Goal: Task Accomplishment & Management: Complete application form

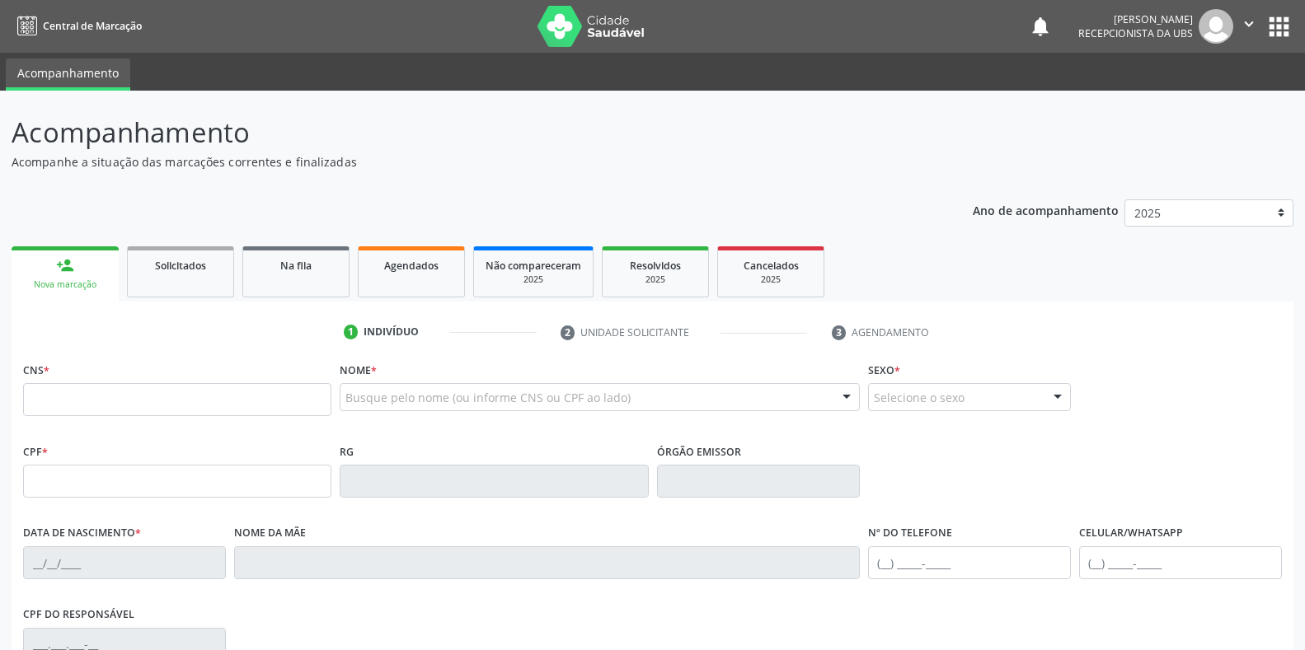
click at [202, 393] on input "text" at bounding box center [177, 399] width 308 height 33
type input "705 0066 4353 6753"
type input "27[DATE]"
type input "[PERSON_NAME]"
type input "[PHONE_NUMBER]"
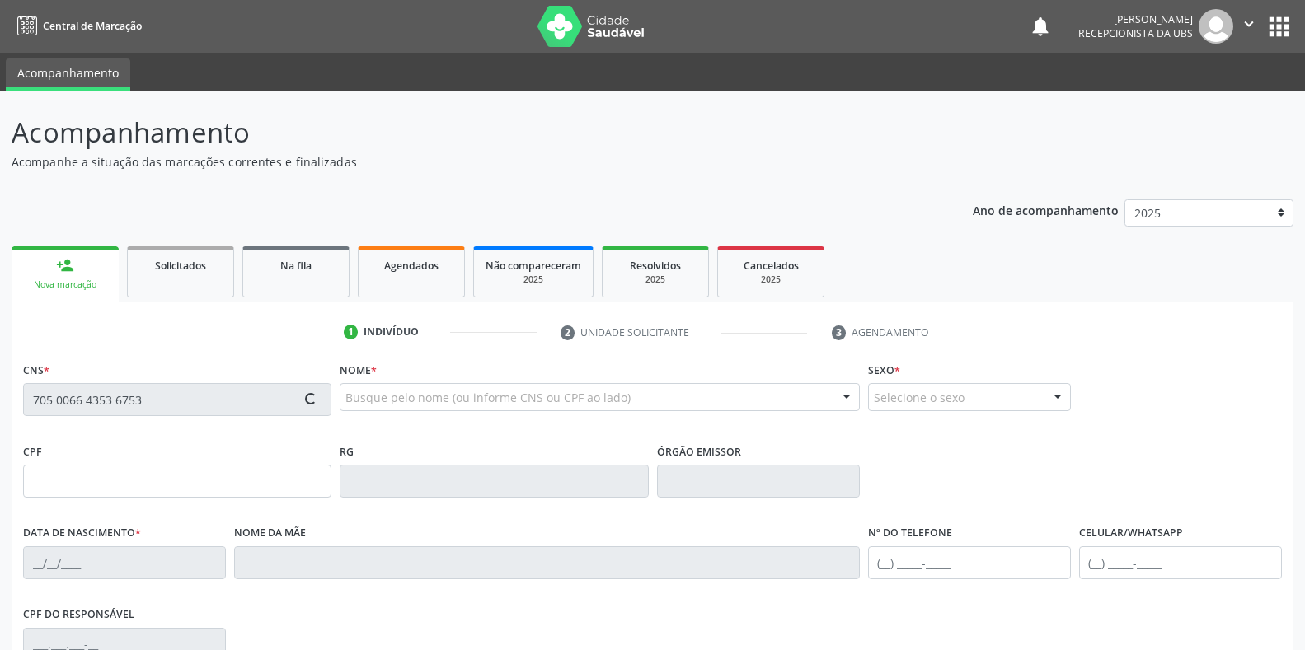
type input "[PHONE_NUMBER]"
type input "935.799.184-00"
type input "S/N"
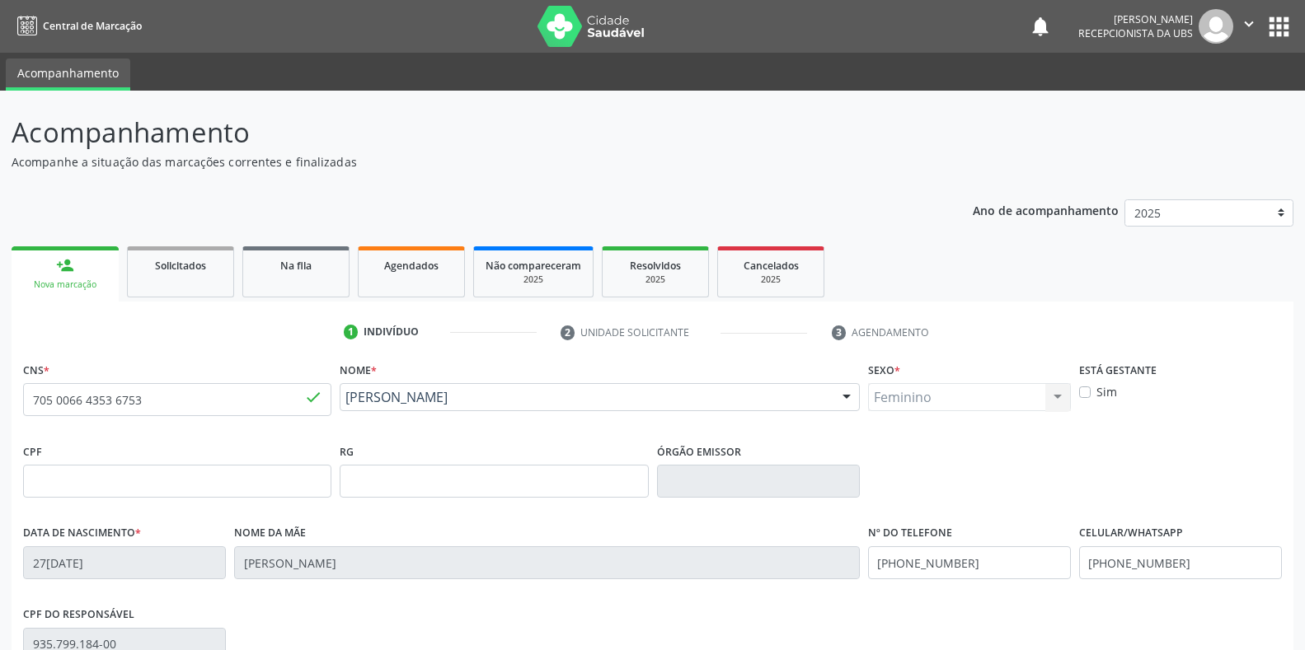
scroll to position [243, 0]
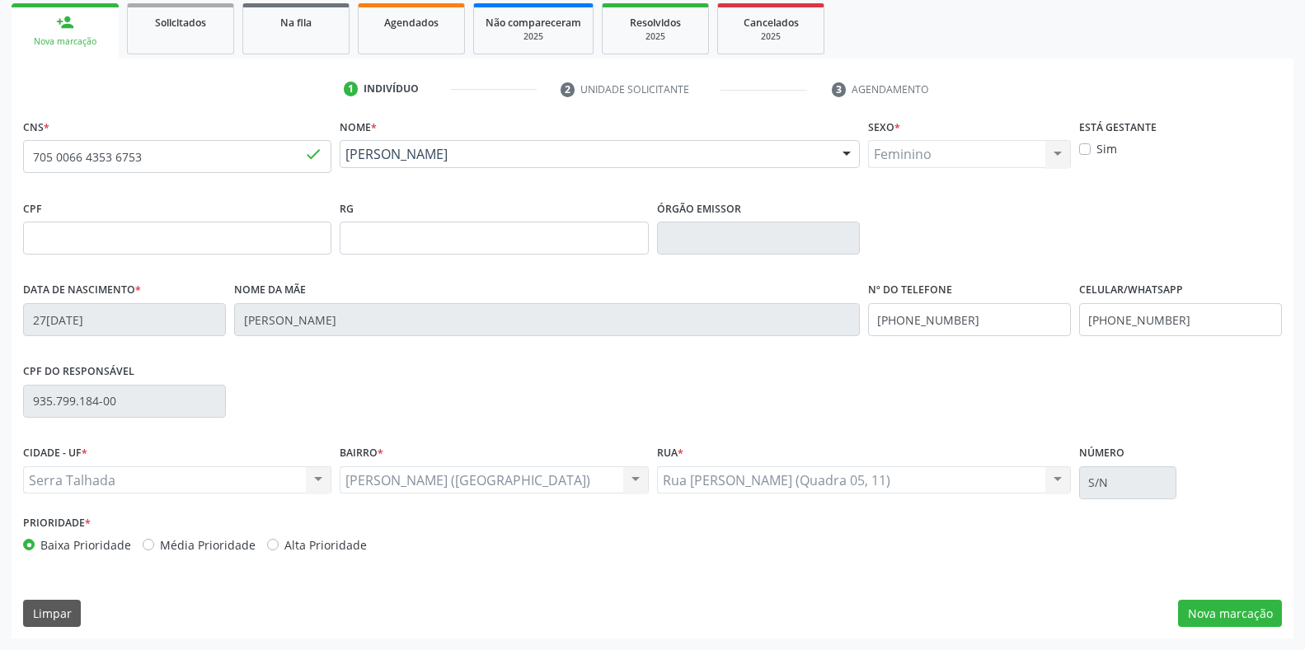
click at [1202, 624] on button "Nova marcação" at bounding box center [1230, 614] width 104 height 28
click at [0, 0] on button "Próximo" at bounding box center [0, 0] width 0 height 0
click at [0, 0] on fieldset "Motivo *" at bounding box center [0, 0] width 0 height 0
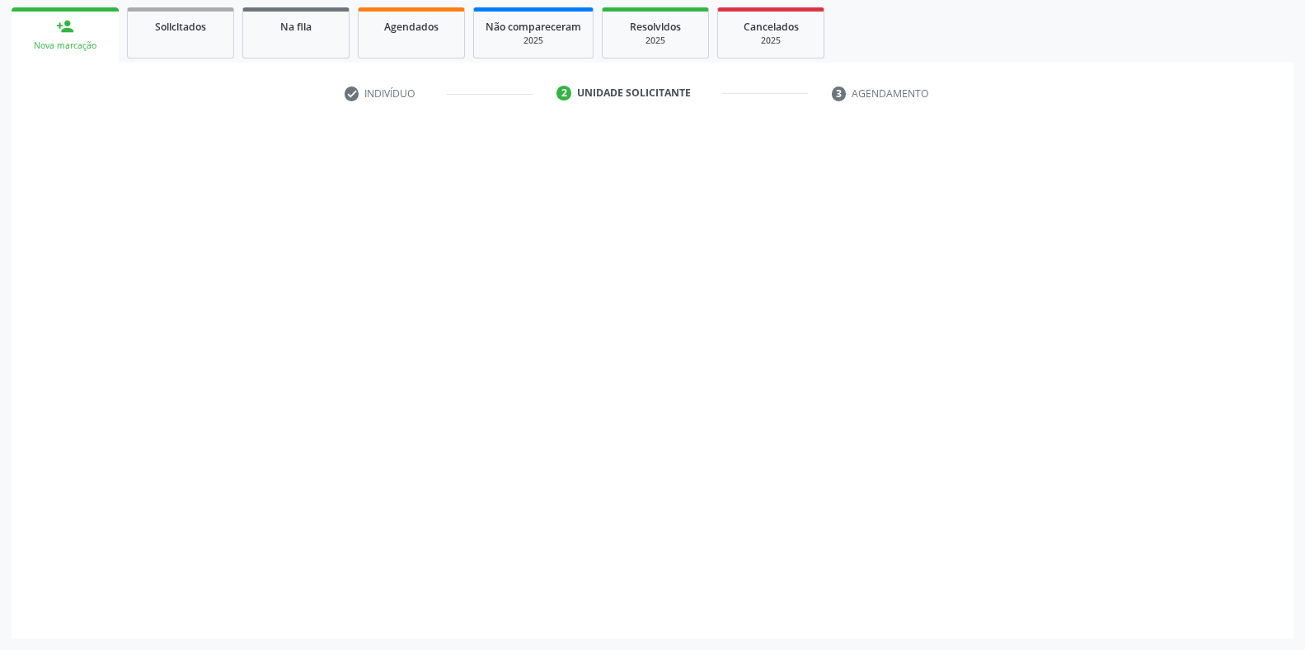
scroll to position [166, 0]
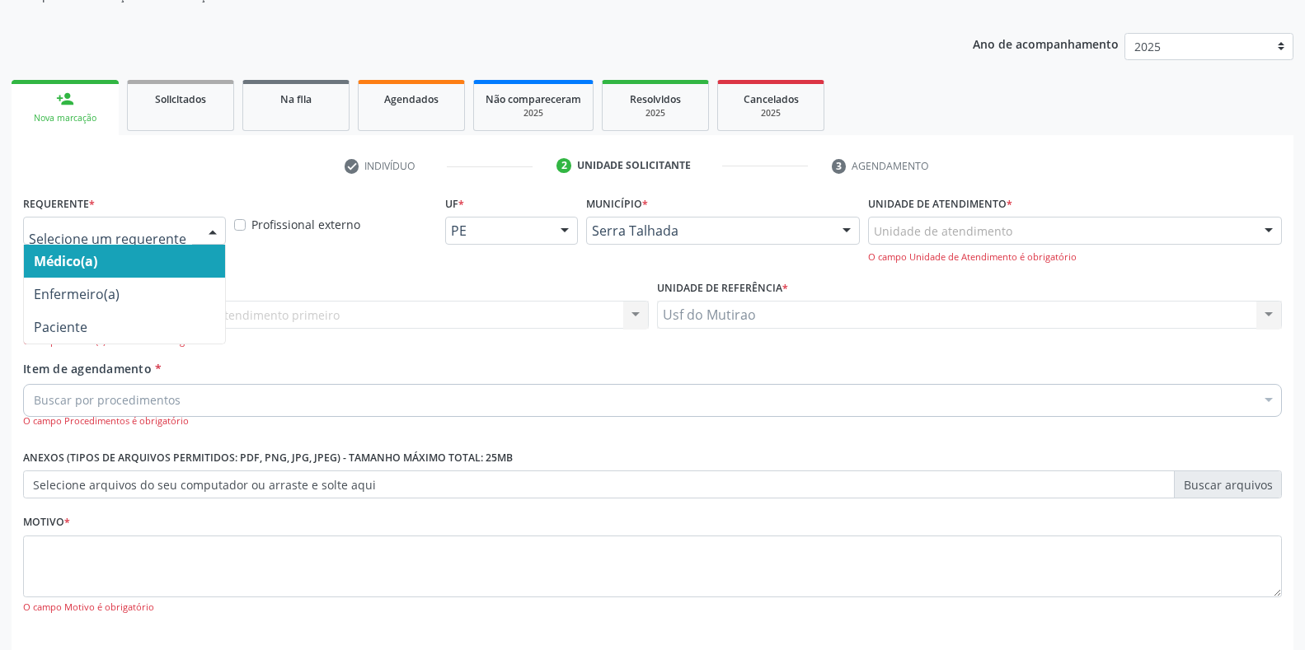
click at [209, 227] on div at bounding box center [212, 232] width 25 height 28
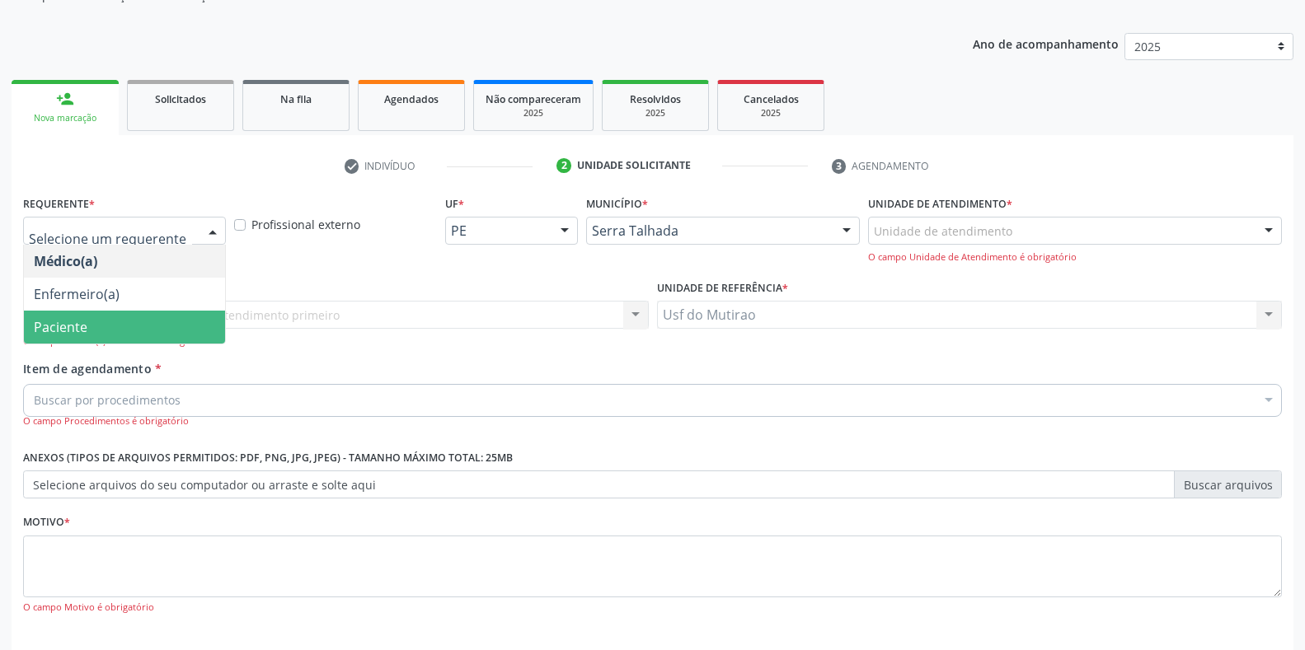
click at [115, 321] on span "Paciente" at bounding box center [124, 327] width 201 height 33
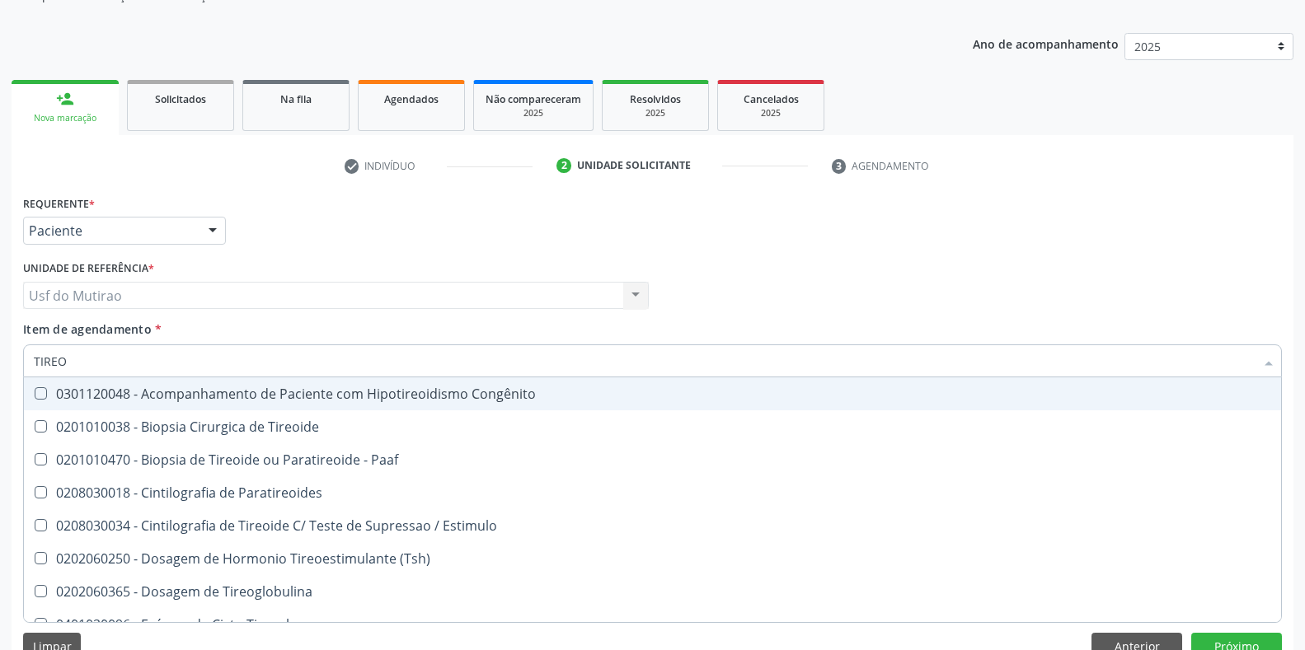
type input "TIREOI"
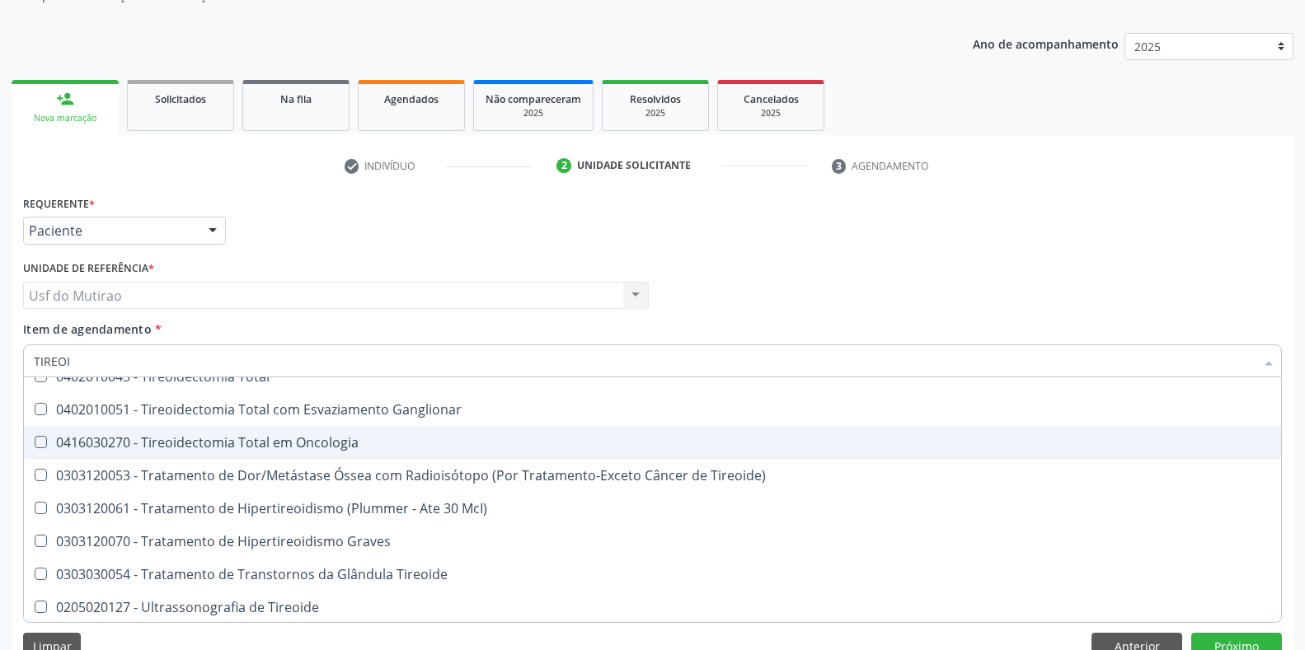
scroll to position [415, 0]
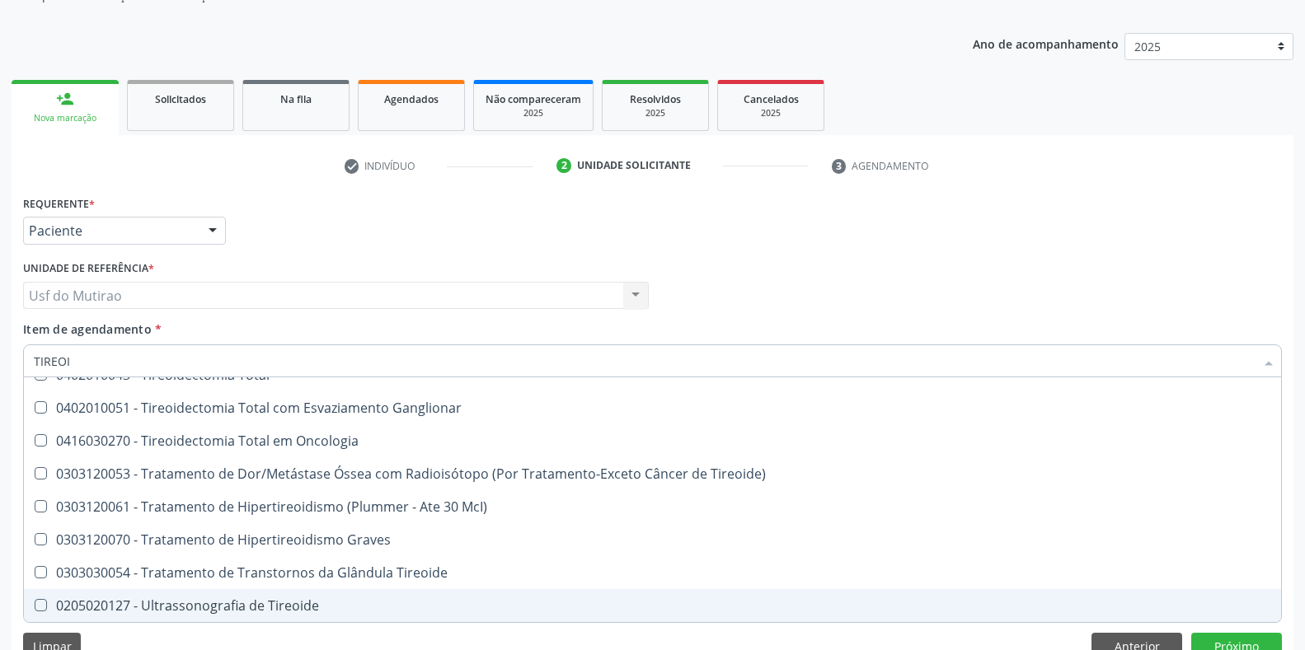
click at [207, 612] on div "0205020127 - Ultrassonografia de Tireoide" at bounding box center [652, 605] width 1237 height 13
checkbox Tireoide "true"
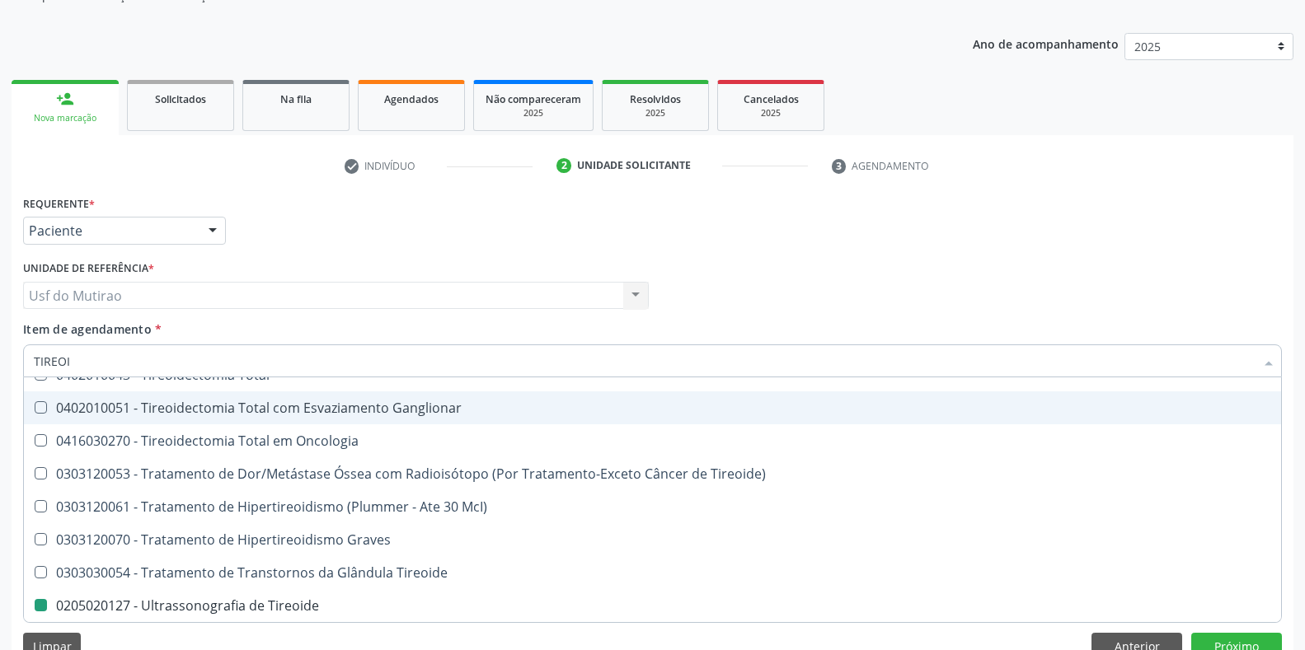
click at [402, 242] on div "Requerente * Paciente Médico(a) Enfermeiro(a) Paciente Nenhum resultado encontr…" at bounding box center [652, 223] width 1267 height 64
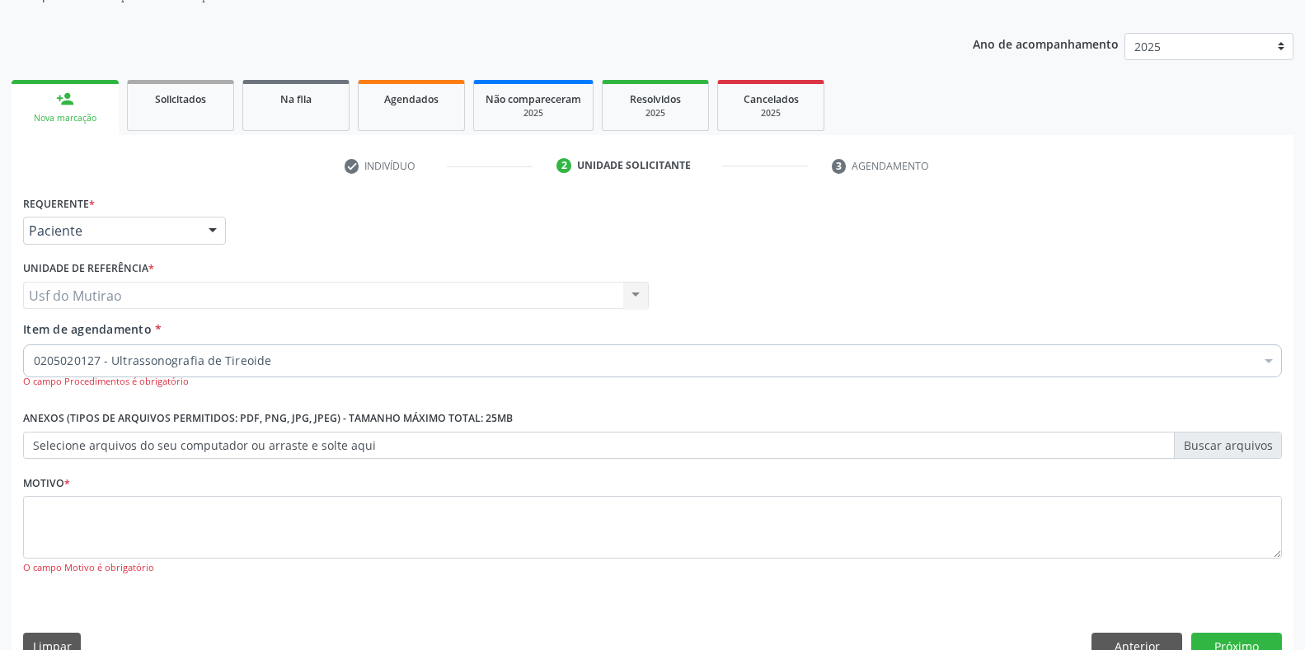
checkbox Tireoide "true"
checkbox Psicossocial "false"
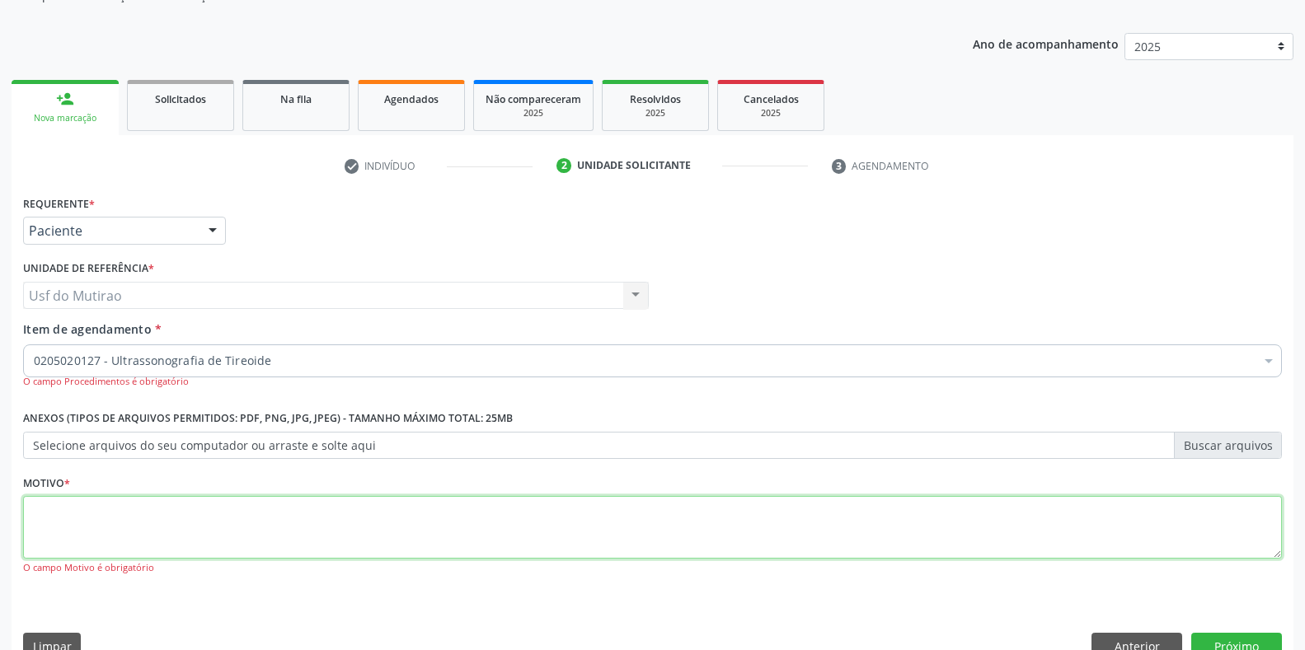
click at [287, 509] on textarea at bounding box center [652, 527] width 1259 height 63
type textarea "."
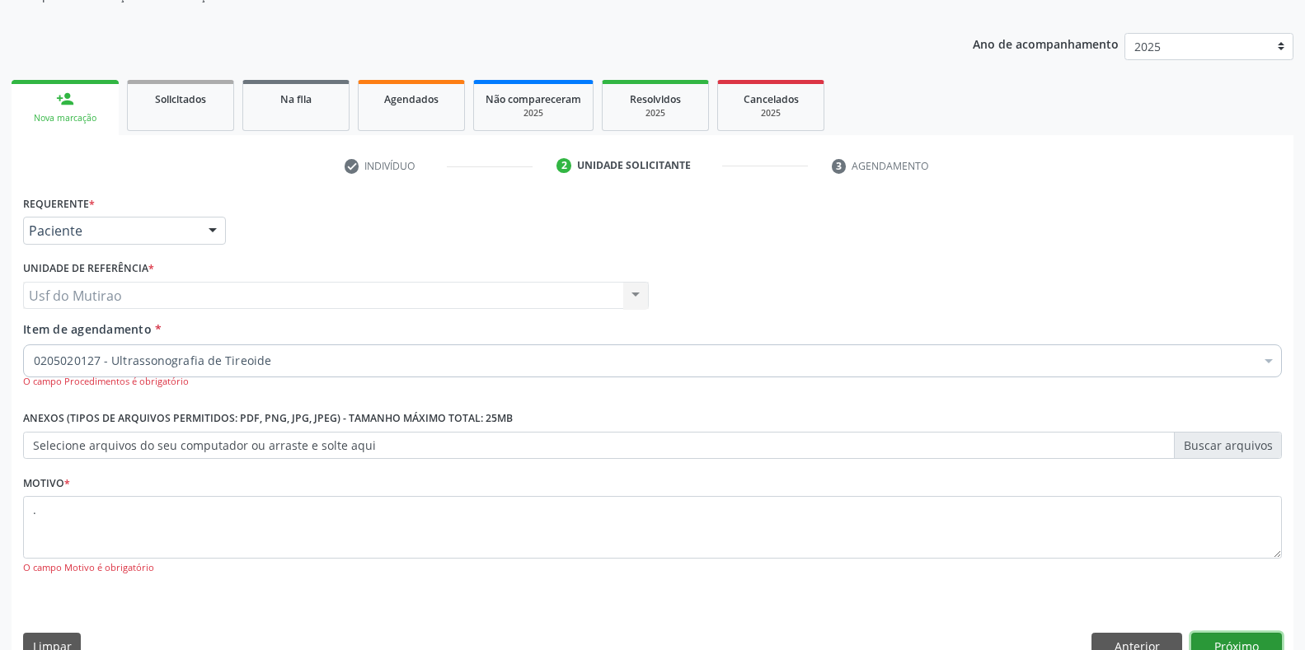
click at [1250, 642] on button "Próximo" at bounding box center [1236, 647] width 91 height 28
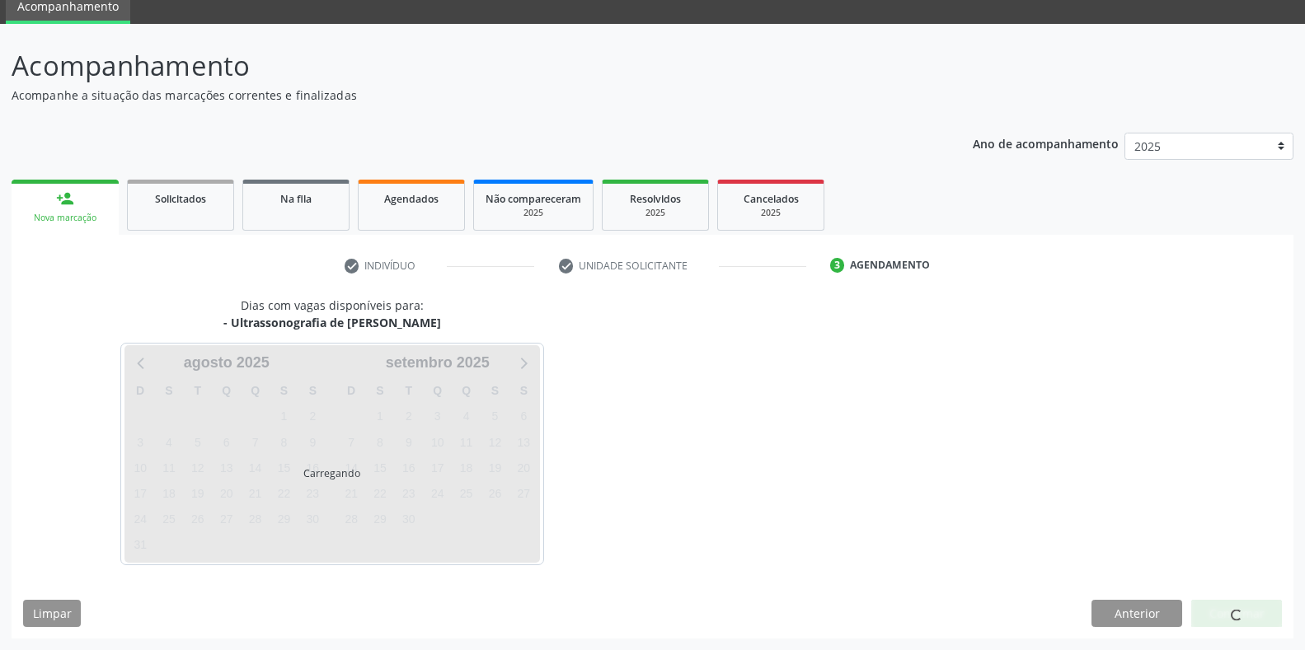
scroll to position [67, 0]
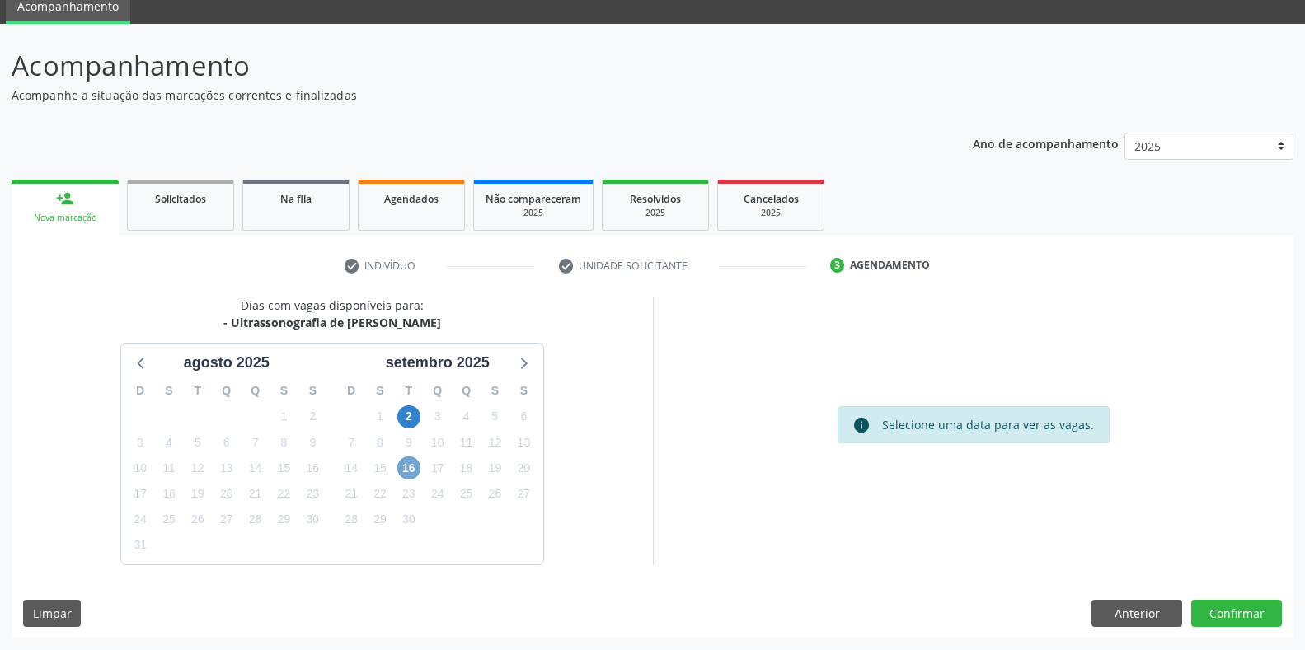
click at [405, 471] on span "16" at bounding box center [408, 468] width 23 height 23
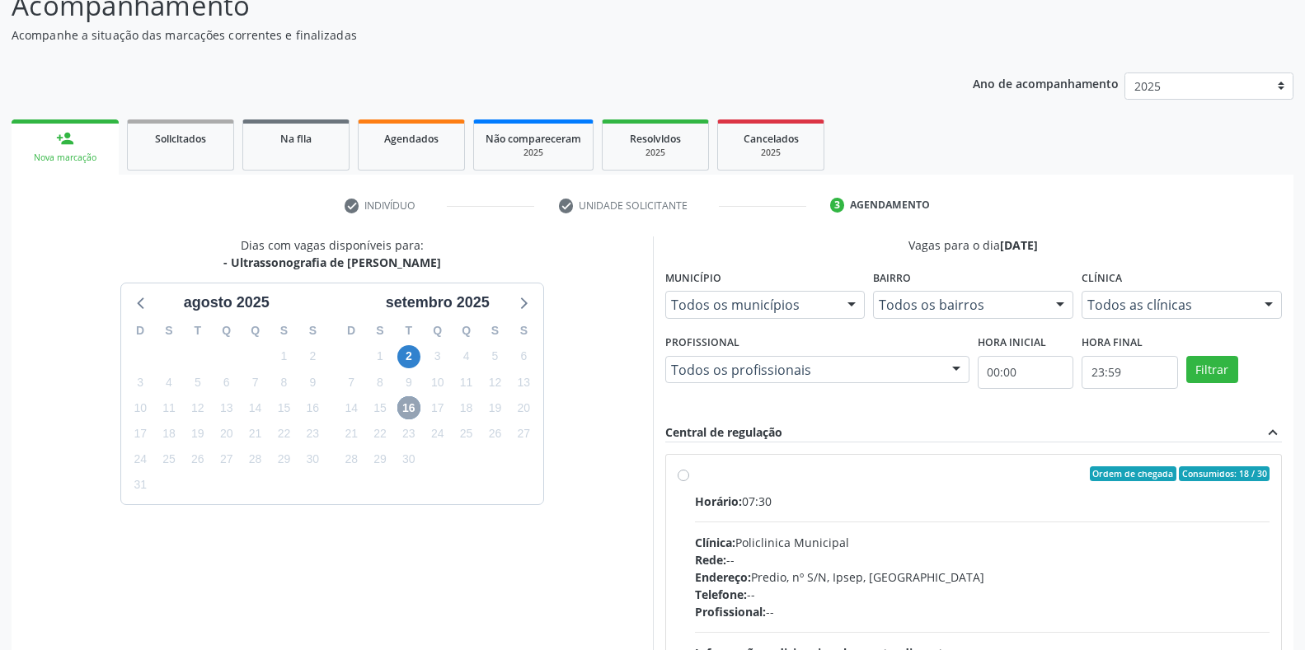
scroll to position [305, 0]
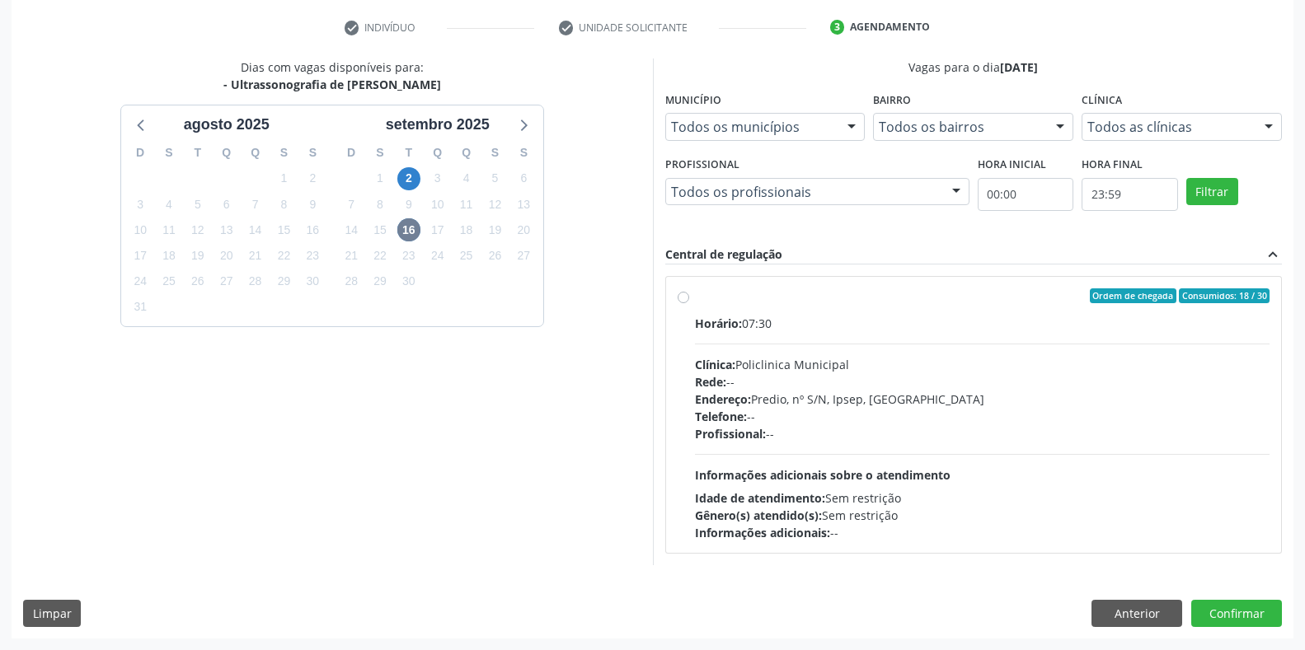
click at [864, 462] on div "Horário: 07:30 Clínica: Policlinica Municipal Rede: -- Endereço: Predio, nº S/N…" at bounding box center [982, 428] width 575 height 227
click at [689, 303] on input "Ordem de chegada Consumidos: 18 / 30 Horário: 07:30 Clínica: Policlinica Munici…" at bounding box center [683, 295] width 12 height 15
radio input "true"
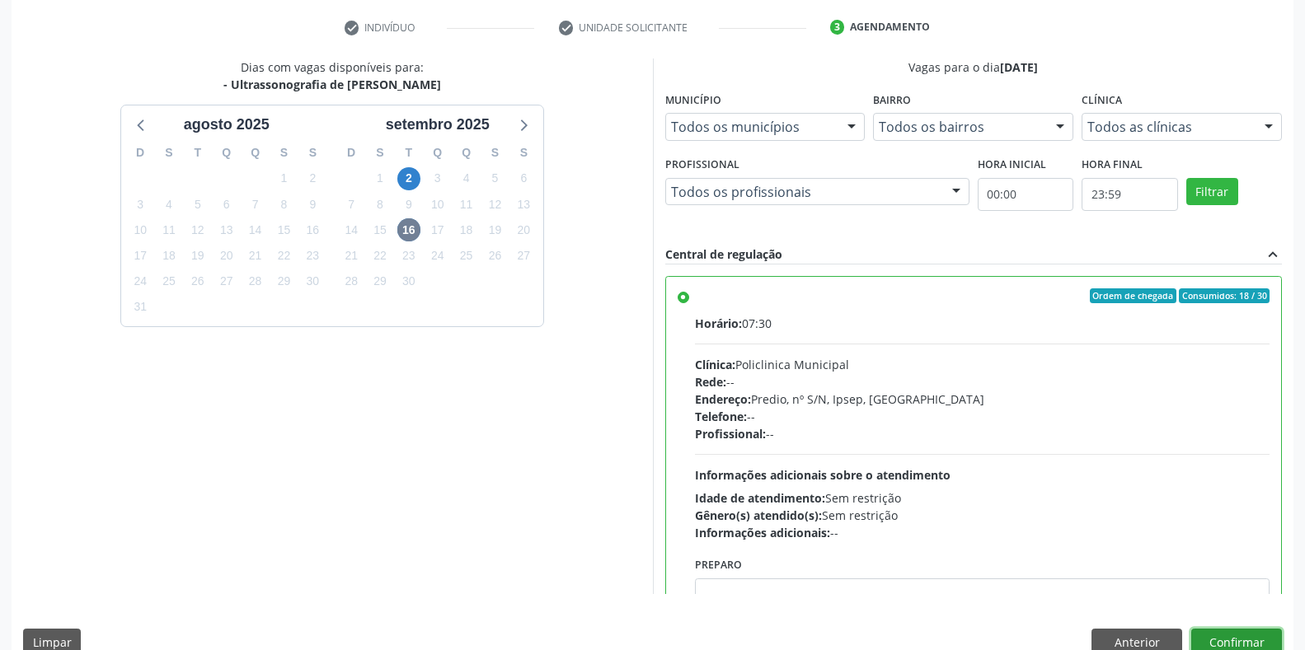
click at [1244, 636] on button "Confirmar" at bounding box center [1236, 643] width 91 height 28
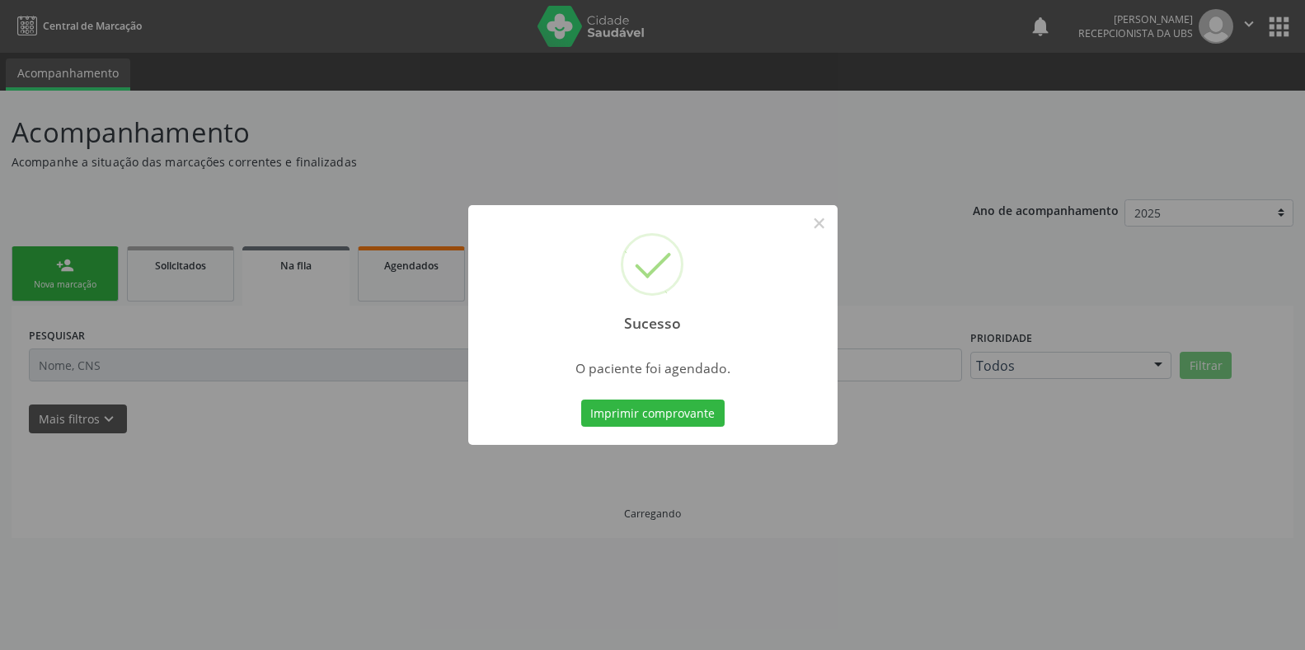
scroll to position [0, 0]
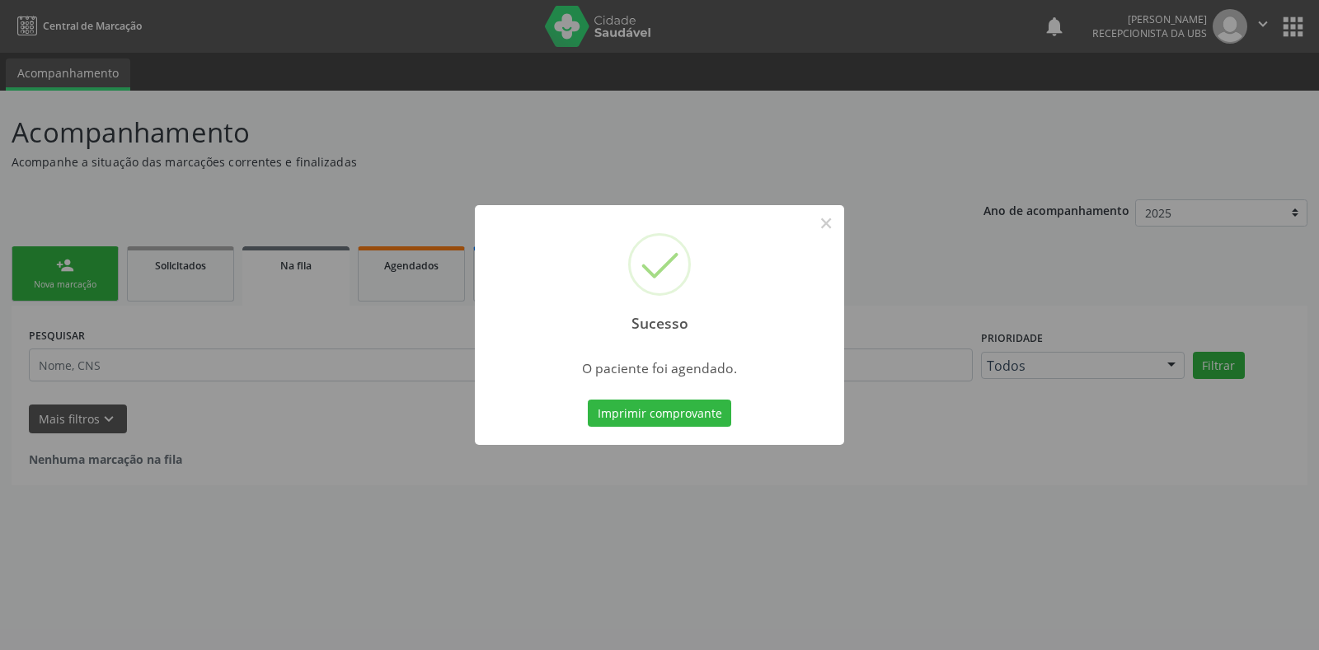
click at [663, 432] on div "Sucesso × O paciente foi agendado. Imprimir comprovante Cancel" at bounding box center [659, 325] width 369 height 241
click at [673, 418] on button "Imprimir comprovante" at bounding box center [659, 414] width 143 height 28
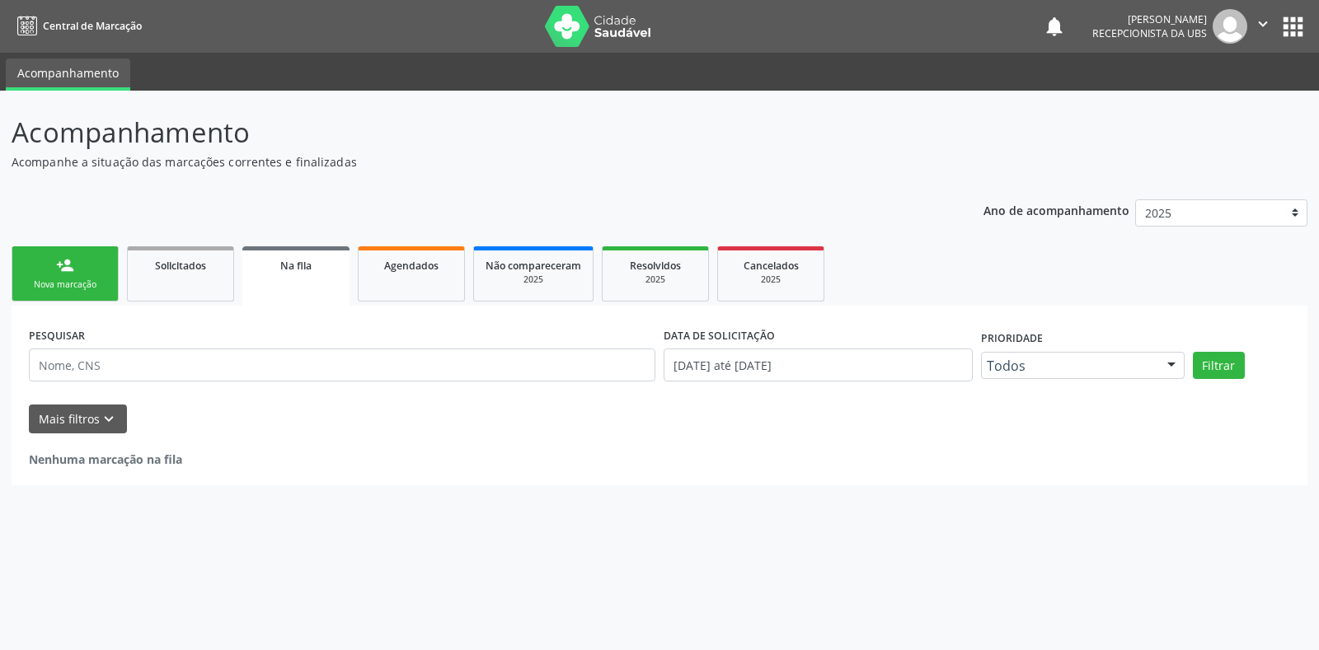
click at [92, 275] on link "person_add Nova marcação" at bounding box center [65, 273] width 107 height 55
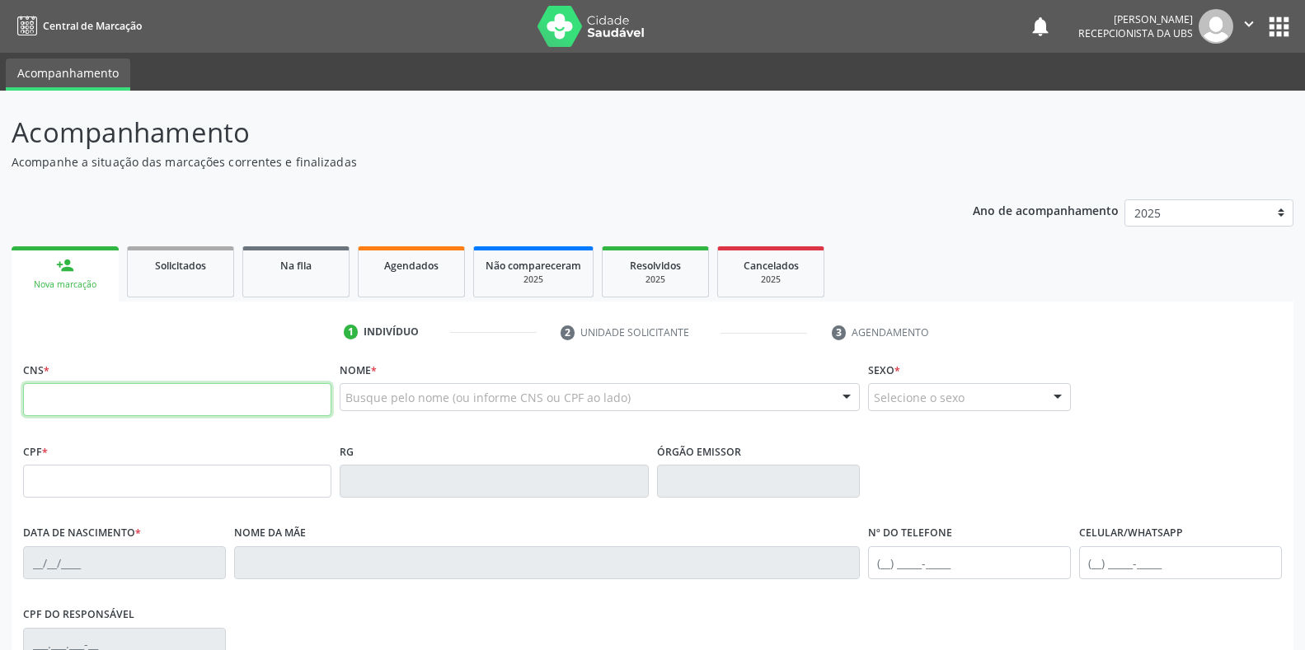
click at [96, 395] on input "text" at bounding box center [177, 399] width 308 height 33
type input "700 5017 6947 9457"
type input "090.468.744-94"
type input "[DATE]"
type input "[PERSON_NAME]"
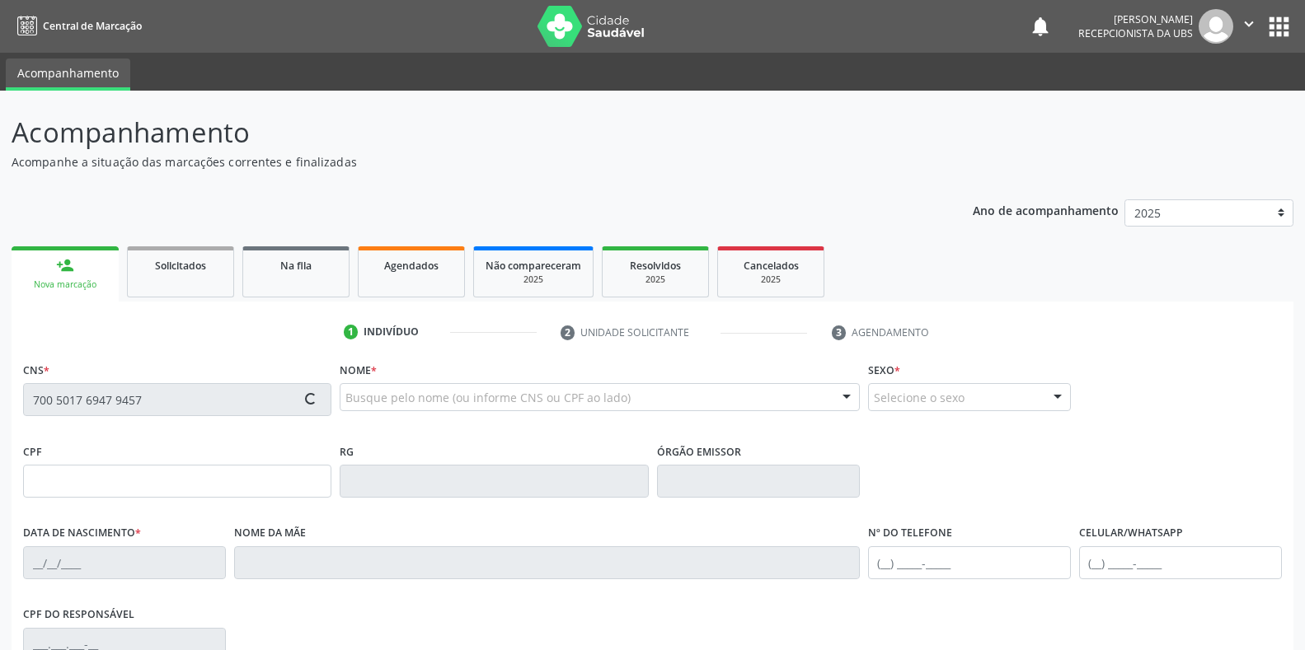
type input "[PHONE_NUMBER]"
type input "S/N"
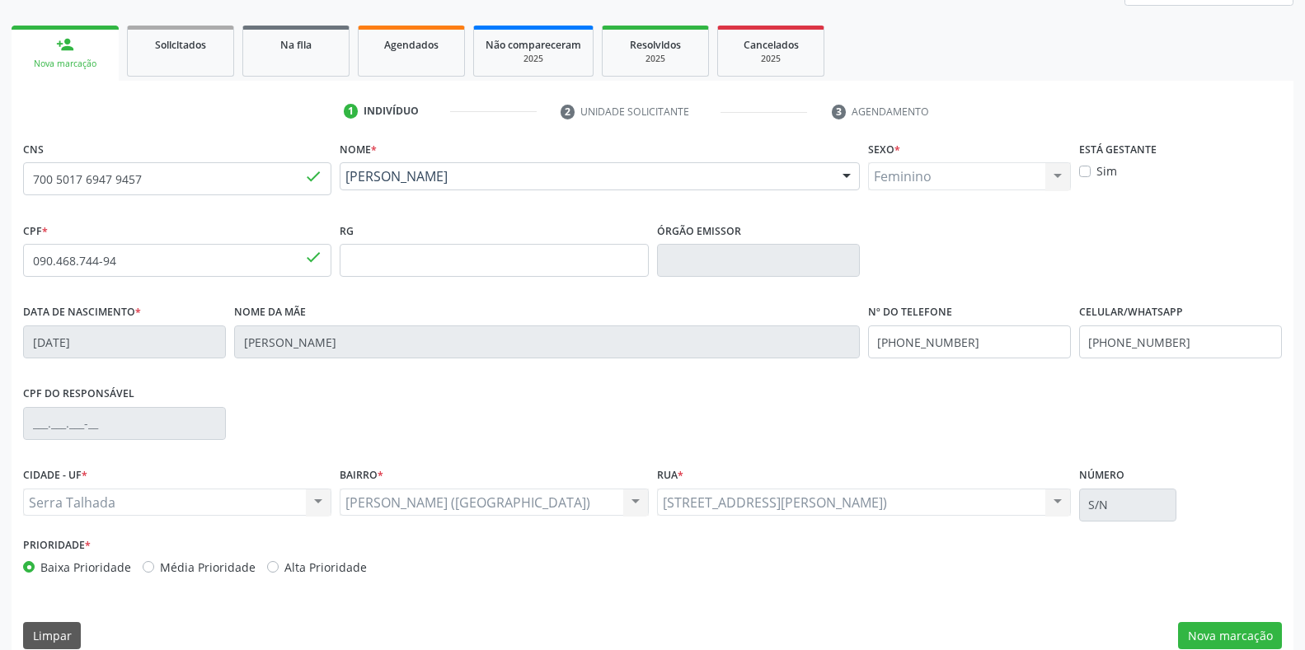
scroll to position [243, 0]
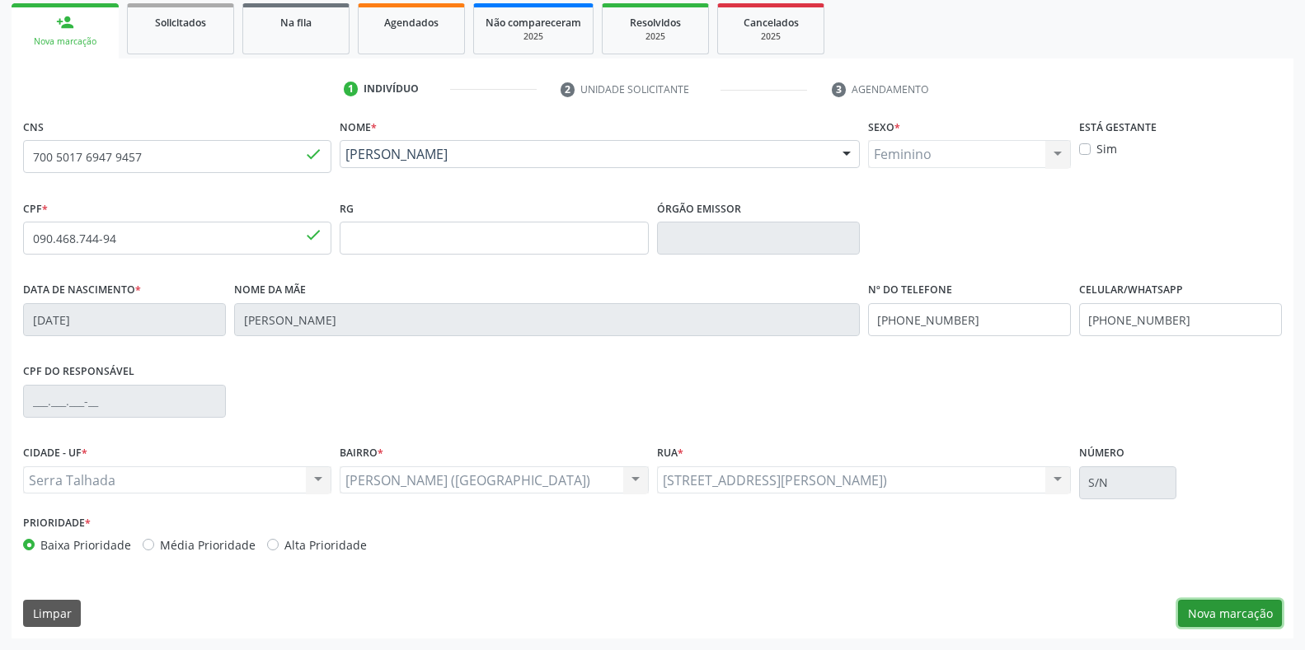
click at [1213, 610] on button "Nova marcação" at bounding box center [1230, 614] width 104 height 28
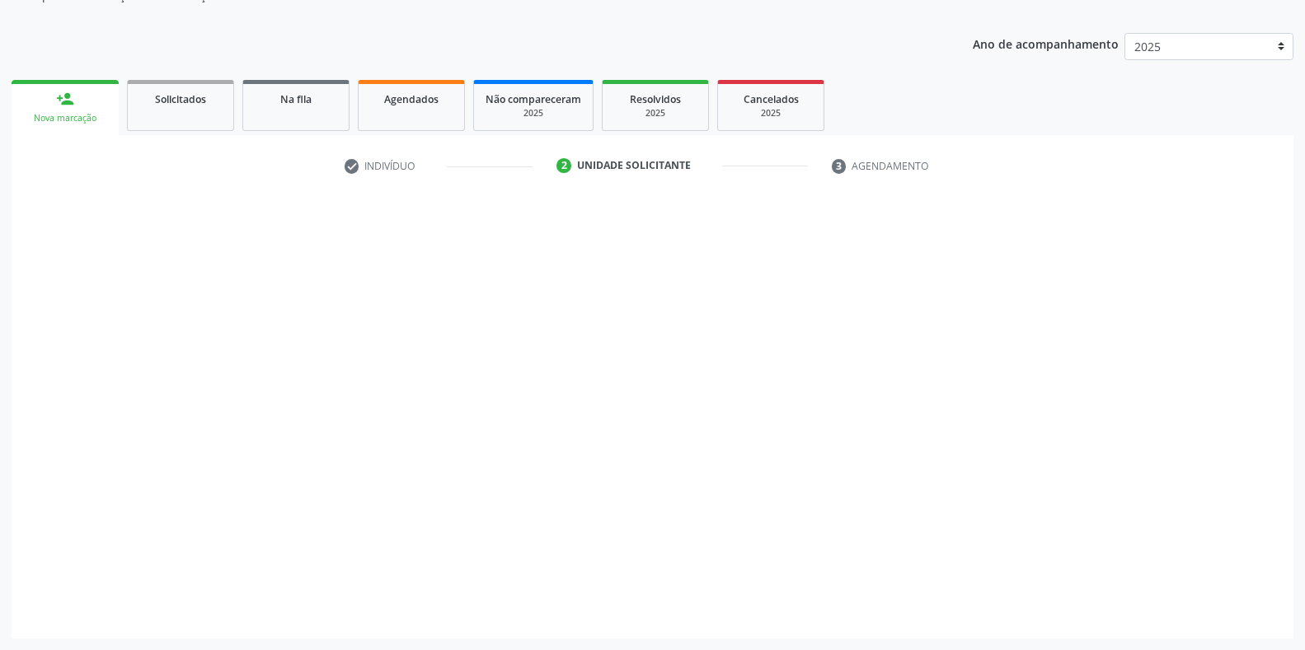
scroll to position [166, 0]
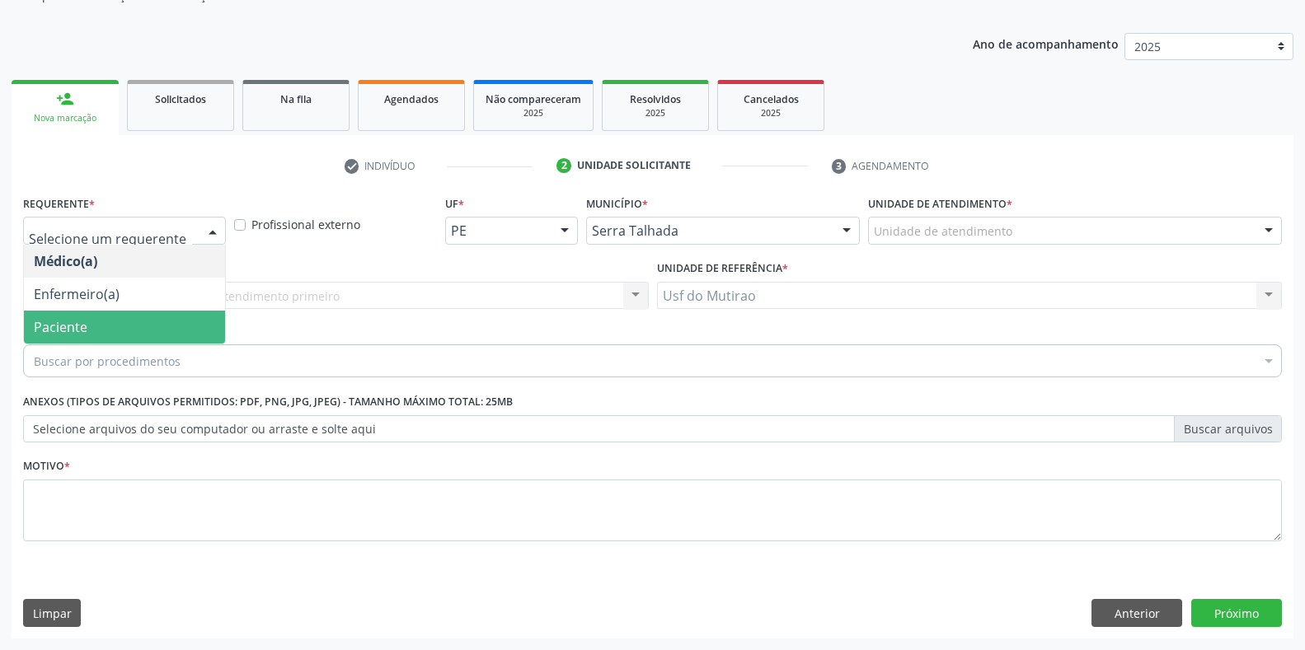
click at [94, 337] on span "Paciente" at bounding box center [124, 327] width 201 height 33
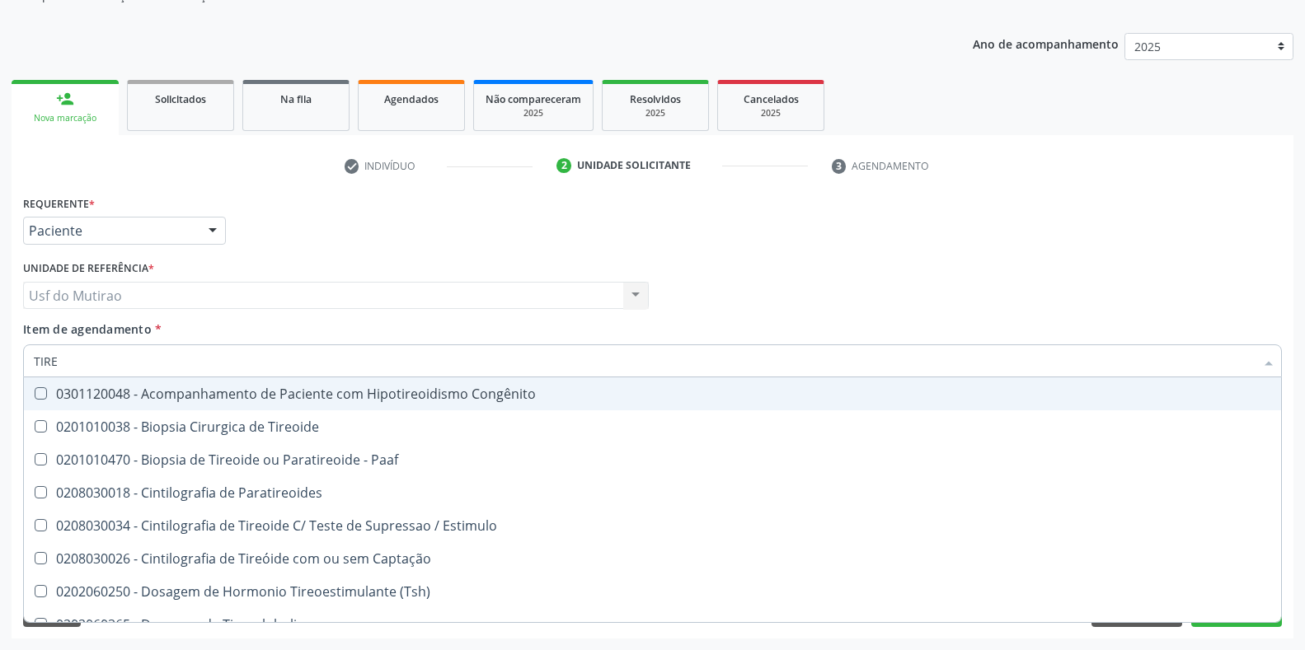
type input "TIREO"
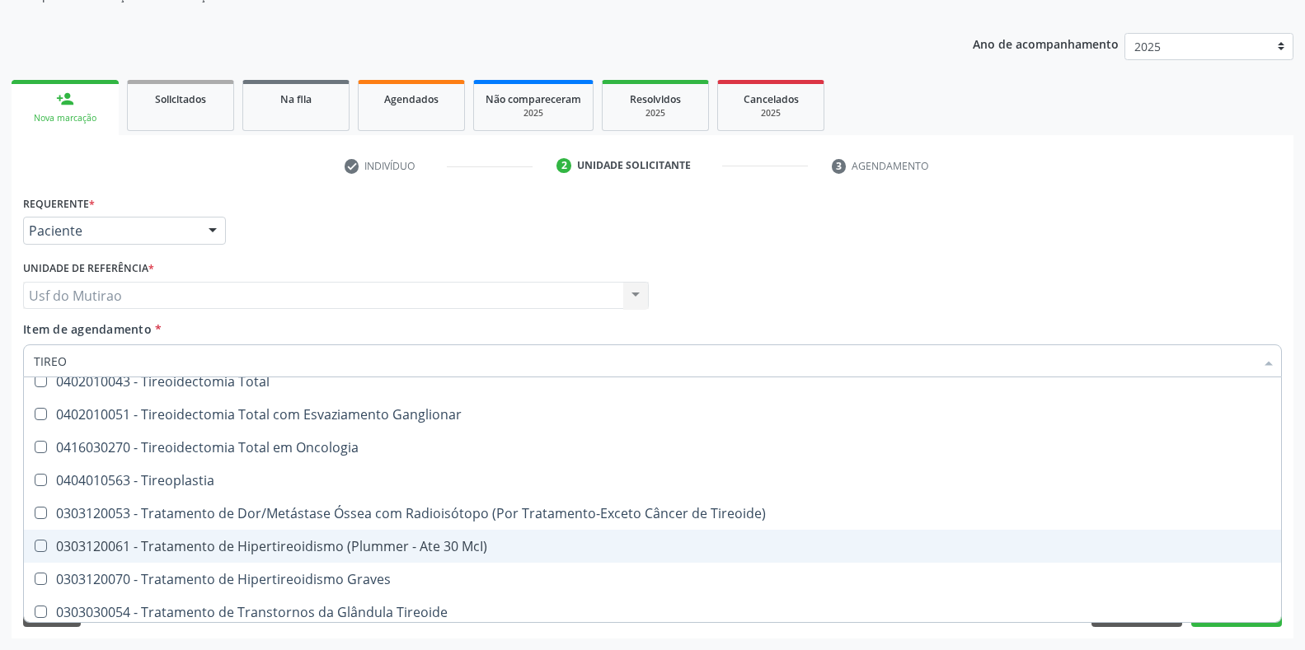
scroll to position [579, 0]
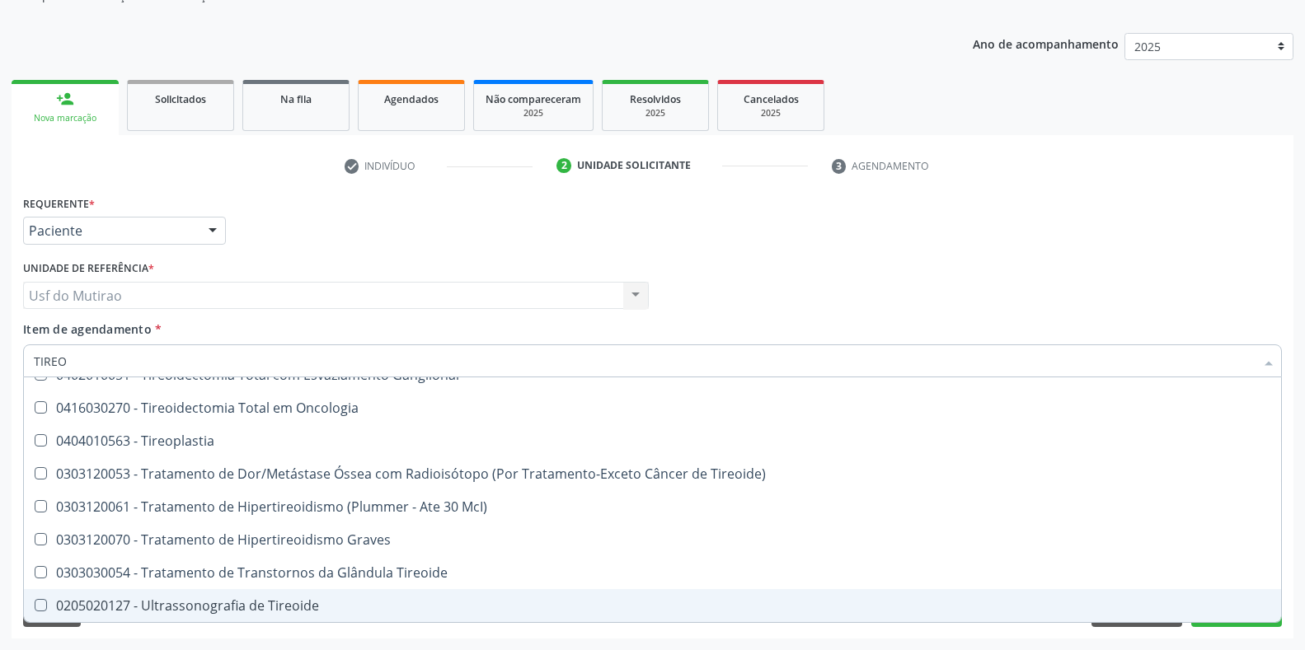
click at [213, 592] on span "0205020127 - Ultrassonografia de Tireoide" at bounding box center [652, 605] width 1257 height 33
checkbox Tireoide "true"
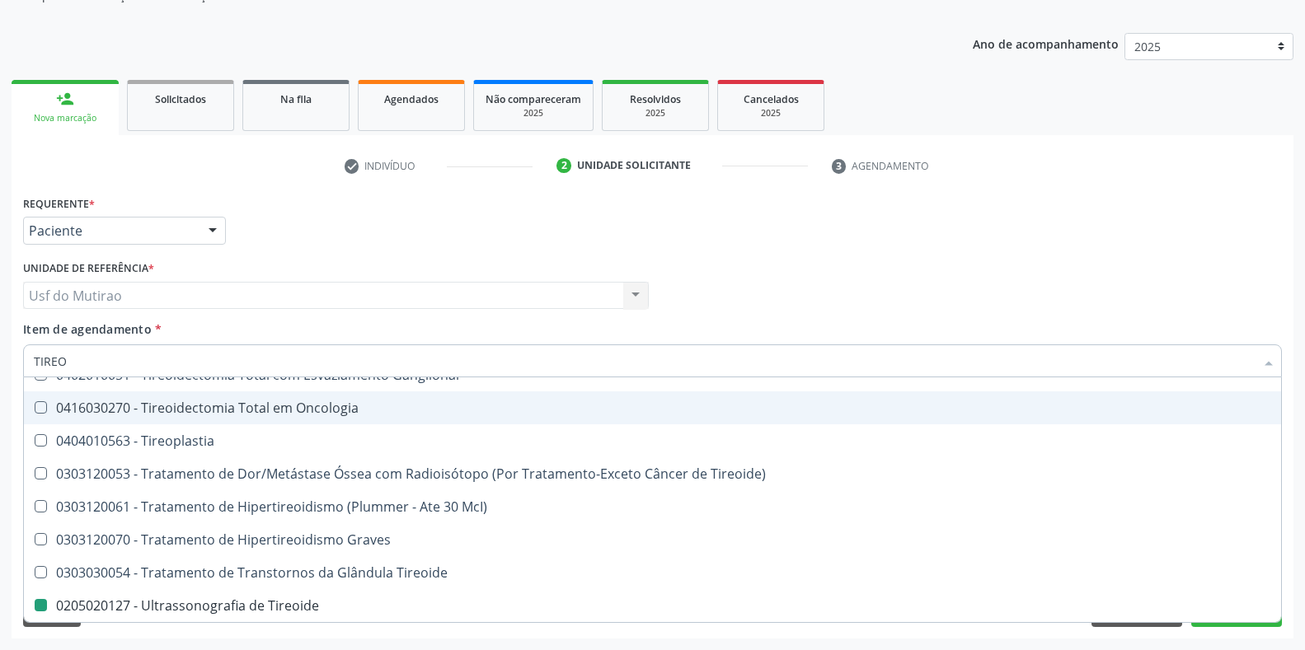
click at [572, 145] on div "check Indivíduo 2 Unidade solicitante 3 Agendamento CNS 700 5017 6947 9457 done…" at bounding box center [653, 387] width 1282 height 504
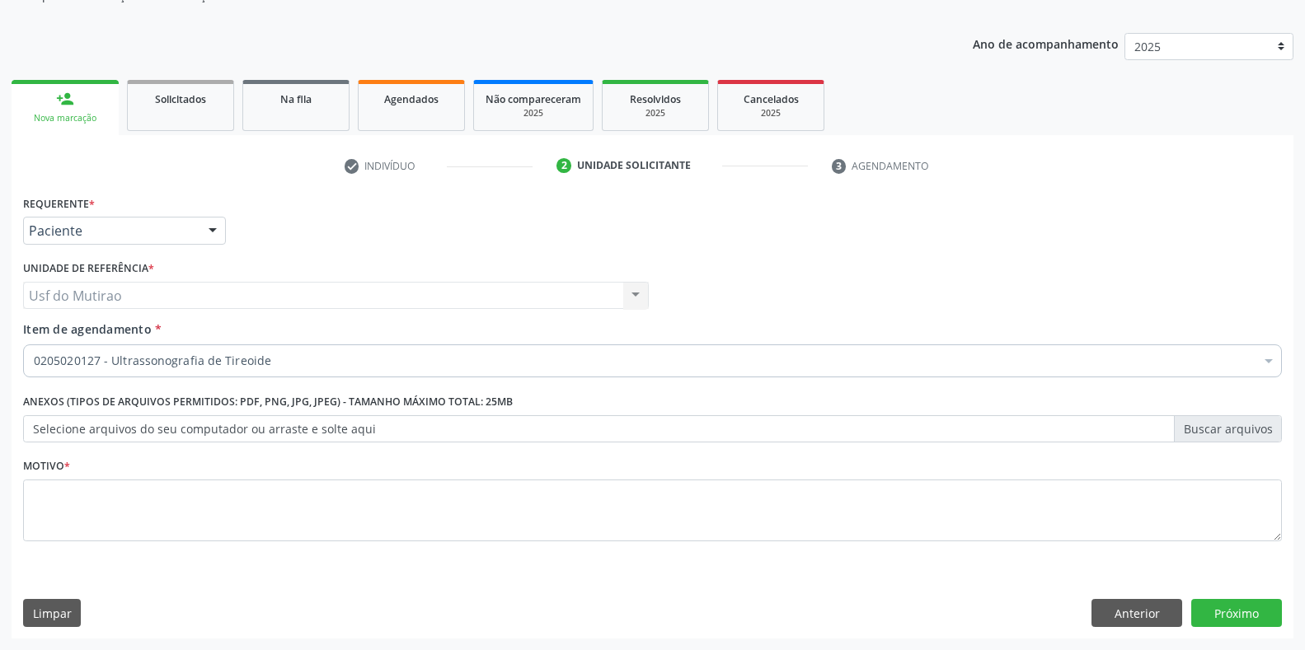
scroll to position [0, 0]
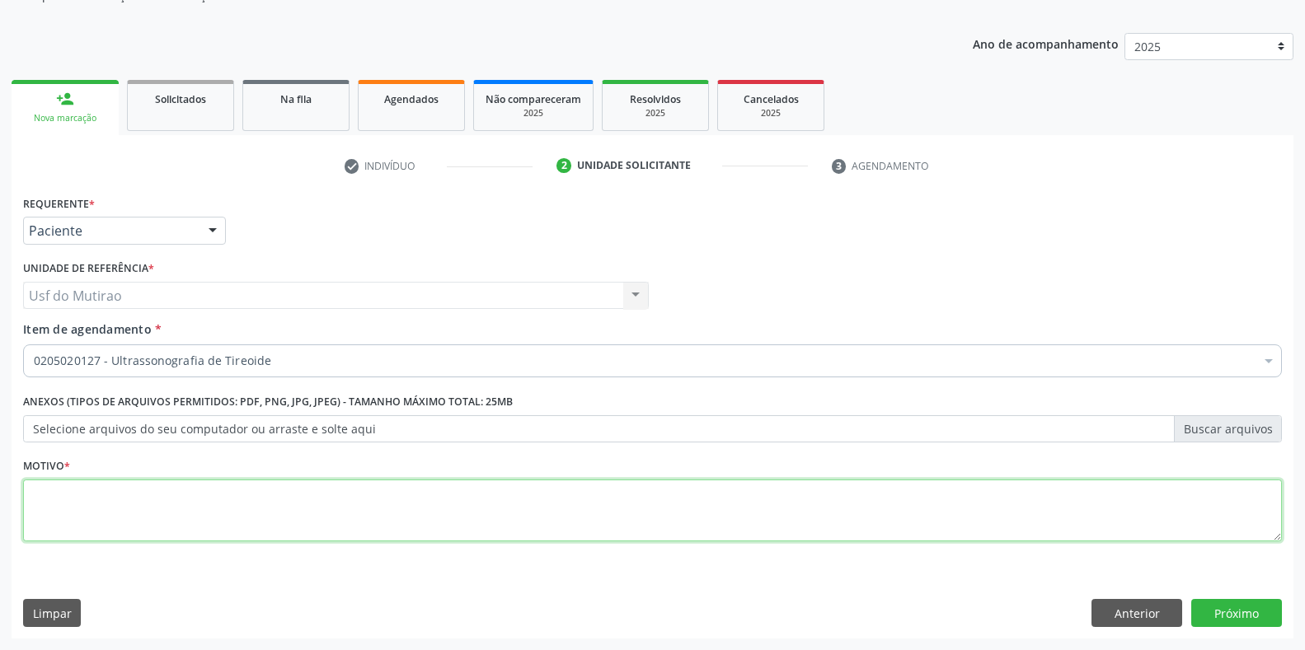
click at [430, 513] on textarea at bounding box center [652, 511] width 1259 height 63
type textarea "."
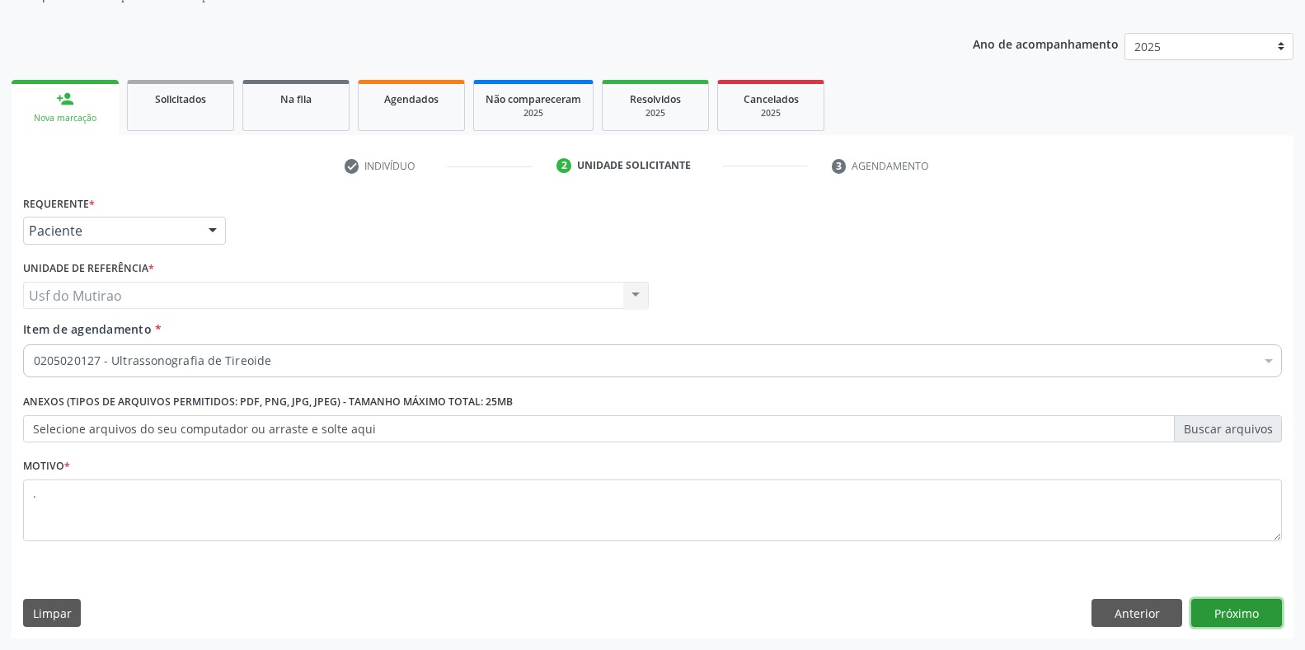
click at [1217, 607] on button "Próximo" at bounding box center [1236, 613] width 91 height 28
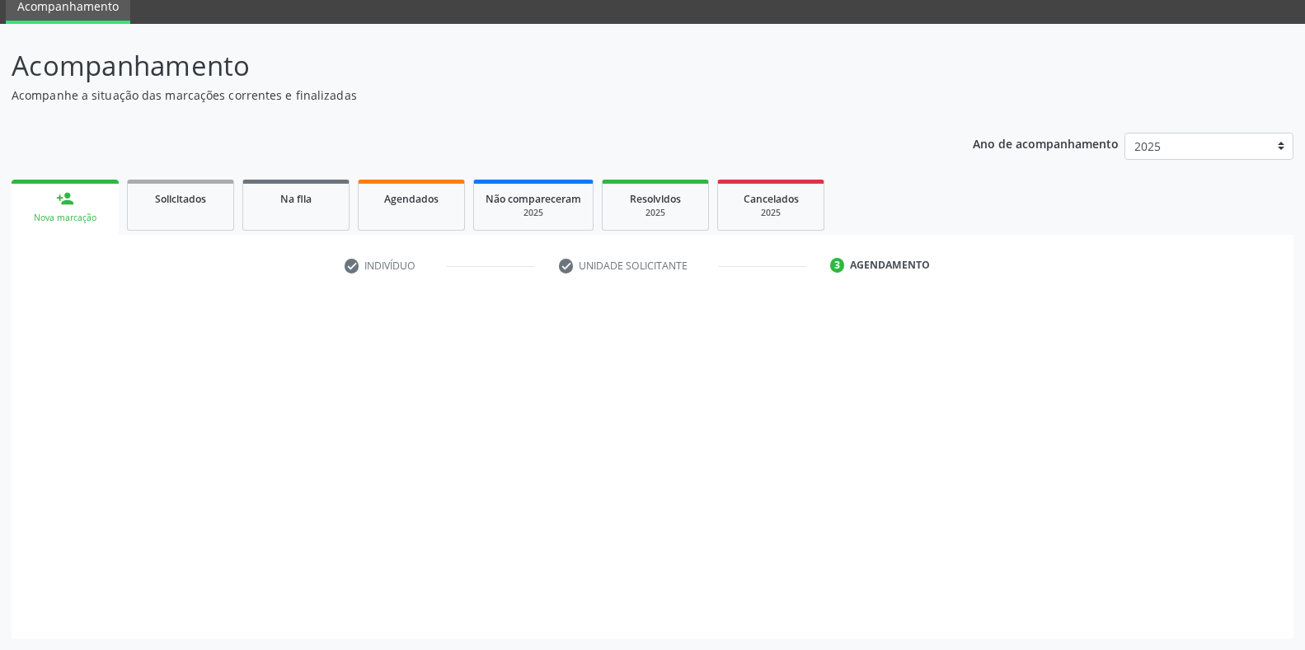
scroll to position [67, 0]
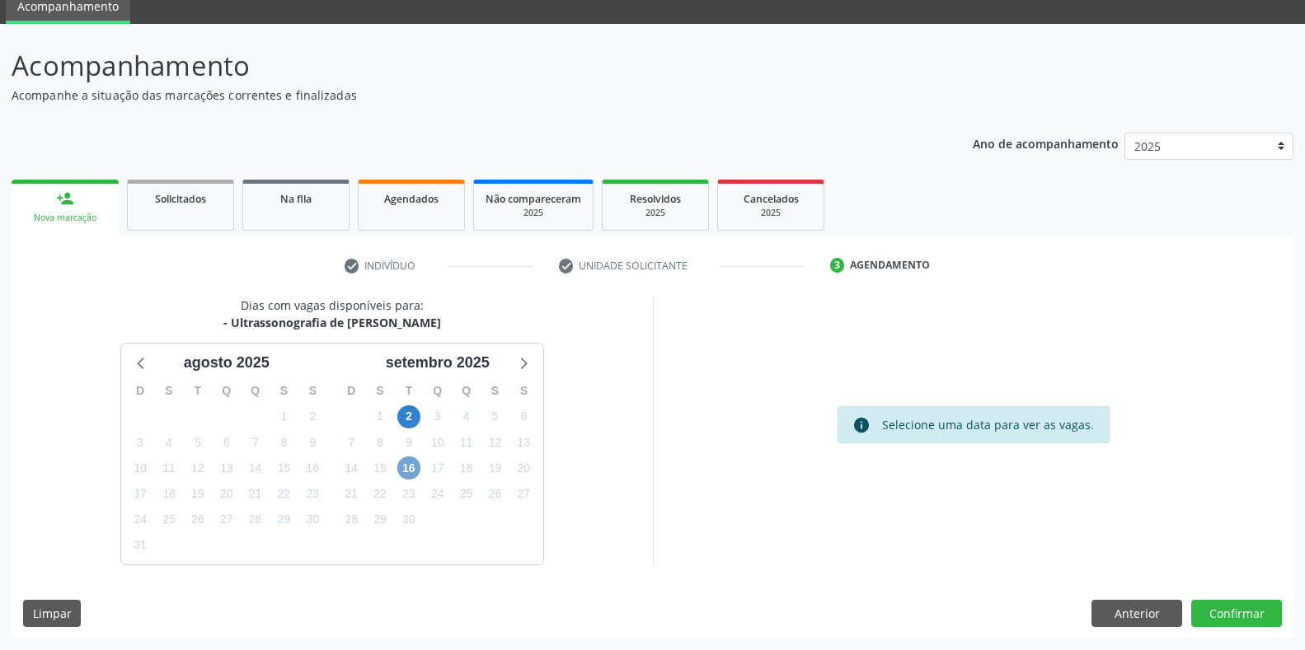
click at [410, 467] on span "16" at bounding box center [408, 468] width 23 height 23
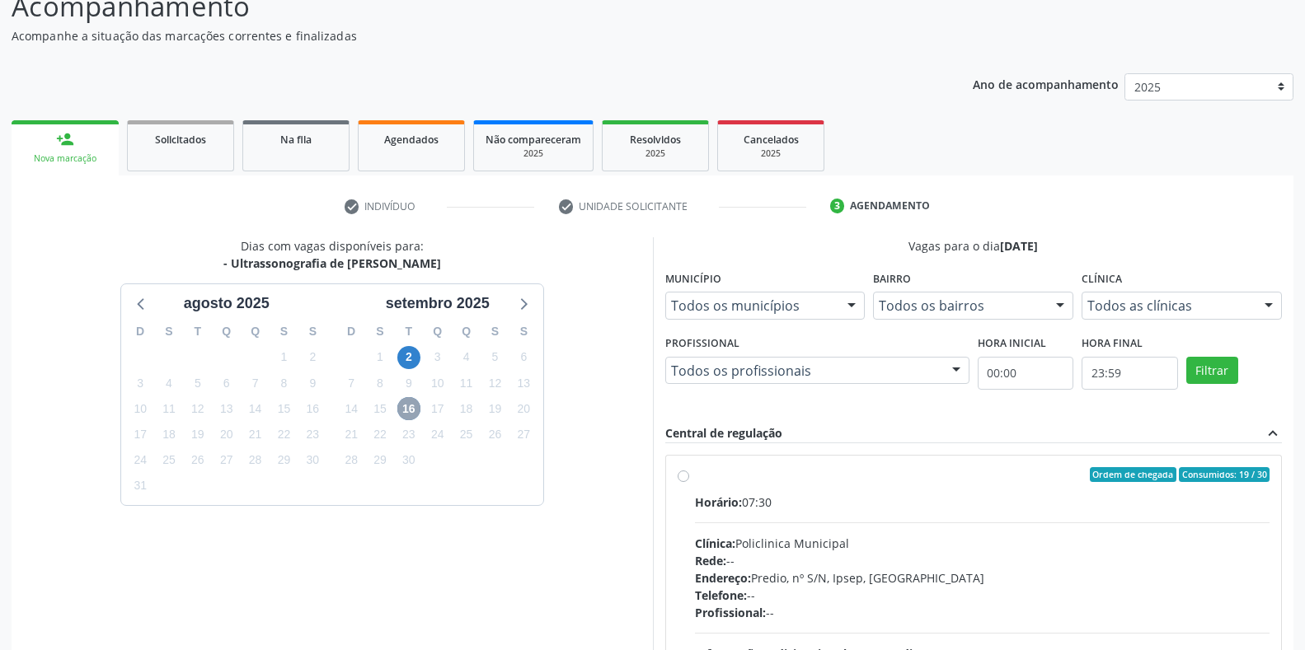
scroll to position [305, 0]
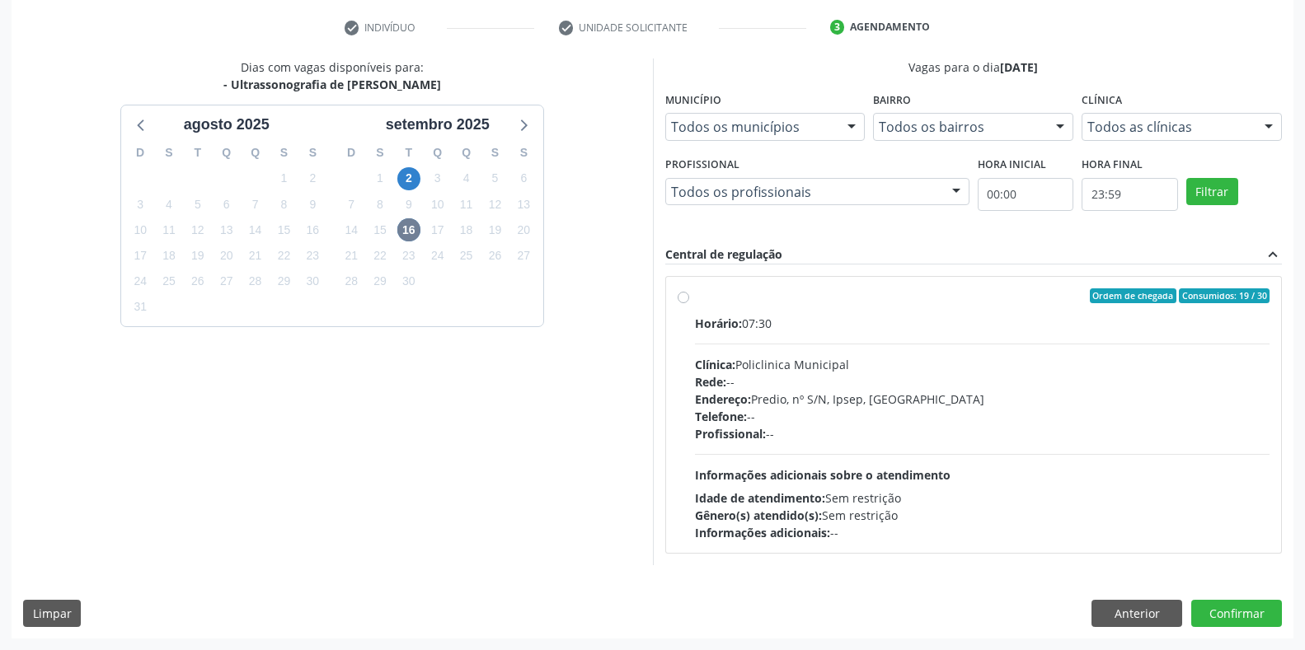
click at [794, 360] on div "Clínica: Policlinica Municipal" at bounding box center [982, 364] width 575 height 17
click at [689, 303] on input "Ordem de chegada Consumidos: 19 / 30 Horário: 07:30 Clínica: Policlinica Munici…" at bounding box center [683, 295] width 12 height 15
radio input "true"
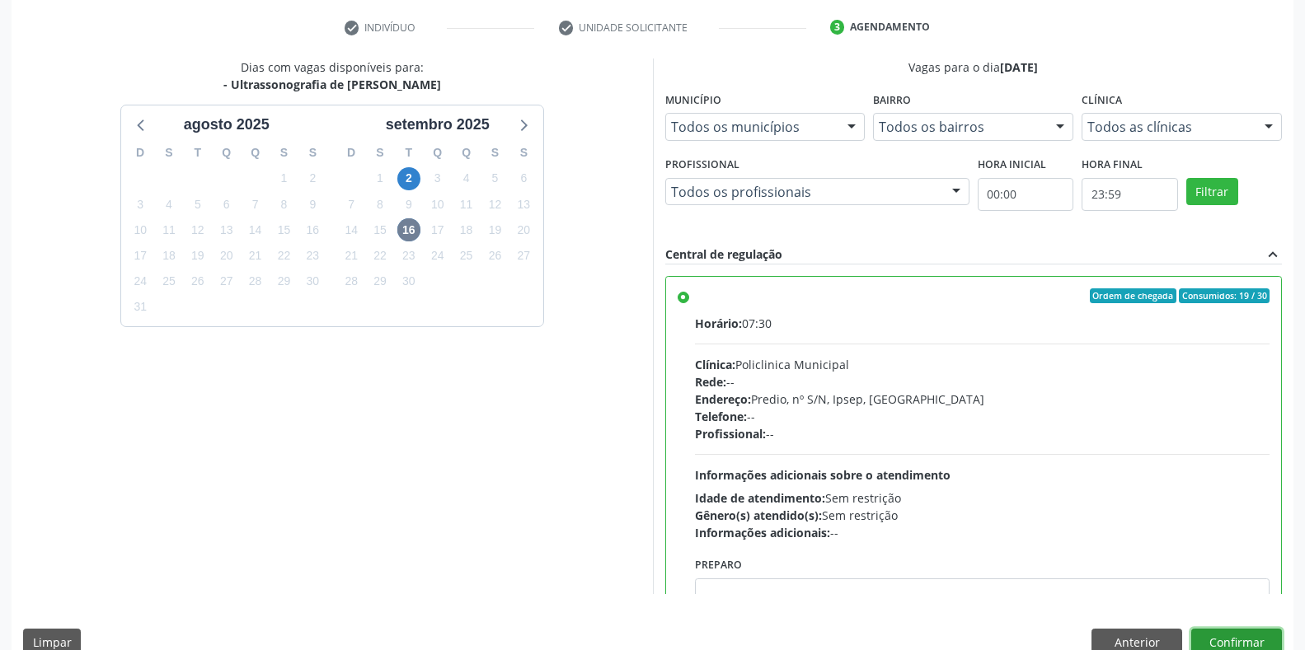
click at [1210, 635] on button "Confirmar" at bounding box center [1236, 643] width 91 height 28
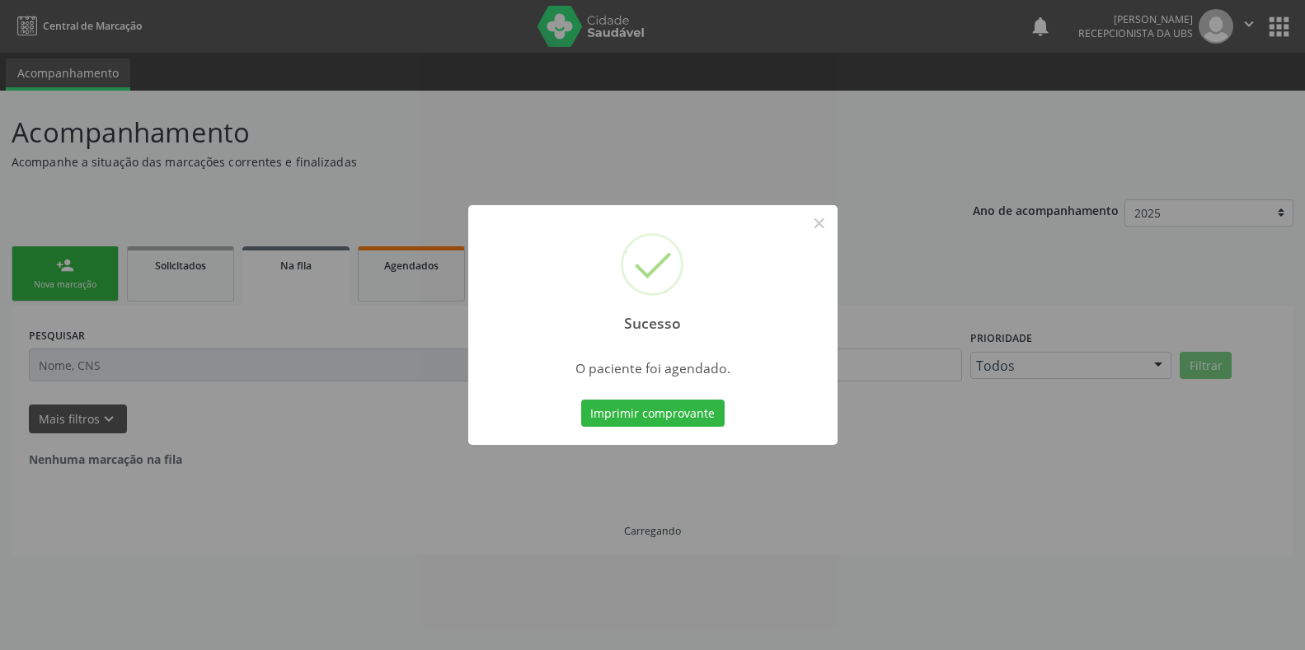
scroll to position [0, 0]
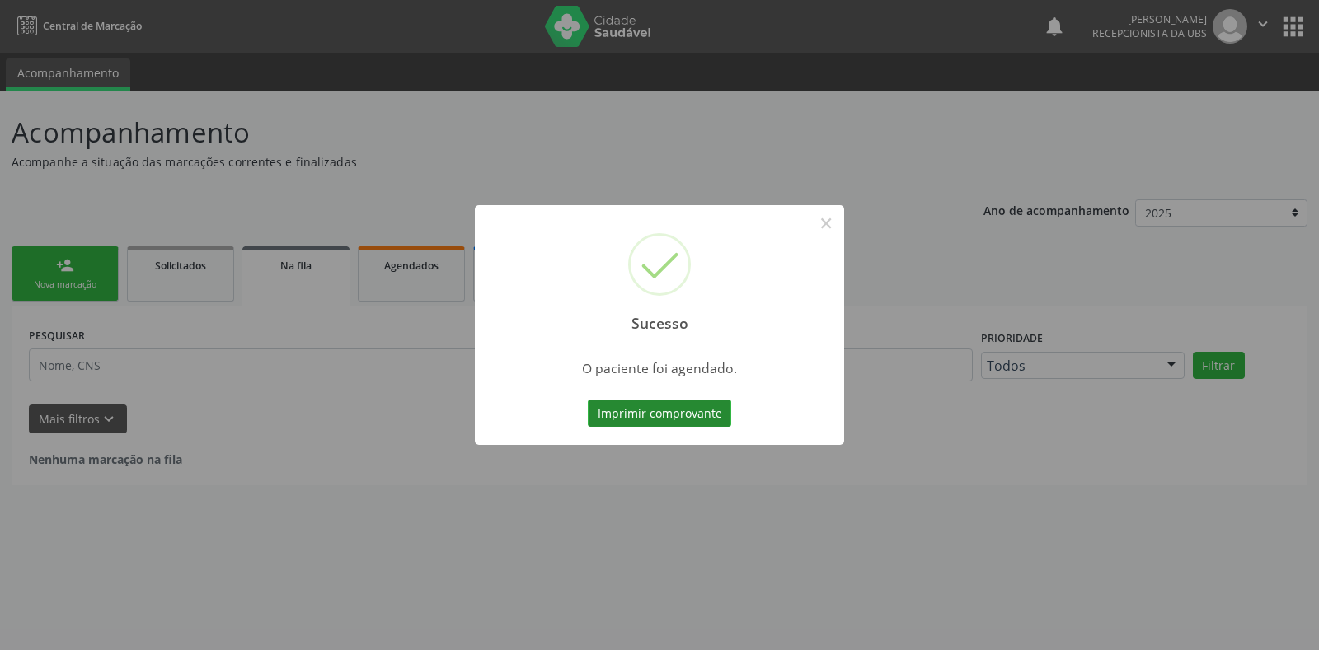
click at [656, 422] on button "Imprimir comprovante" at bounding box center [659, 414] width 143 height 28
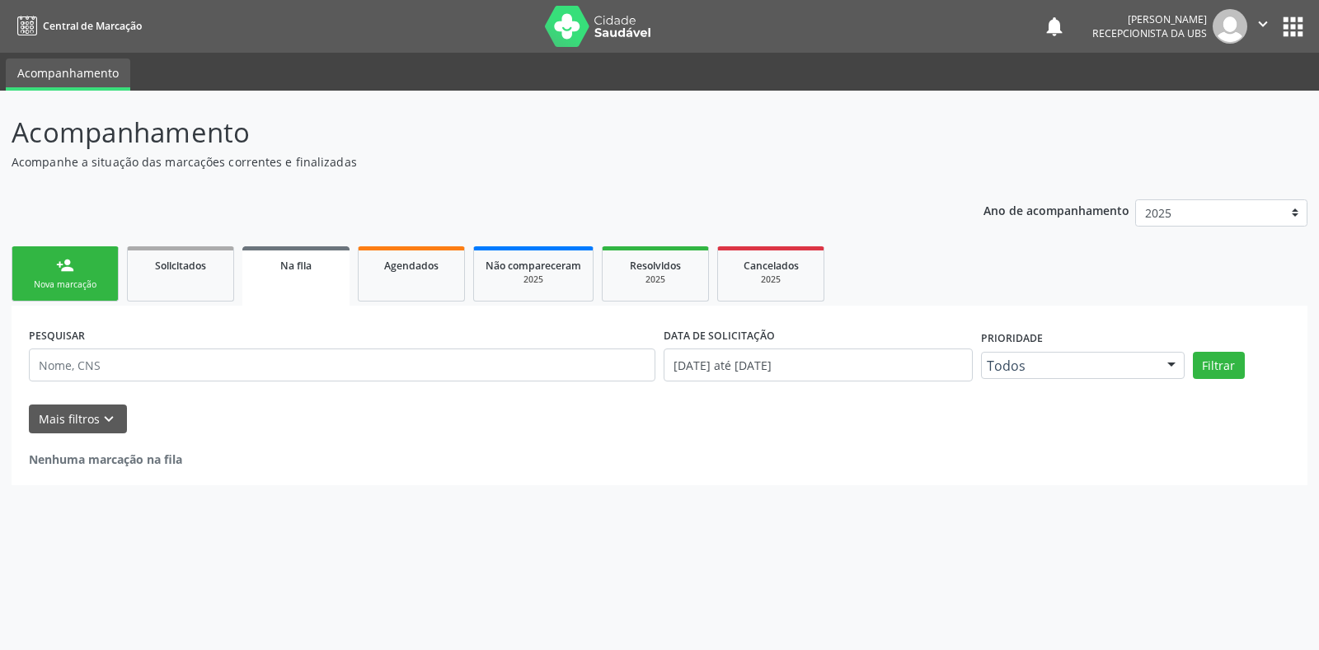
click at [68, 273] on div "person_add" at bounding box center [65, 265] width 18 height 18
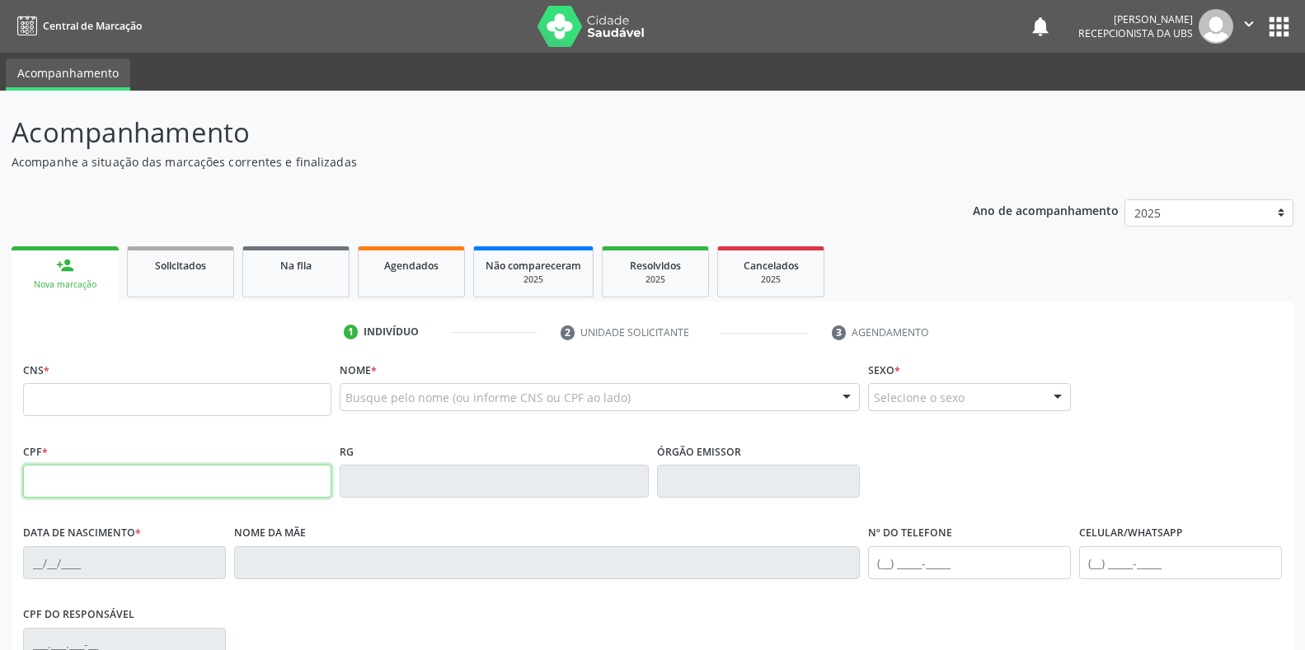
click at [148, 489] on input "text" at bounding box center [177, 481] width 308 height 33
type input "046.331.114-00"
type input "702 9015 9191 9870"
type input "[DATE]"
type input "[PERSON_NAME]"
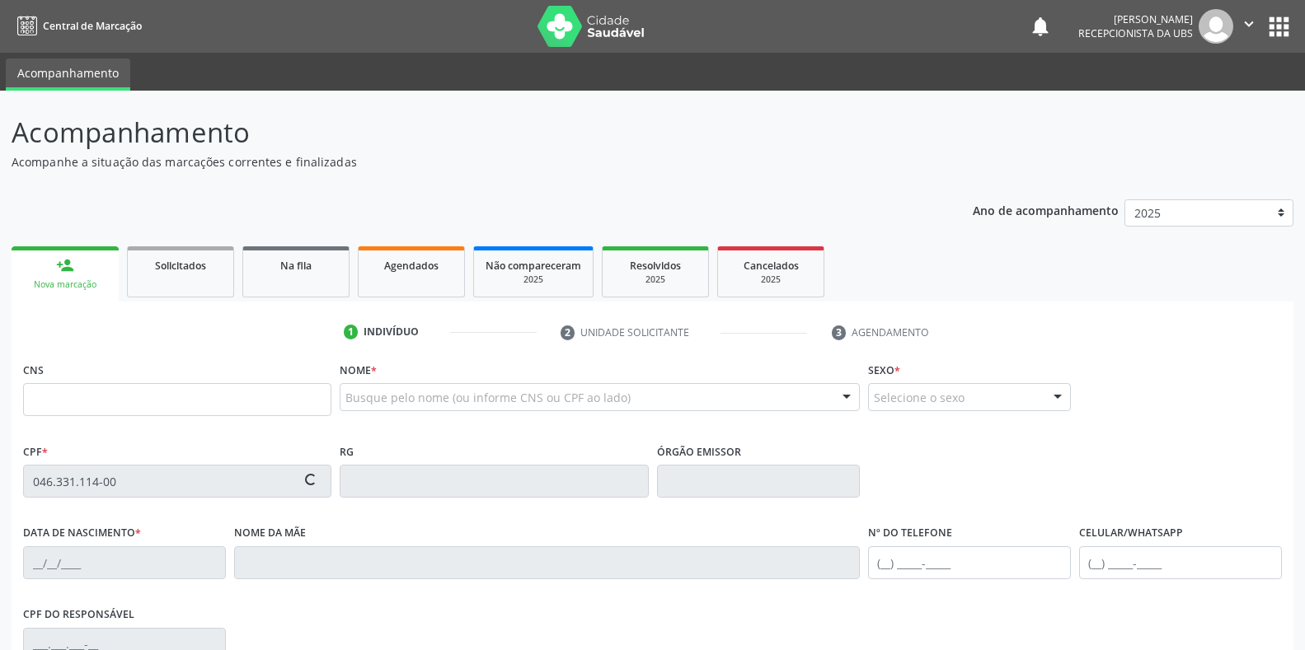
type input "[PHONE_NUMBER]"
type input "S/N"
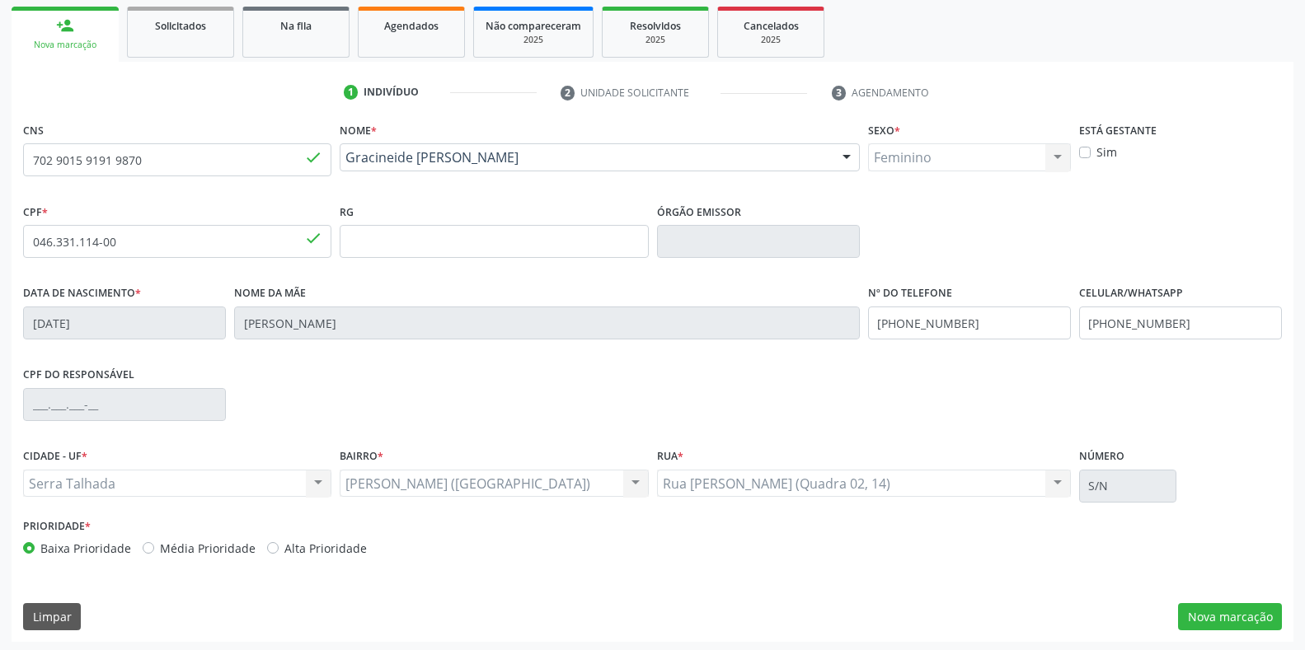
scroll to position [243, 0]
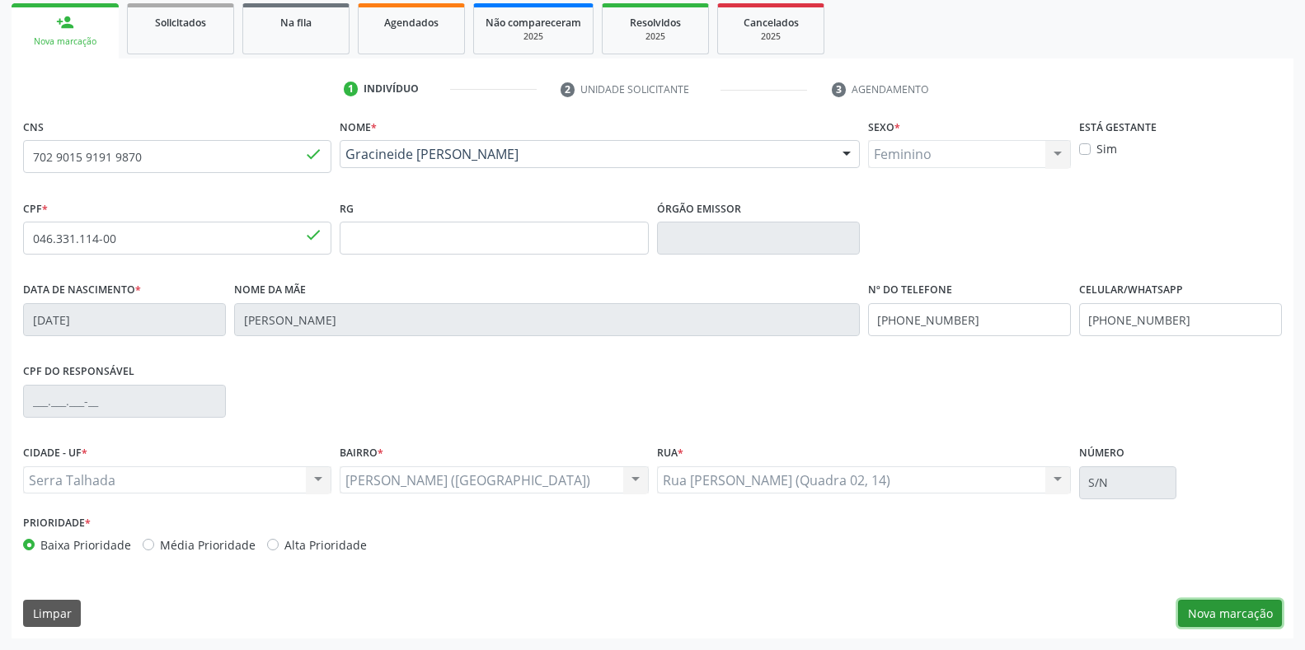
click at [1202, 609] on button "Nova marcação" at bounding box center [1230, 614] width 104 height 28
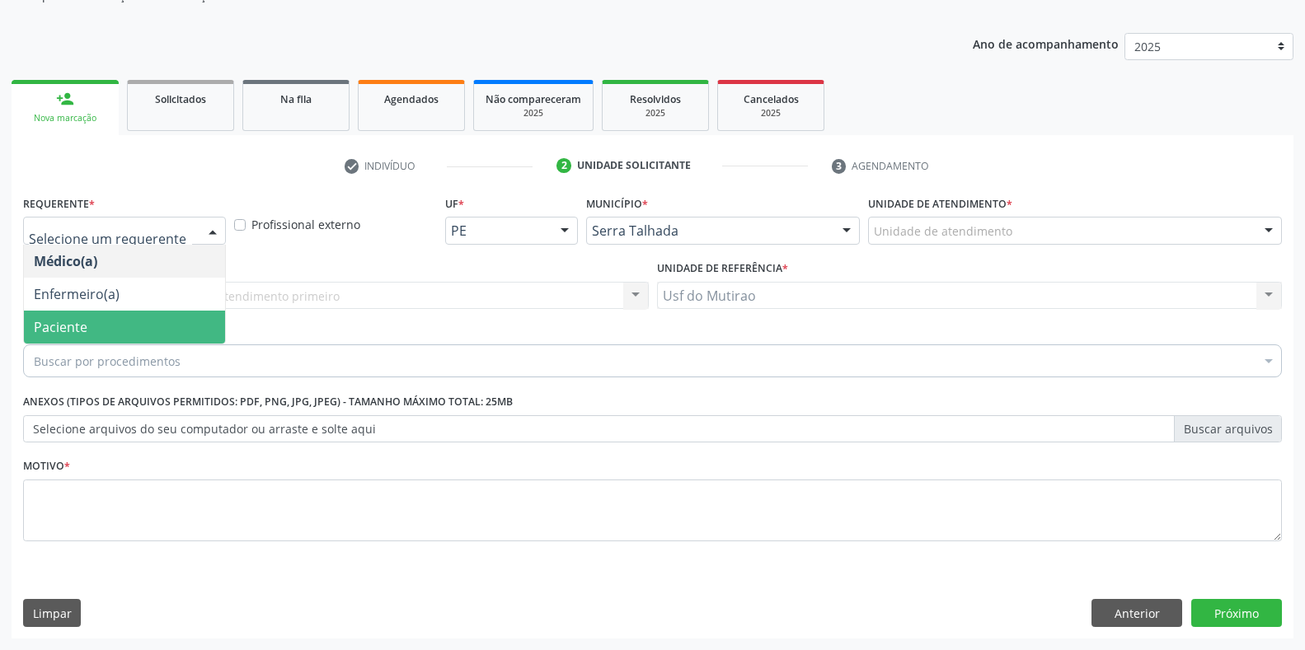
click at [118, 327] on span "Paciente" at bounding box center [124, 327] width 201 height 33
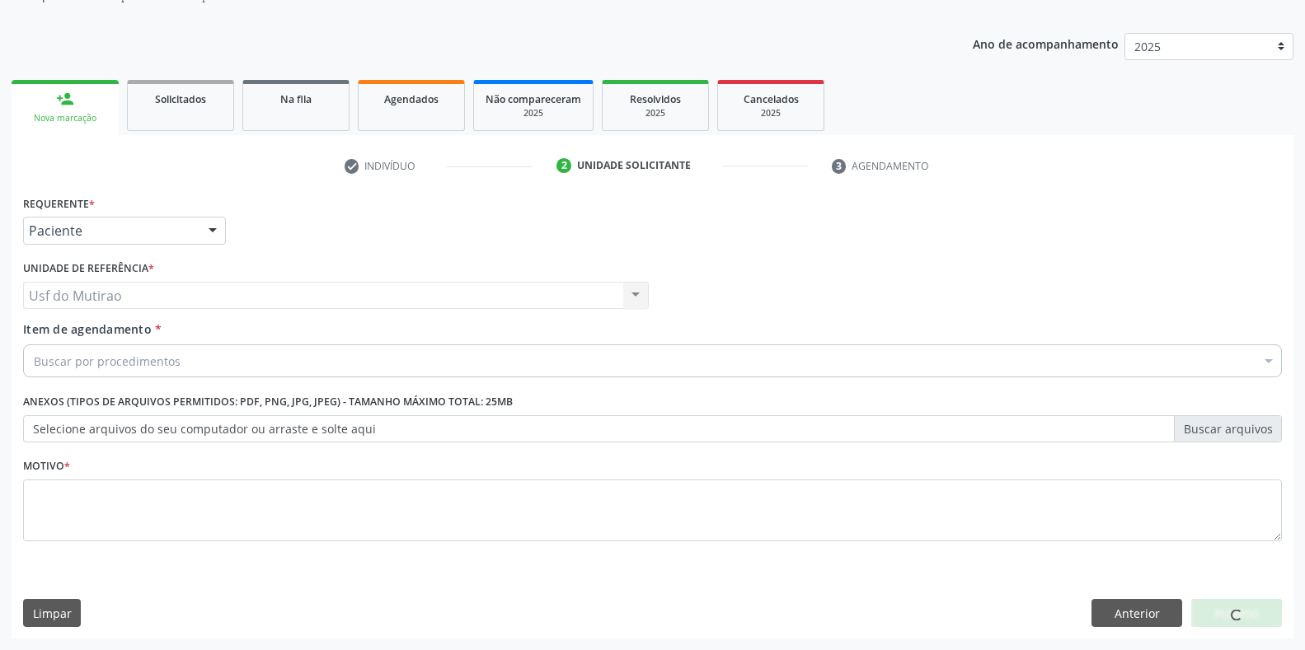
click at [34, 365] on input "Item de agendamento *" at bounding box center [34, 361] width 0 height 33
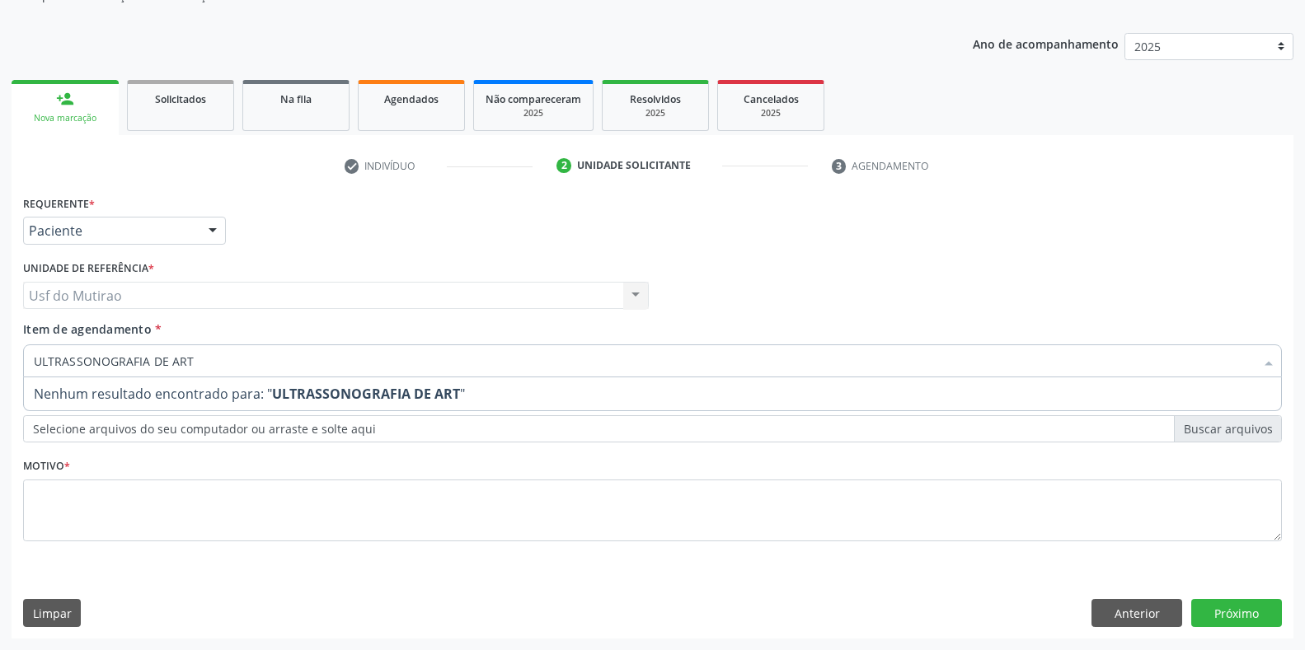
click at [165, 361] on input "ULTRASSONOGRAFIA DE ART" at bounding box center [644, 361] width 1221 height 33
click at [202, 362] on input "ULTRASSONOGRAFIA ART" at bounding box center [644, 361] width 1221 height 33
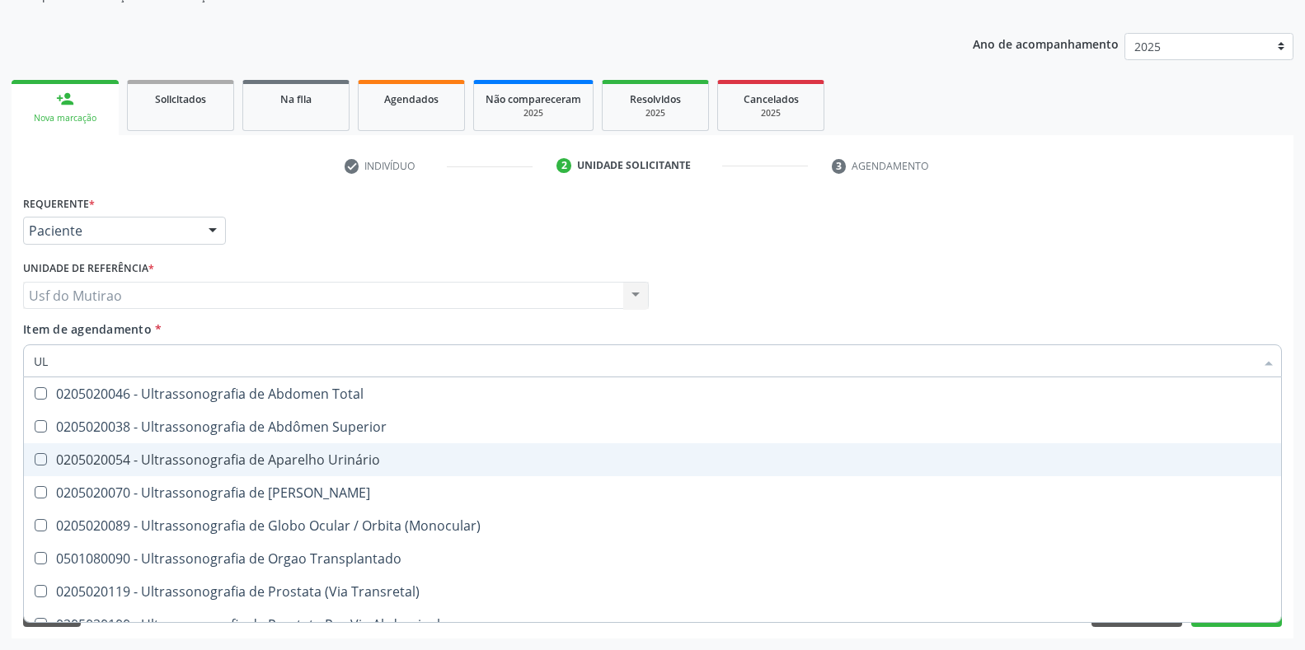
type input "U"
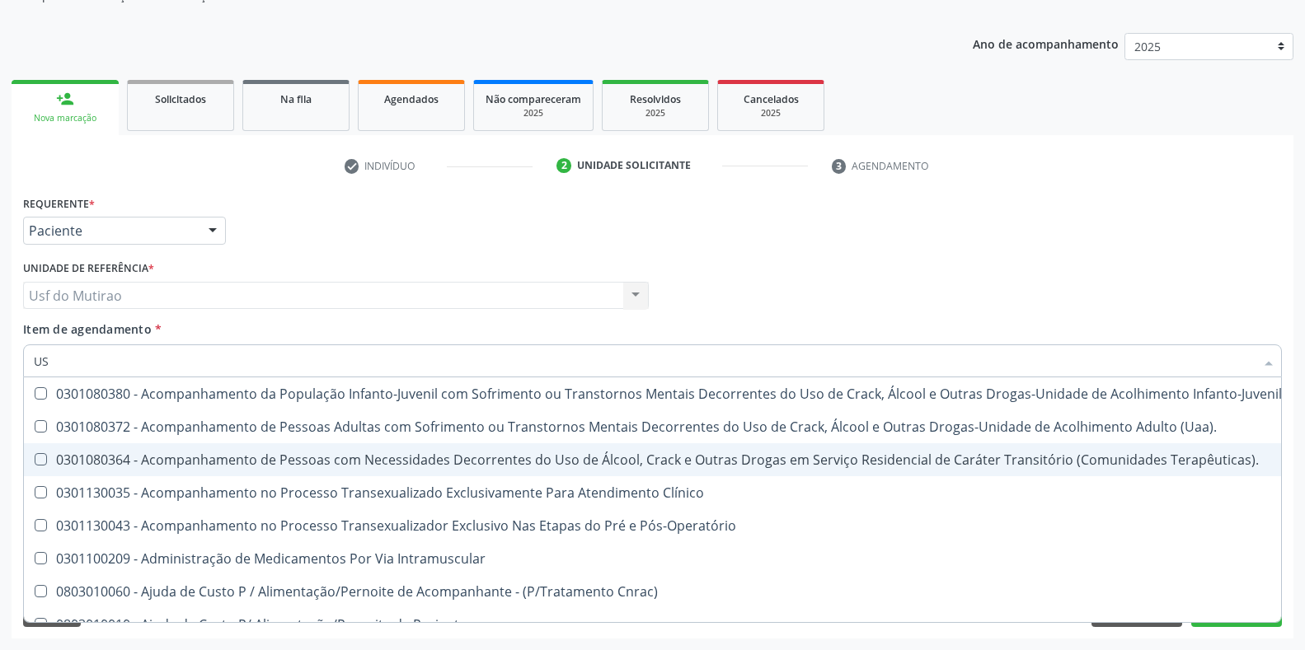
type input "USG"
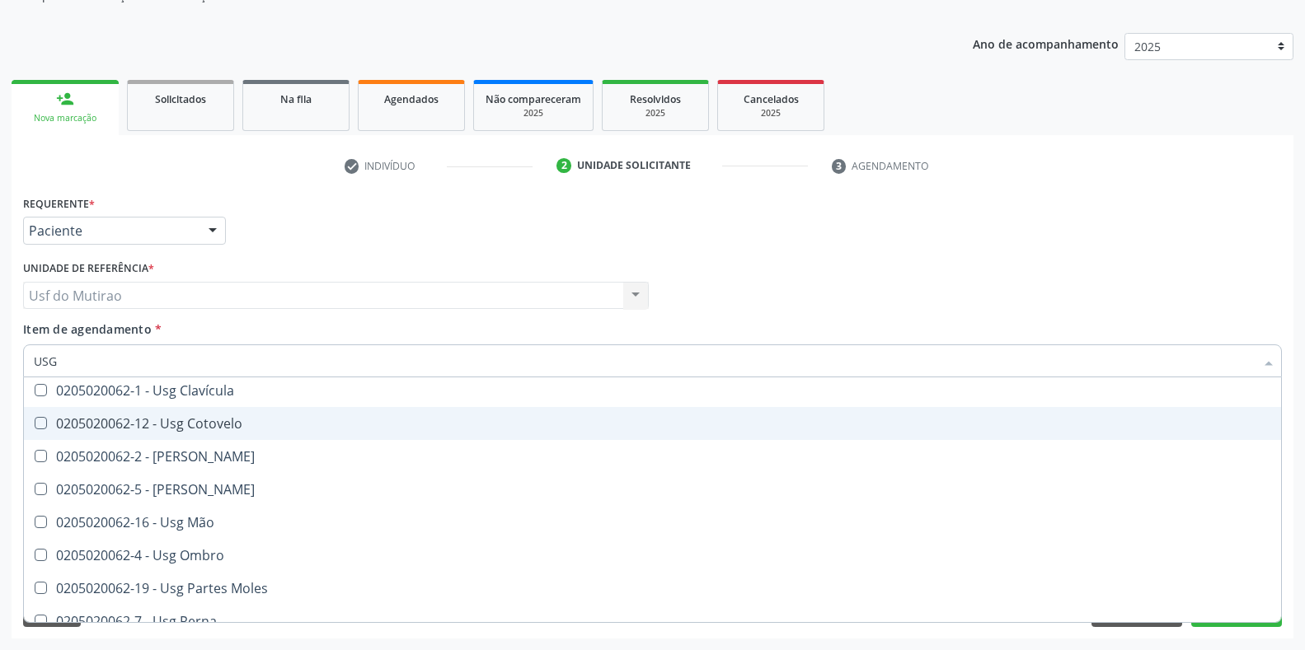
scroll to position [165, 0]
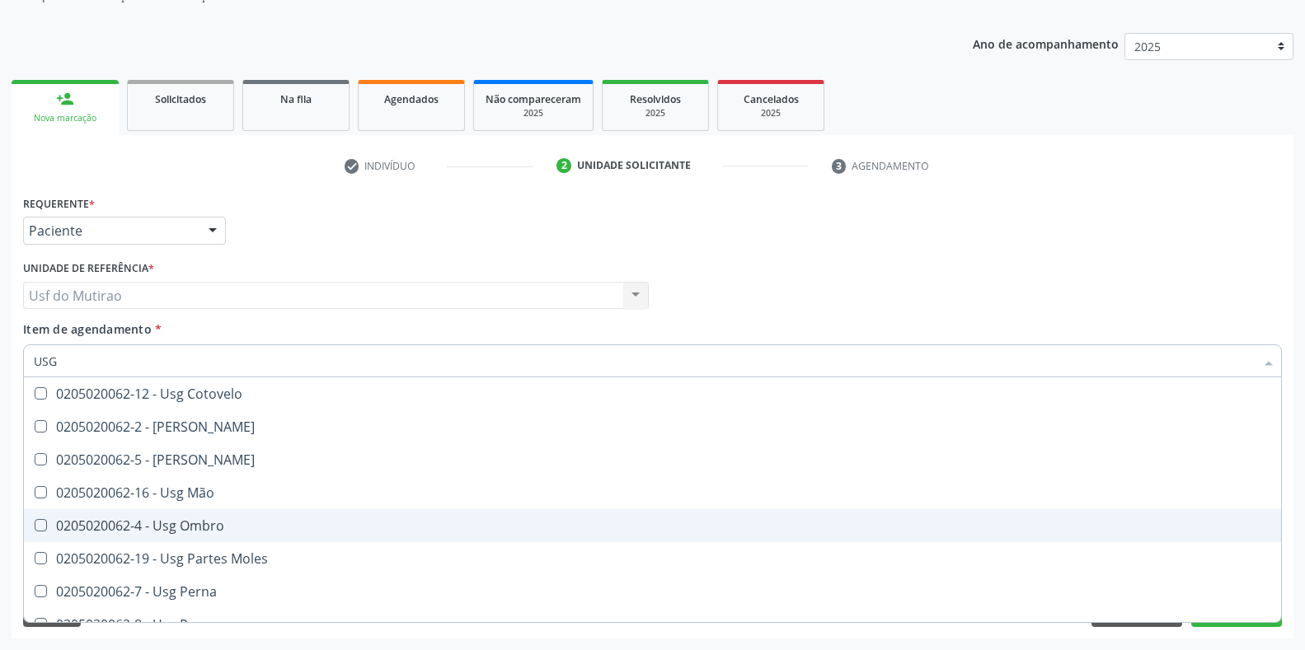
click at [220, 523] on div "0205020062-4 - Usg Ombro" at bounding box center [652, 525] width 1237 height 13
checkbox Ombro "true"
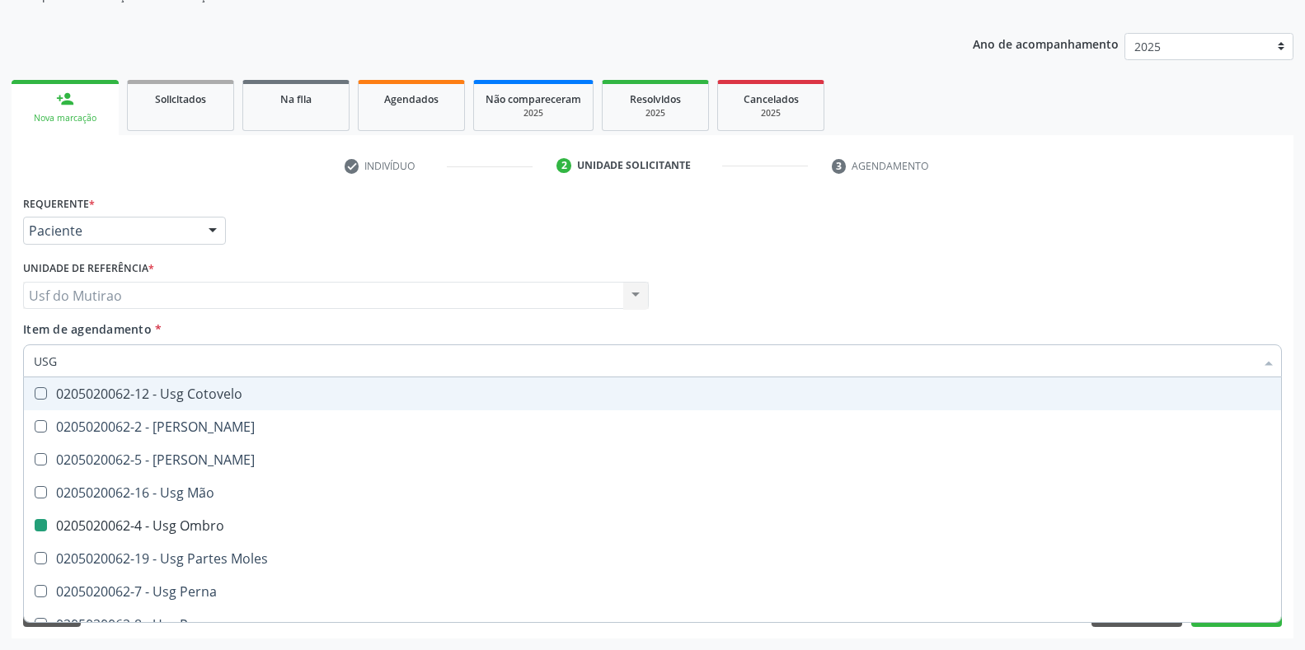
click at [416, 238] on div "Requerente * Paciente Médico(a) Enfermeiro(a) Paciente Nenhum resultado encontr…" at bounding box center [652, 223] width 1267 height 64
checkbox Braço "true"
checkbox Ombro "false"
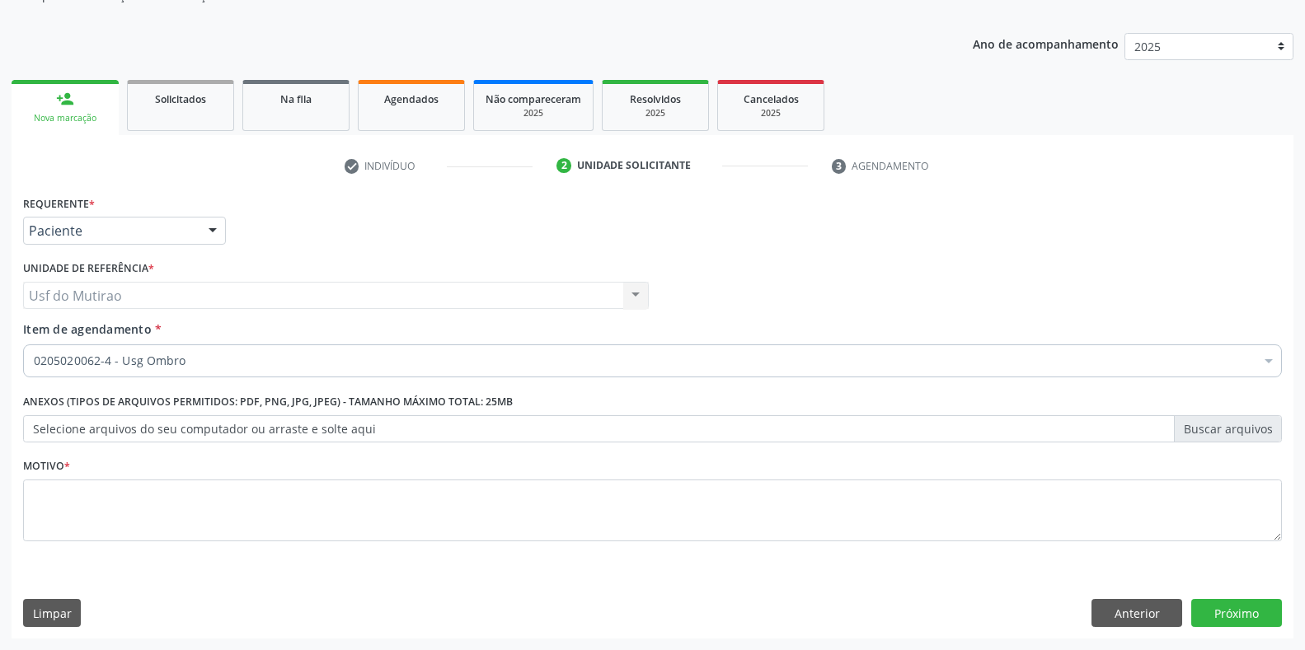
scroll to position [0, 0]
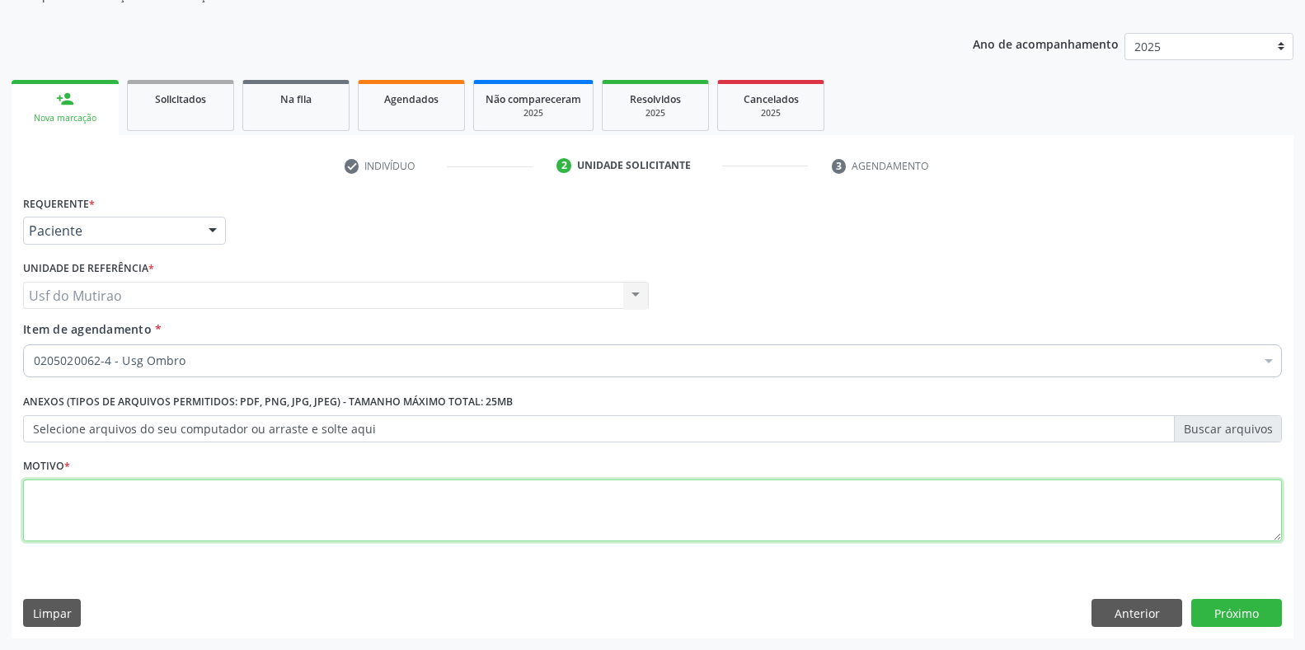
click at [296, 519] on textarea at bounding box center [652, 511] width 1259 height 63
type textarea "."
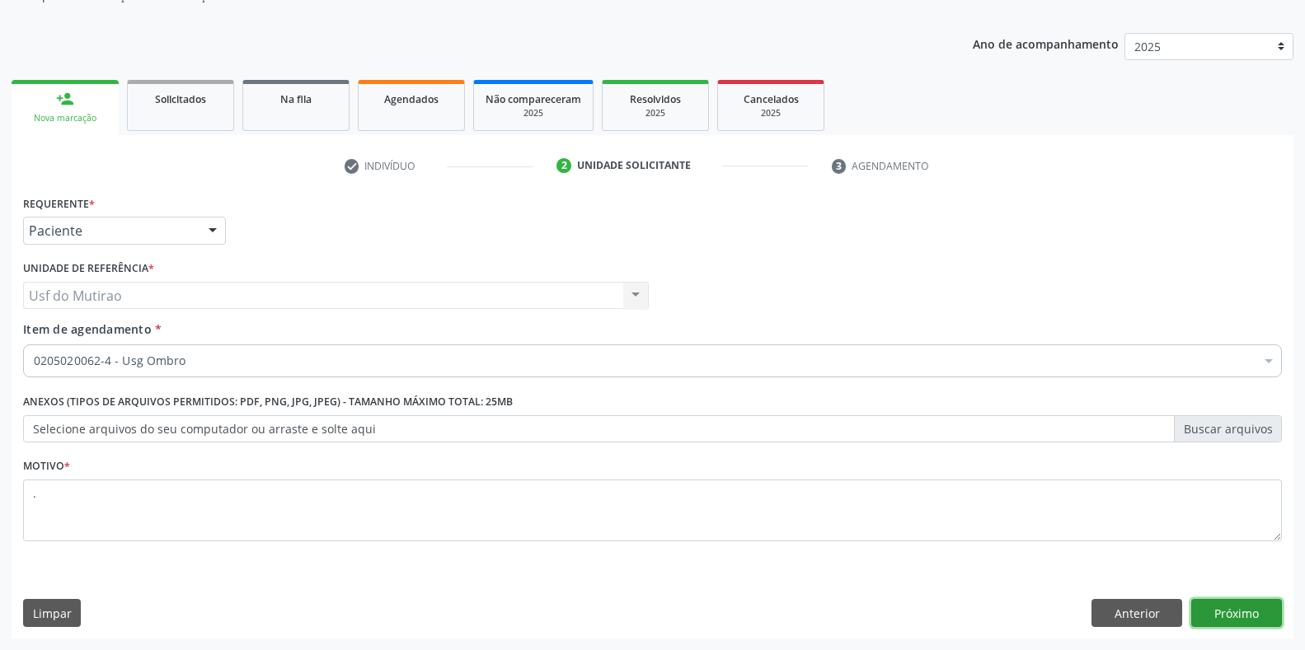
click at [1231, 610] on button "Próximo" at bounding box center [1236, 613] width 91 height 28
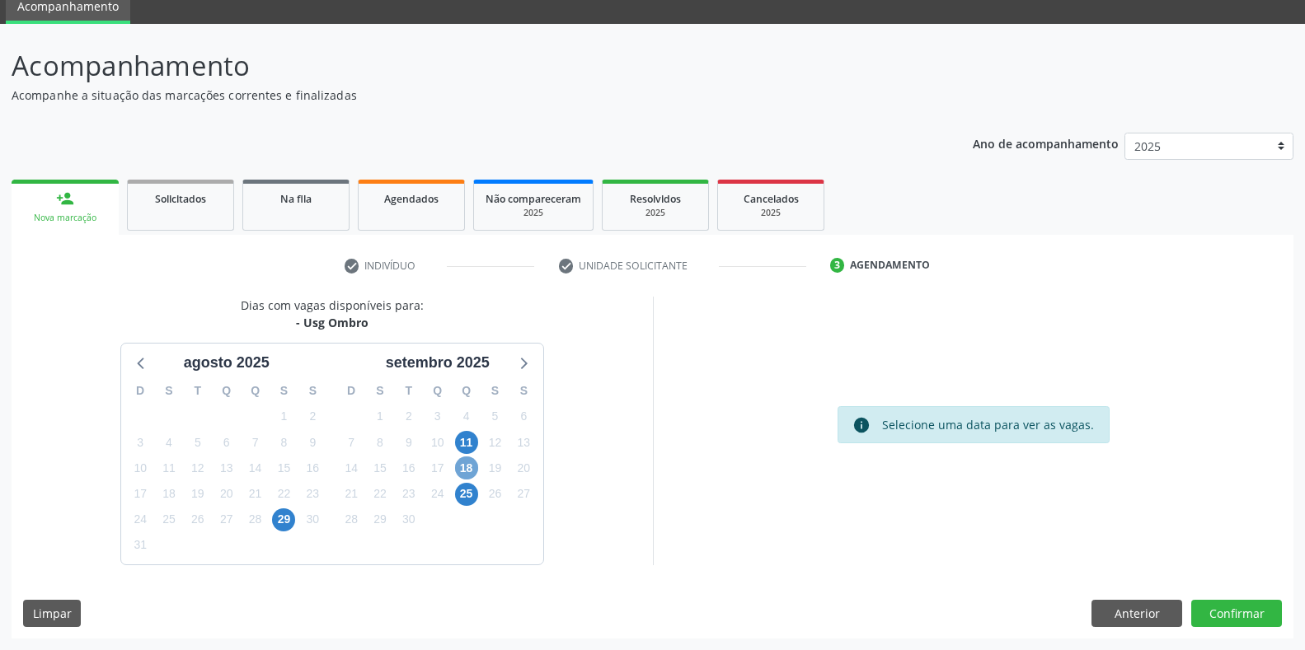
click at [471, 465] on span "18" at bounding box center [466, 468] width 23 height 23
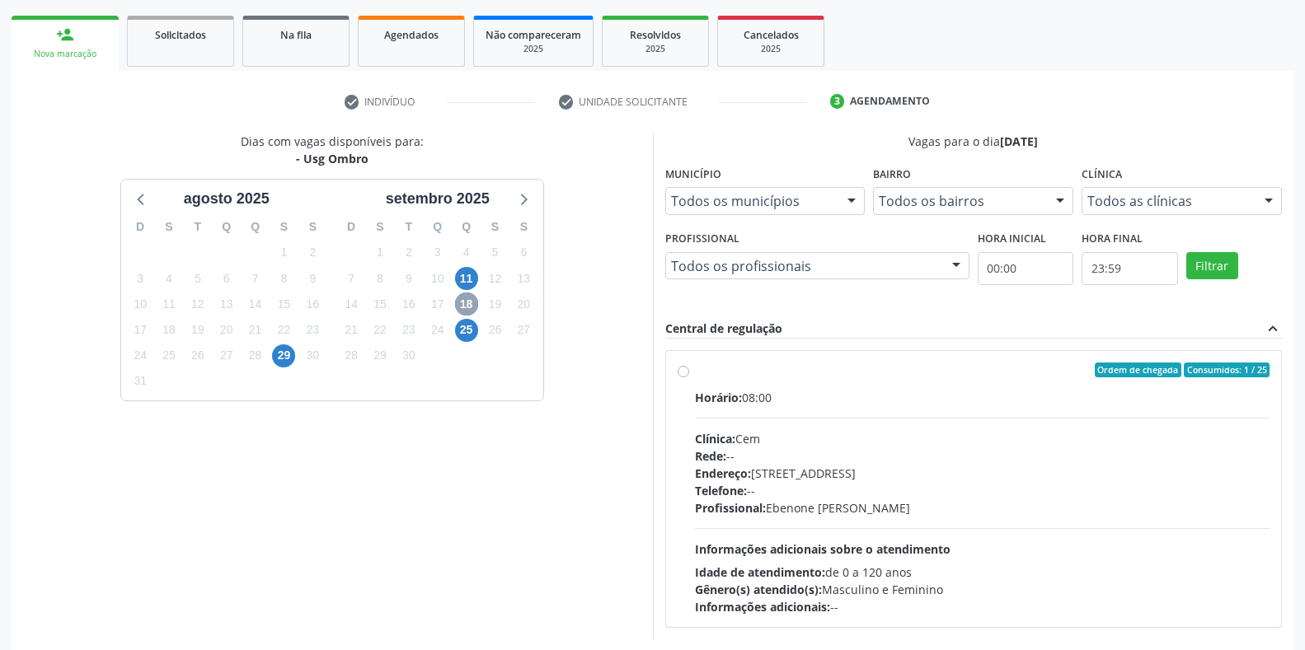
scroll to position [232, 0]
click at [793, 509] on div "Profissional: [PERSON_NAME]" at bounding box center [982, 507] width 575 height 17
click at [689, 377] on input "Ordem de chegada Consumidos: 1 / 25 Horário: 08:00 Clínica: Cem Rede: -- Endere…" at bounding box center [683, 369] width 12 height 15
radio input "true"
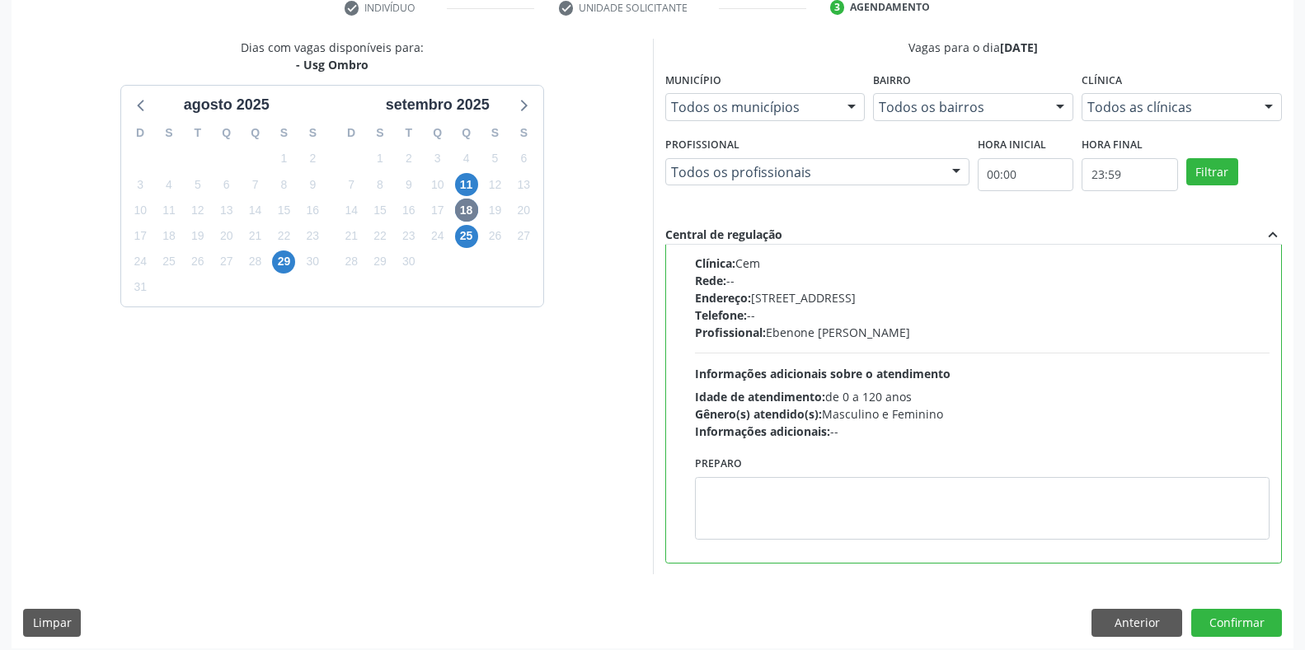
scroll to position [335, 0]
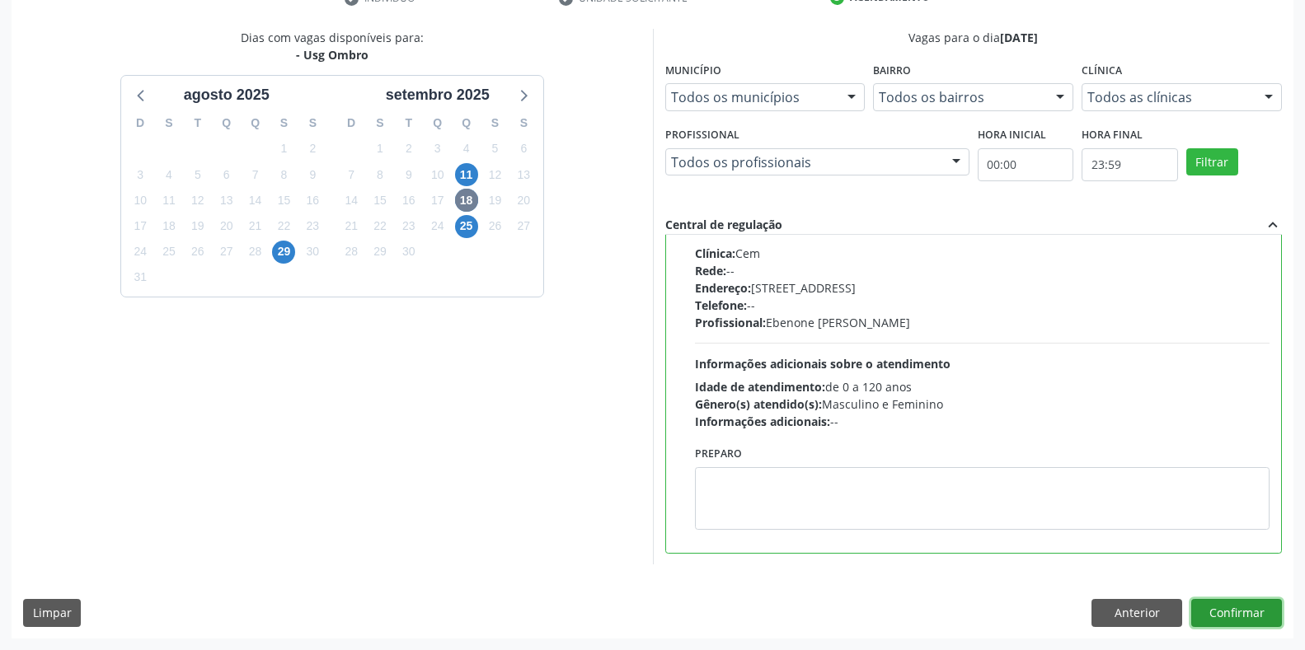
click at [1247, 624] on button "Confirmar" at bounding box center [1236, 613] width 91 height 28
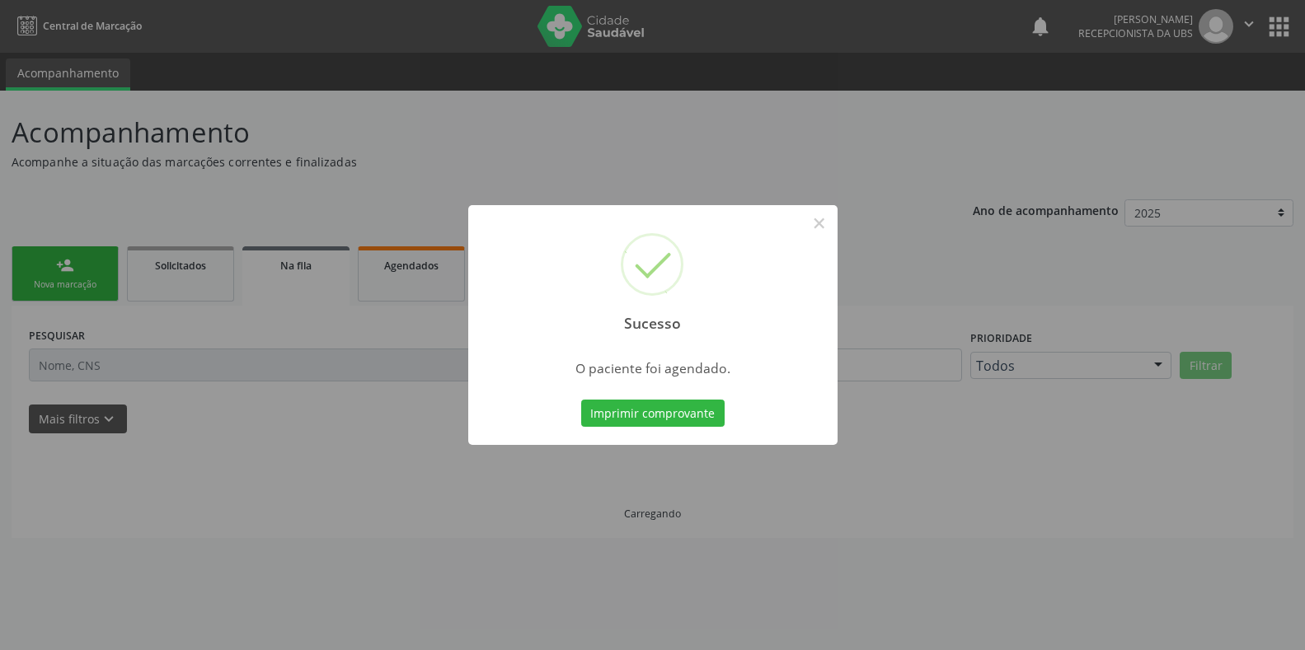
scroll to position [0, 0]
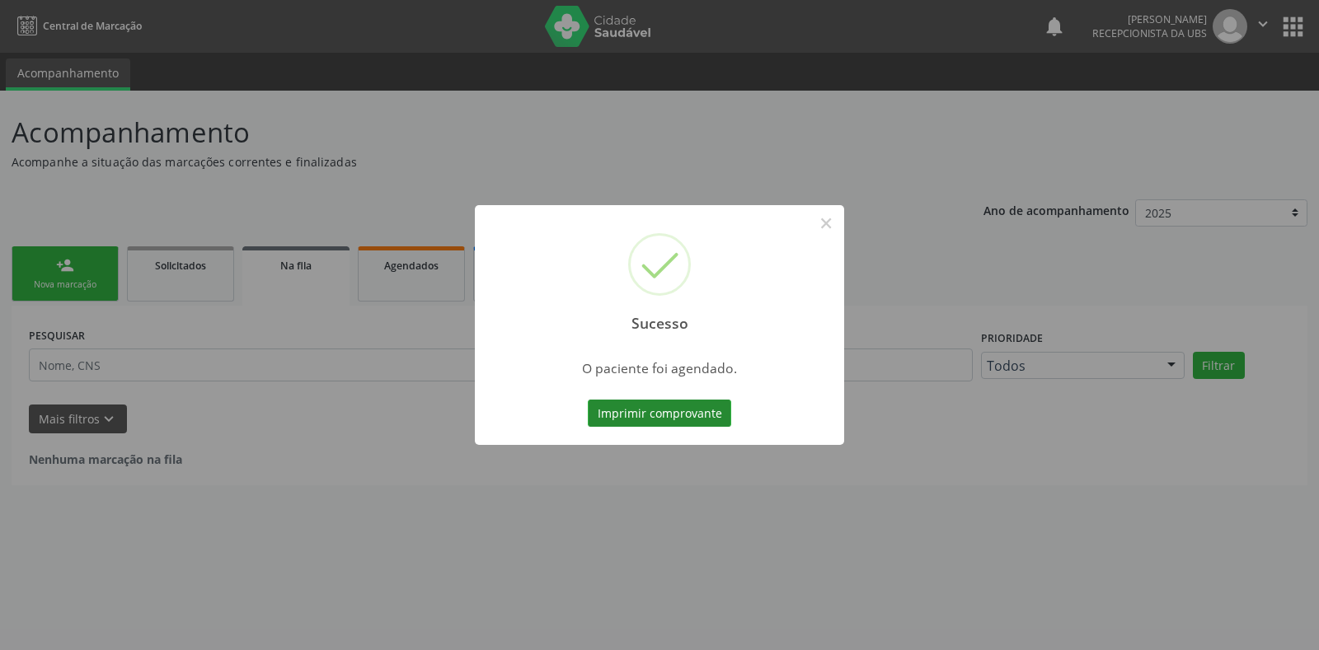
click at [691, 410] on button "Imprimir comprovante" at bounding box center [659, 414] width 143 height 28
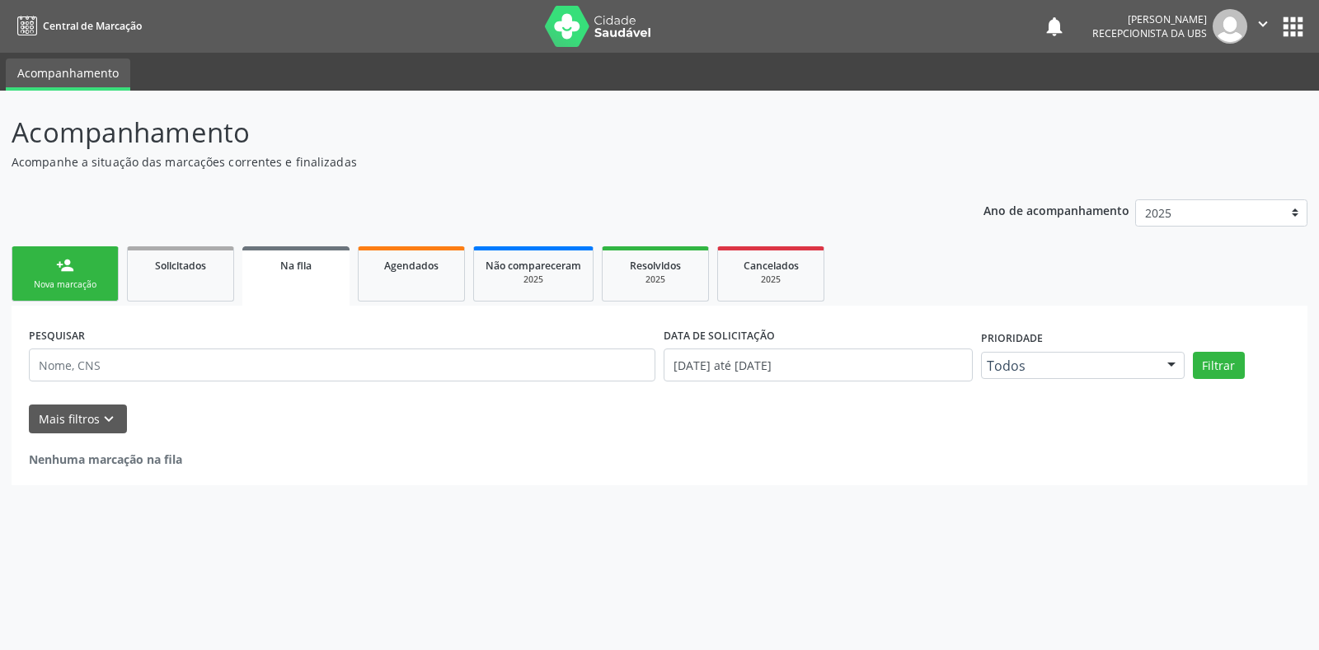
click at [76, 274] on link "person_add Nova marcação" at bounding box center [65, 273] width 107 height 55
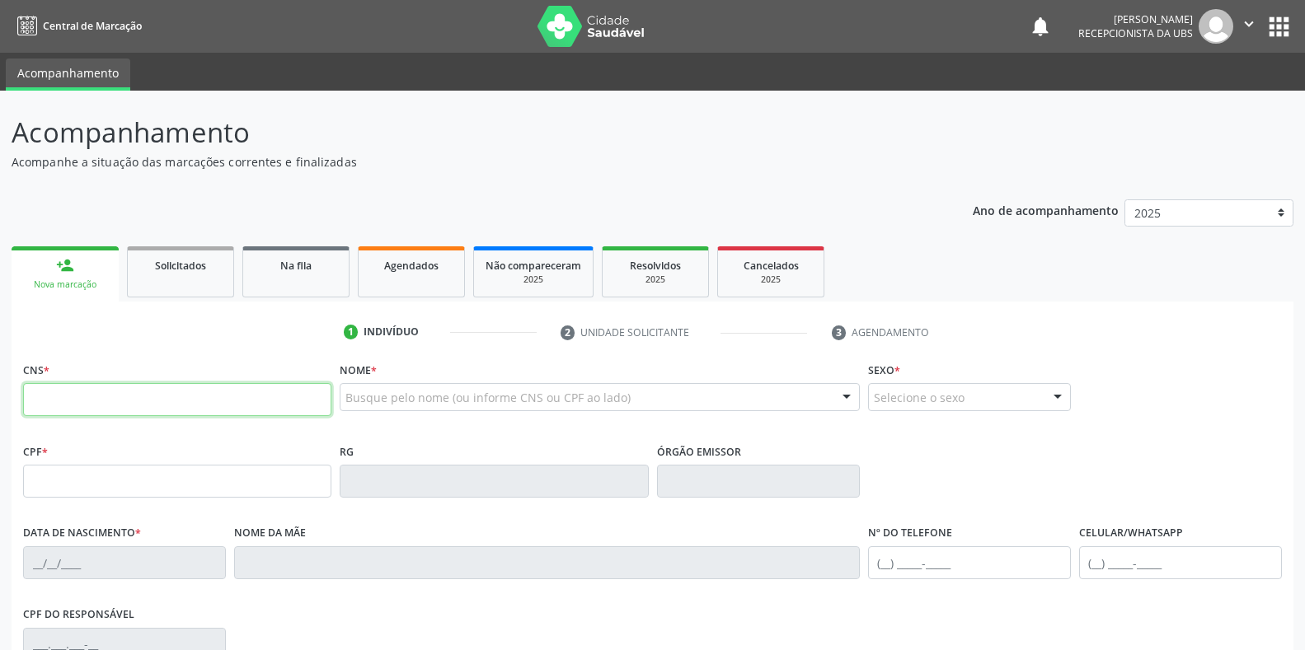
click at [115, 394] on input "text" at bounding box center [177, 399] width 308 height 33
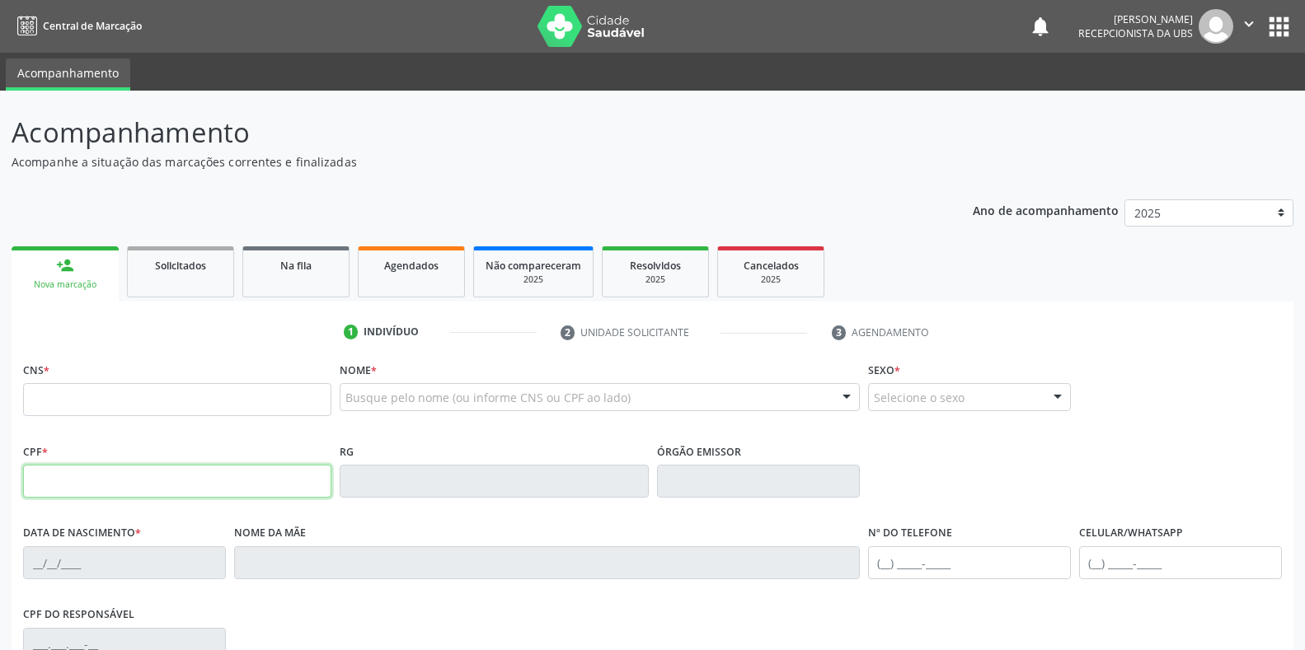
click at [85, 490] on input "text" at bounding box center [177, 481] width 308 height 33
type input "104.682.534-83"
type input "163 6724 4744 0005"
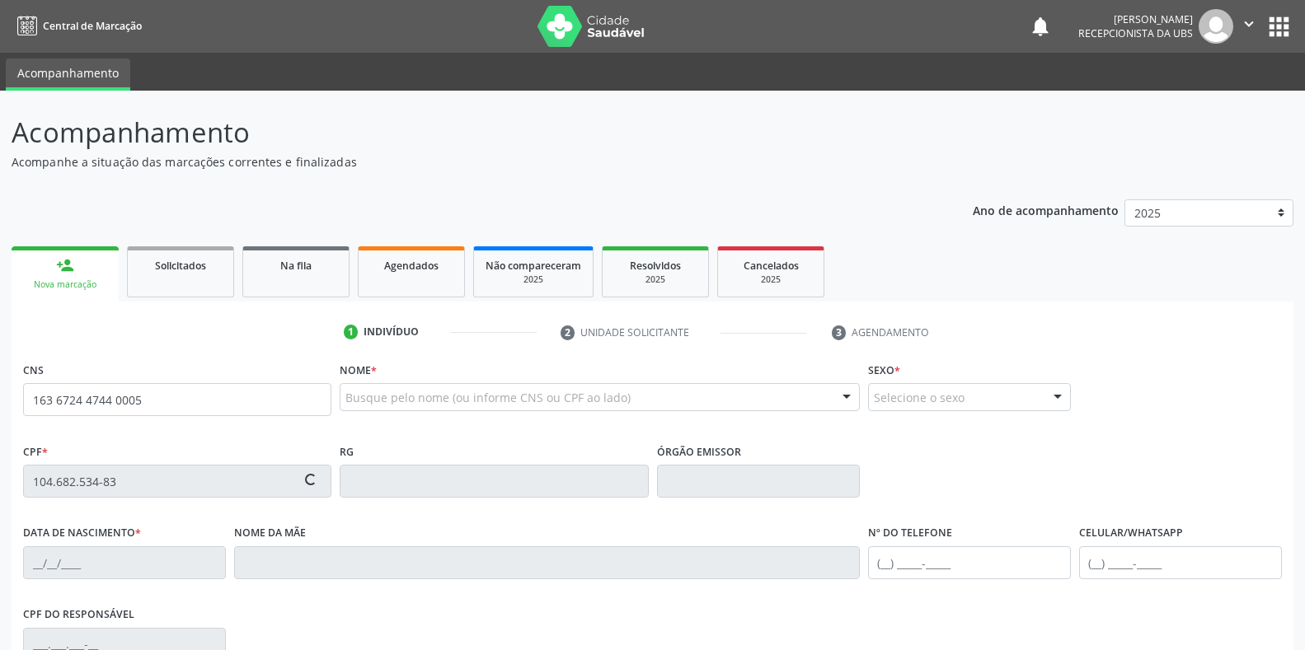
type input "[DATE]"
type input "[PERSON_NAME]"
type input "[PHONE_NUMBER]"
type input "082.001.334-00"
type input "S/N"
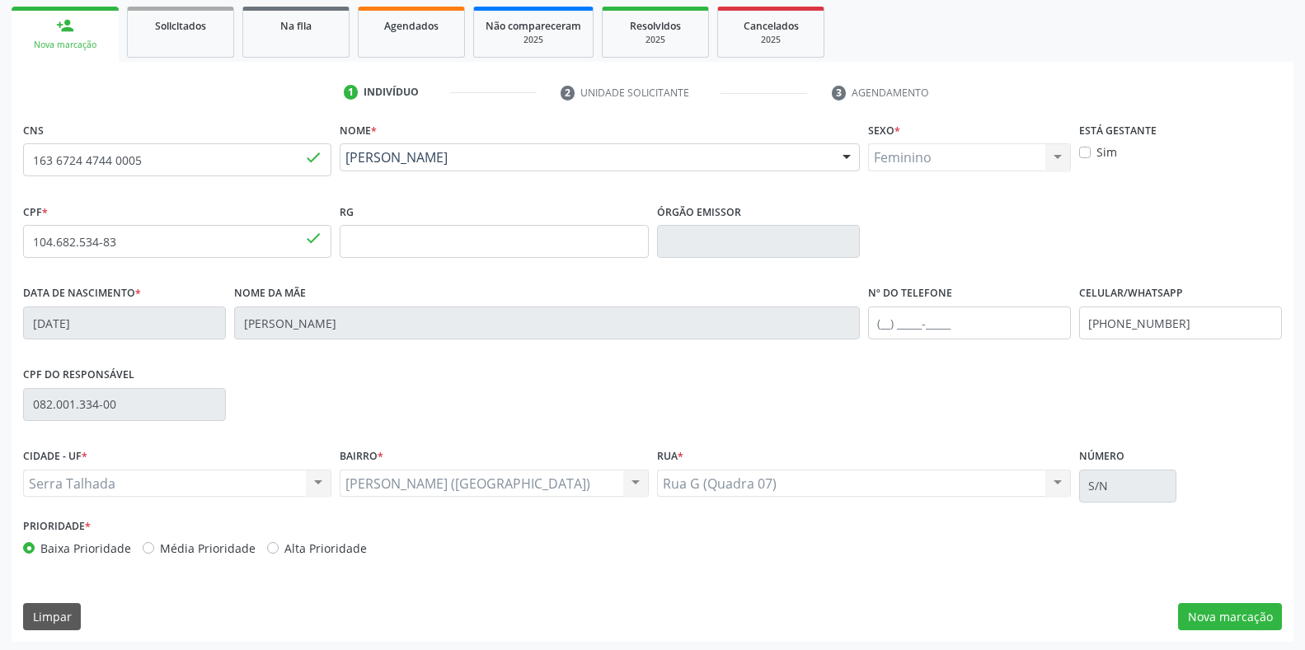
scroll to position [243, 0]
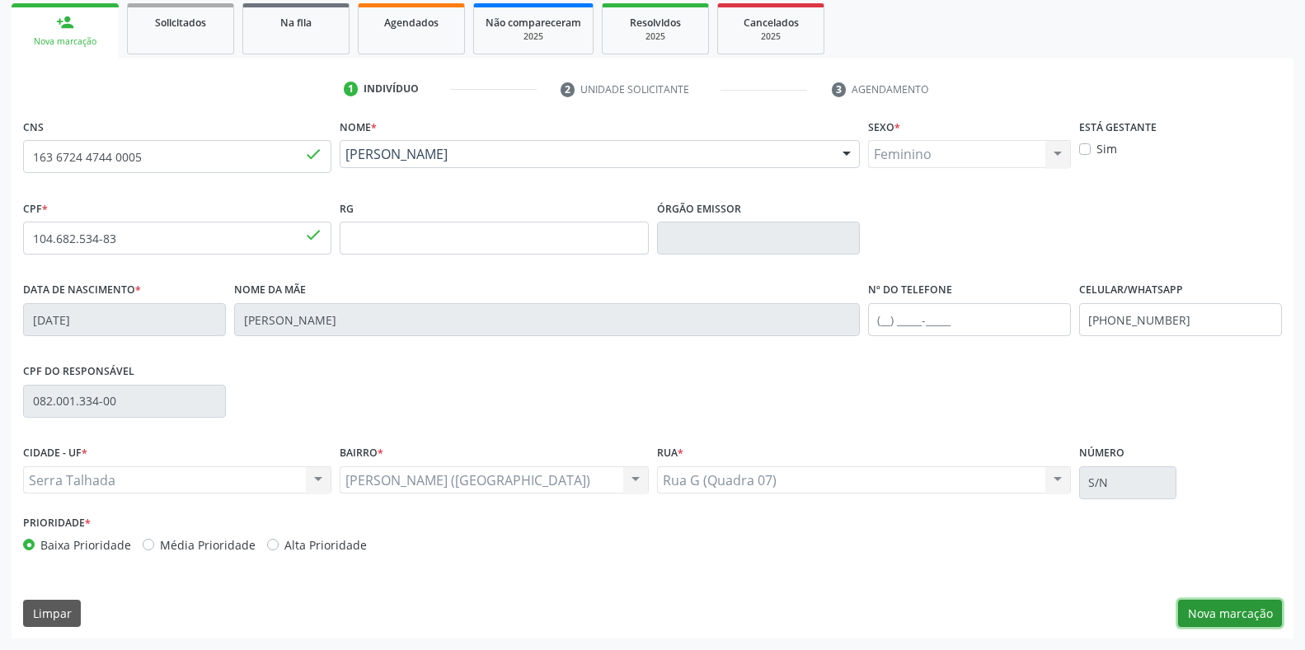
click at [1195, 607] on button "Nova marcação" at bounding box center [1230, 614] width 104 height 28
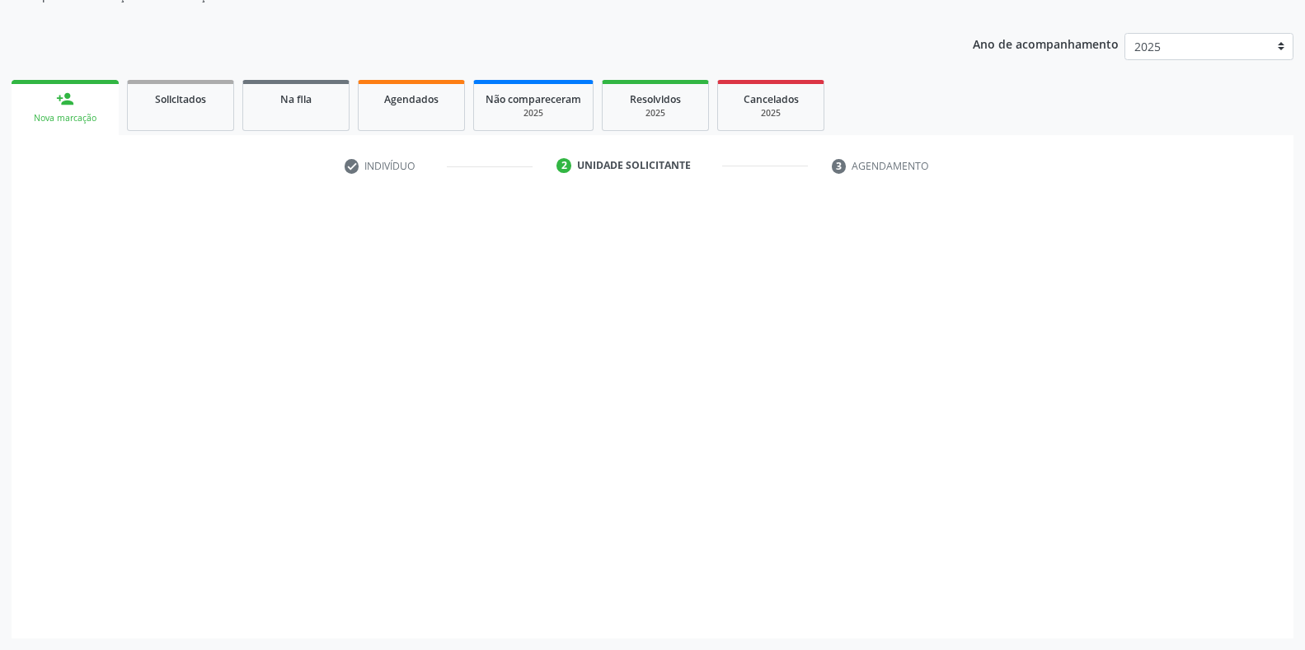
scroll to position [166, 0]
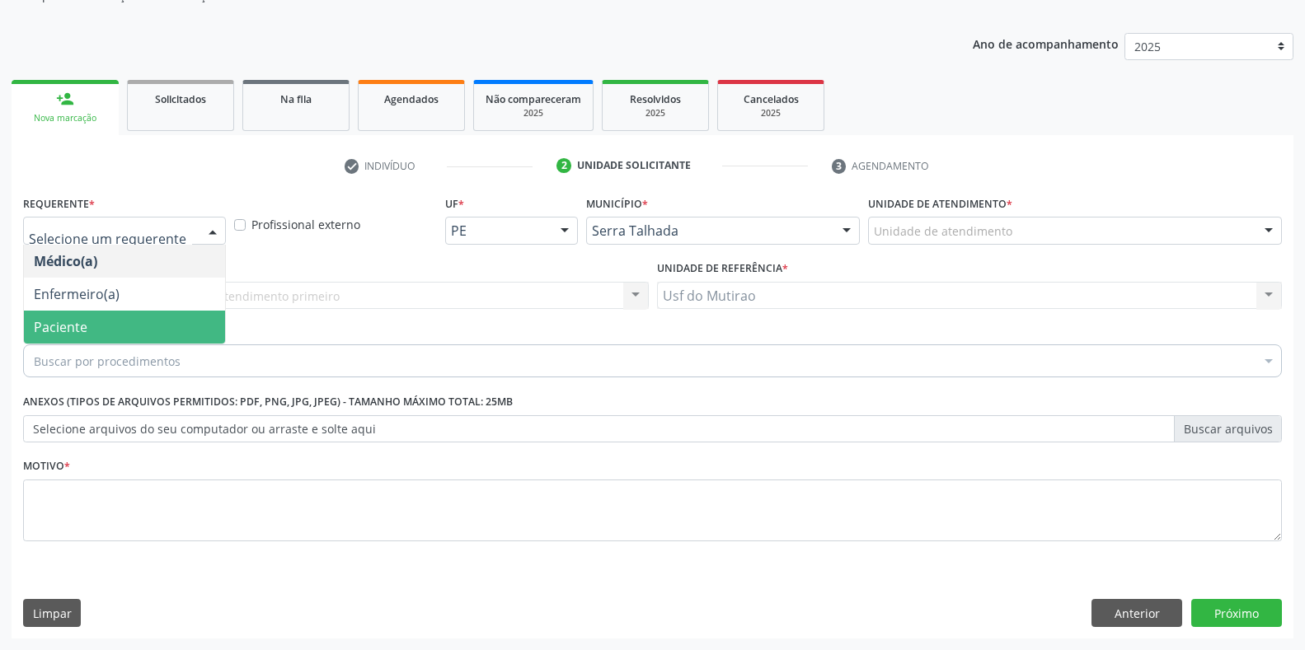
click at [75, 326] on span "Paciente" at bounding box center [61, 327] width 54 height 18
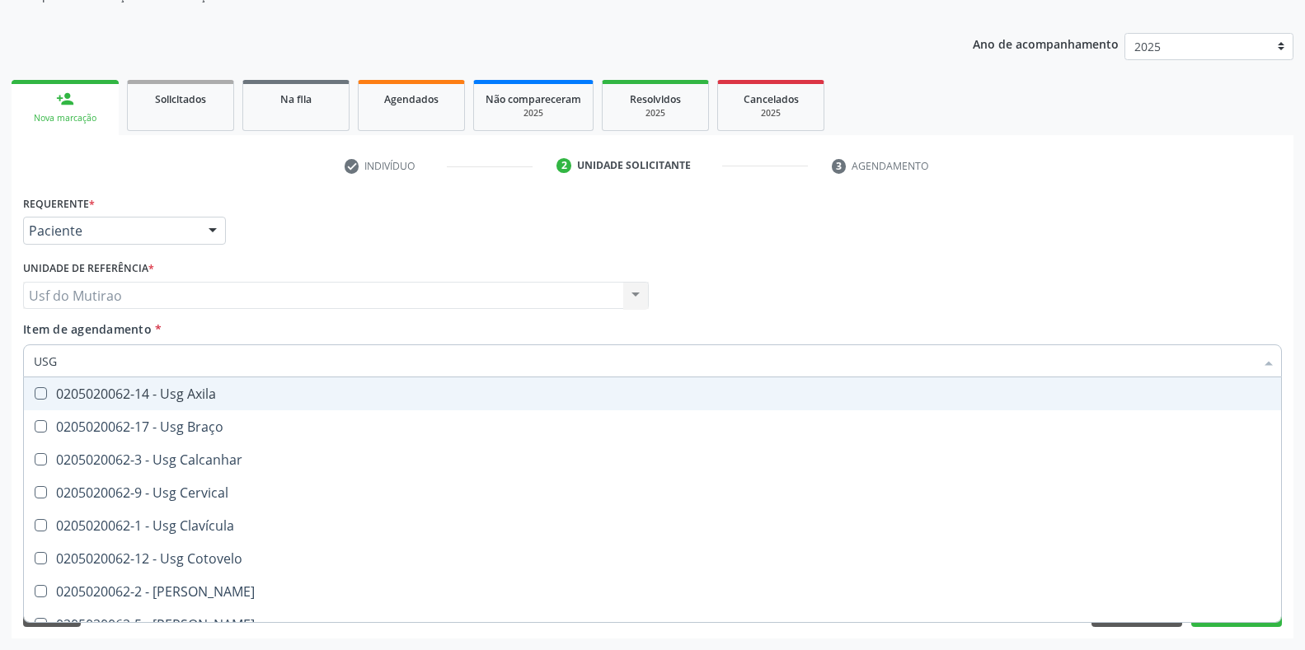
type input "USG O"
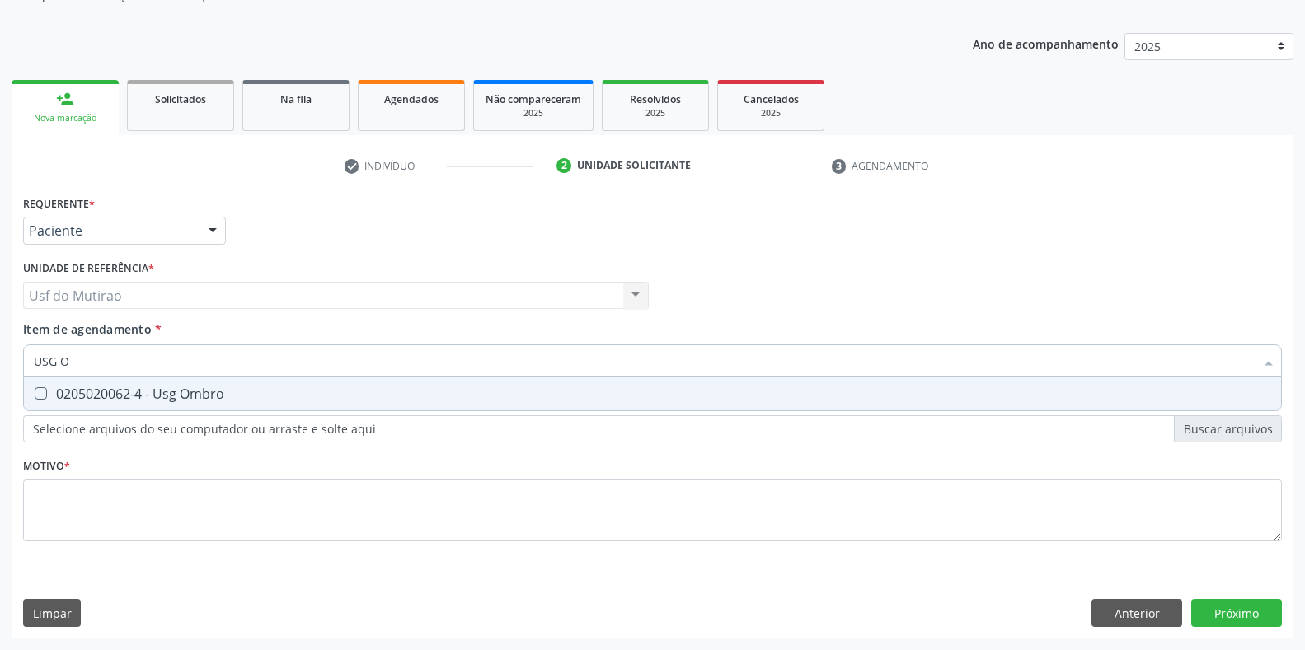
click at [157, 396] on div "0205020062-4 - Usg Ombro" at bounding box center [652, 393] width 1237 height 13
checkbox Ombro "true"
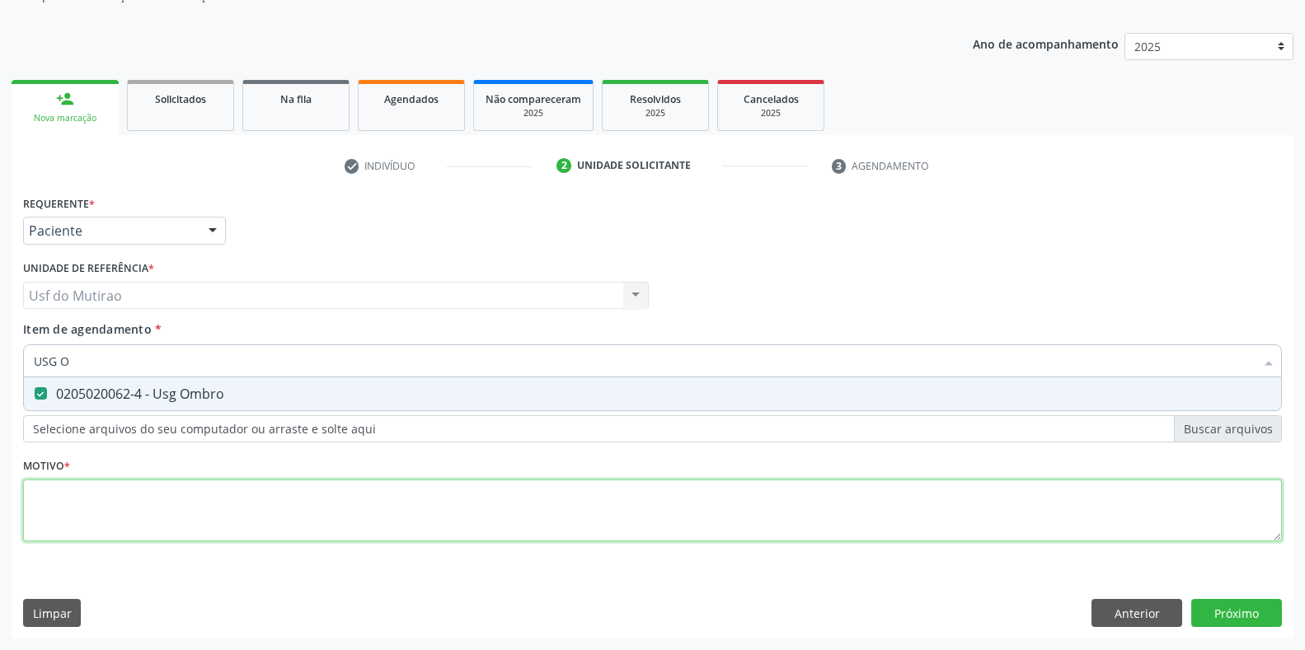
click at [156, 517] on div "Requerente * Paciente Médico(a) Enfermeiro(a) Paciente Nenhum resultado encontr…" at bounding box center [652, 377] width 1259 height 373
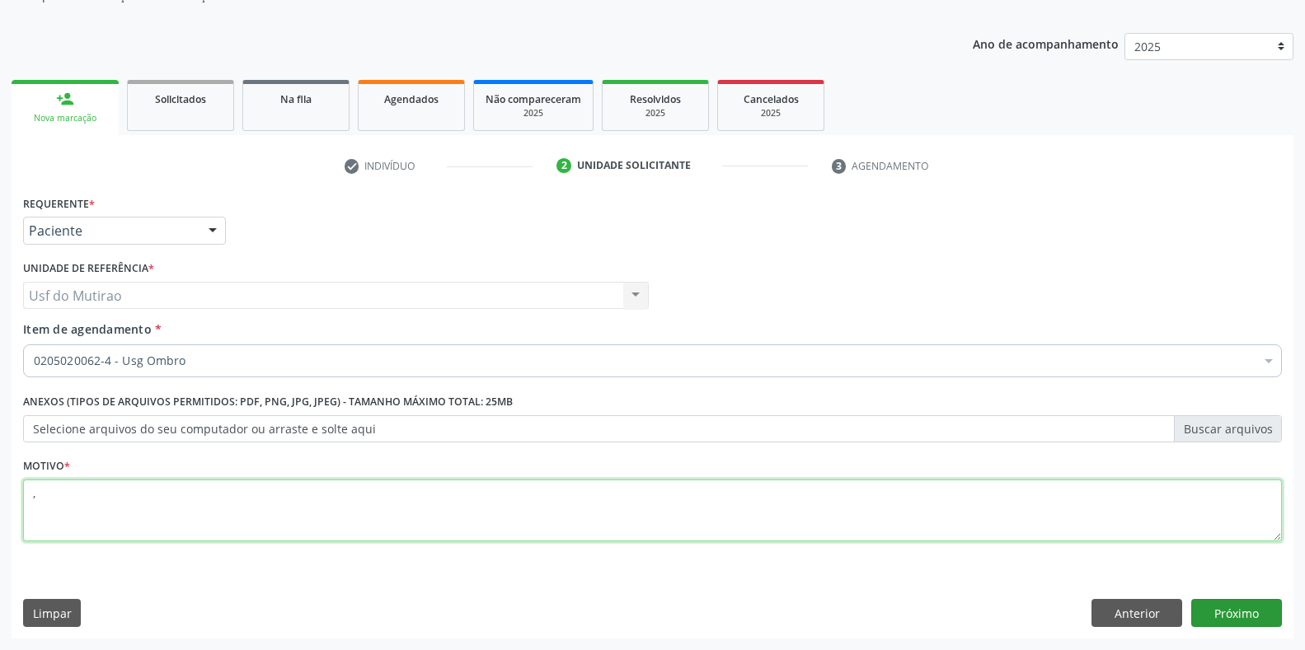
type textarea ","
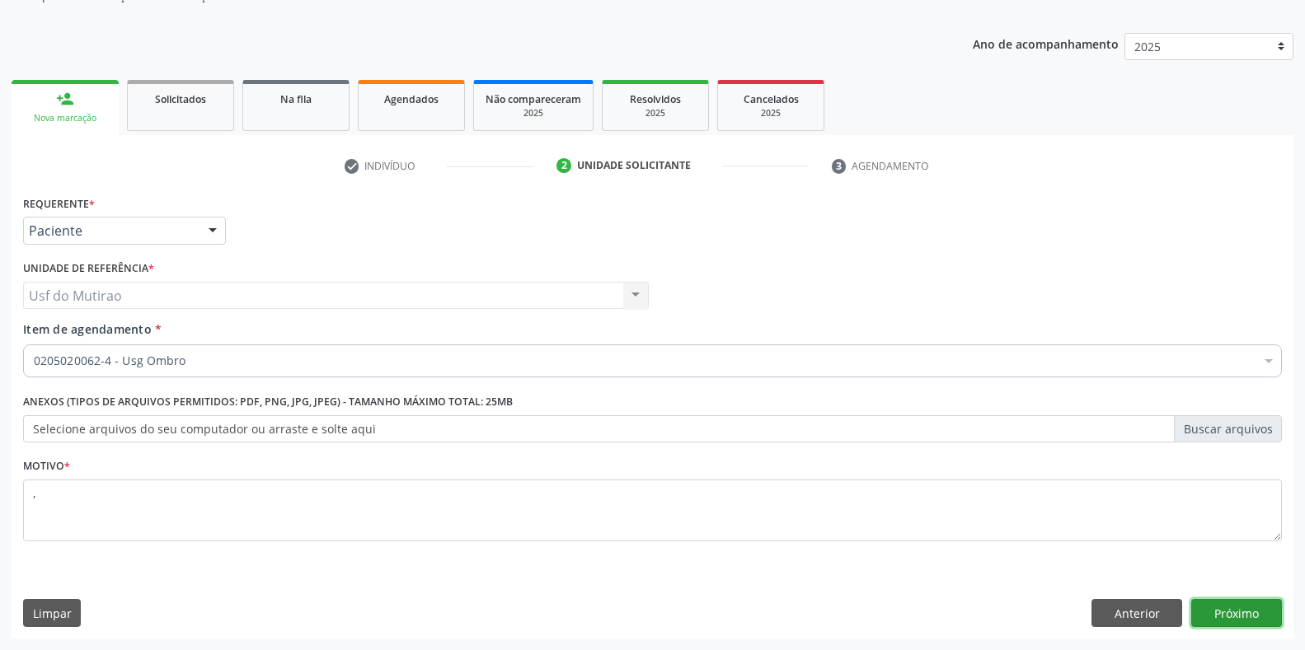
click at [1232, 611] on button "Próximo" at bounding box center [1236, 613] width 91 height 28
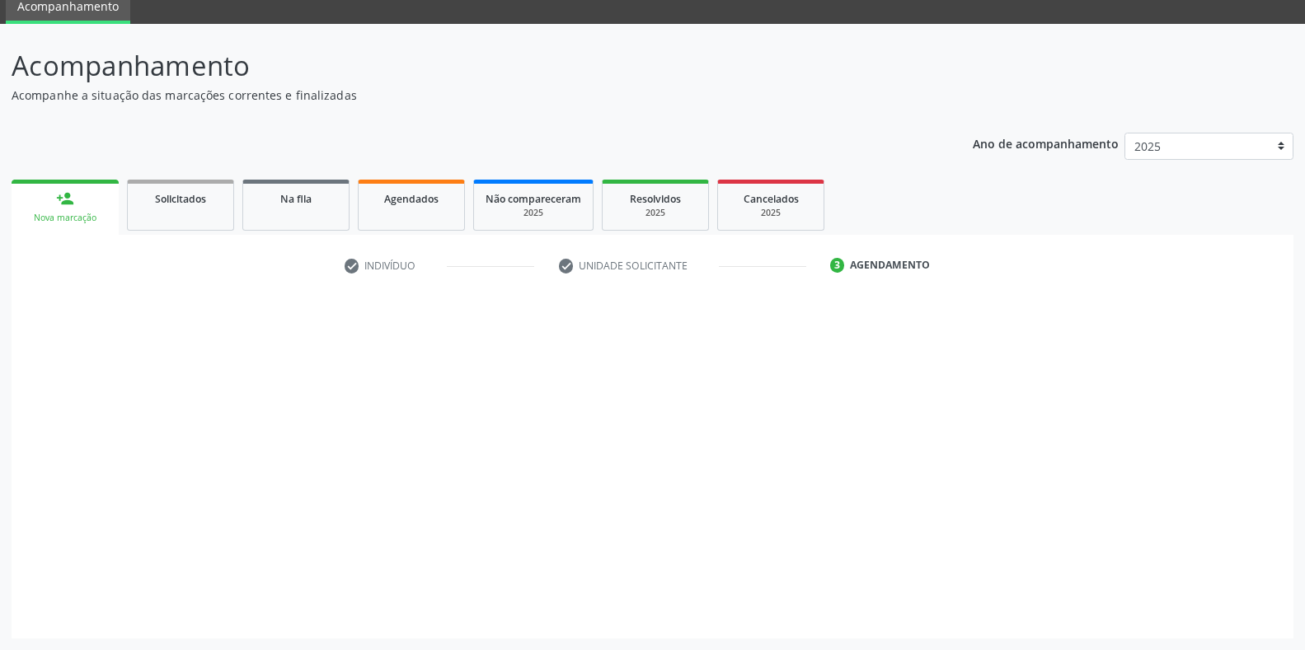
scroll to position [67, 0]
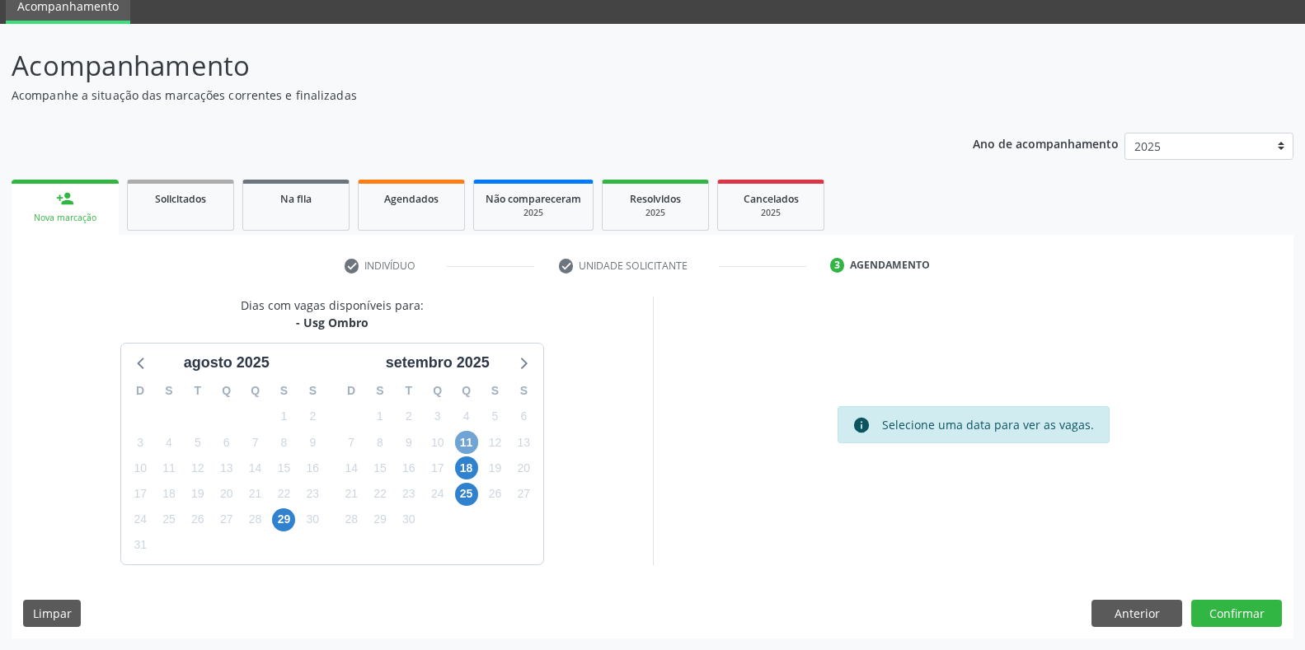
click at [470, 445] on span "11" at bounding box center [466, 442] width 23 height 23
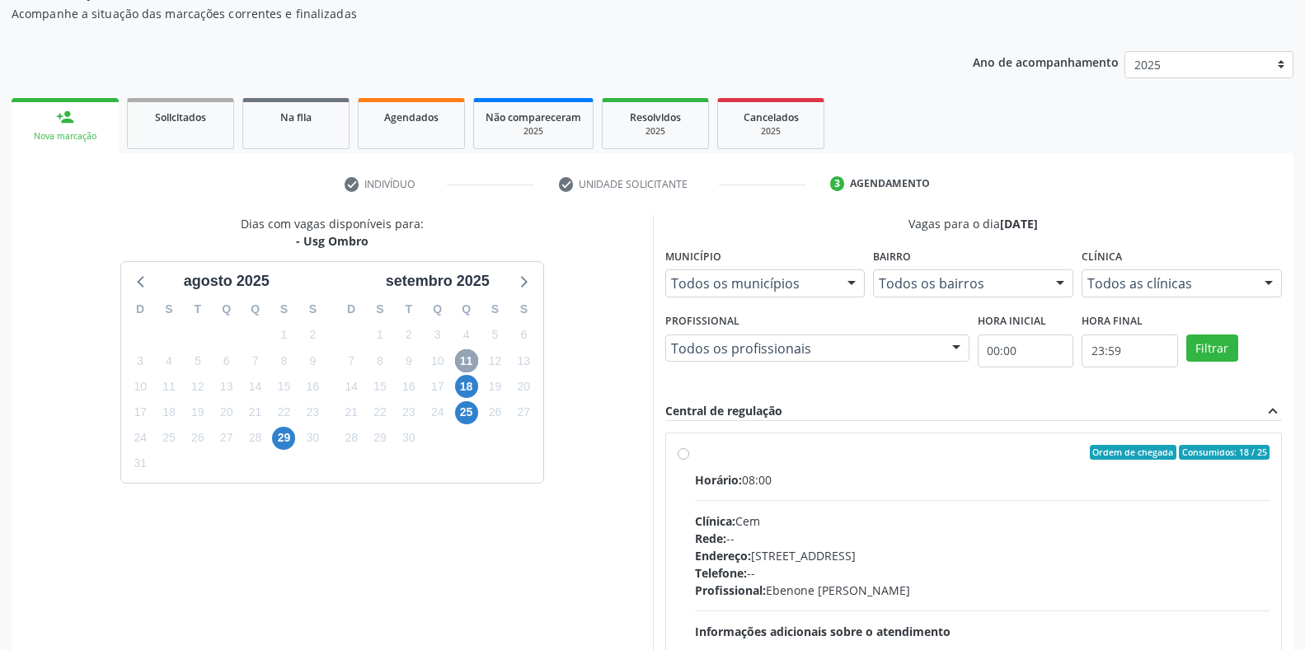
scroll to position [305, 0]
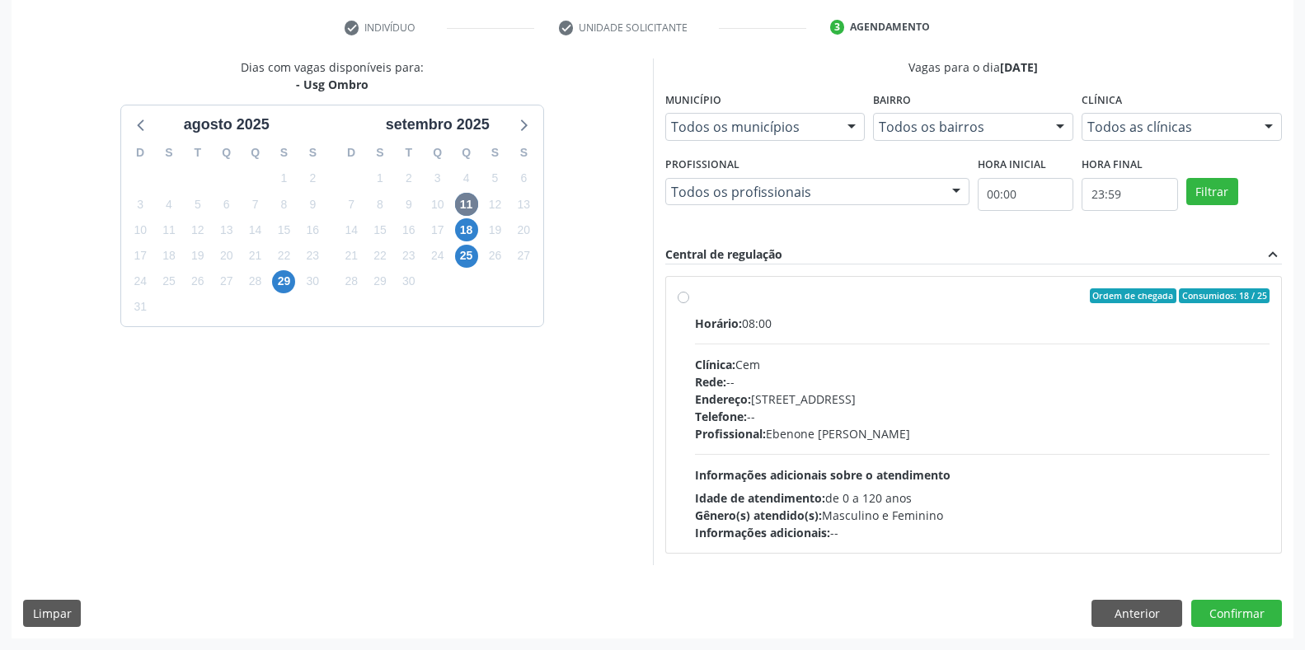
click at [782, 411] on div "Telefone: --" at bounding box center [982, 416] width 575 height 17
click at [689, 303] on input "Ordem de chegada Consumidos: 18 / 25 Horário: 08:00 Clínica: Cem Rede: -- Ender…" at bounding box center [683, 295] width 12 height 15
radio input "true"
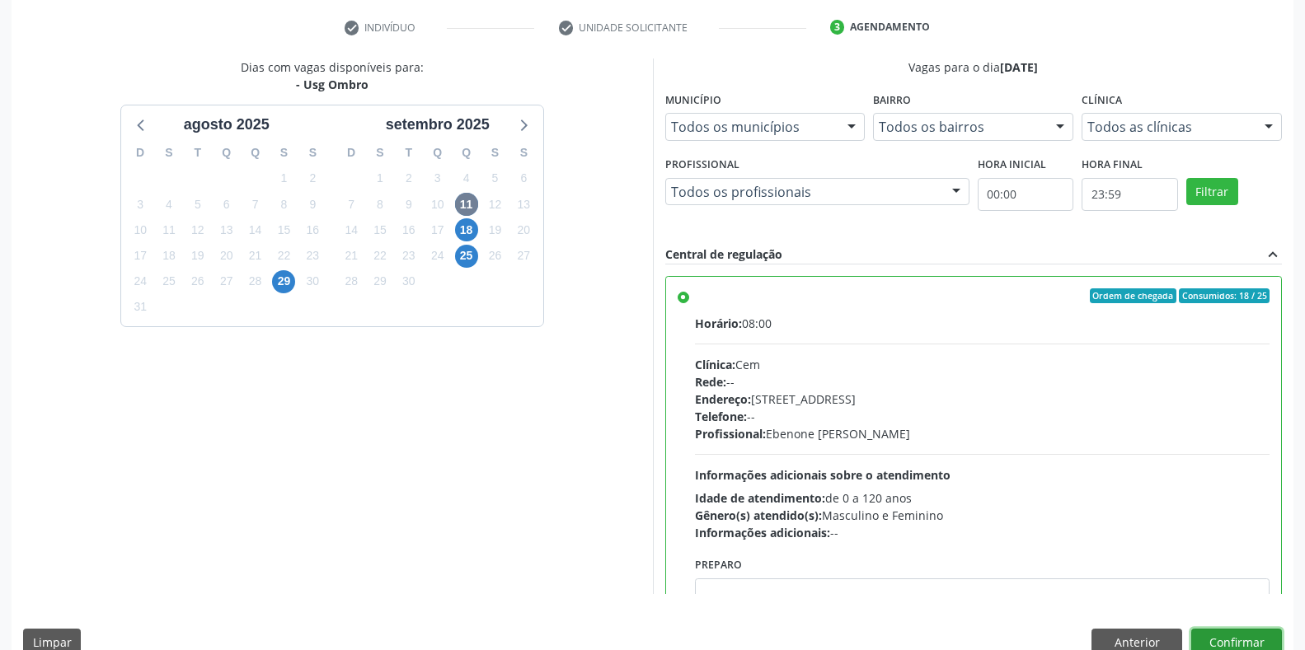
click at [1224, 639] on button "Confirmar" at bounding box center [1236, 643] width 91 height 28
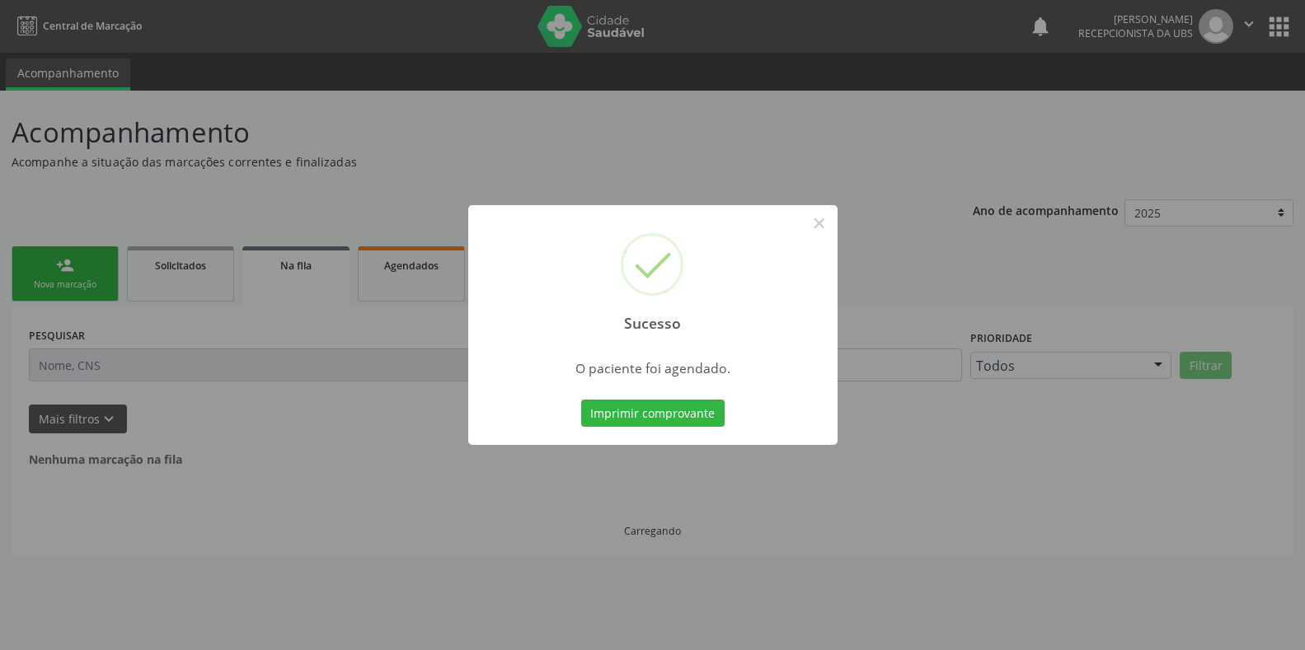
scroll to position [0, 0]
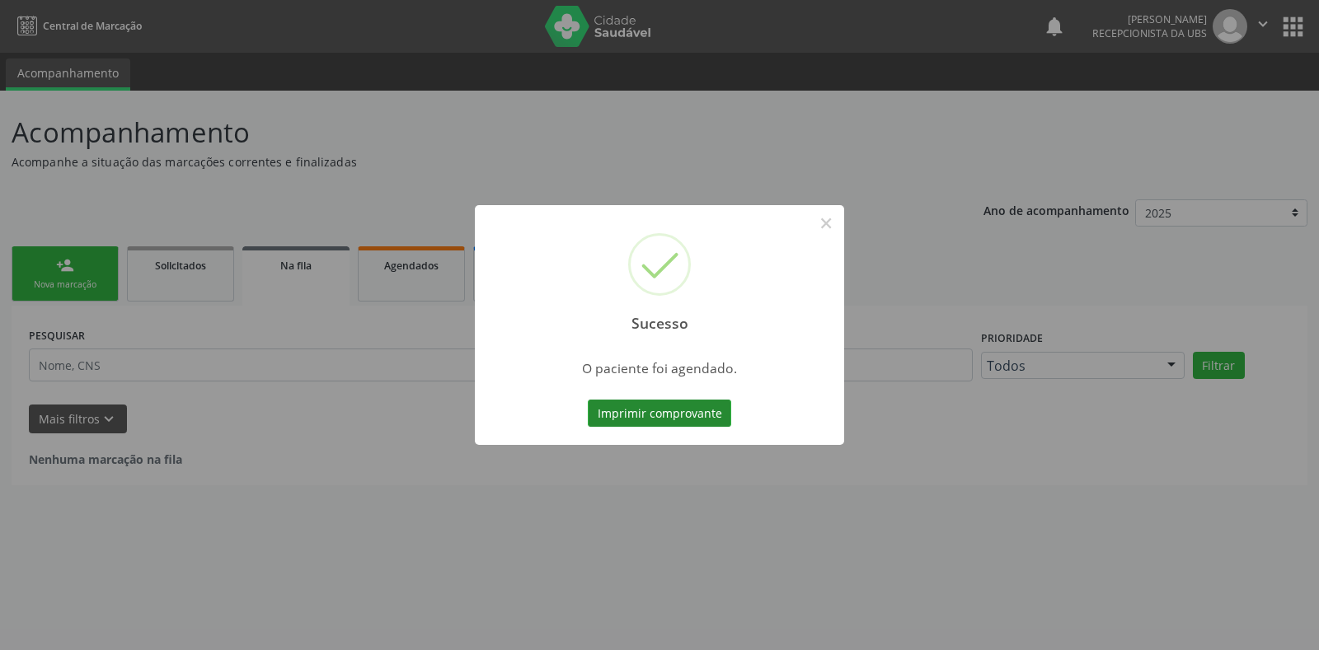
click at [645, 405] on button "Imprimir comprovante" at bounding box center [659, 414] width 143 height 28
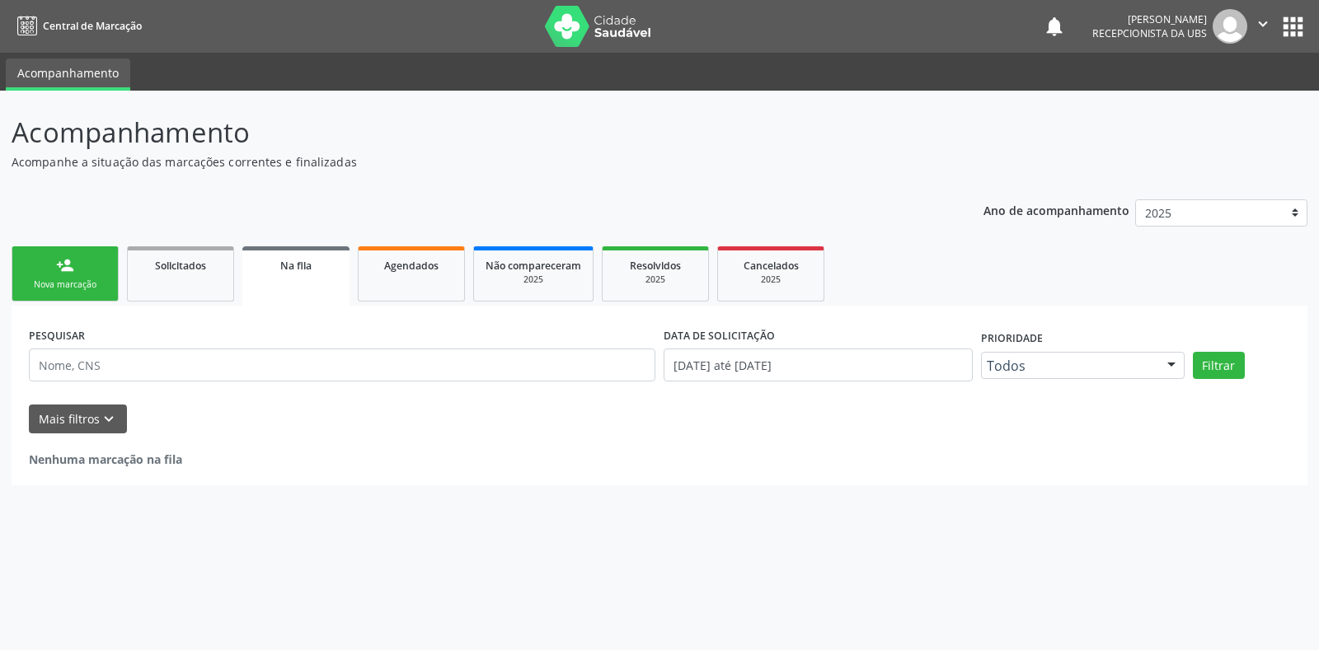
click at [94, 274] on link "person_add Nova marcação" at bounding box center [65, 273] width 107 height 55
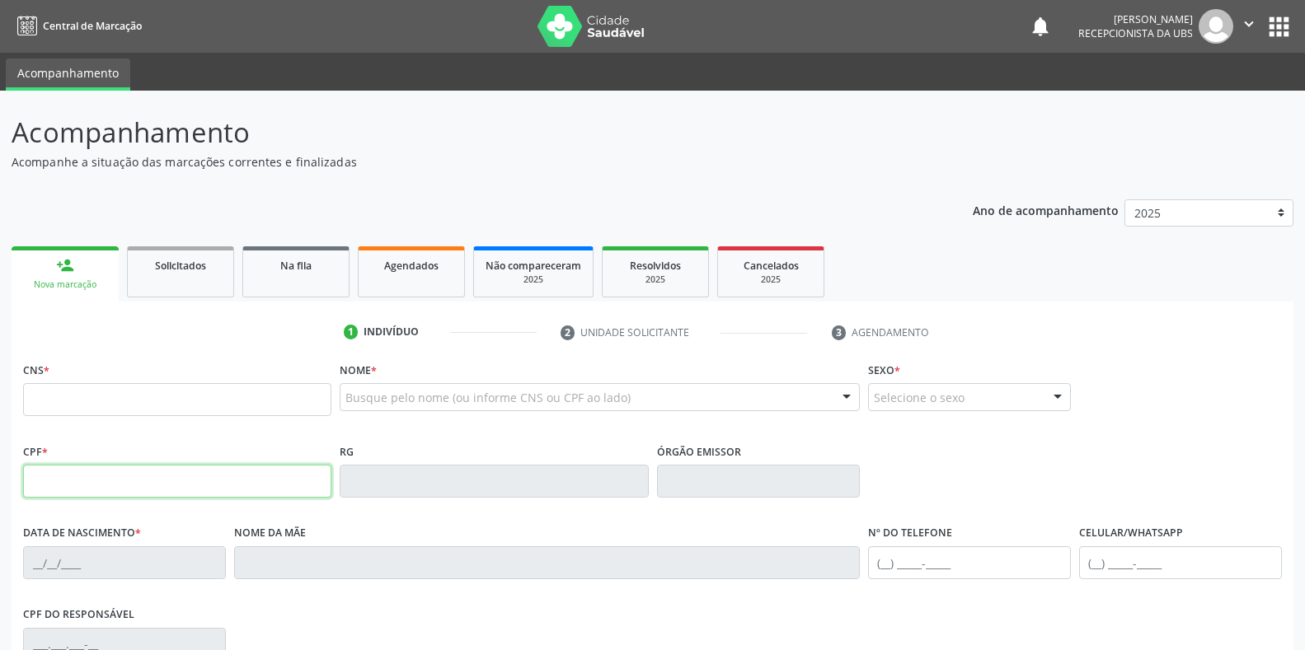
click at [175, 488] on input "text" at bounding box center [177, 481] width 308 height 33
type input "026.436.864-97"
type input "164 2616 1412 0006"
type input "[DATE]"
type input "[PERSON_NAME]"
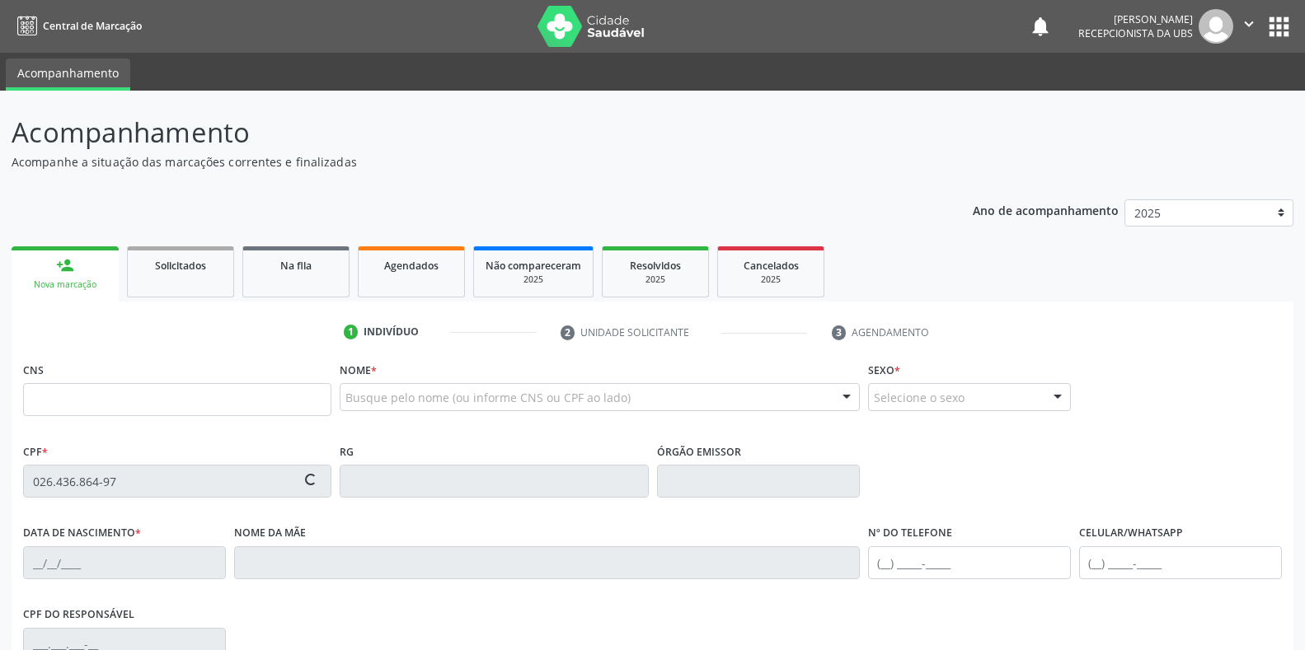
type input "[PHONE_NUMBER]"
type input "241"
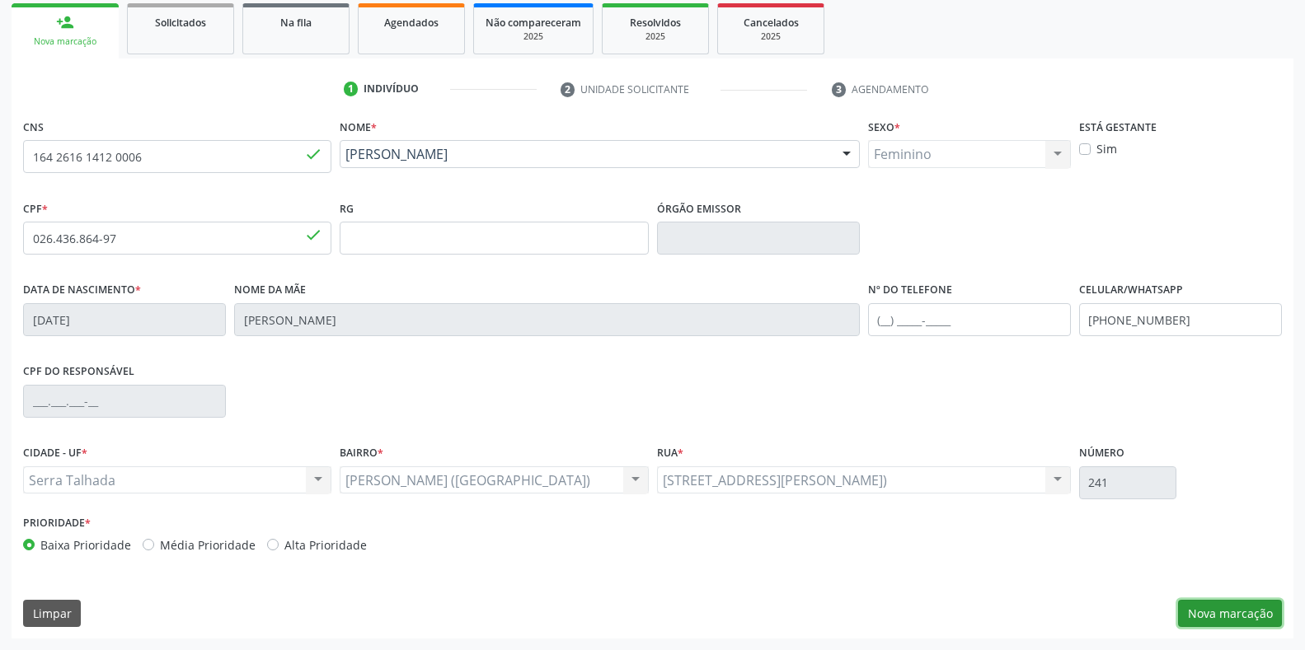
click at [1235, 617] on button "Nova marcação" at bounding box center [1230, 614] width 104 height 28
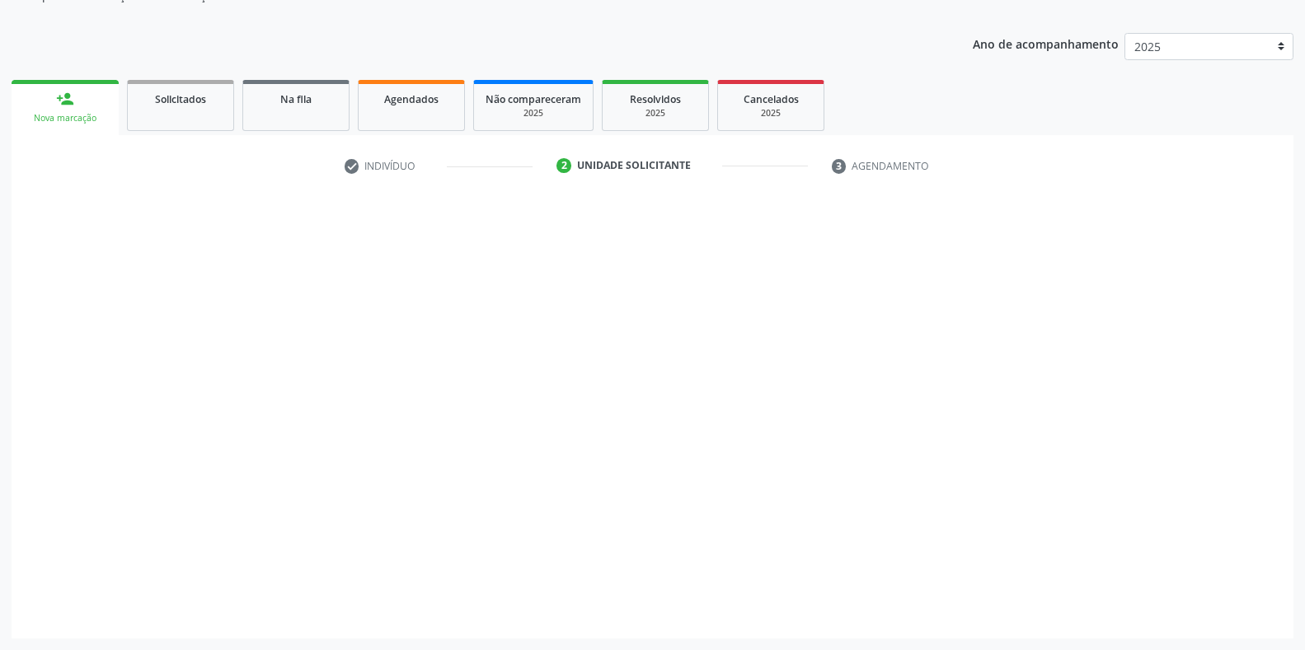
scroll to position [166, 0]
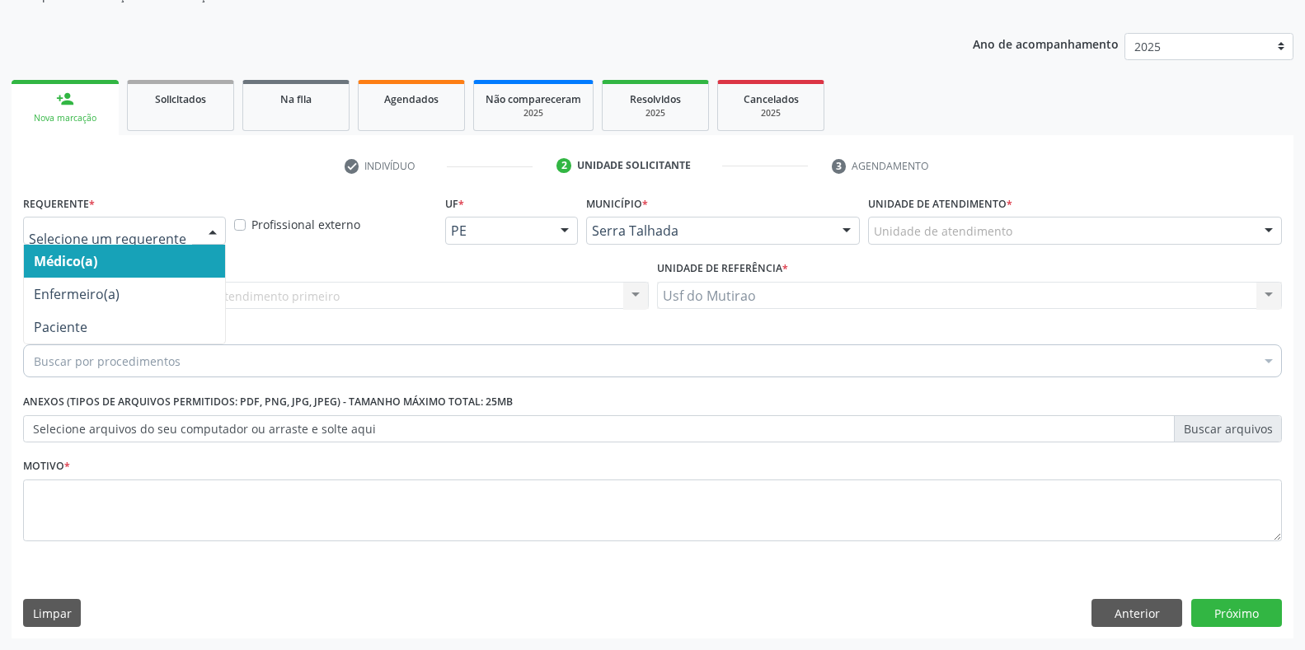
click at [163, 221] on div at bounding box center [124, 231] width 203 height 28
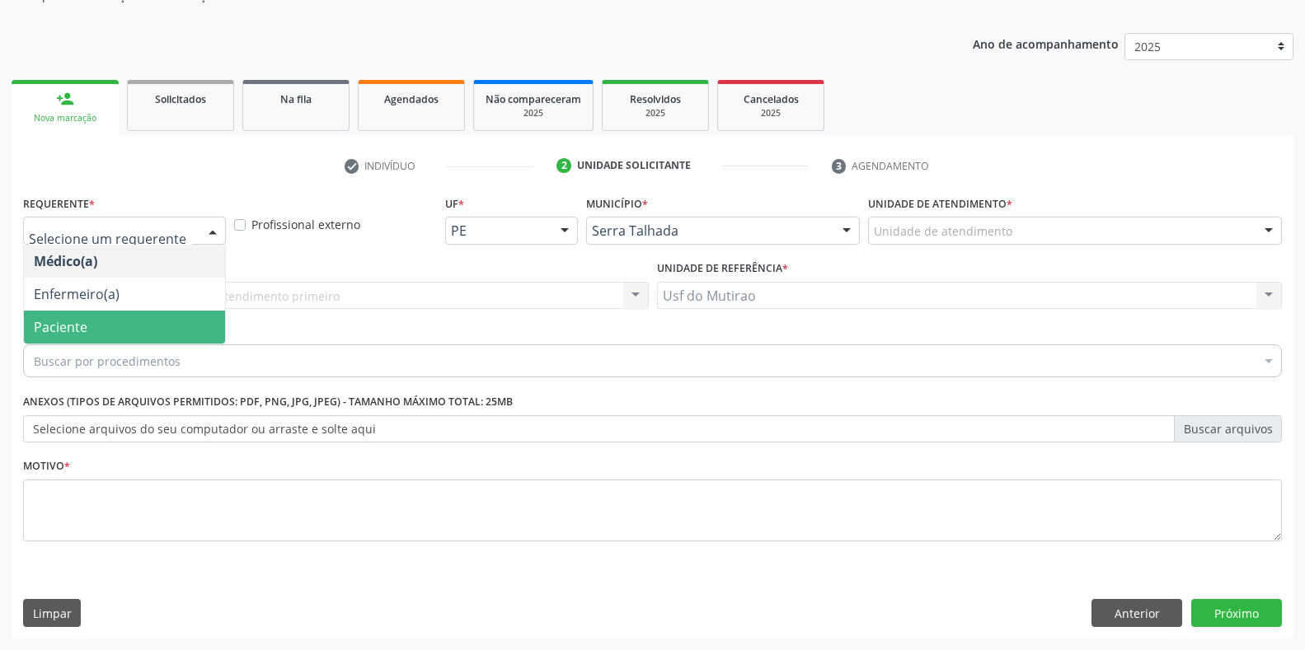
click at [117, 335] on span "Paciente" at bounding box center [124, 327] width 201 height 33
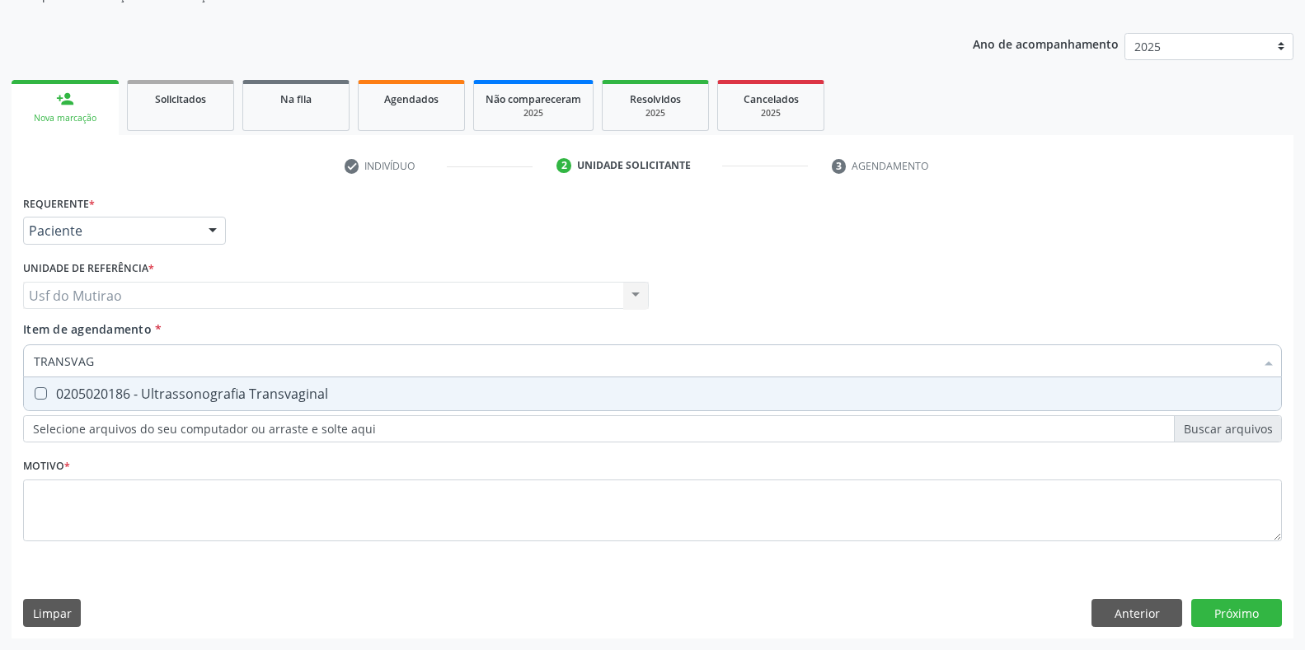
type input "TRANSVAGI"
click at [131, 398] on div "0205020186 - Ultrassonografia Transvaginal" at bounding box center [652, 393] width 1237 height 13
checkbox Transvaginal "true"
click at [159, 363] on input "TRANSVAGI" at bounding box center [644, 361] width 1221 height 33
drag, startPoint x: 159, startPoint y: 363, endPoint x: 30, endPoint y: 368, distance: 128.6
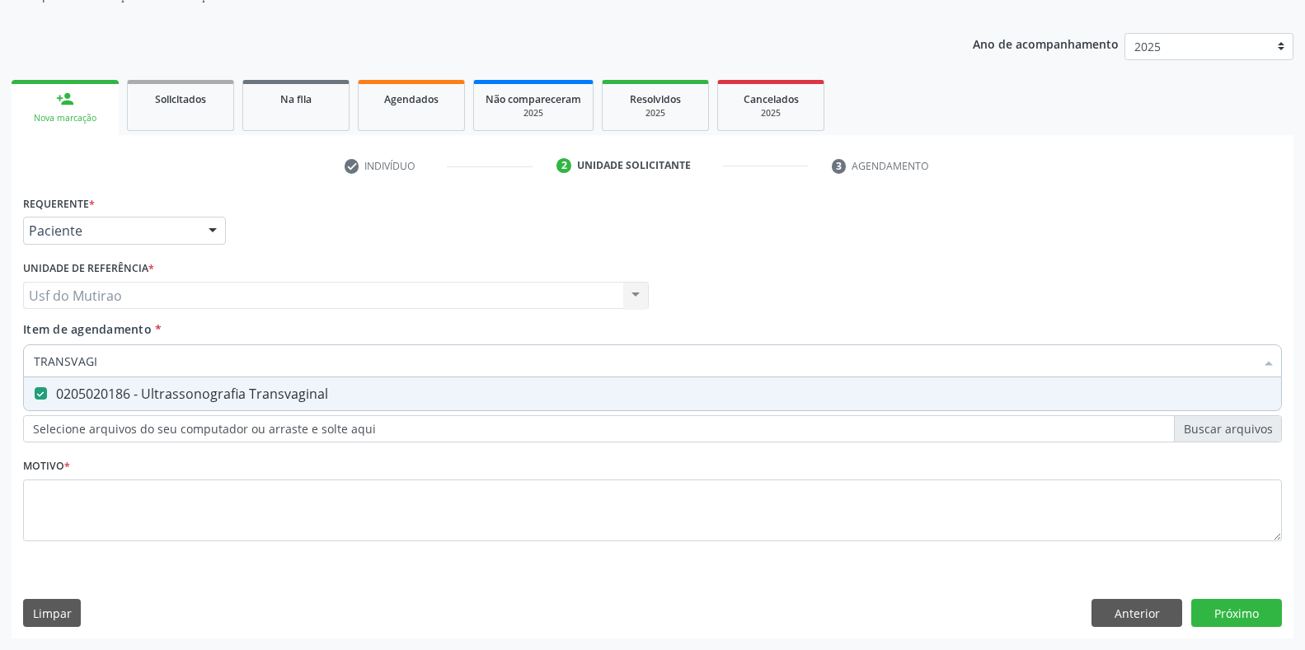
click at [30, 368] on div "TRANSVAGI" at bounding box center [652, 361] width 1259 height 33
type input "MAMA"
checkbox Transvaginal "false"
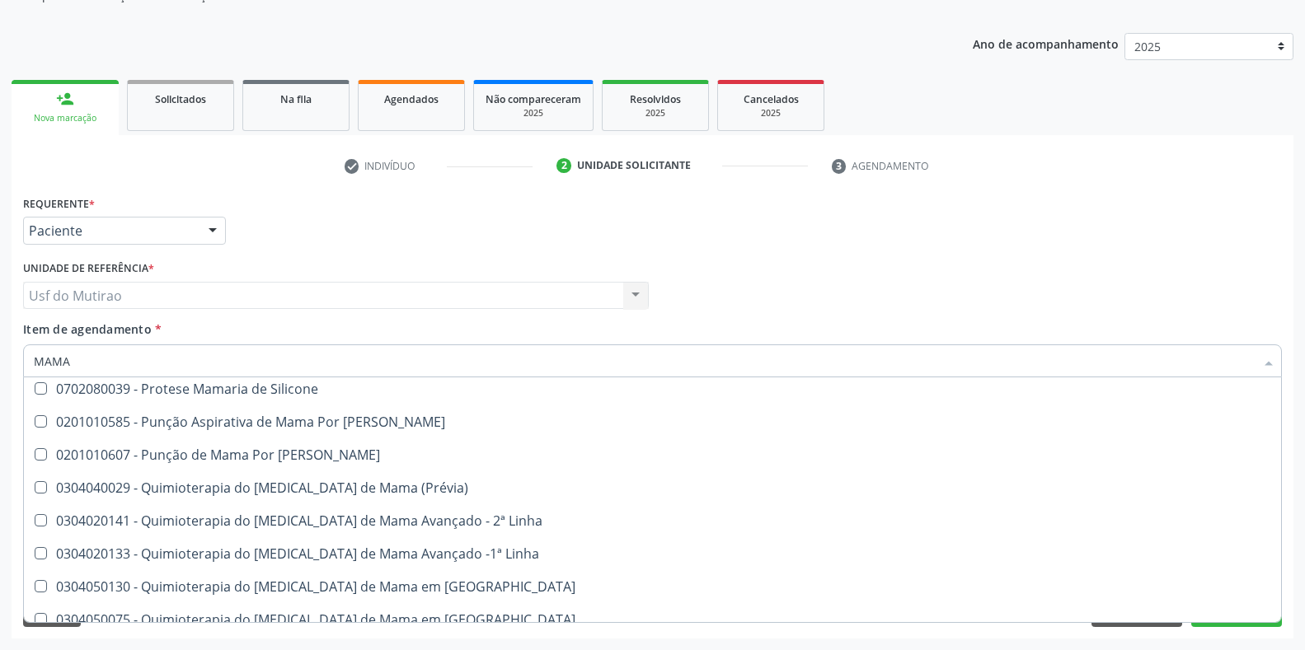
scroll to position [1404, 0]
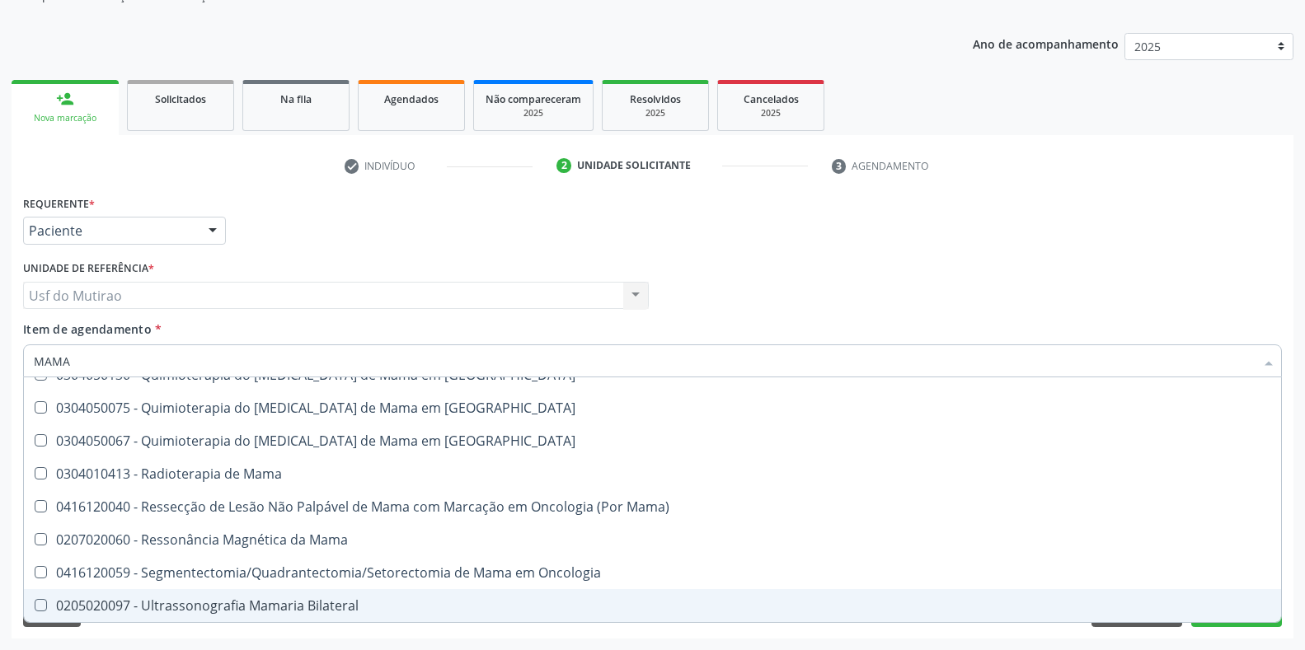
click at [285, 611] on div "0205020097 - Ultrassonografia Mamaria Bilateral" at bounding box center [652, 605] width 1237 height 13
checkbox Bilateral "true"
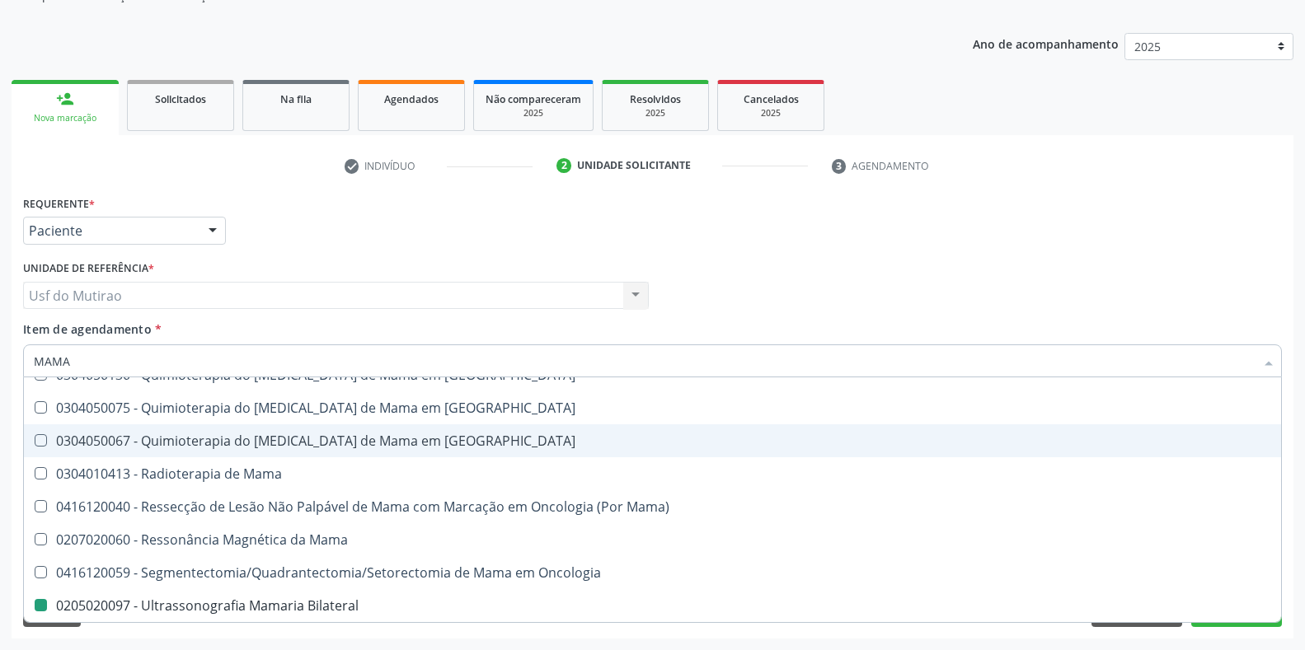
click at [385, 221] on div "Requerente * Paciente Médico(a) Enfermeiro(a) Paciente Nenhum resultado encontr…" at bounding box center [652, 223] width 1267 height 64
checkbox Linha "true"
checkbox Mama "true"
checkbox Bilateral "false"
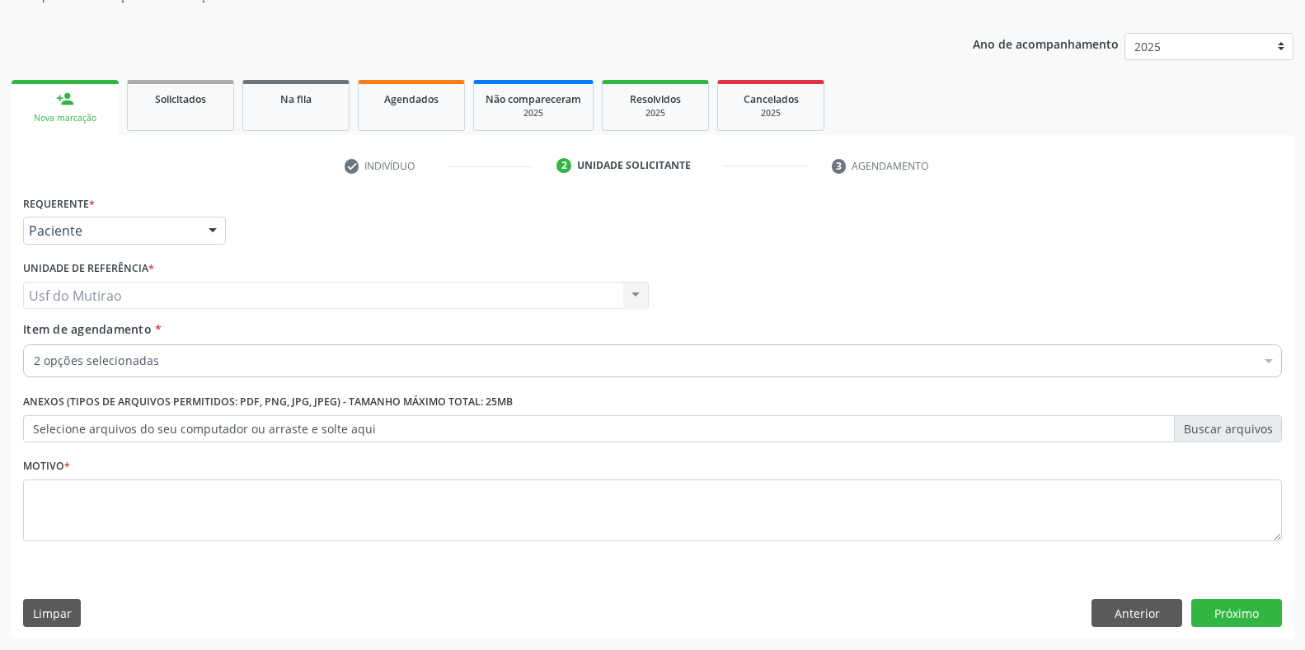
scroll to position [0, 0]
click at [381, 464] on div "Motivo *" at bounding box center [652, 497] width 1259 height 87
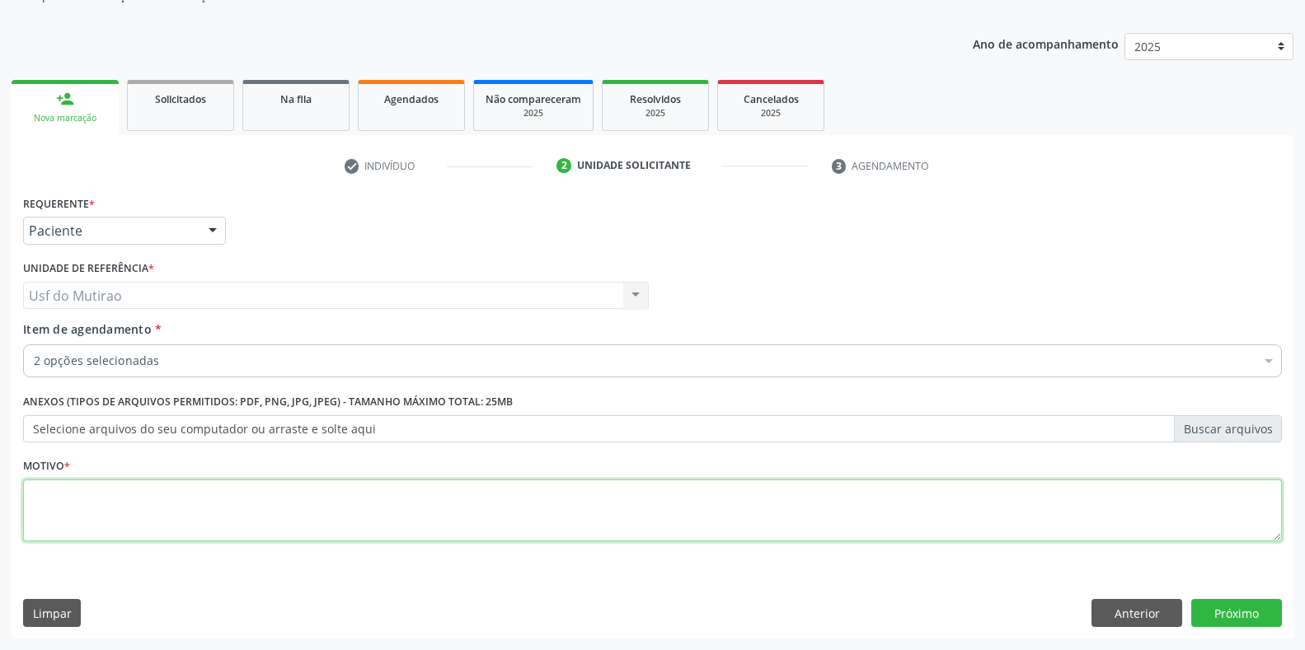
click at [387, 501] on textarea at bounding box center [652, 511] width 1259 height 63
type textarea ";"
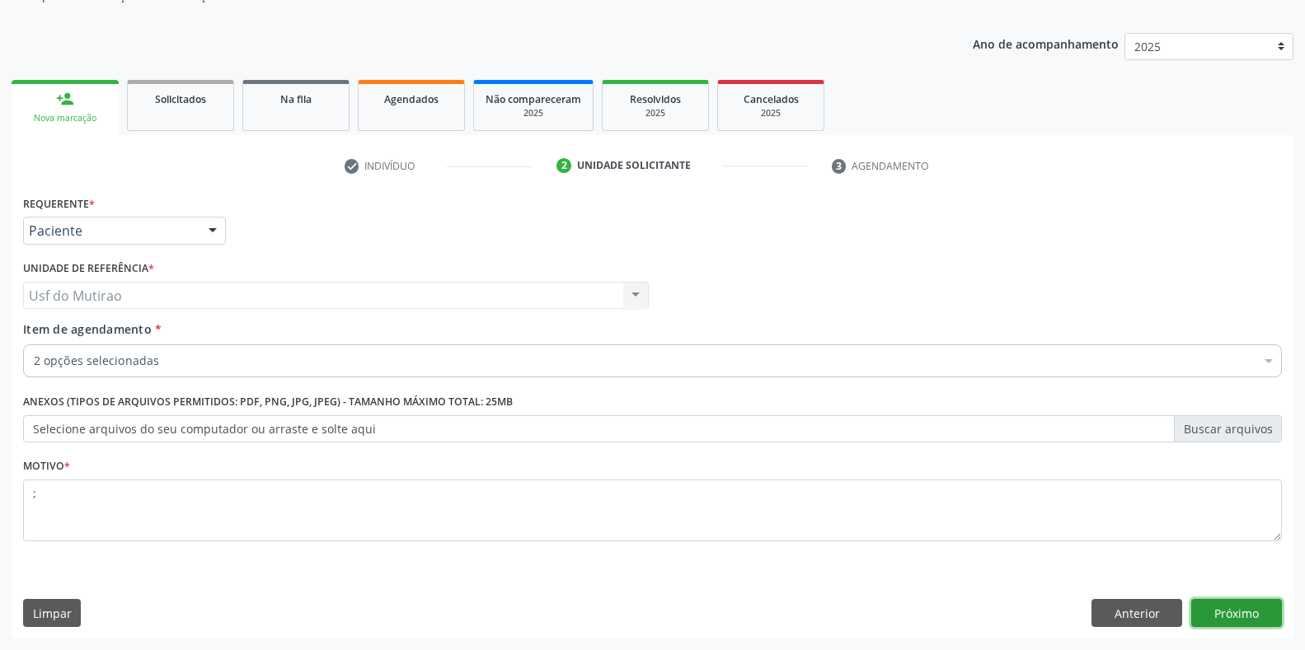
click at [1234, 612] on button "Próximo" at bounding box center [1236, 613] width 91 height 28
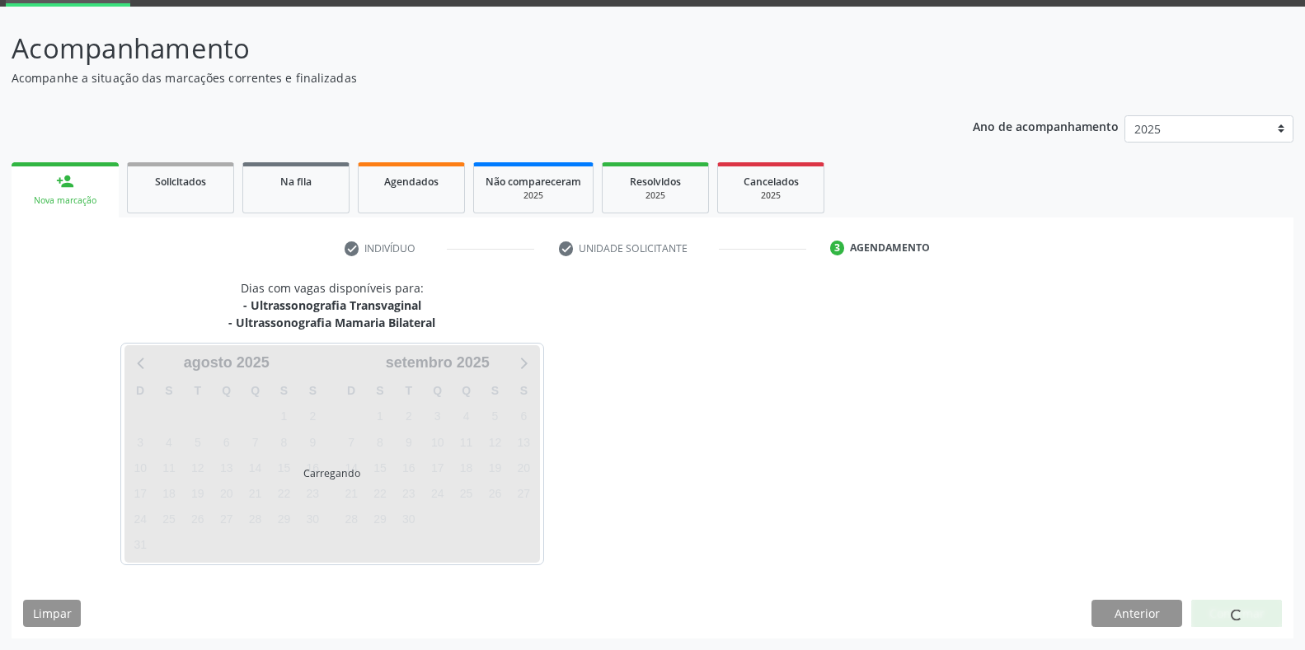
scroll to position [84, 0]
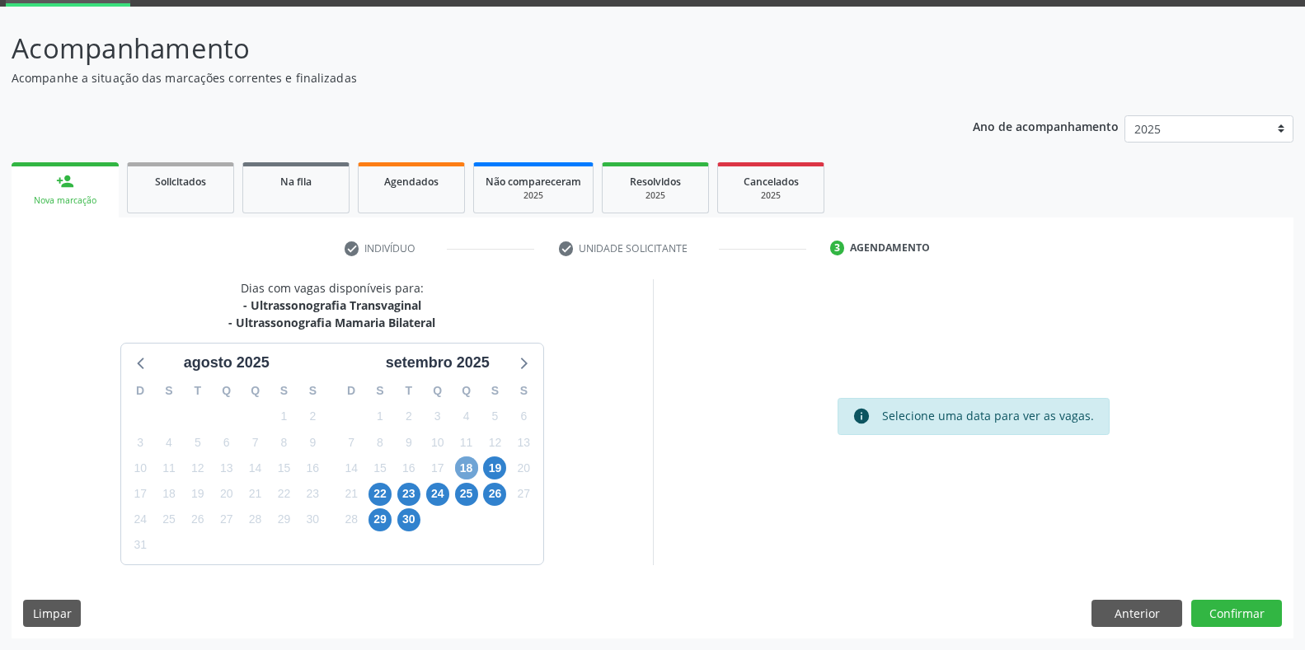
click at [474, 463] on span "18" at bounding box center [466, 468] width 23 height 23
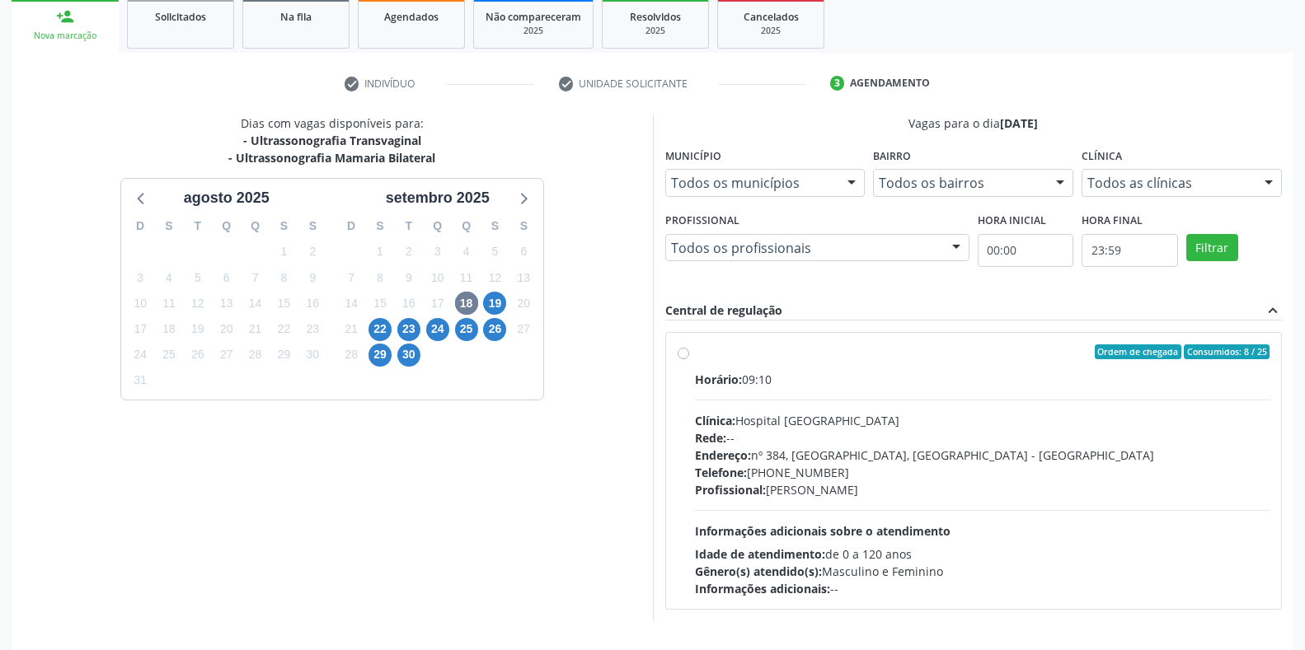
click at [860, 455] on div "Endereço: nº 384, [GEOGRAPHIC_DATA], [GEOGRAPHIC_DATA] - [GEOGRAPHIC_DATA]" at bounding box center [982, 455] width 575 height 17
click at [689, 359] on input "Ordem de chegada Consumidos: 8 / 25 Horário: 09:10 Clínica: Hospital [GEOGRAPHI…" at bounding box center [683, 352] width 12 height 15
radio input "true"
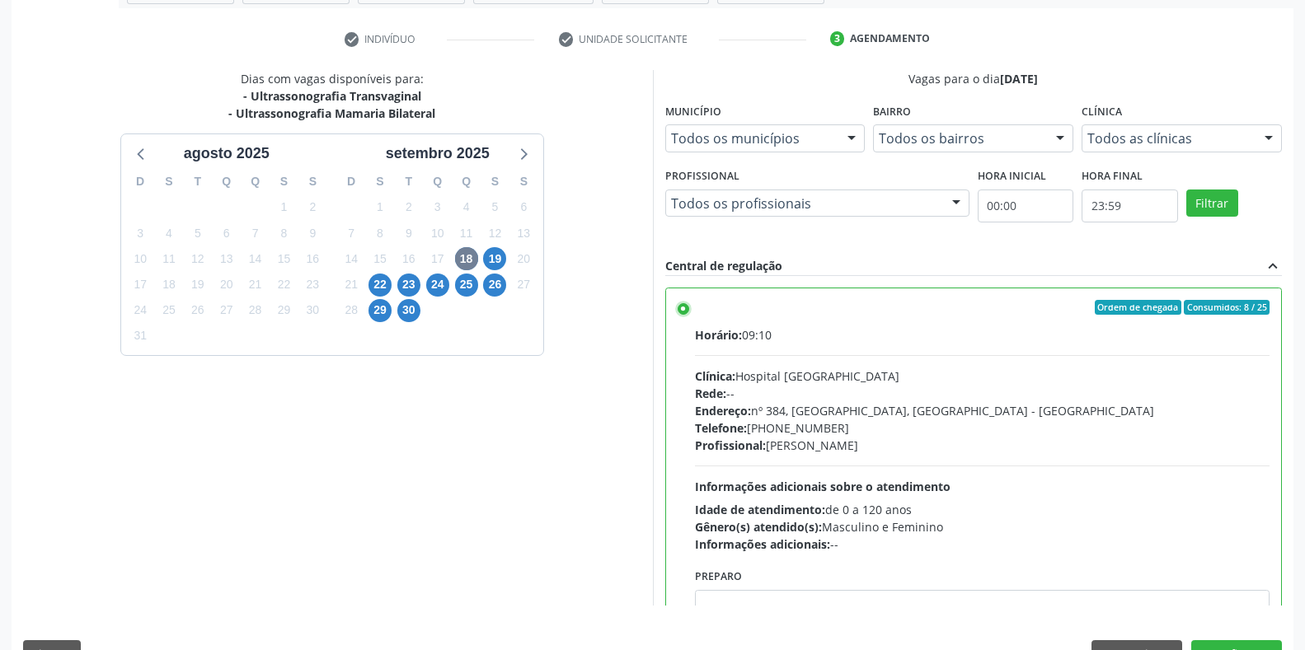
scroll to position [335, 0]
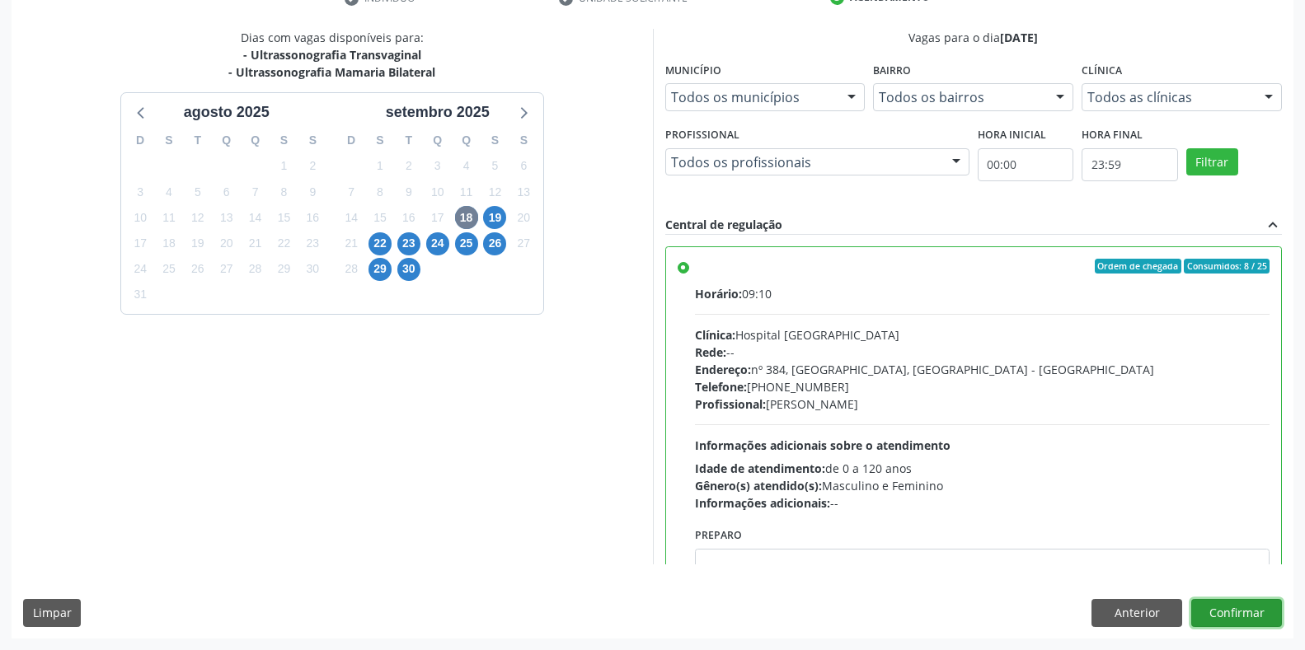
click at [1249, 612] on button "Confirmar" at bounding box center [1236, 613] width 91 height 28
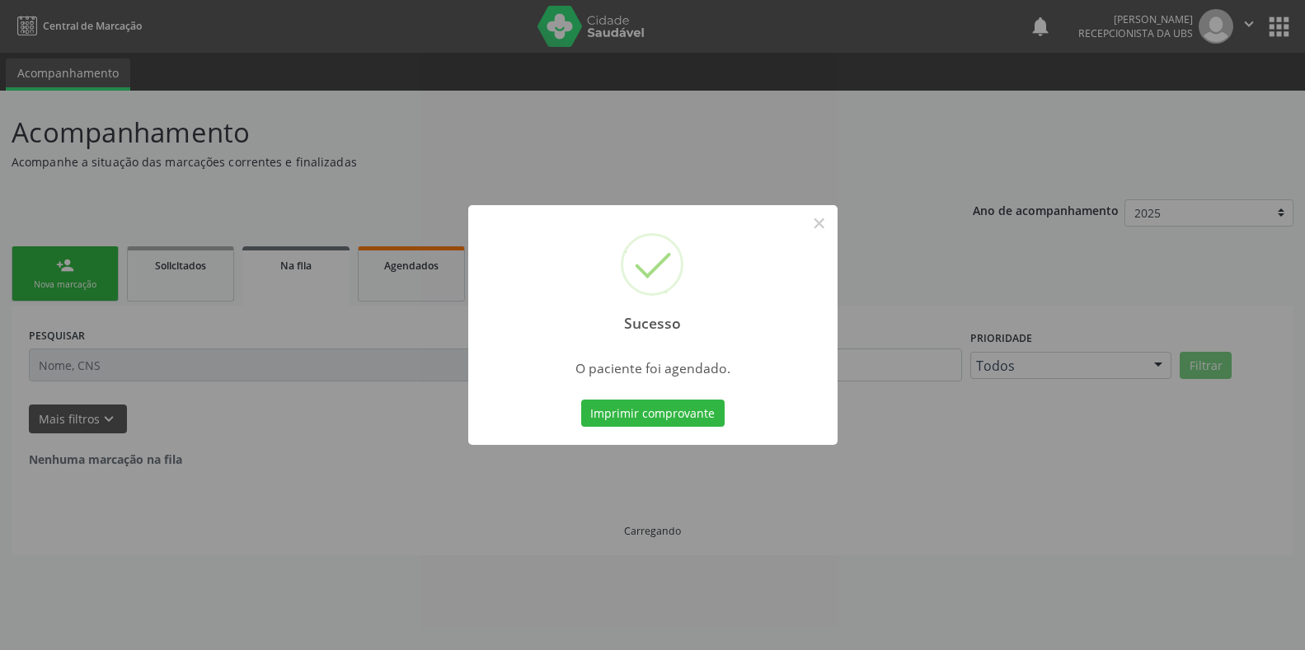
scroll to position [0, 0]
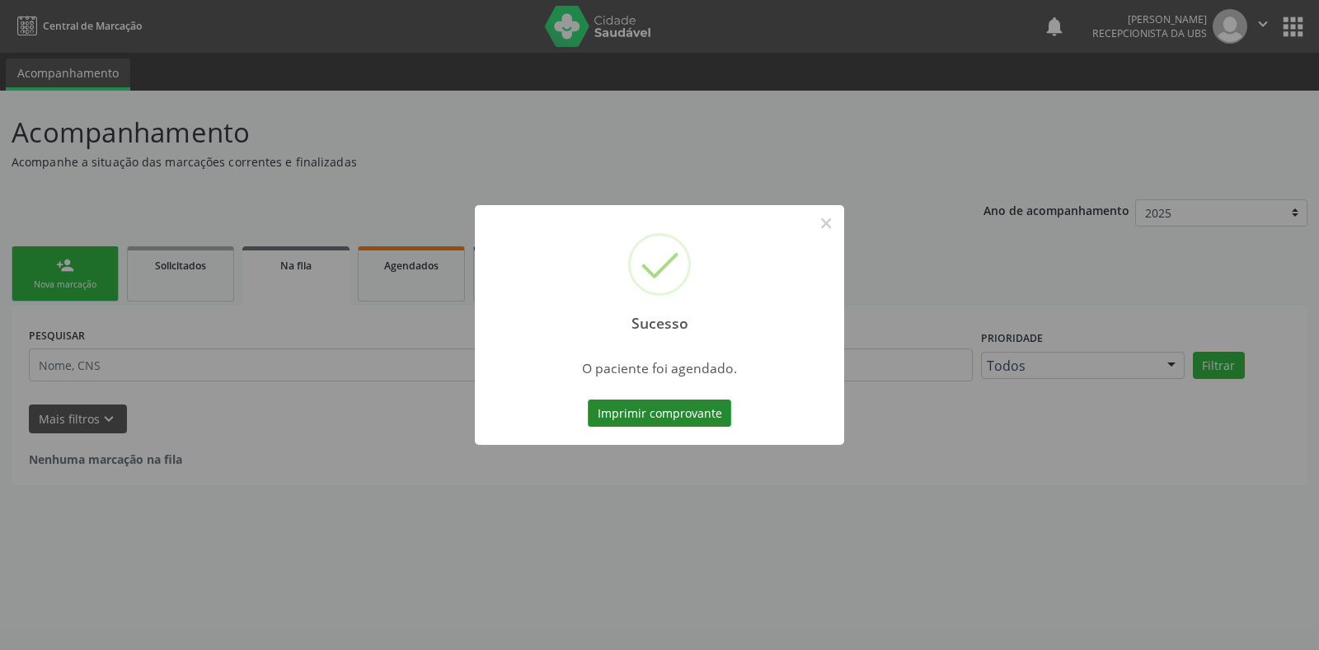
click at [595, 422] on button "Imprimir comprovante" at bounding box center [659, 414] width 143 height 28
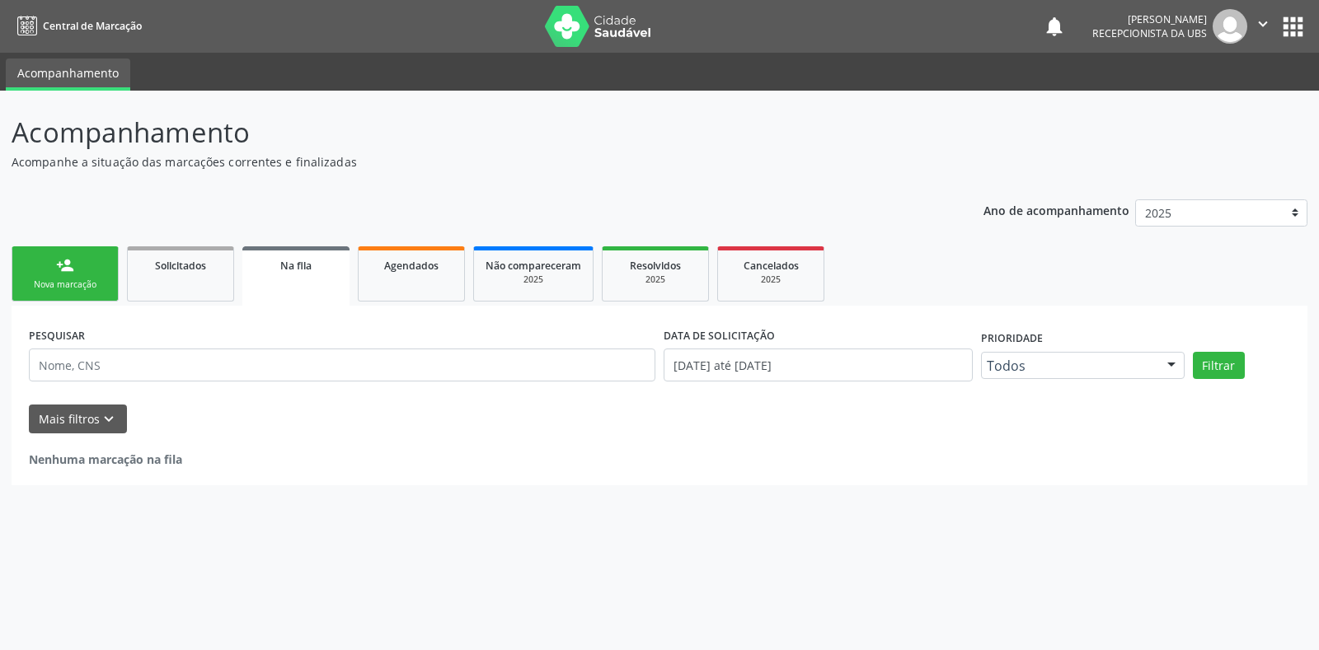
click at [89, 286] on div "Nova marcação" at bounding box center [65, 285] width 82 height 12
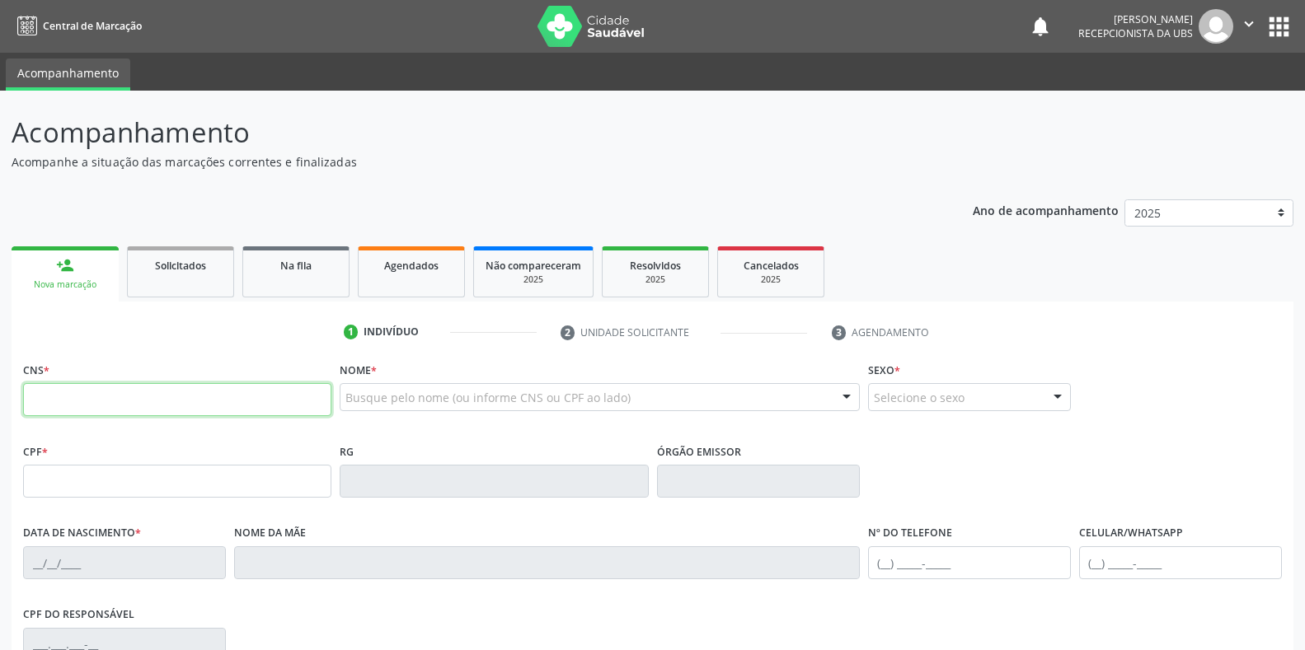
click at [173, 392] on input "text" at bounding box center [177, 399] width 308 height 33
type input "708 2046 8910 9441"
type input "1[DATE]"
type input "[PERSON_NAME]"
type input "[PHONE_NUMBER]"
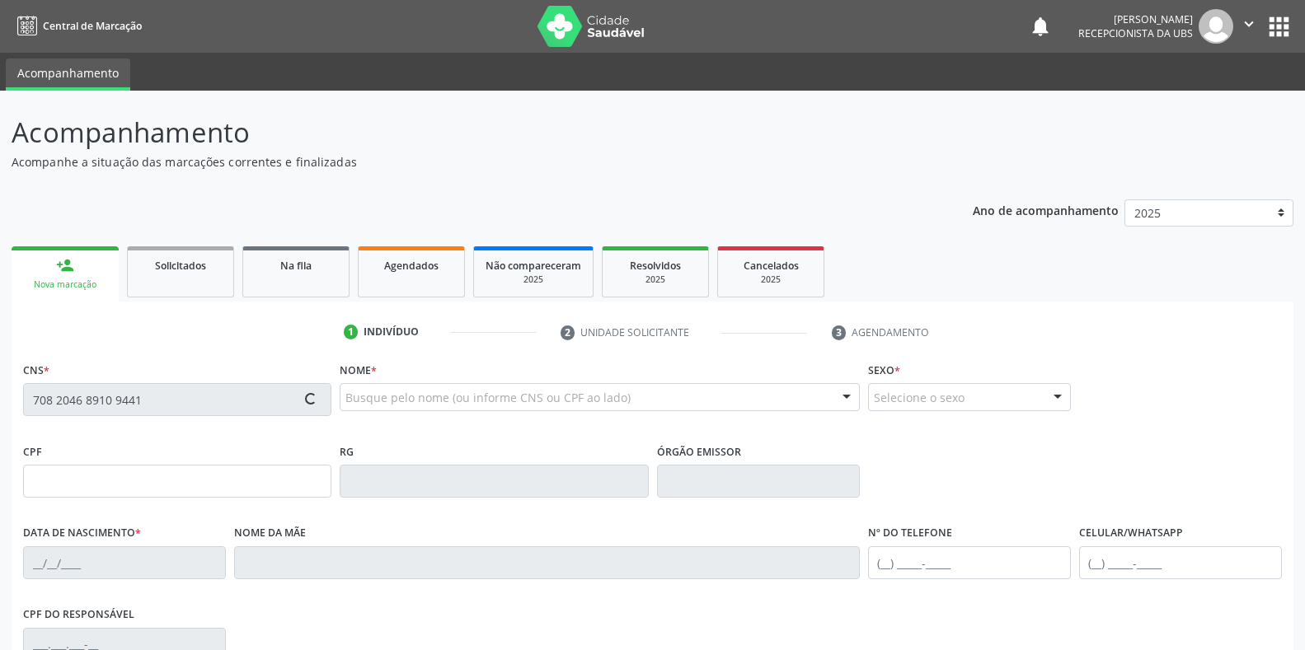
type input "S/N"
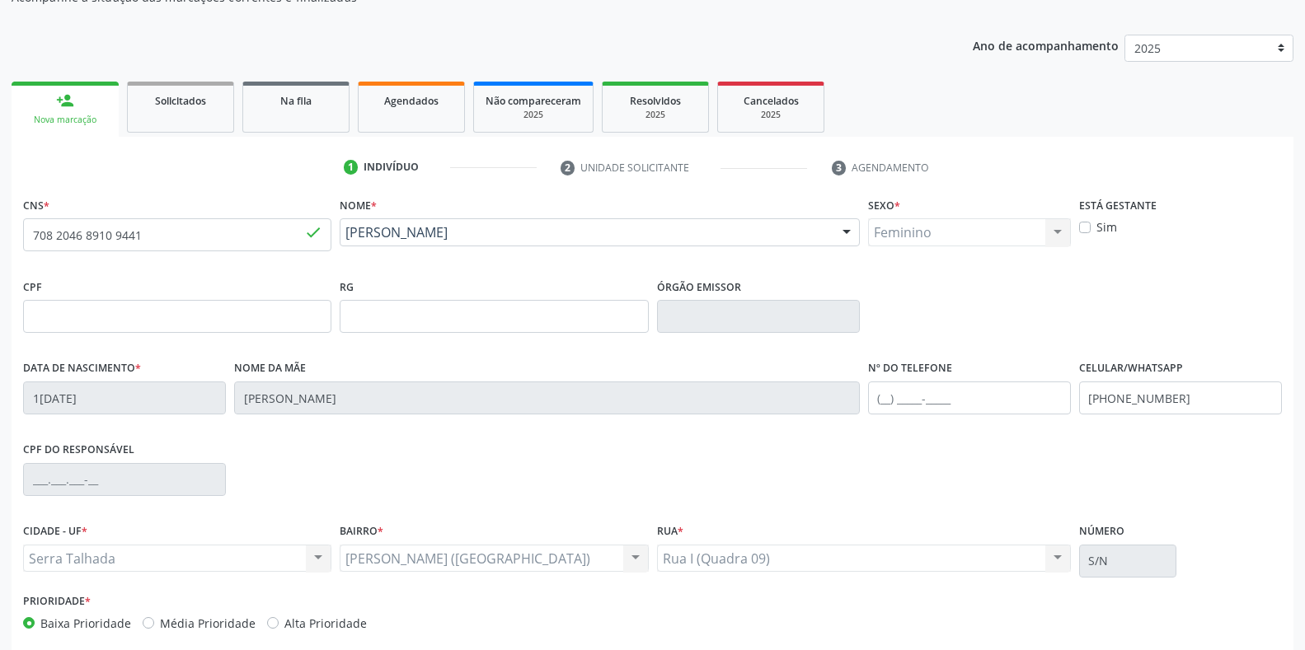
scroll to position [243, 0]
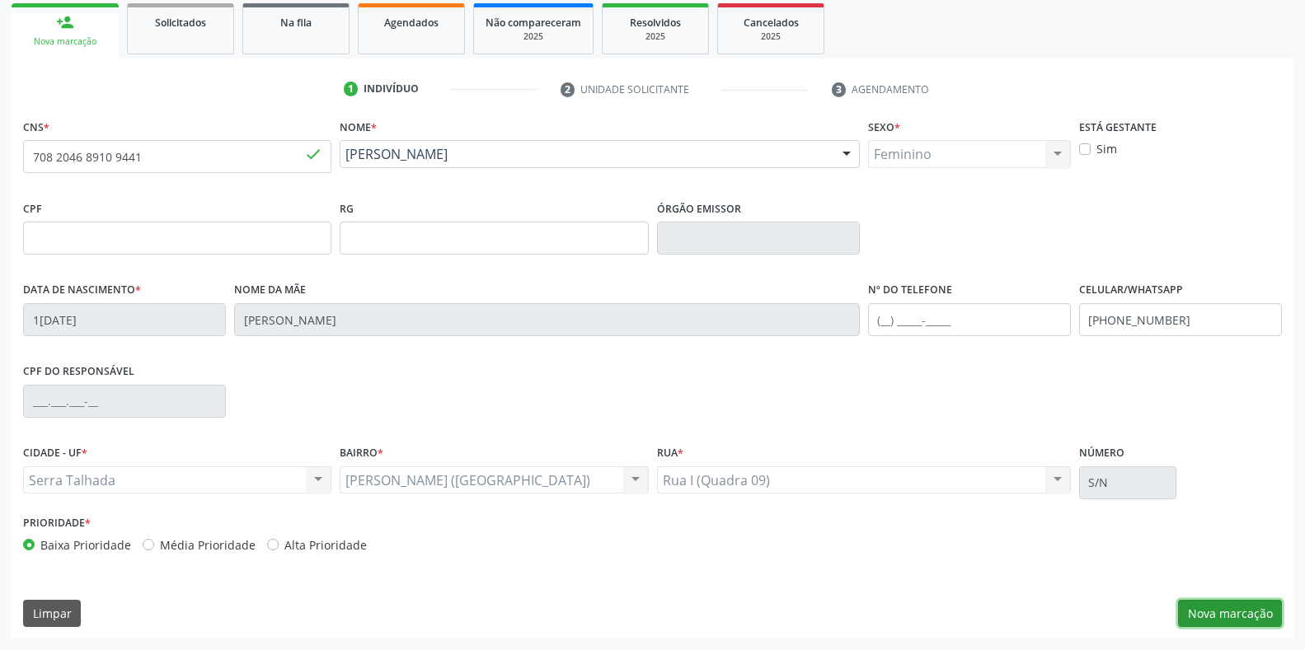
click at [1250, 611] on button "Nova marcação" at bounding box center [1230, 614] width 104 height 28
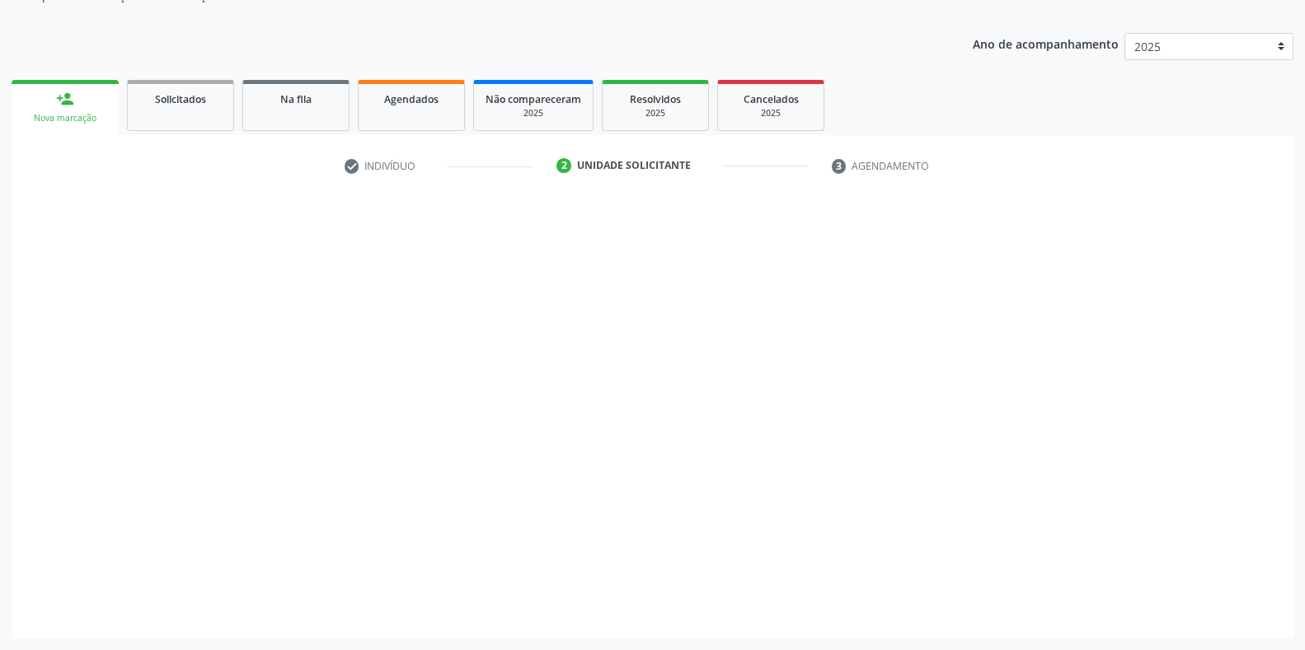
scroll to position [166, 0]
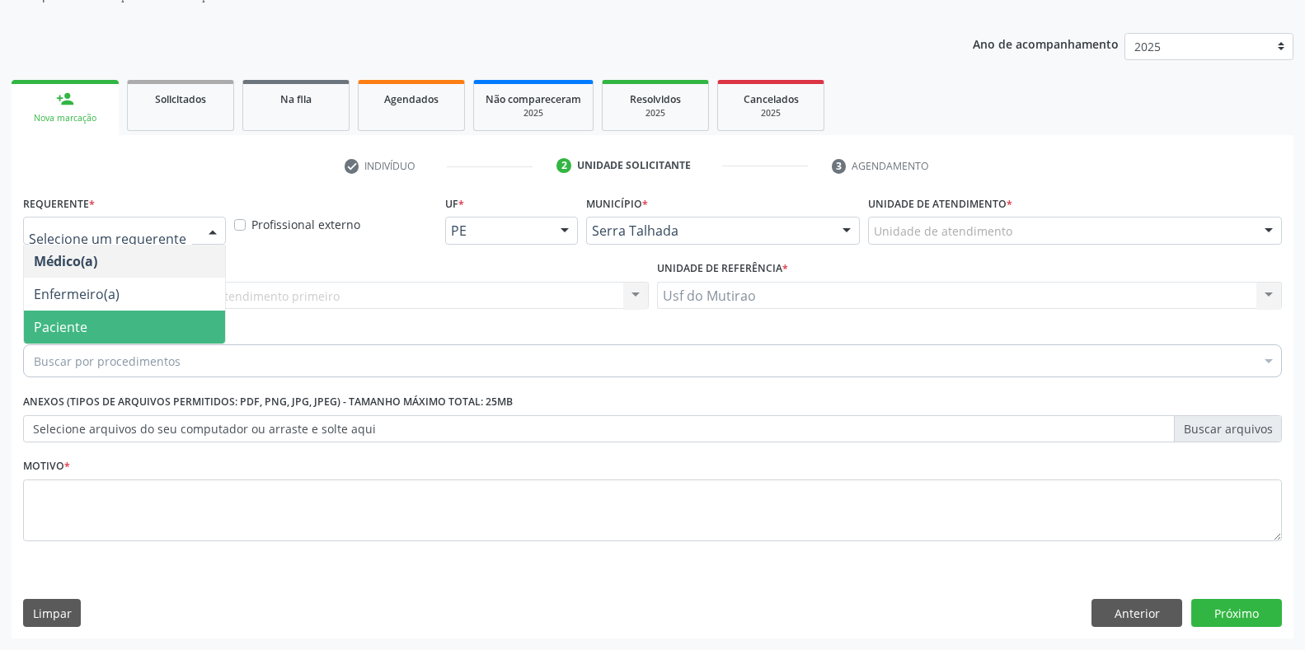
click at [76, 333] on span "Paciente" at bounding box center [61, 327] width 54 height 18
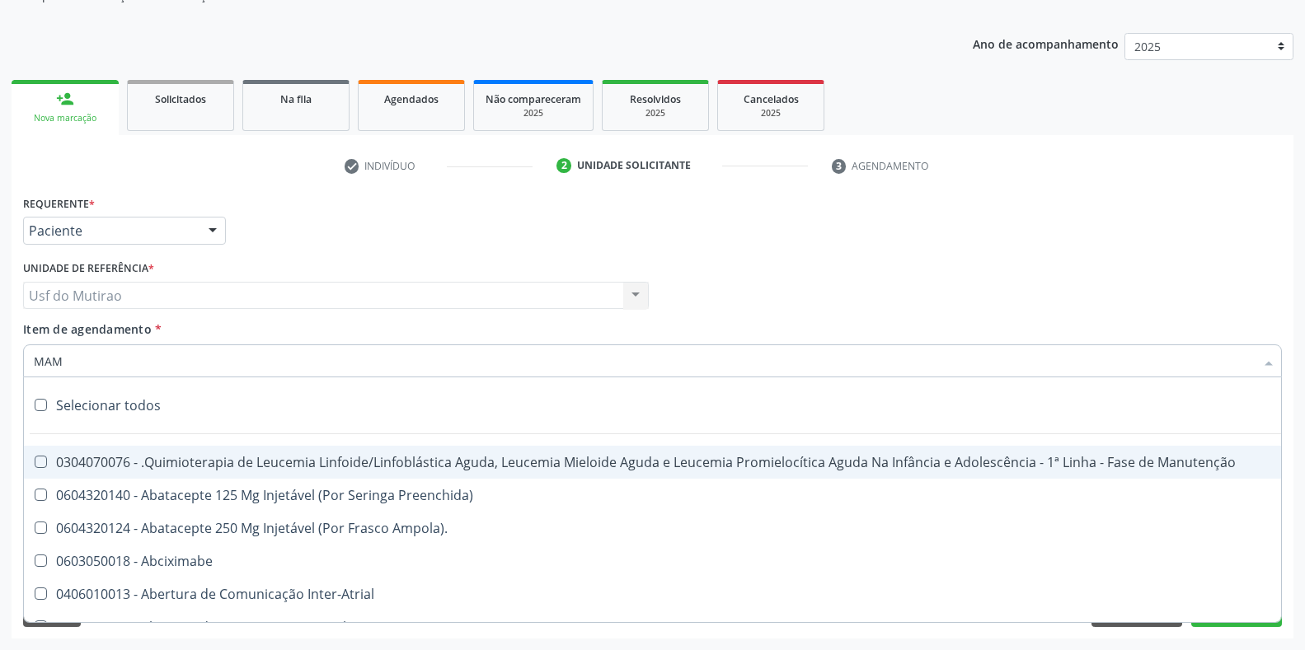
type input "MAMA"
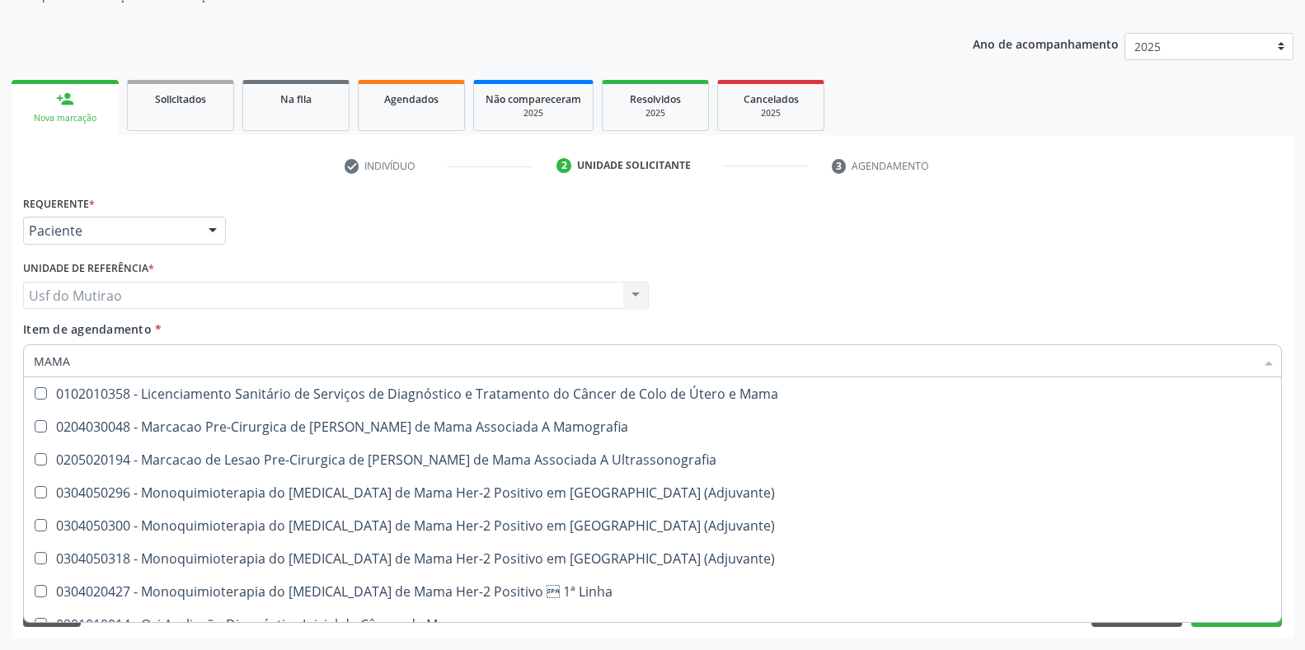
scroll to position [1404, 0]
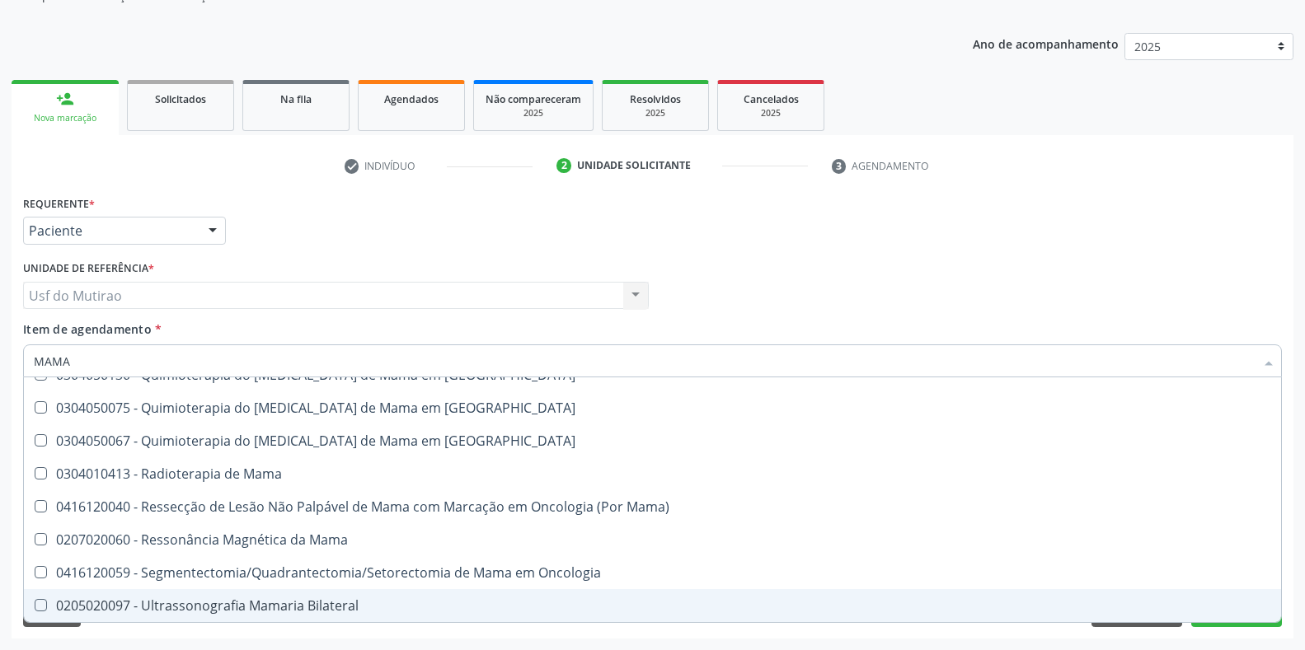
click at [314, 604] on div "0205020097 - Ultrassonografia Mamaria Bilateral" at bounding box center [652, 605] width 1237 height 13
checkbox Bilateral "true"
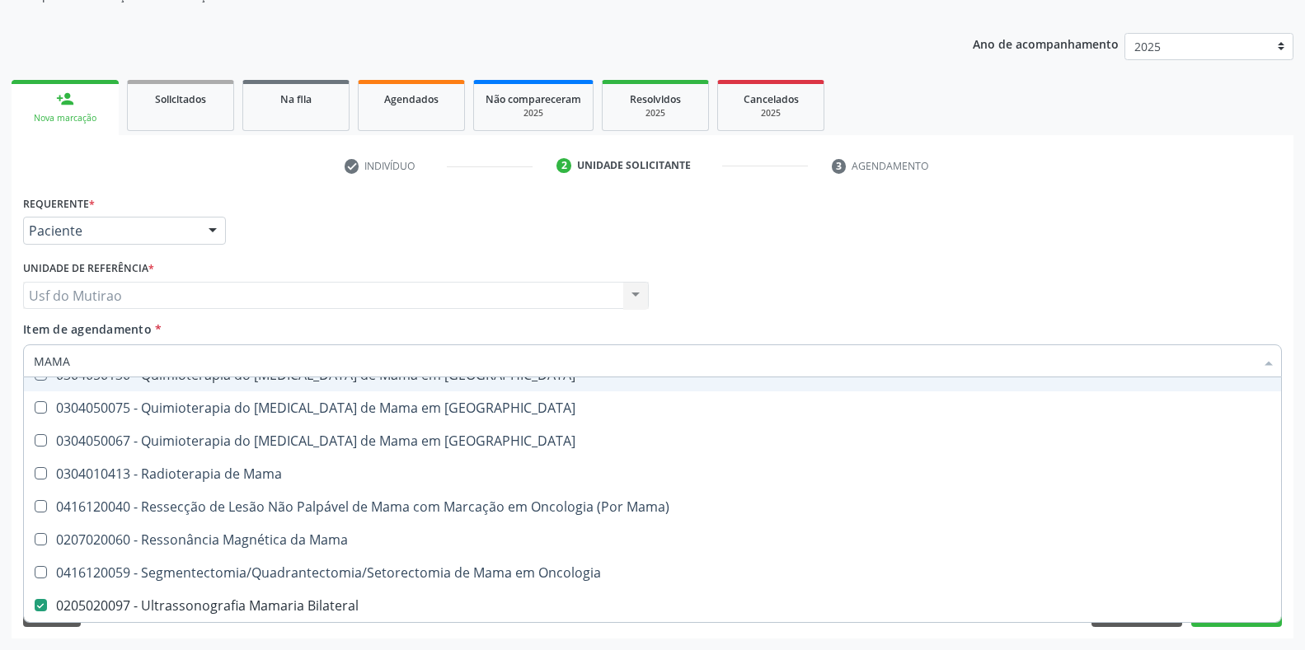
click at [461, 233] on div "Requerente * Paciente Médico(a) Enfermeiro(a) Paciente Nenhum resultado encontr…" at bounding box center [652, 223] width 1267 height 64
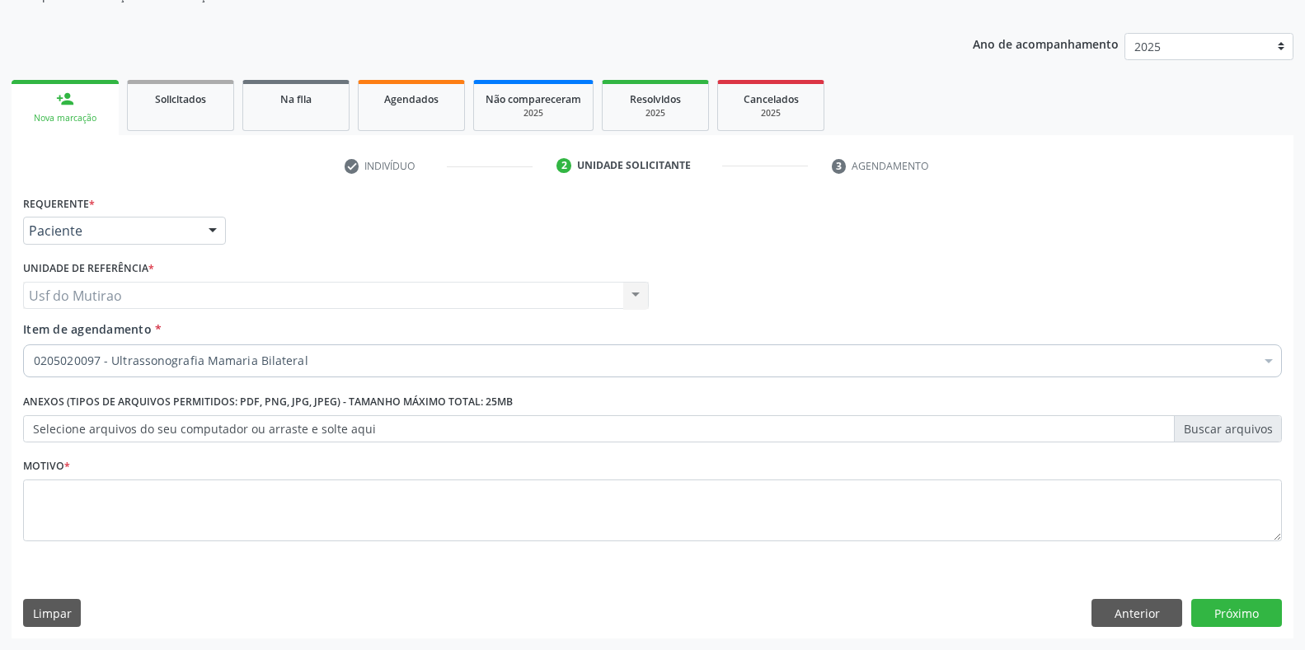
scroll to position [0, 0]
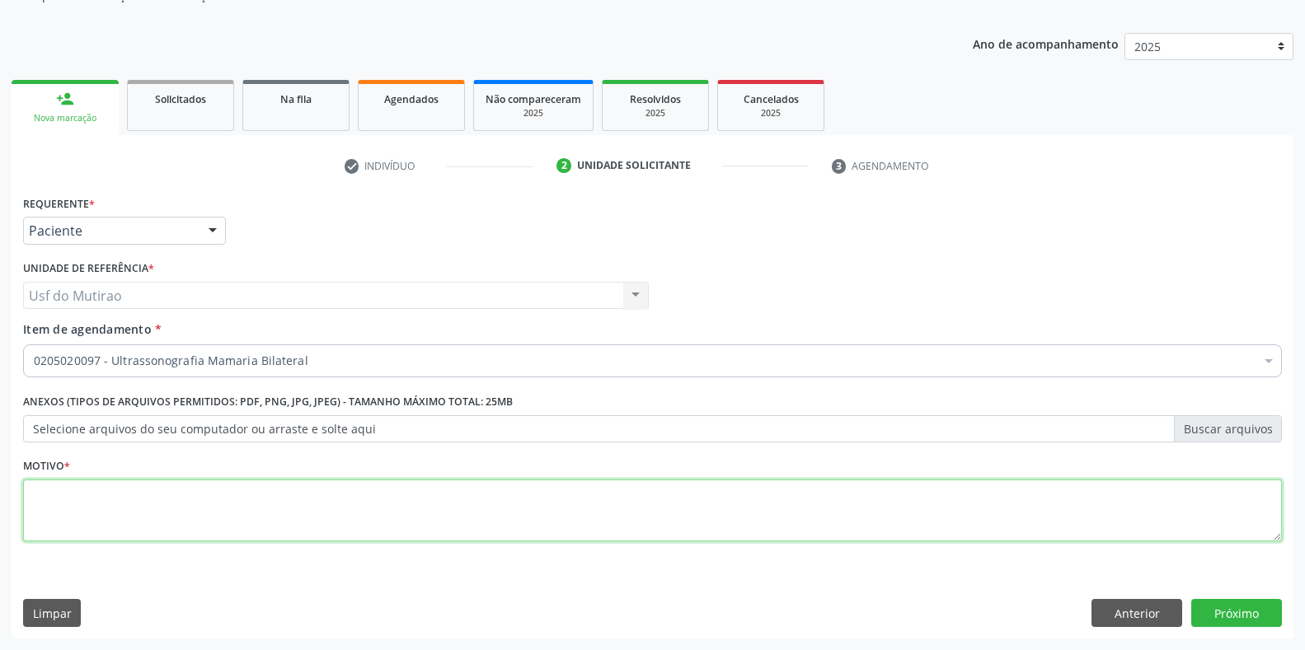
click at [362, 507] on textarea at bounding box center [652, 511] width 1259 height 63
type textarea "."
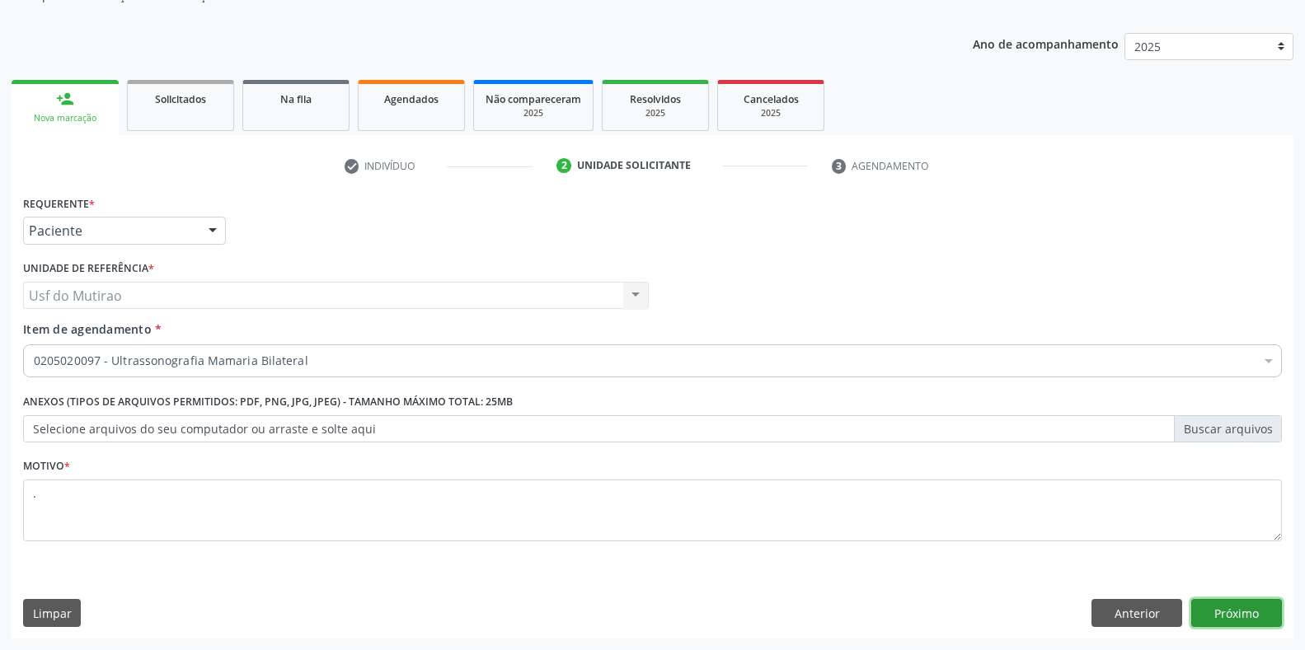
click at [1230, 608] on button "Próximo" at bounding box center [1236, 613] width 91 height 28
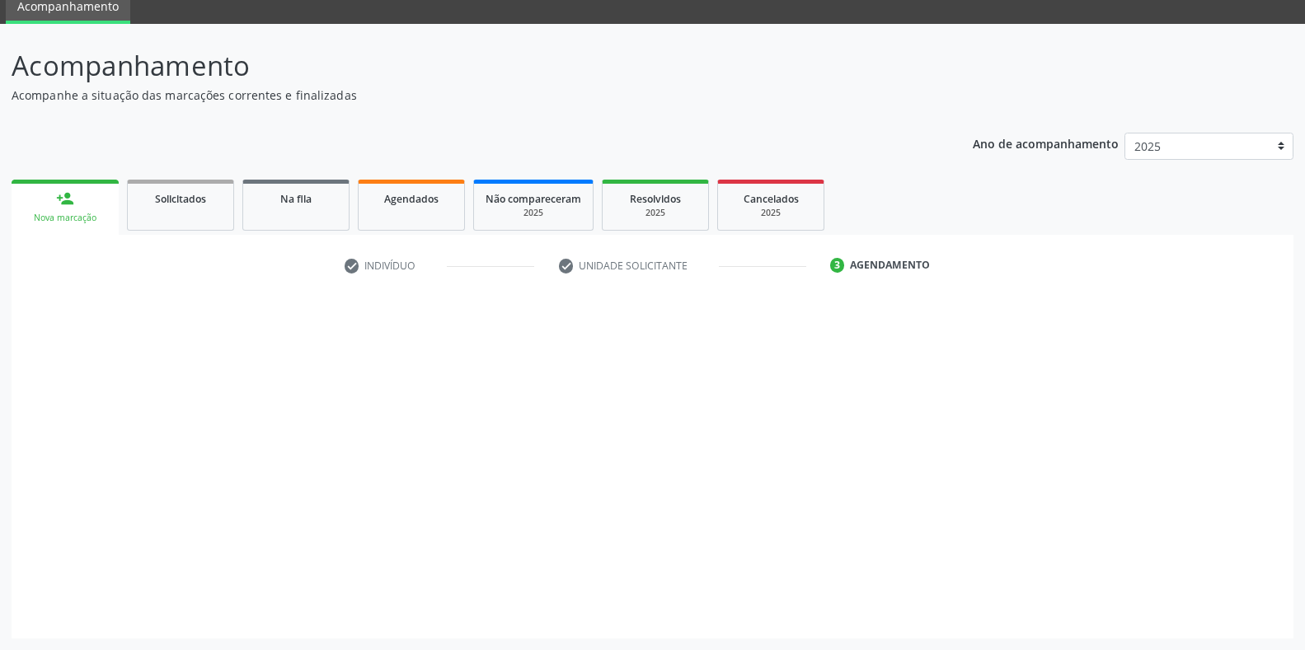
scroll to position [67, 0]
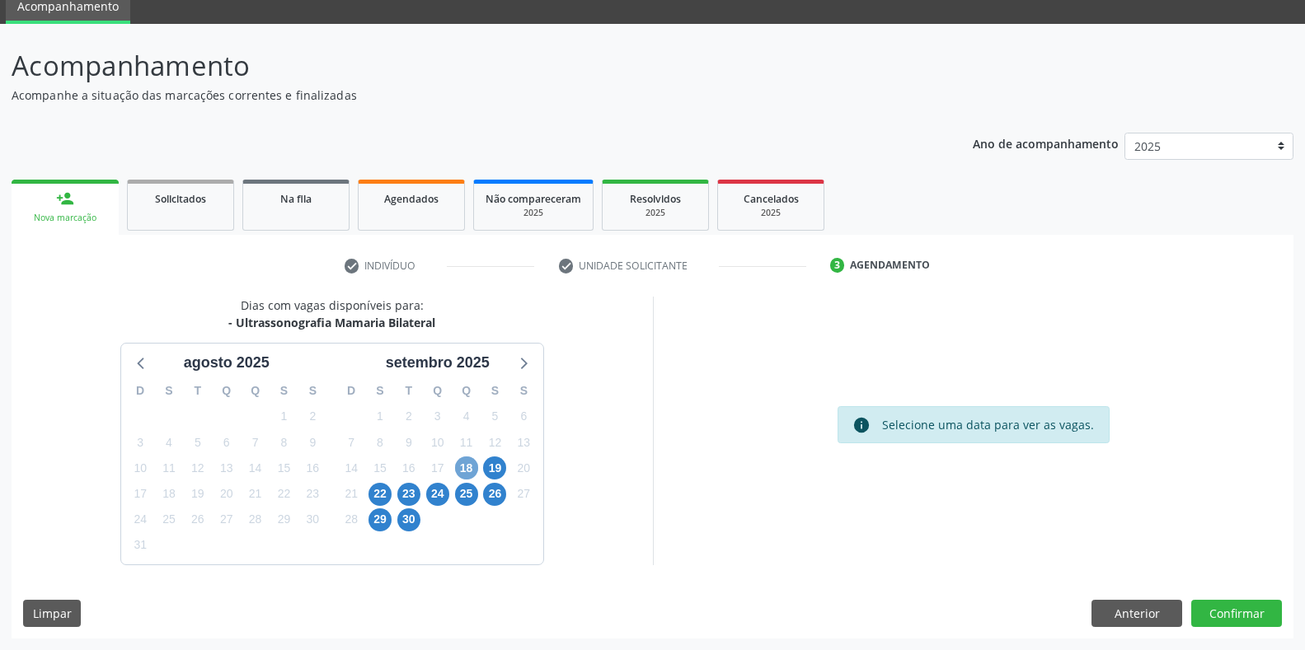
scroll to position [67, 0]
click at [463, 468] on span "18" at bounding box center [466, 468] width 23 height 23
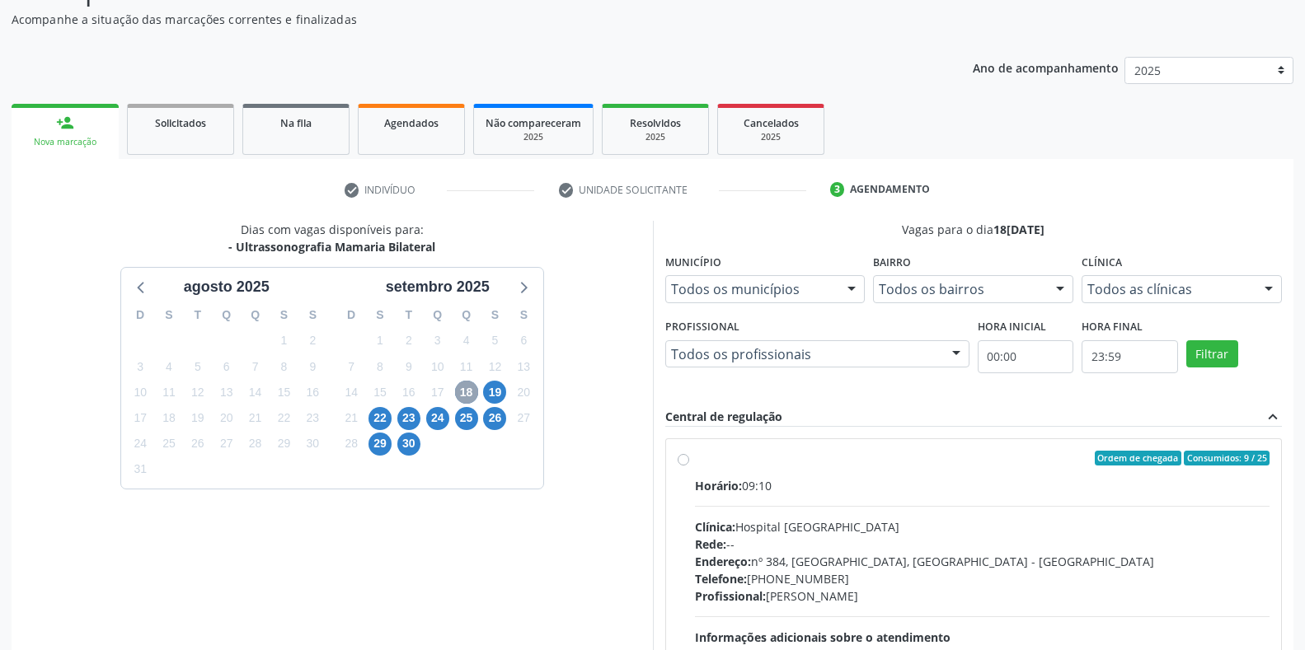
scroll to position [305, 0]
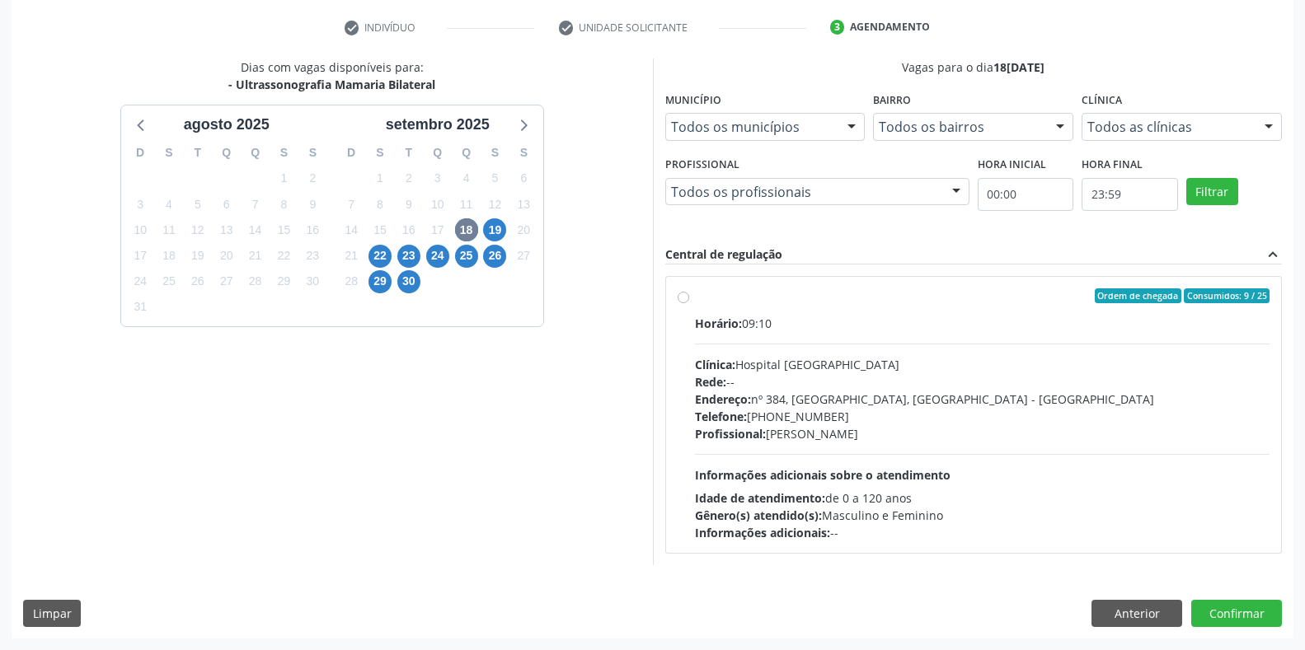
click at [755, 338] on div "Horário: 09:10 Clínica: Hospital Sao Francisco Rede: -- Endereço: nº 384, Varze…" at bounding box center [982, 428] width 575 height 227
click at [689, 303] on input "Ordem de chegada Consumidos: 9 / 25 Horário: 09:10 Clínica: Hospital Sao Franci…" at bounding box center [683, 295] width 12 height 15
radio input "true"
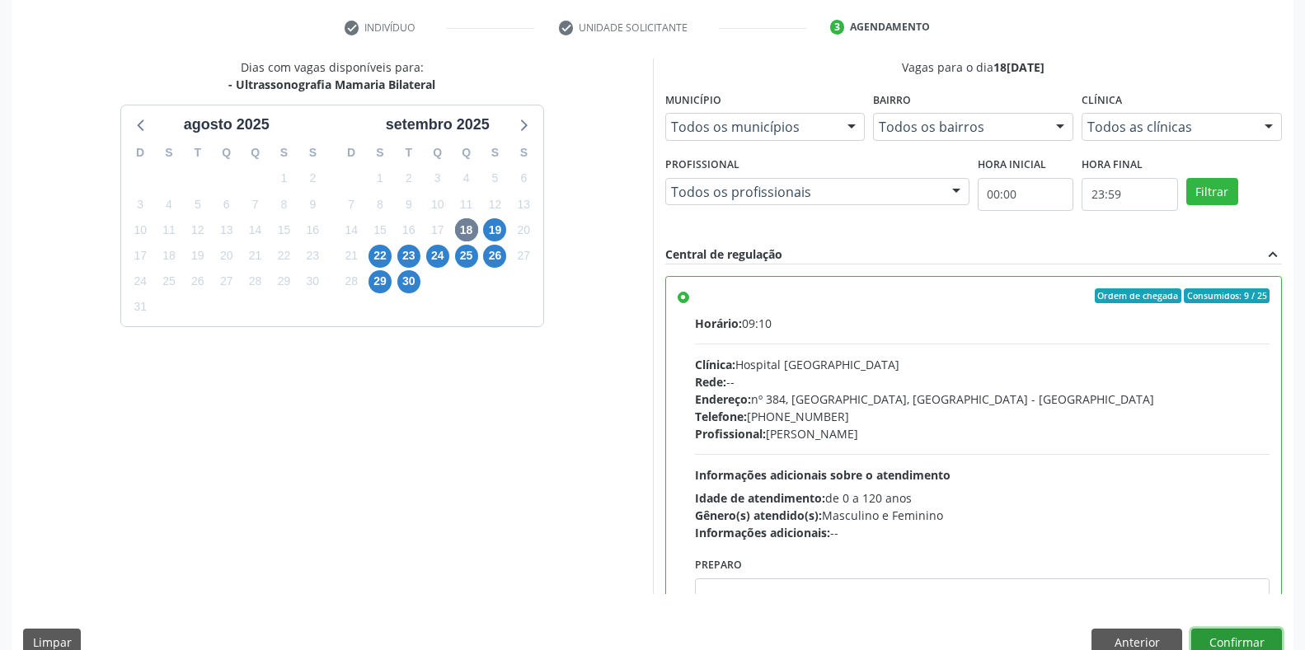
click at [1268, 644] on button "Confirmar" at bounding box center [1236, 643] width 91 height 28
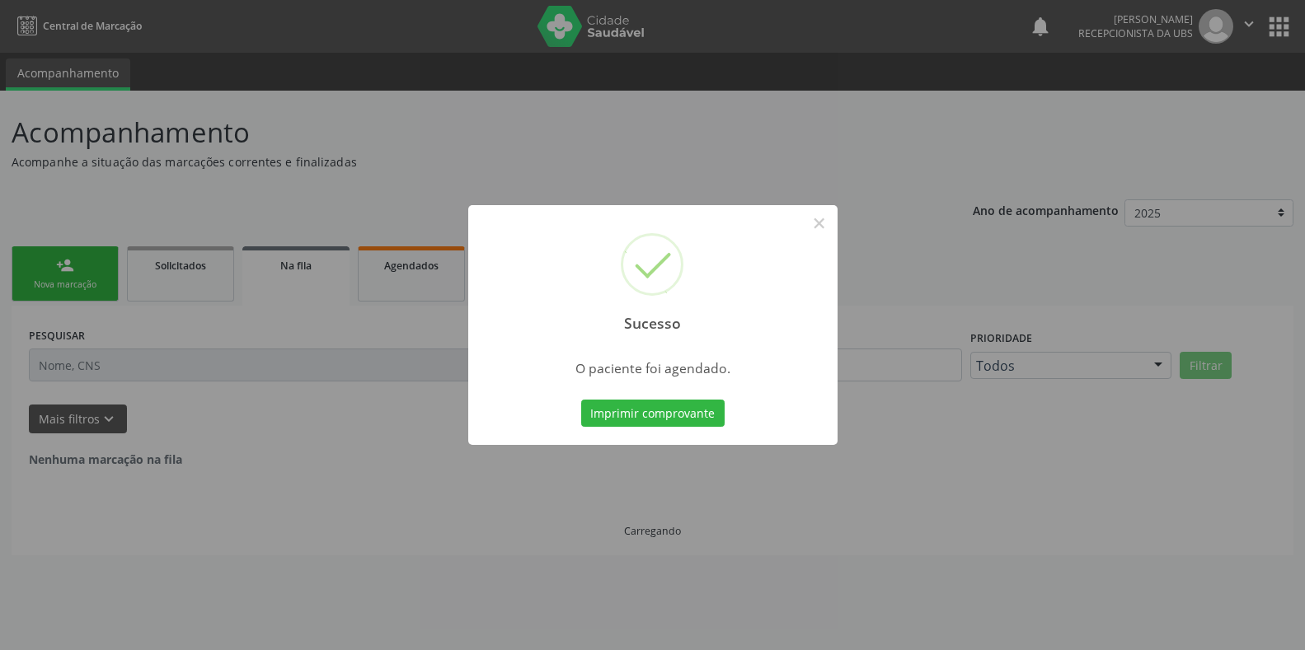
scroll to position [0, 0]
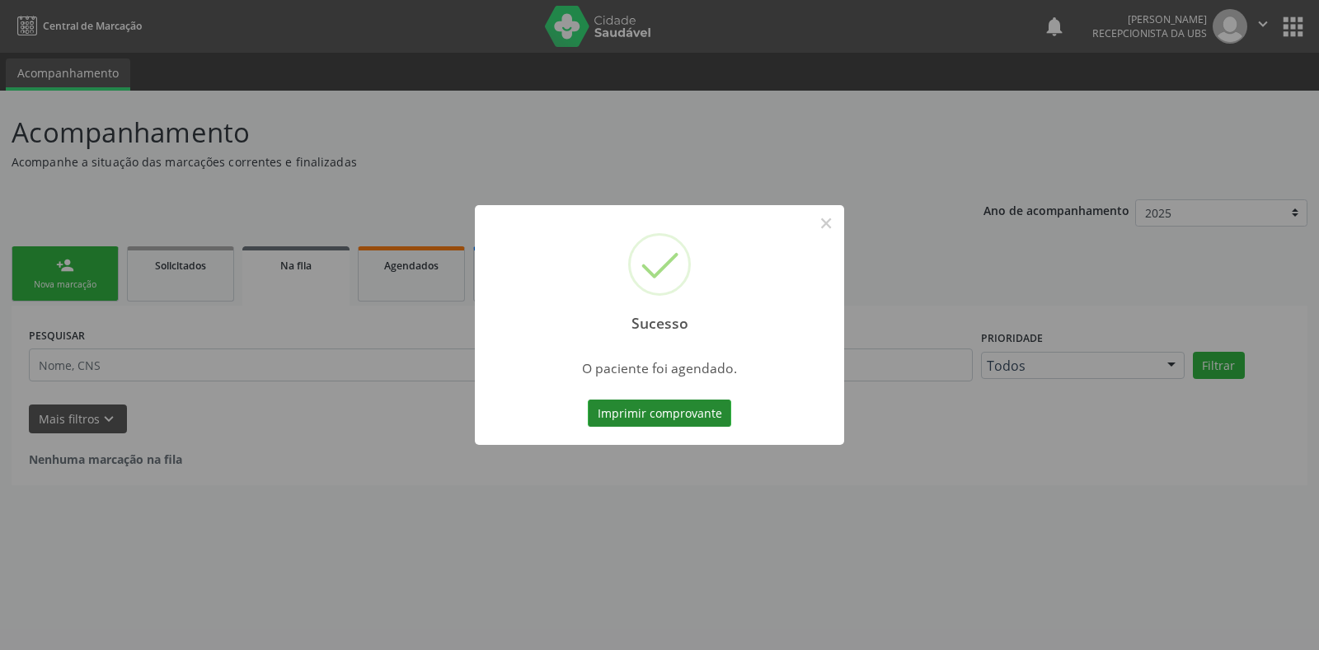
click at [668, 414] on button "Imprimir comprovante" at bounding box center [659, 414] width 143 height 28
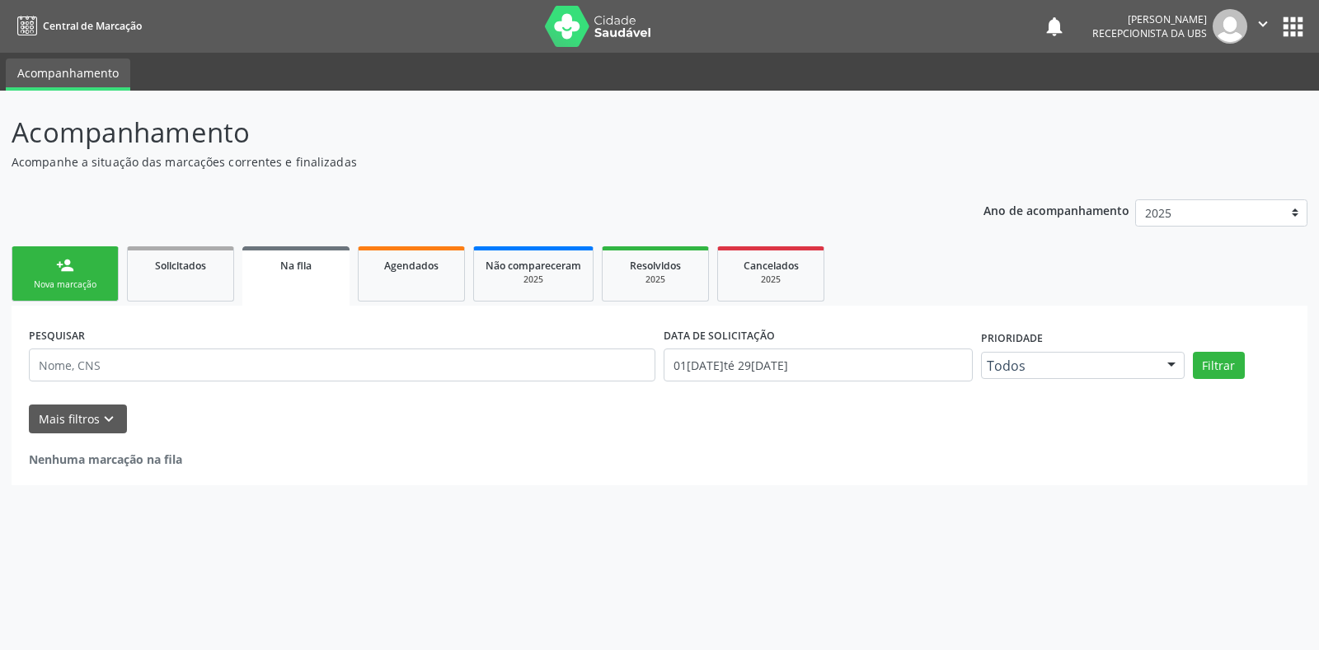
click at [99, 265] on link "person_add Nova marcação" at bounding box center [65, 273] width 107 height 55
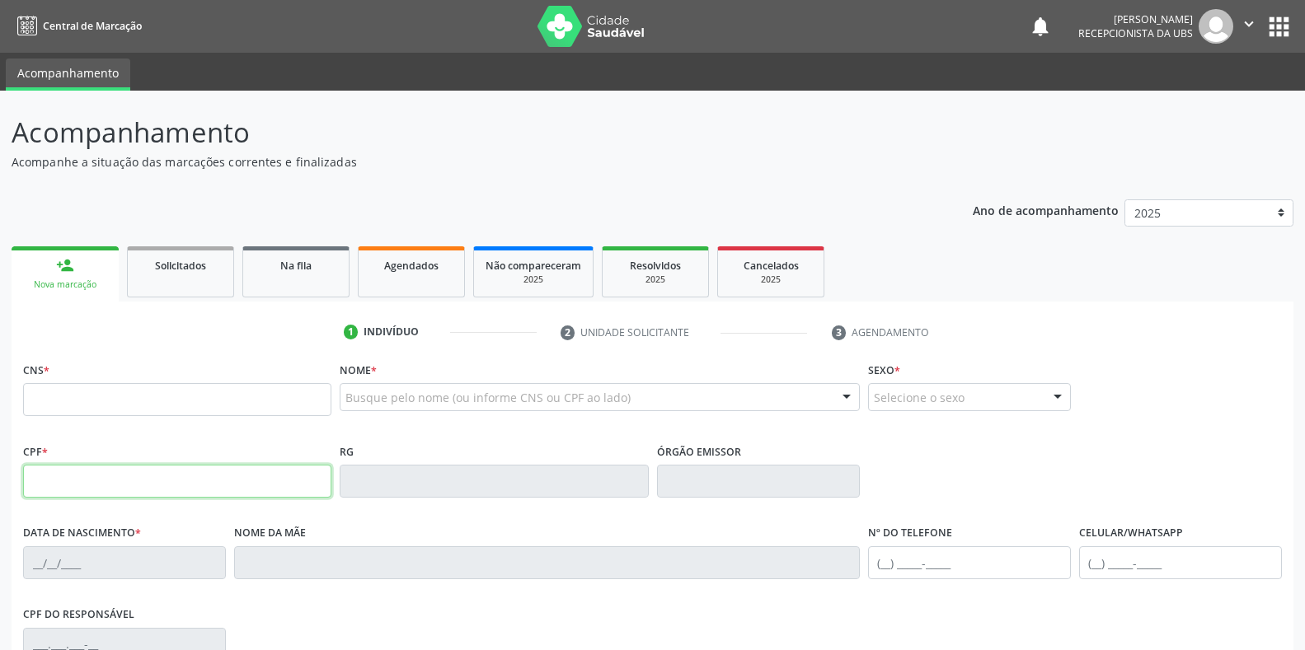
click at [190, 486] on input "text" at bounding box center [177, 481] width 308 height 33
type input "109.537.706-05"
type input "702 6067 7214 2344"
type input "26/01/1988"
type input "Cícera Alves dos Santos"
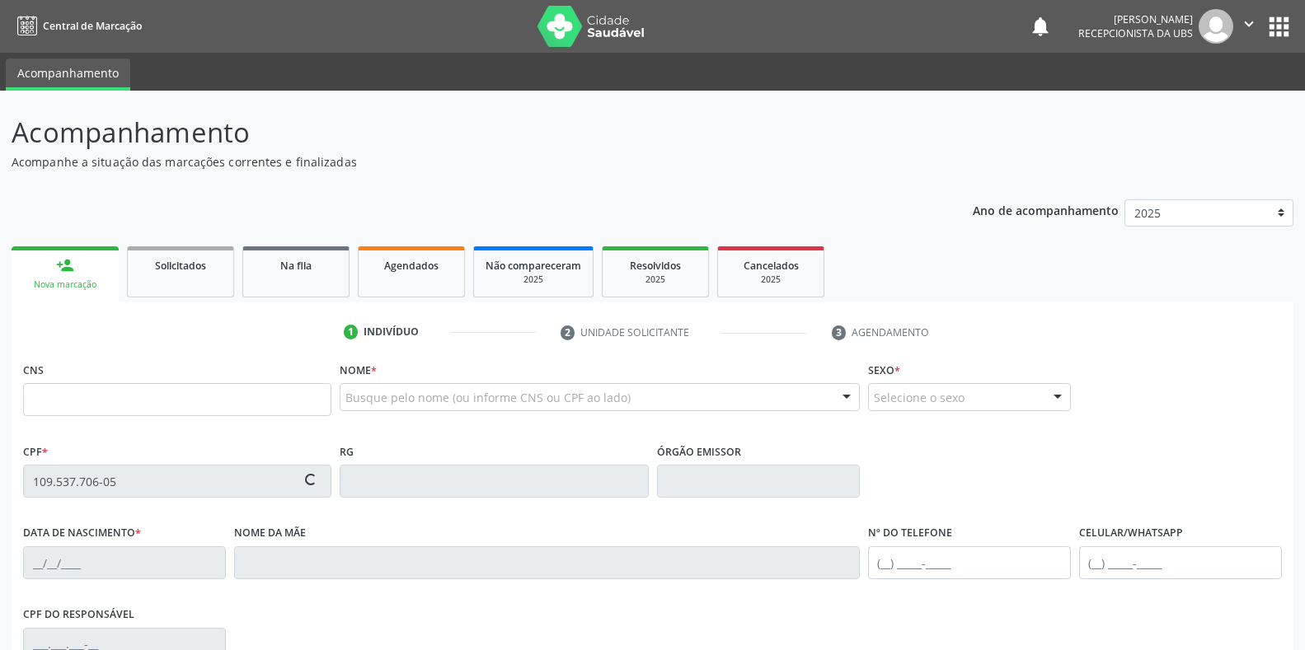
type input "(81) 97102-9115"
type input "430"
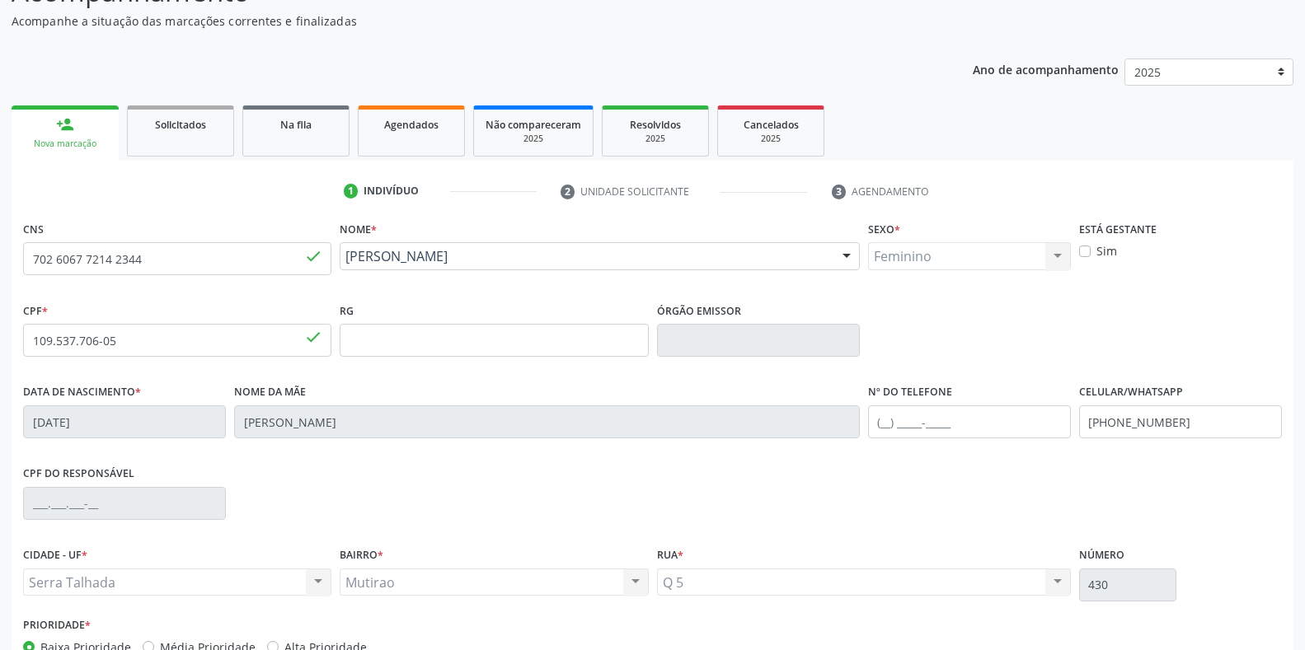
scroll to position [165, 0]
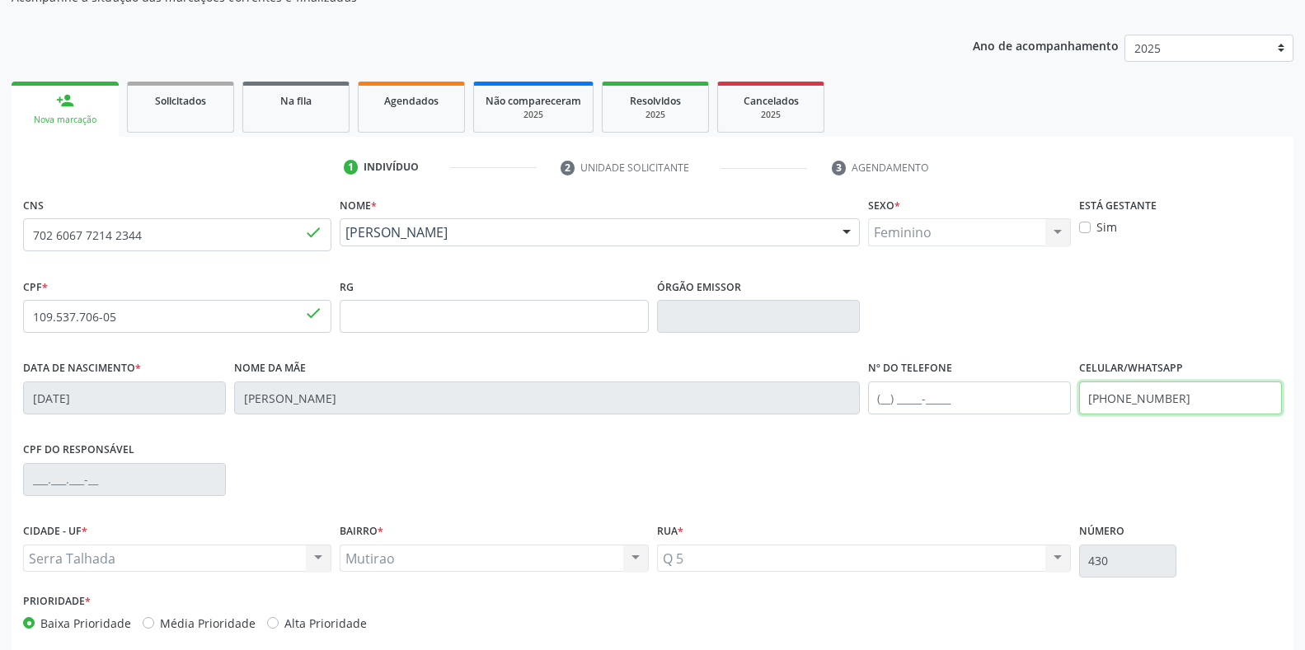
drag, startPoint x: 1189, startPoint y: 414, endPoint x: 1095, endPoint y: 413, distance: 94.8
click at [1095, 413] on input "(81) 97102-9115" at bounding box center [1180, 398] width 203 height 33
type input "("
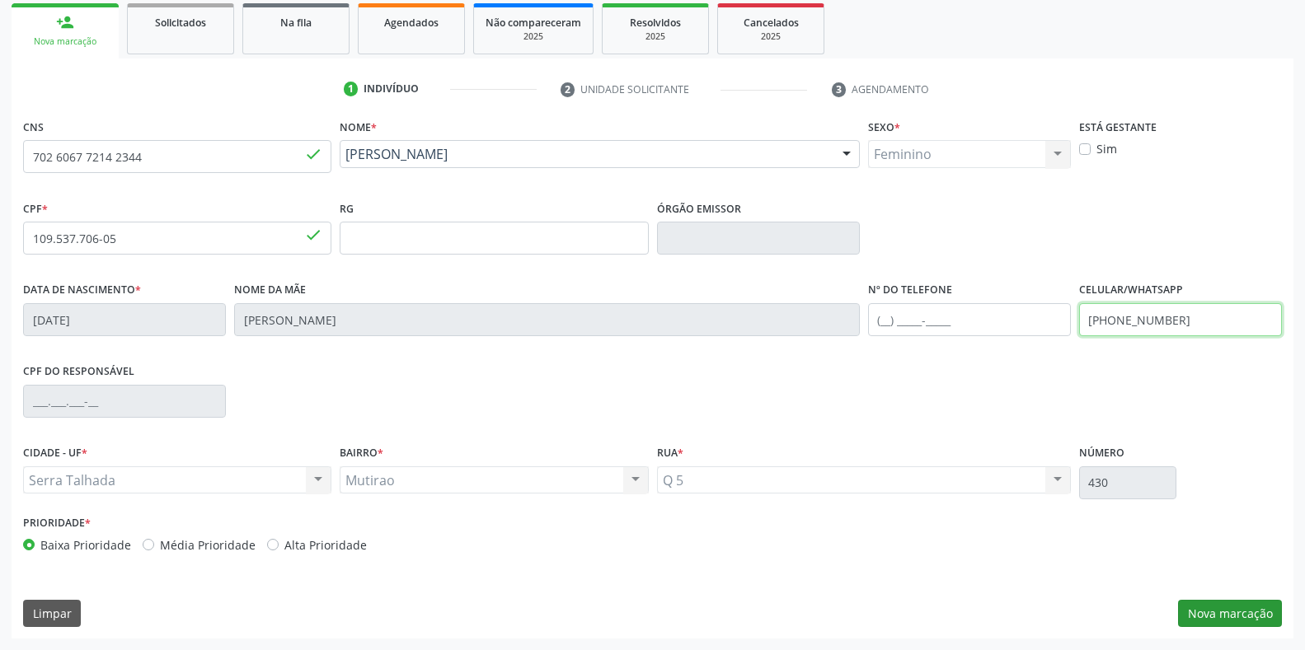
type input "(87) 99941-8829"
click at [1243, 608] on button "Nova marcação" at bounding box center [1230, 614] width 104 height 28
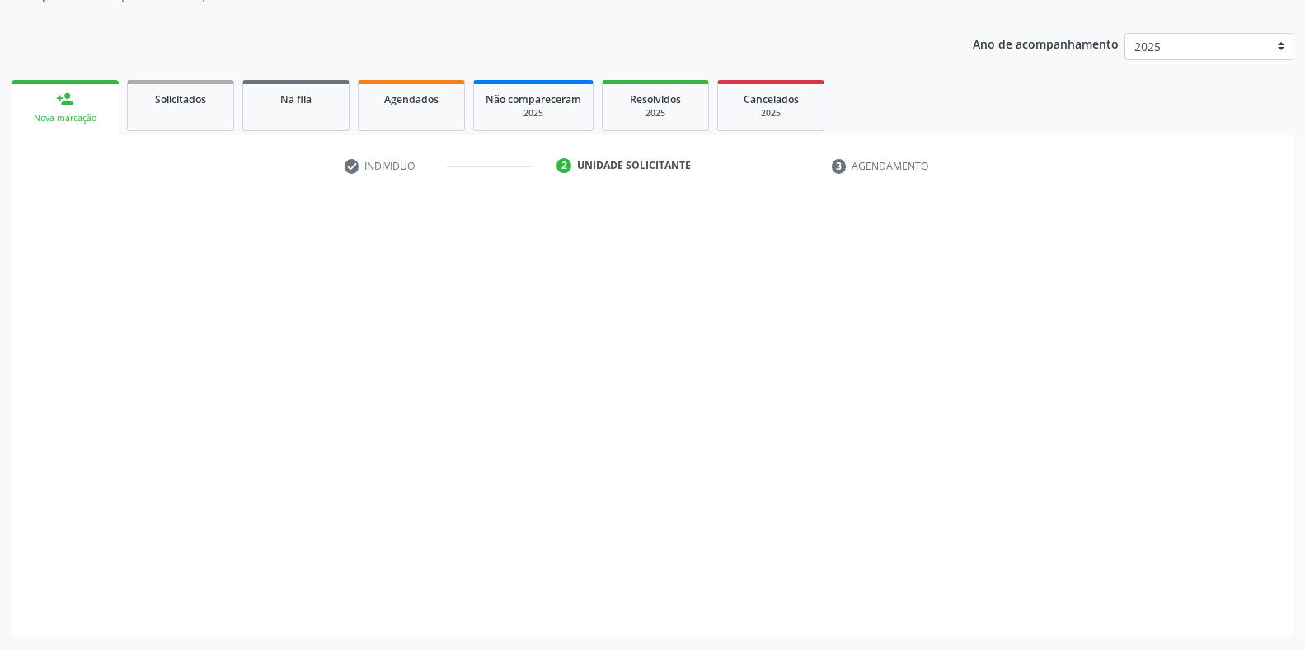
scroll to position [166, 0]
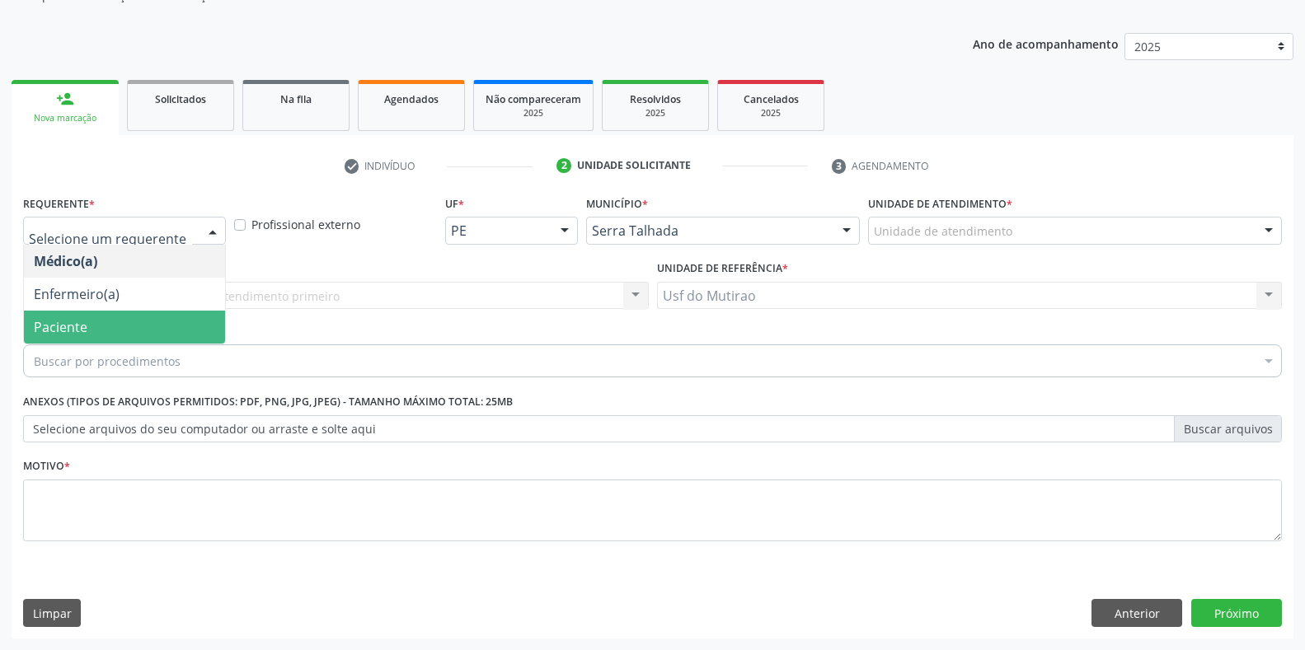
click at [132, 317] on span "Paciente" at bounding box center [124, 327] width 201 height 33
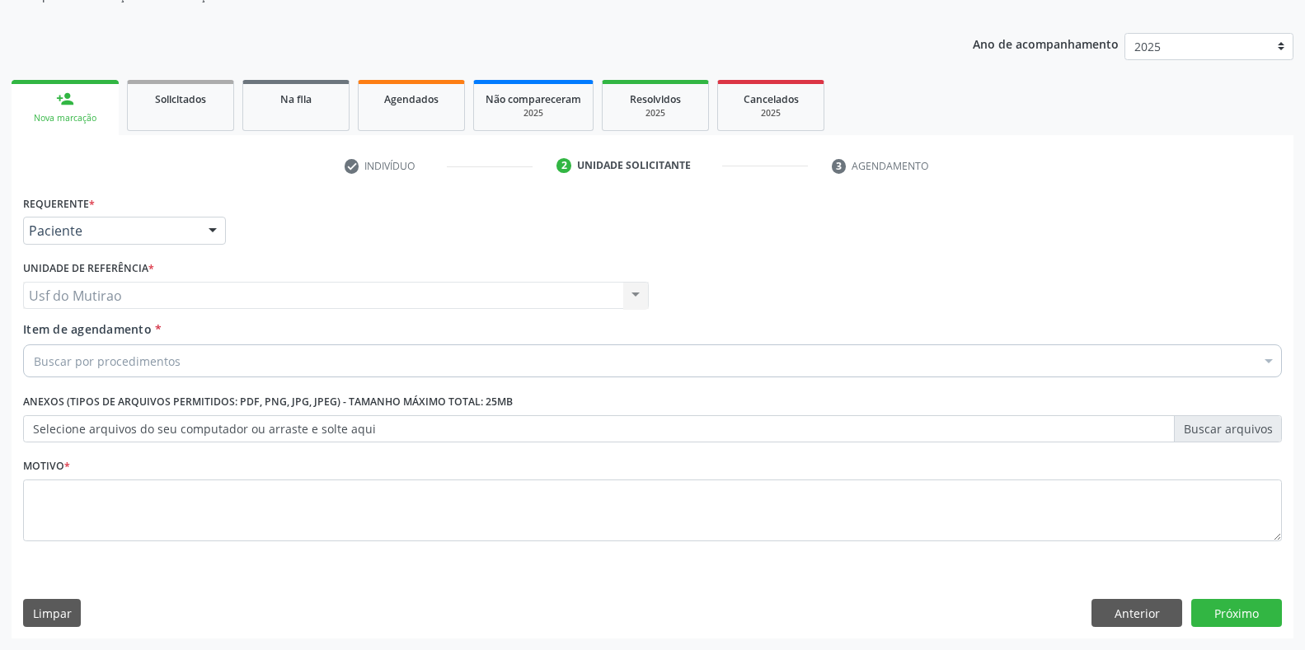
click at [209, 361] on div "Buscar por procedimentos" at bounding box center [652, 361] width 1259 height 33
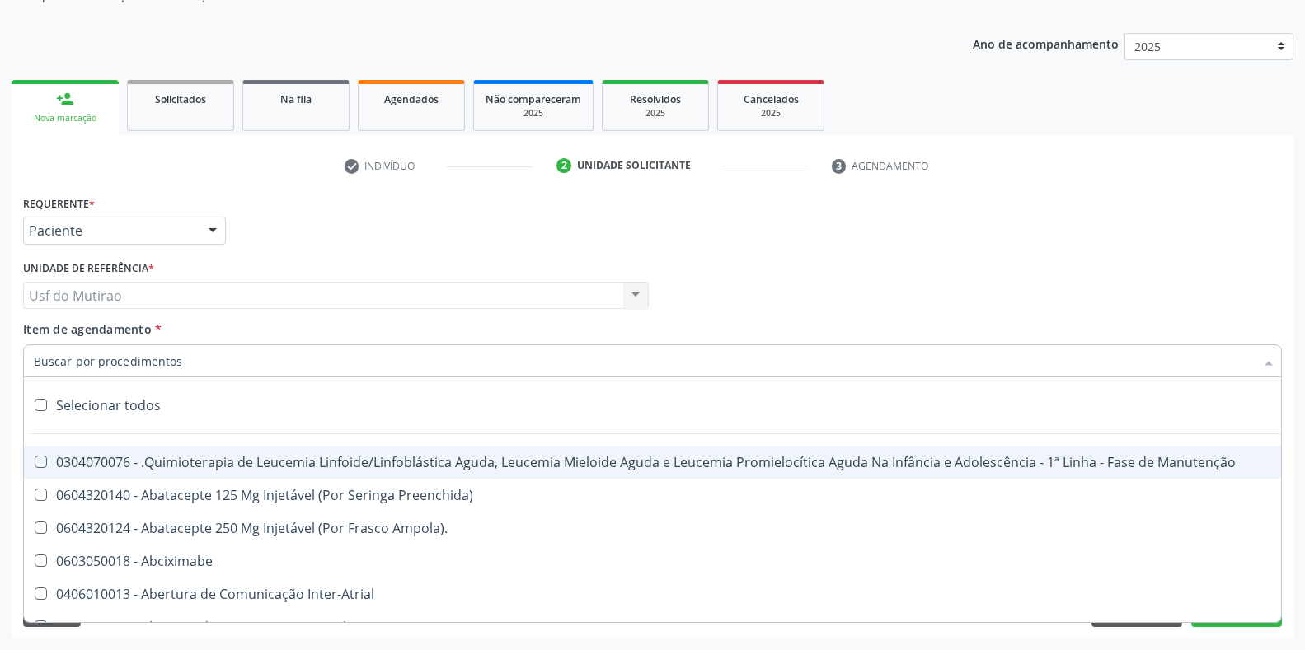
click at [82, 361] on input "Item de agendamento *" at bounding box center [644, 361] width 1221 height 33
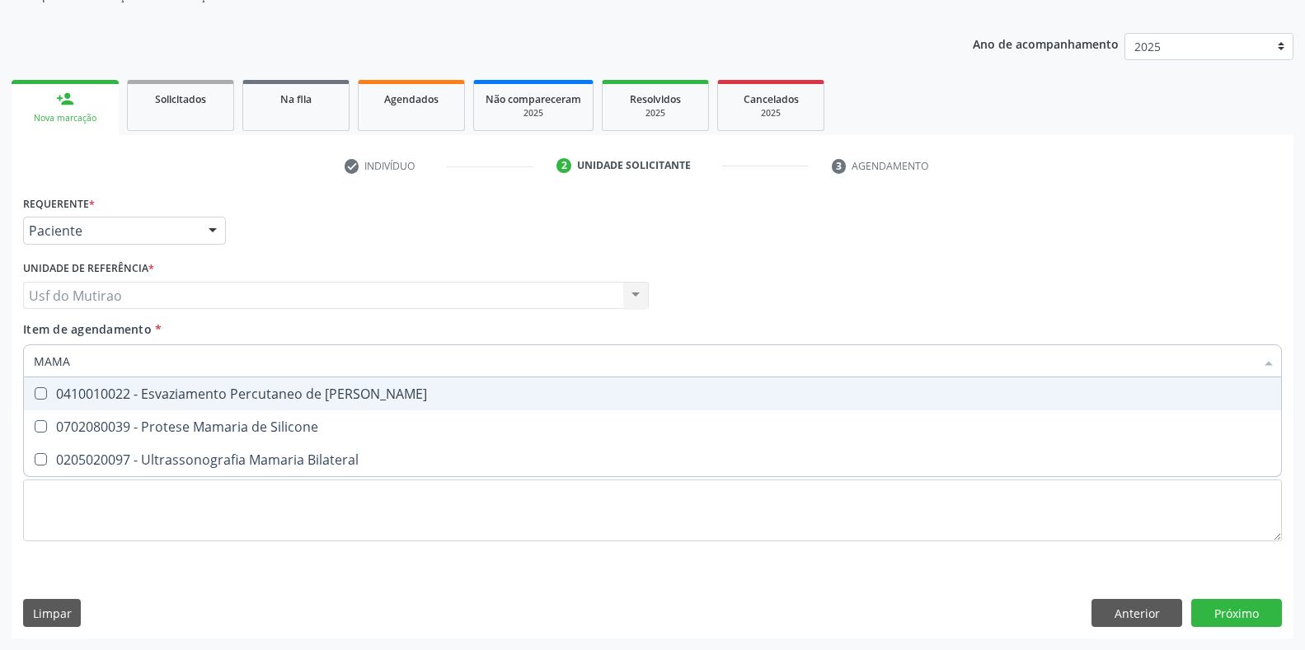
type input "MAMAR"
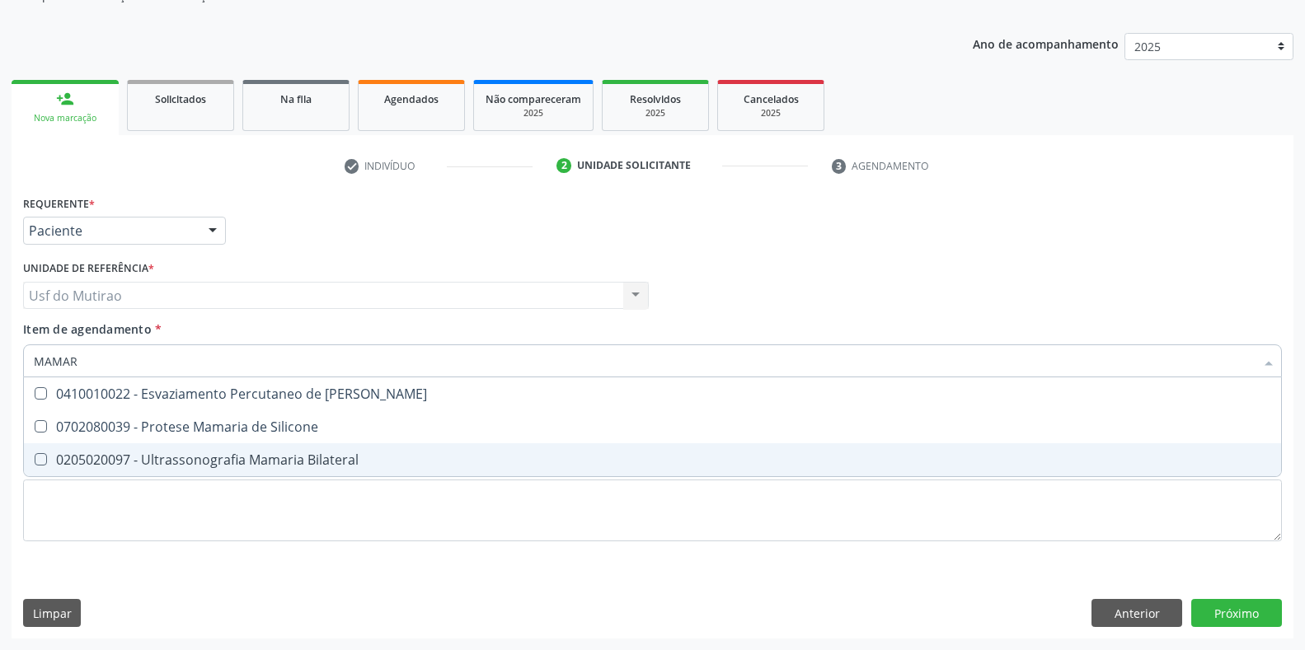
click at [123, 453] on div "0205020097 - Ultrassonografia Mamaria Bilateral" at bounding box center [652, 459] width 1237 height 13
checkbox Bilateral "true"
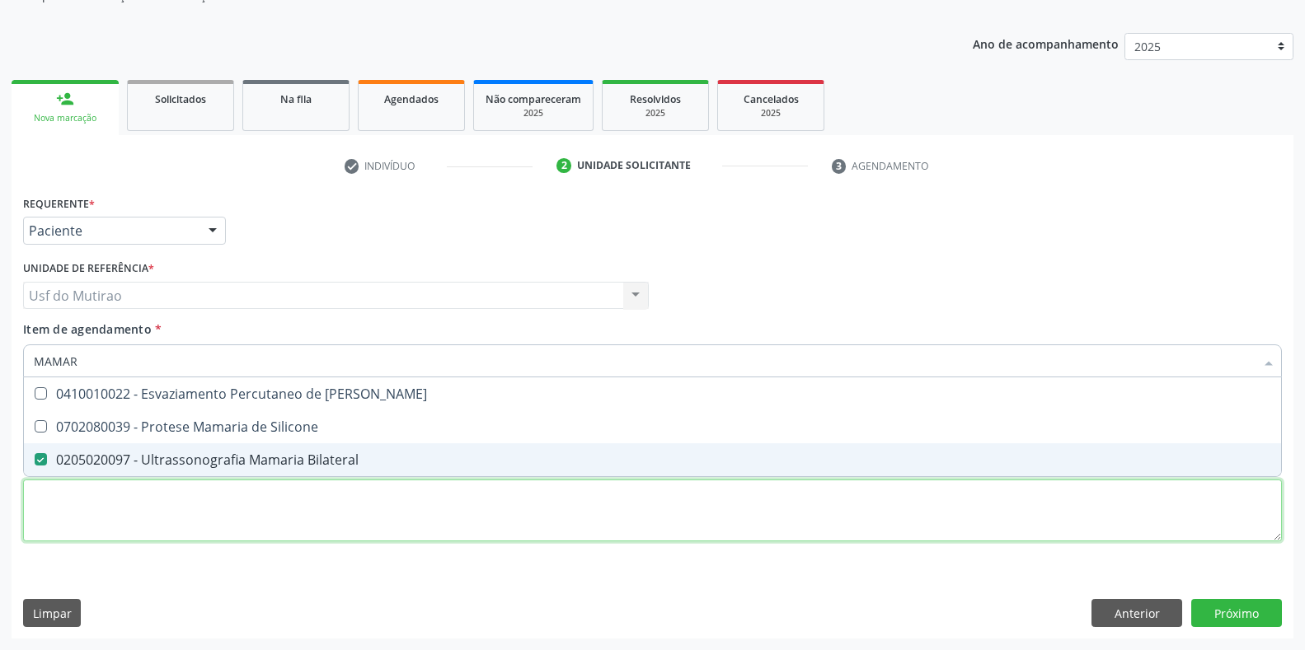
click at [153, 527] on div "Requerente * Paciente Médico(a) Enfermeiro(a) Paciente Nenhum resultado encontr…" at bounding box center [652, 377] width 1259 height 373
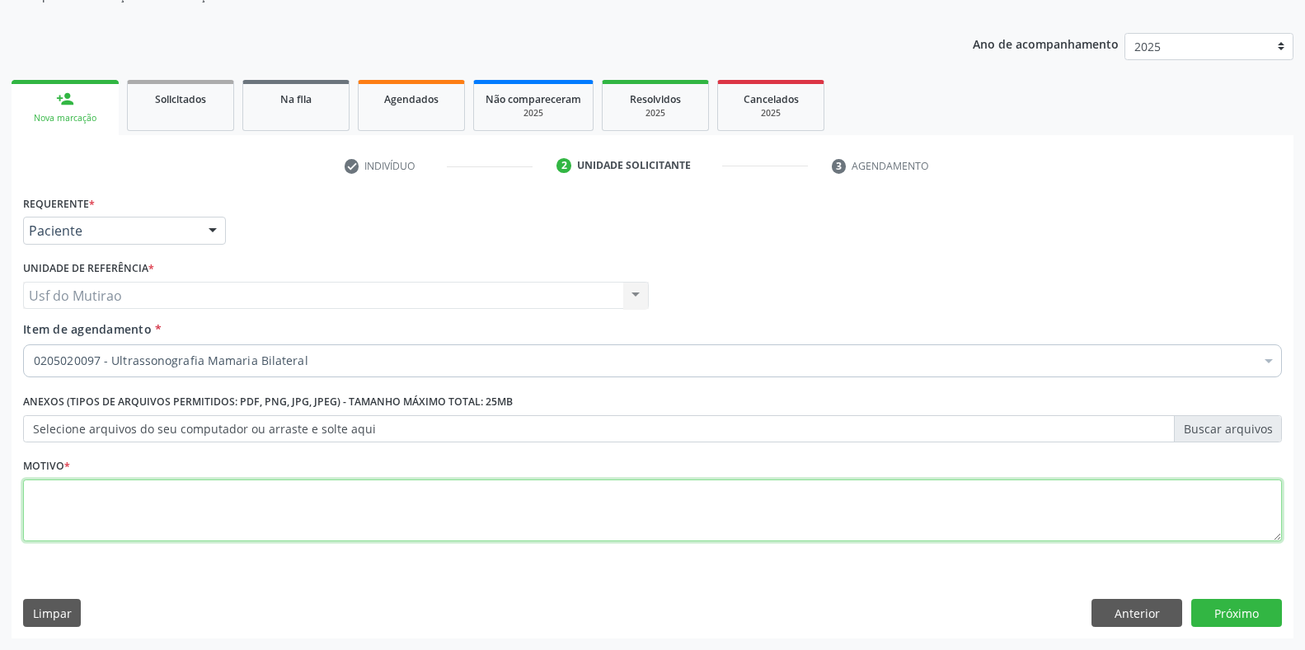
checkbox Bilateral "true"
type textarea "."
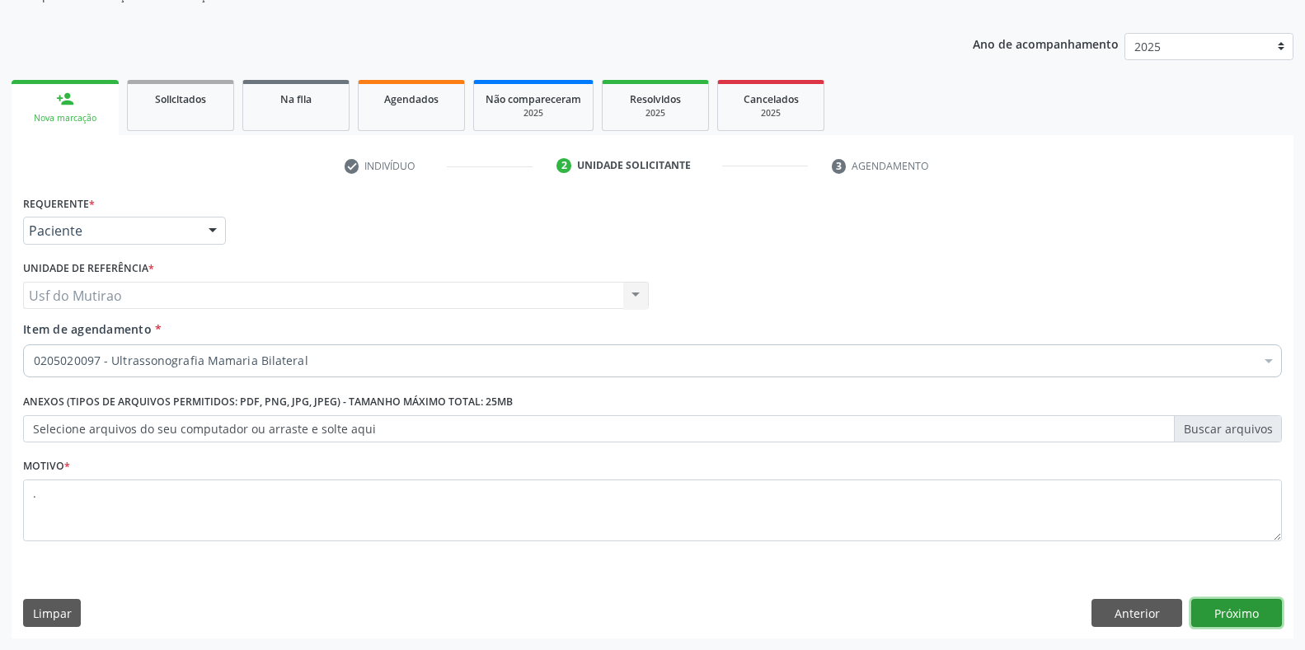
click at [1223, 624] on button "Próximo" at bounding box center [1236, 613] width 91 height 28
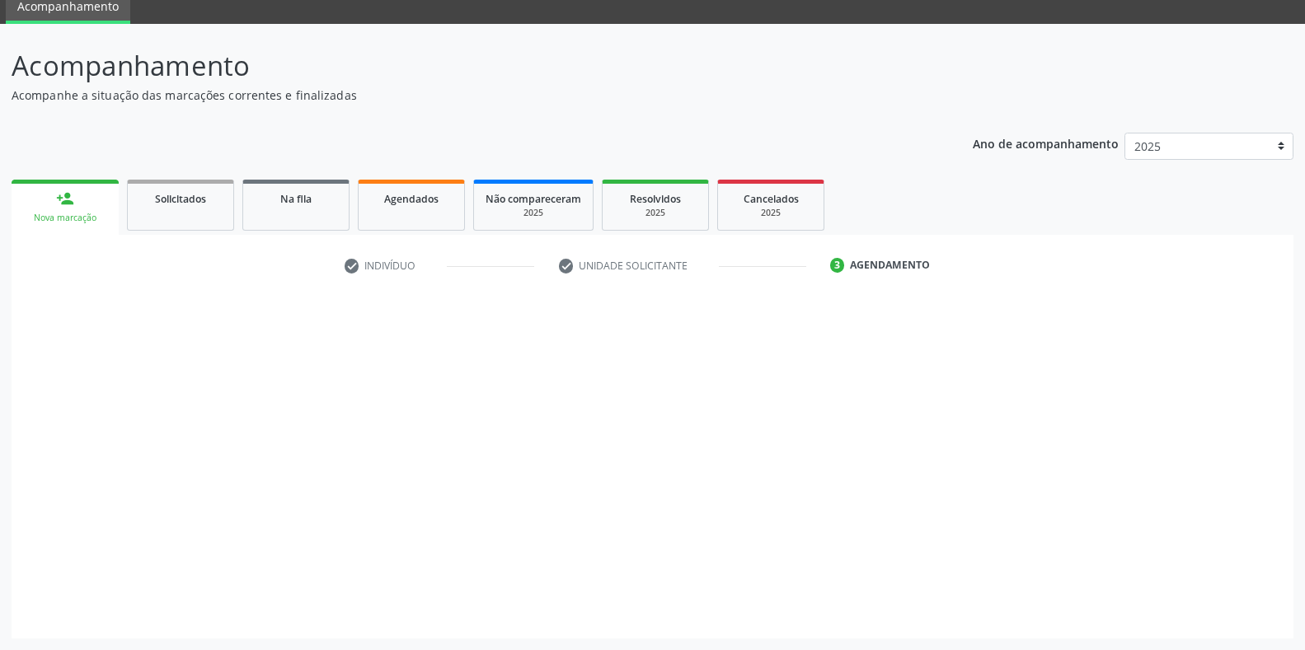
scroll to position [67, 0]
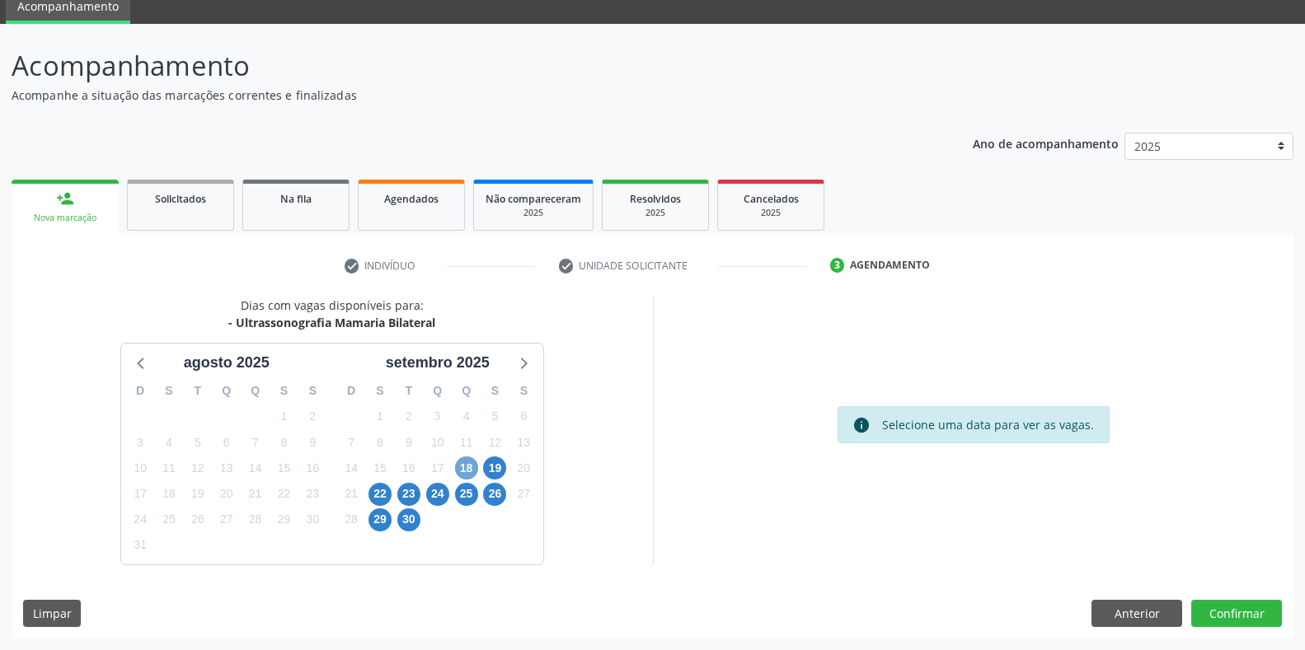
click at [466, 471] on span "18" at bounding box center [466, 468] width 23 height 23
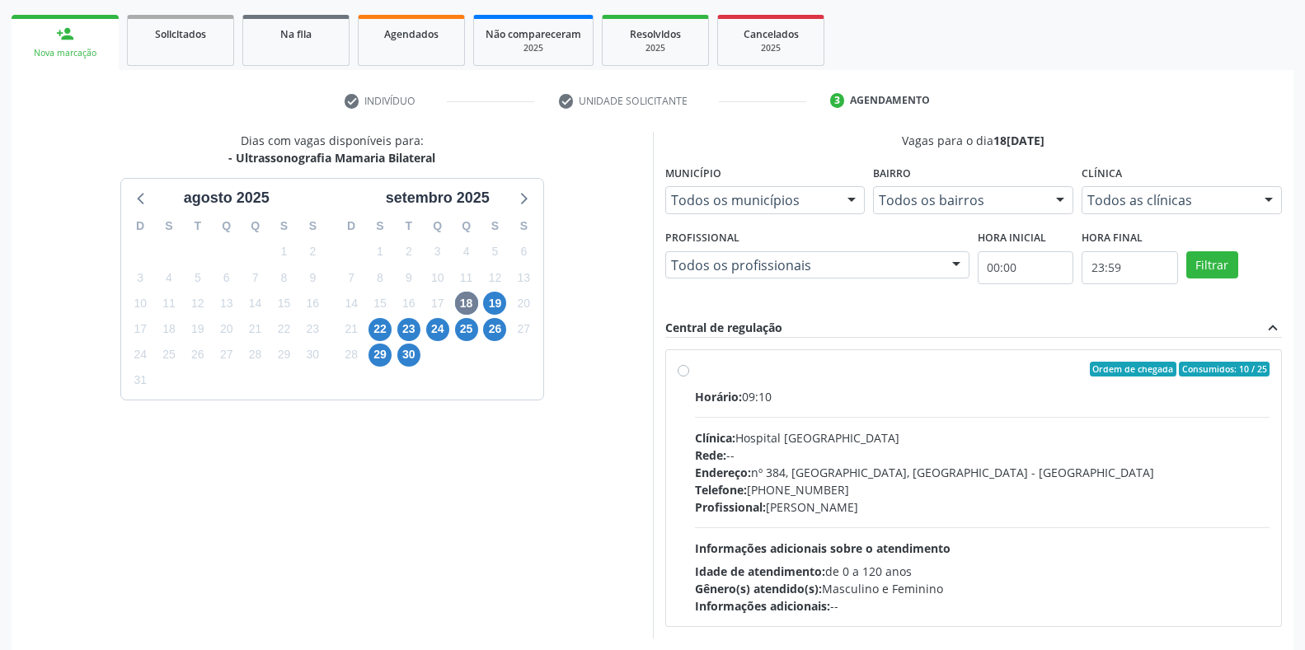
click at [788, 474] on div "Endereço: nº 384, [GEOGRAPHIC_DATA], [GEOGRAPHIC_DATA] - [GEOGRAPHIC_DATA]" at bounding box center [982, 472] width 575 height 17
click at [689, 377] on input "Ordem de chegada Consumidos: 10 / 25 Horário: 09:10 Clínica: Hospital Sao Franc…" at bounding box center [683, 369] width 12 height 15
radio input "true"
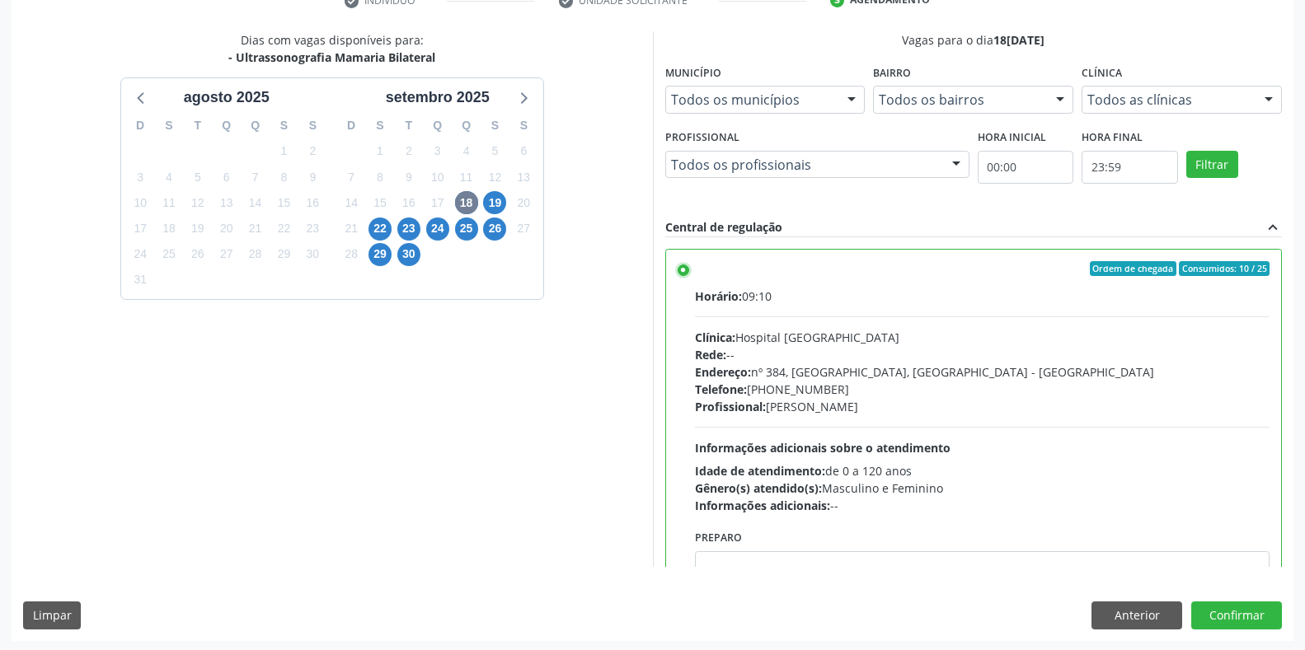
scroll to position [335, 0]
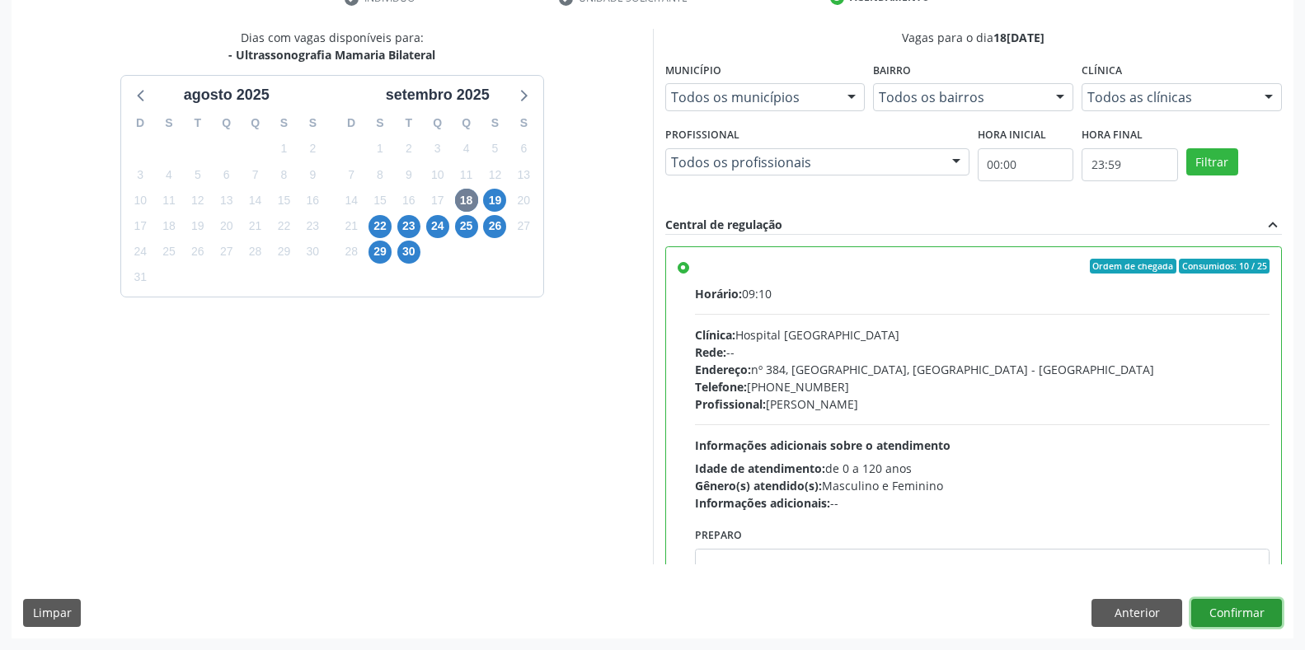
click at [1242, 609] on button "Confirmar" at bounding box center [1236, 613] width 91 height 28
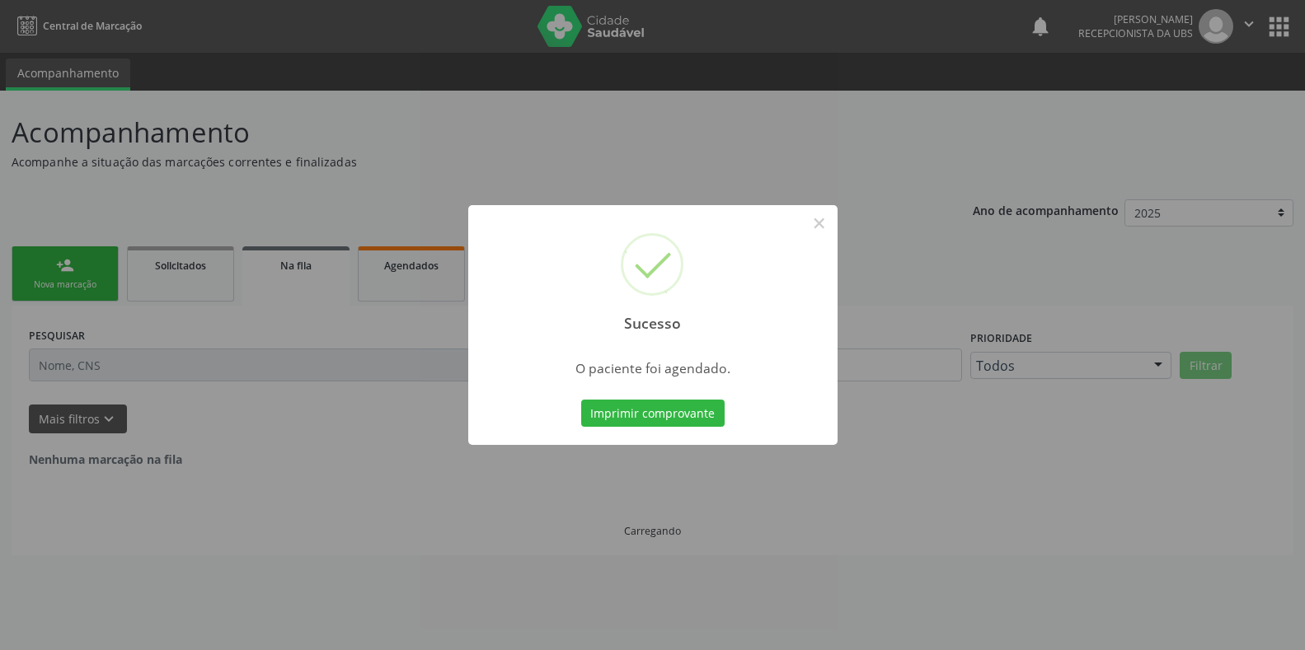
scroll to position [0, 0]
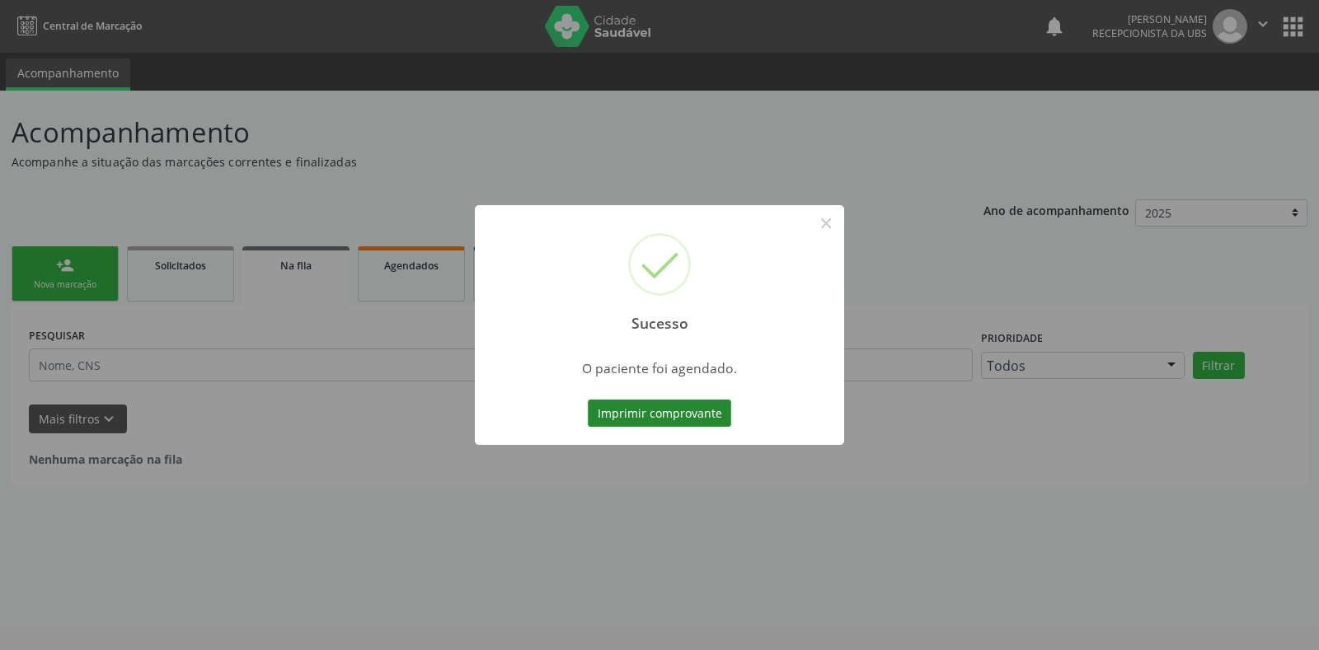
click at [671, 407] on button "Imprimir comprovante" at bounding box center [659, 414] width 143 height 28
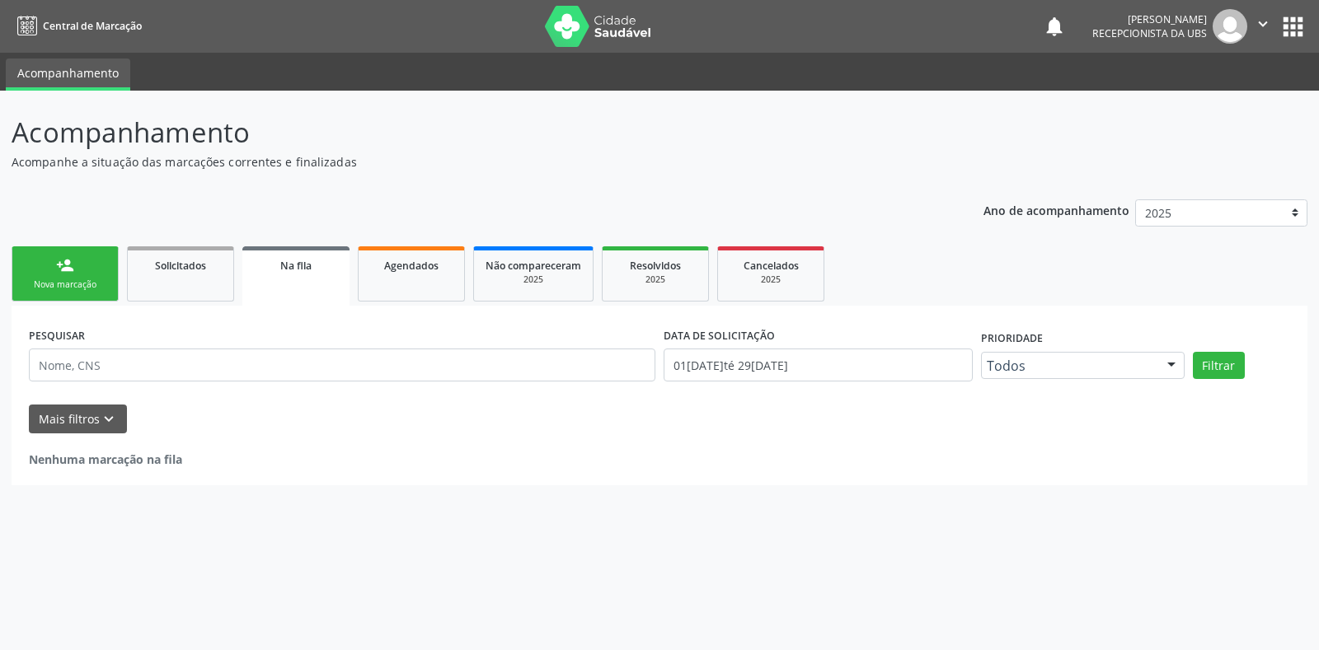
click at [55, 260] on link "person_add Nova marcação" at bounding box center [65, 273] width 107 height 55
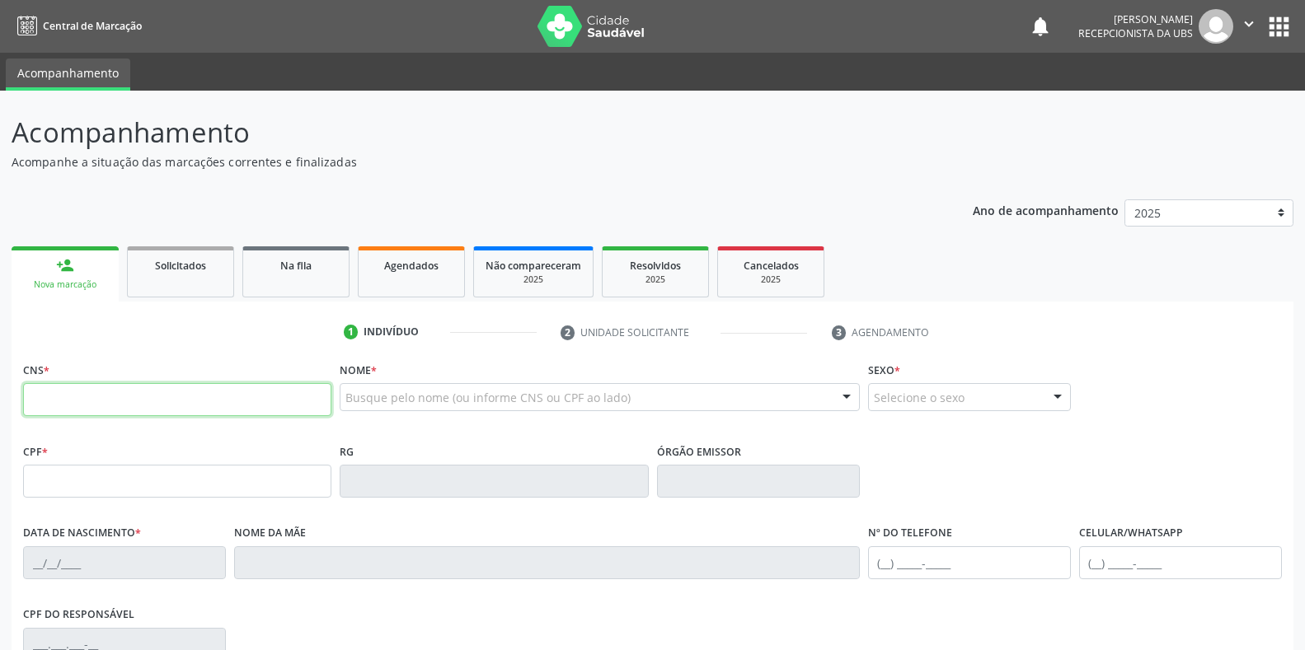
click at [73, 396] on input "text" at bounding box center [177, 399] width 308 height 33
type input "161 2407 7001 0004"
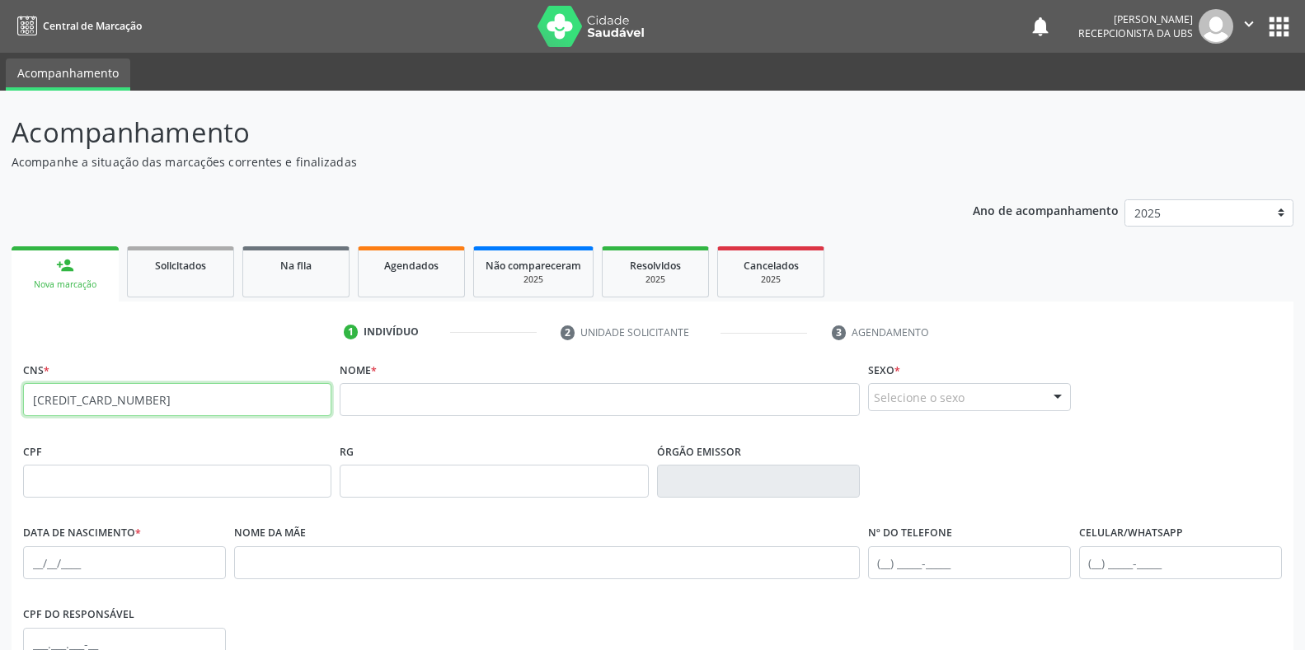
drag, startPoint x: 208, startPoint y: 407, endPoint x: 0, endPoint y: 406, distance: 207.7
click at [0, 406] on div "Acompanhamento Acompanhe a situação das marcações correntes e finalizadas Relat…" at bounding box center [652, 492] width 1305 height 803
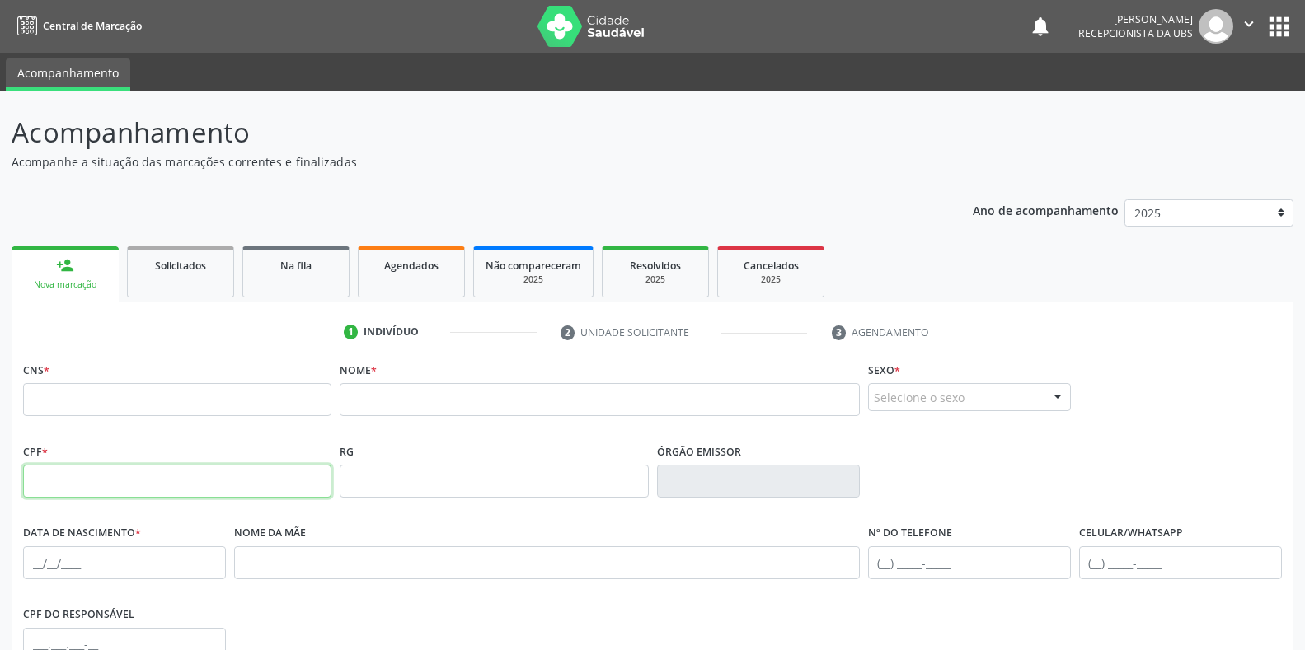
click at [108, 485] on input "text" at bounding box center [177, 481] width 308 height 33
type input "127.363.284-86"
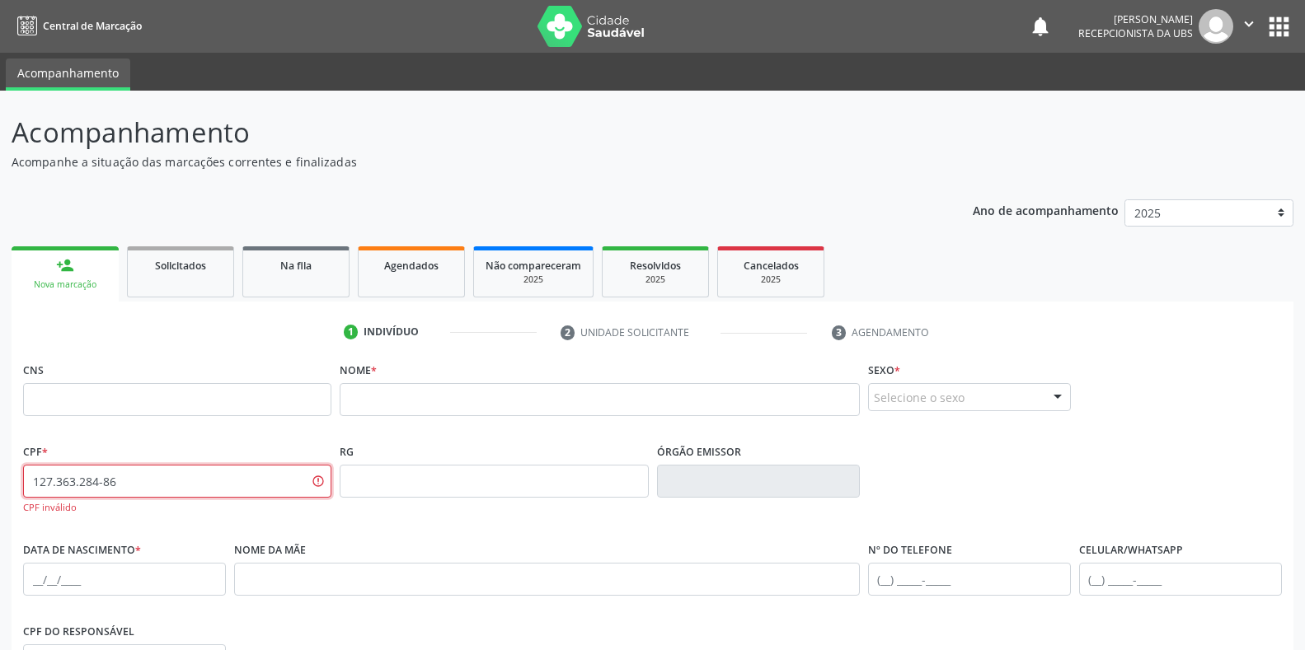
drag, startPoint x: 157, startPoint y: 490, endPoint x: 34, endPoint y: 486, distance: 123.7
click at [34, 486] on input "127.363.284-86" at bounding box center [177, 481] width 308 height 33
click at [438, 413] on input "text" at bounding box center [599, 399] width 519 height 33
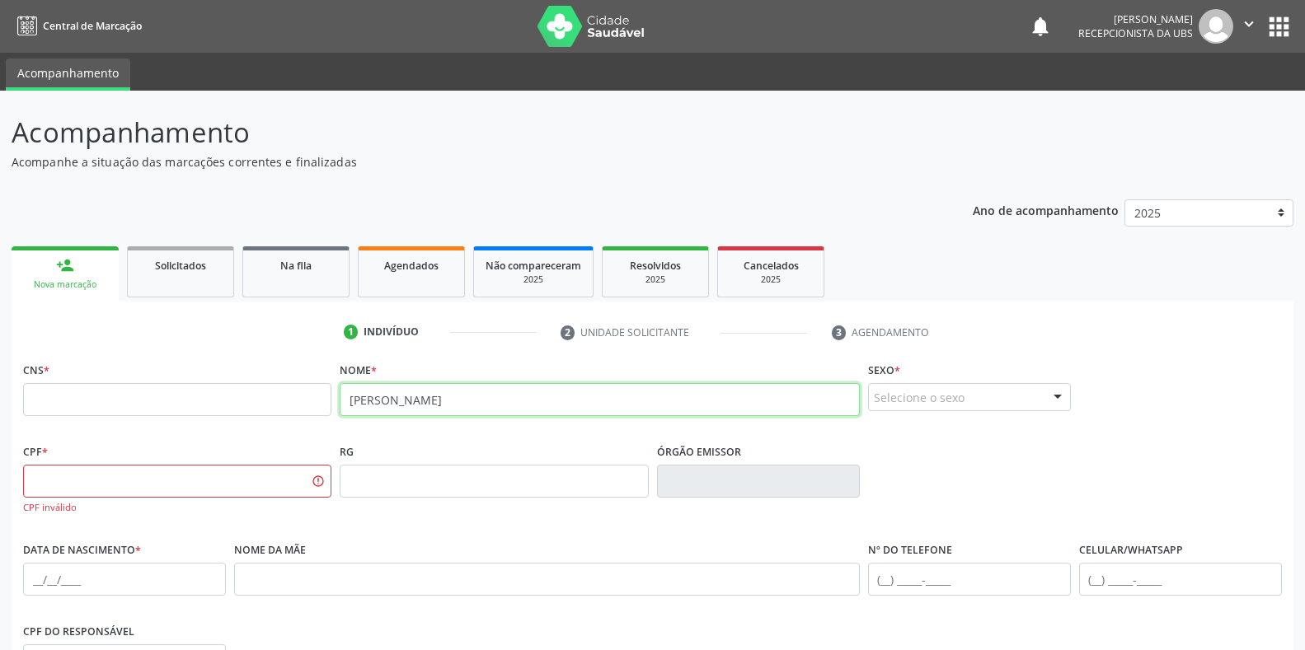
type input "EDCLECIA SANTOS BARROSO"
click at [108, 405] on input "text" at bounding box center [177, 399] width 308 height 33
paste input "700 1048 6326 8290"
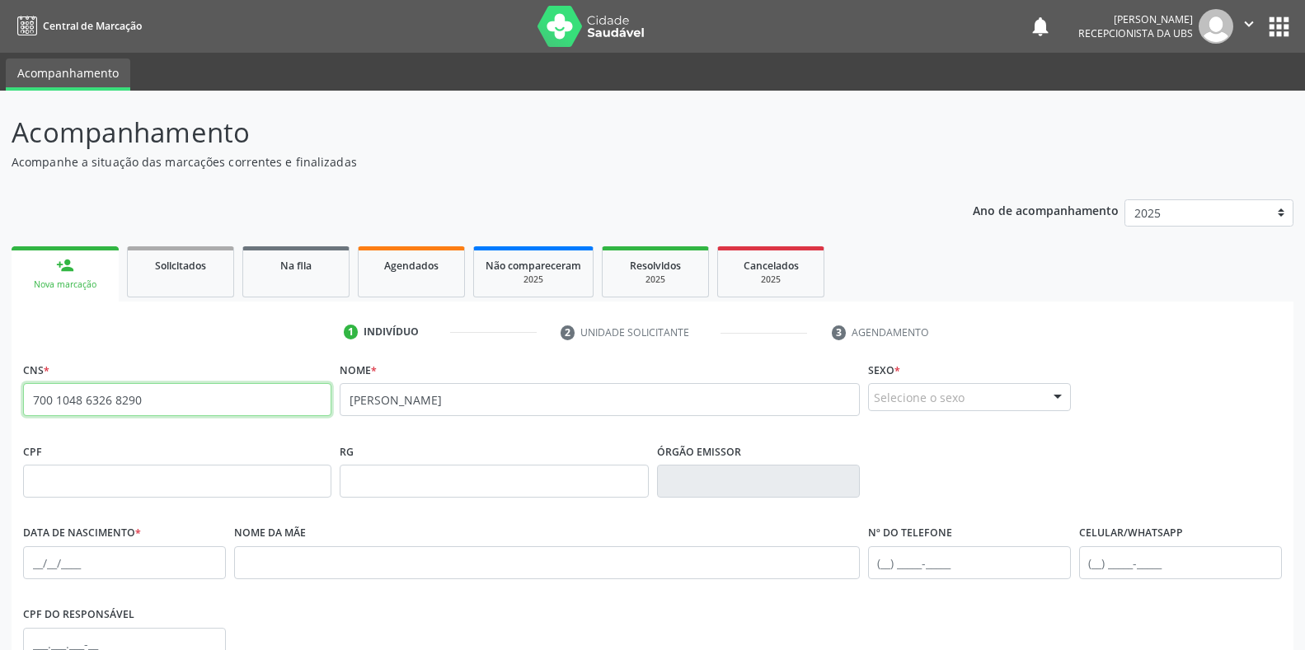
type input "700 1048 6326 8290"
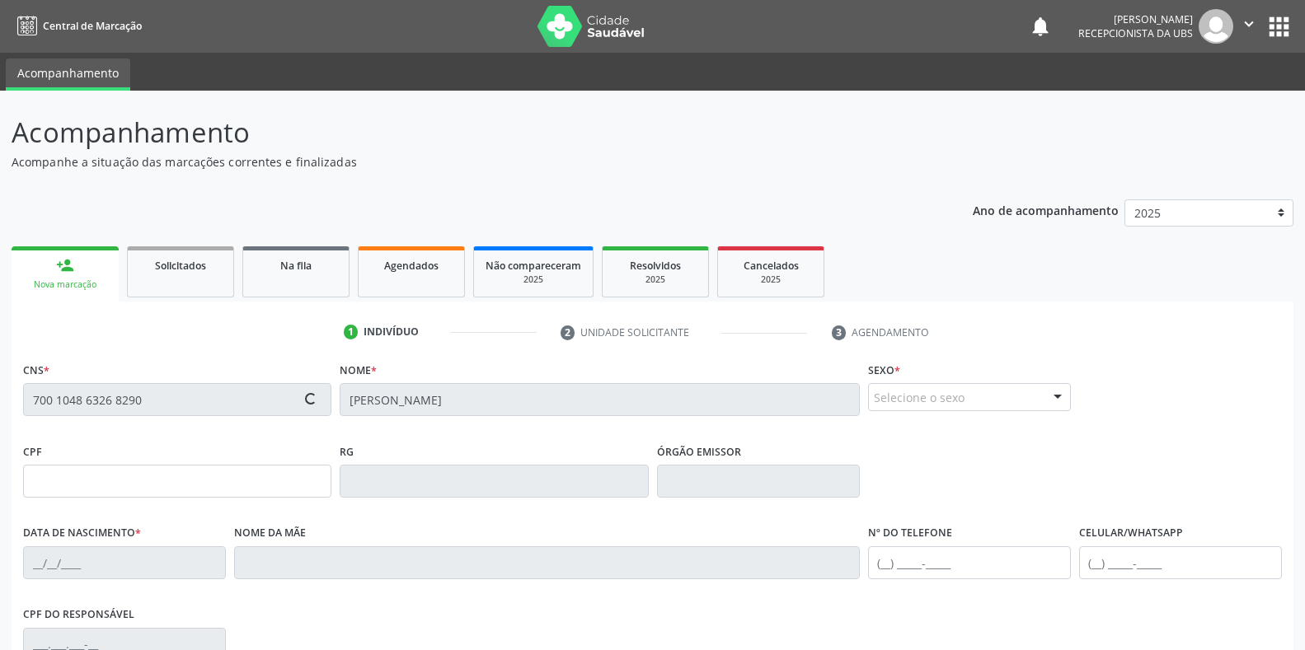
type input "127.363.284-26"
type input "04/01/1999"
type input "Ivaldete Maria dos Santos Ferreira"
type input "(87) 98168-5341"
type input "049.626.244-07"
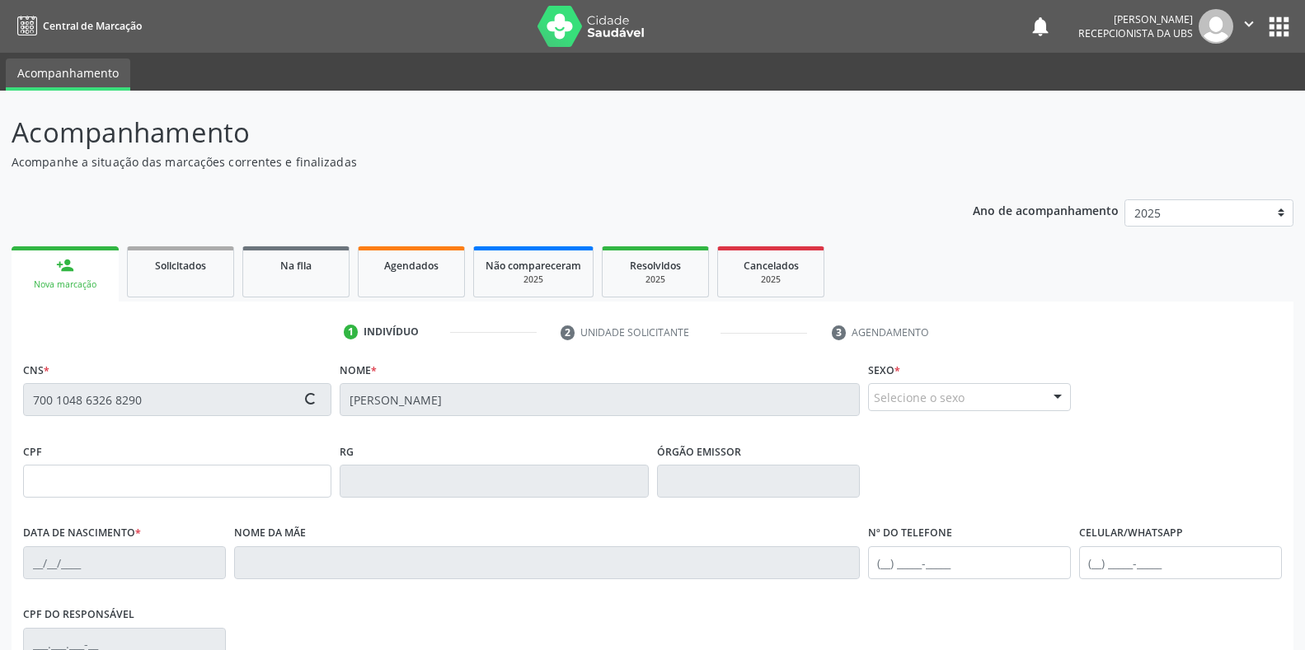
type input "S/N"
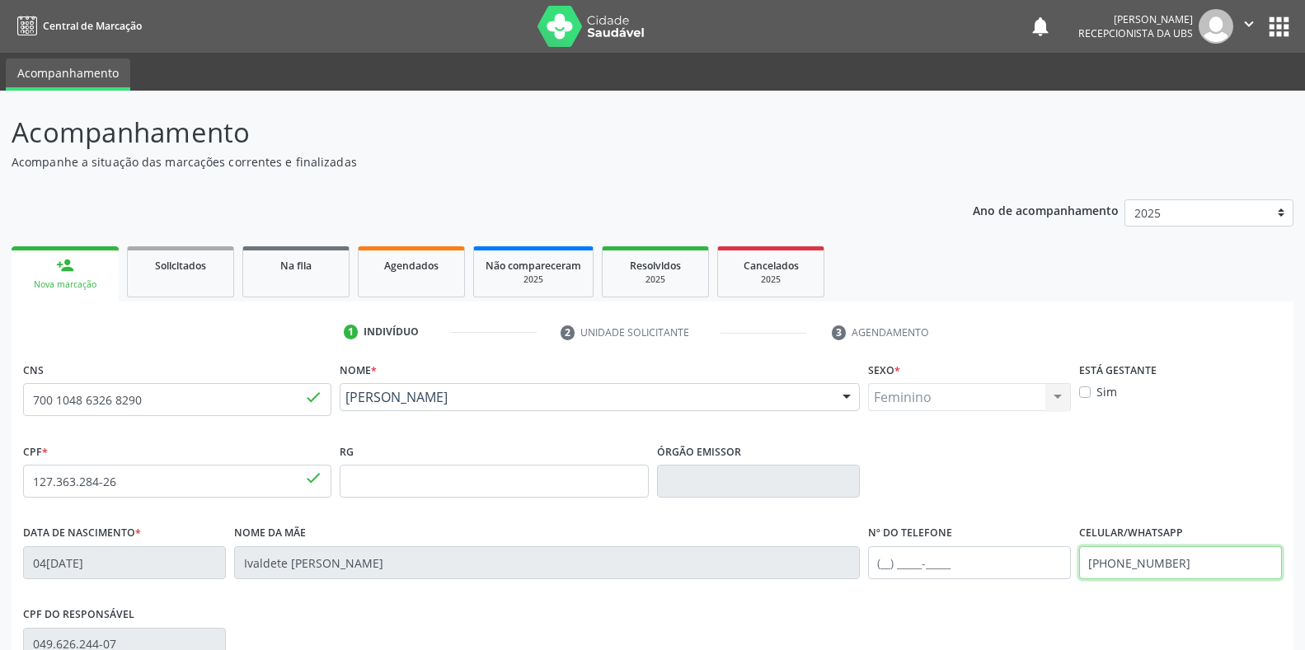
click at [1215, 564] on input "(87) 98168-5341" at bounding box center [1180, 562] width 203 height 33
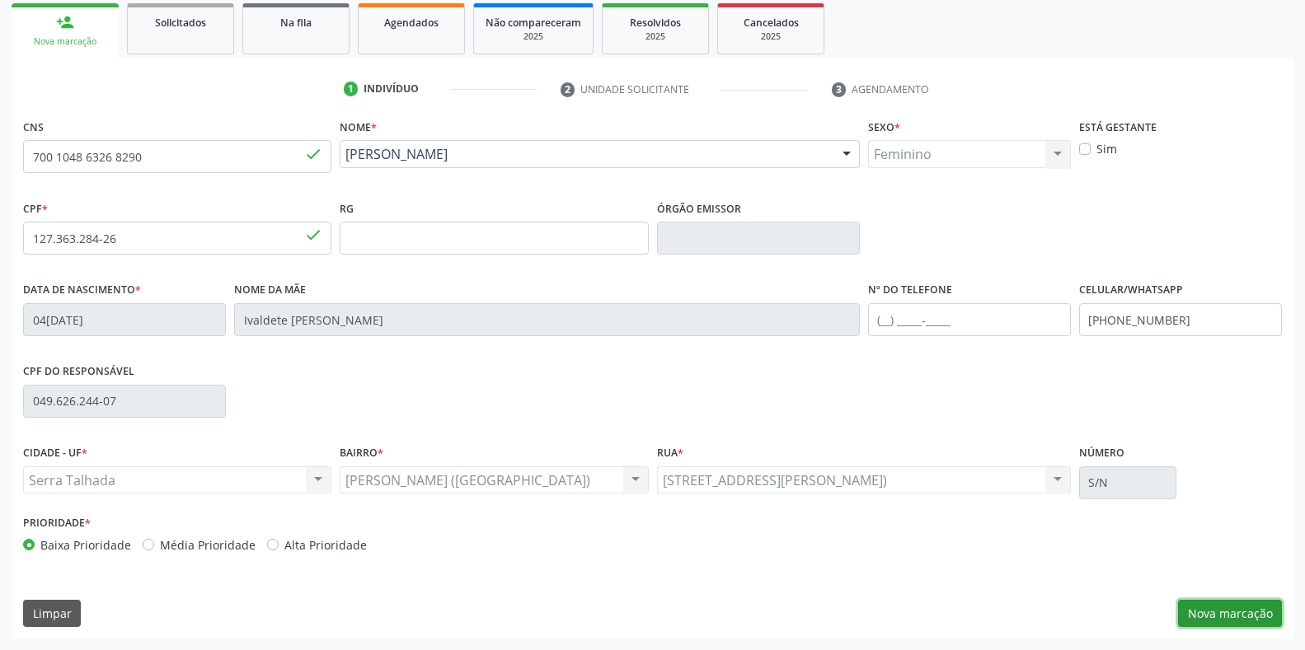
click at [1236, 610] on button "Nova marcação" at bounding box center [1230, 614] width 104 height 28
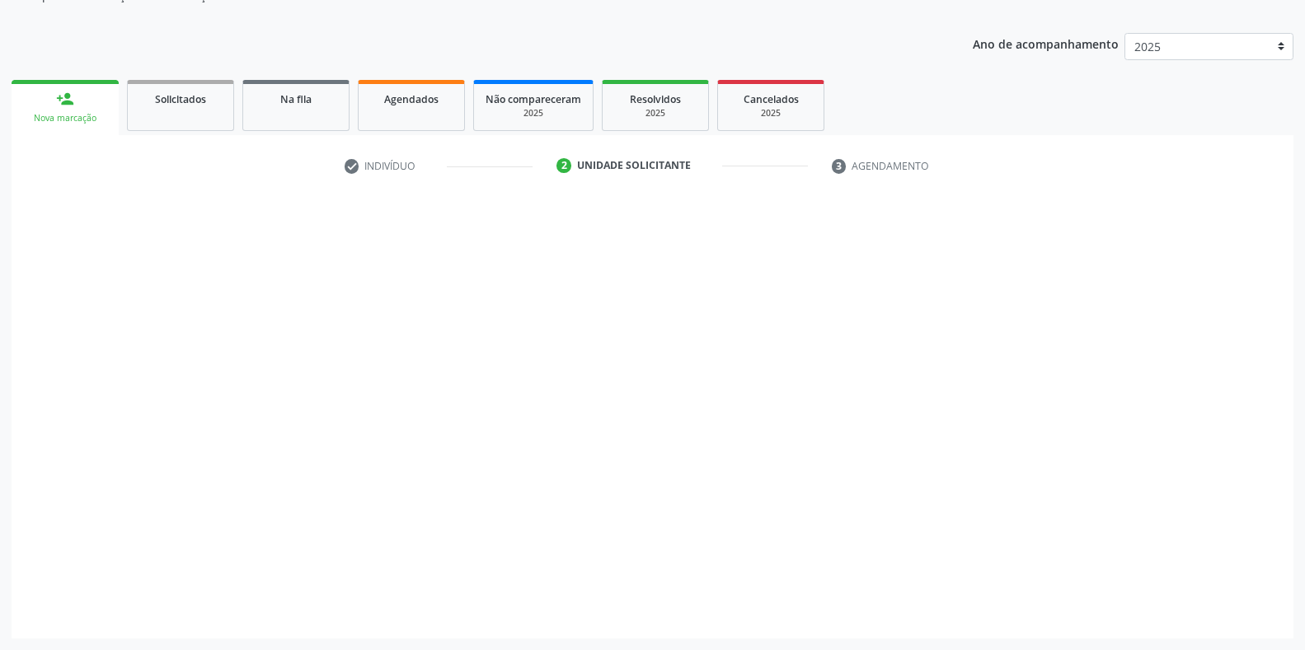
scroll to position [166, 0]
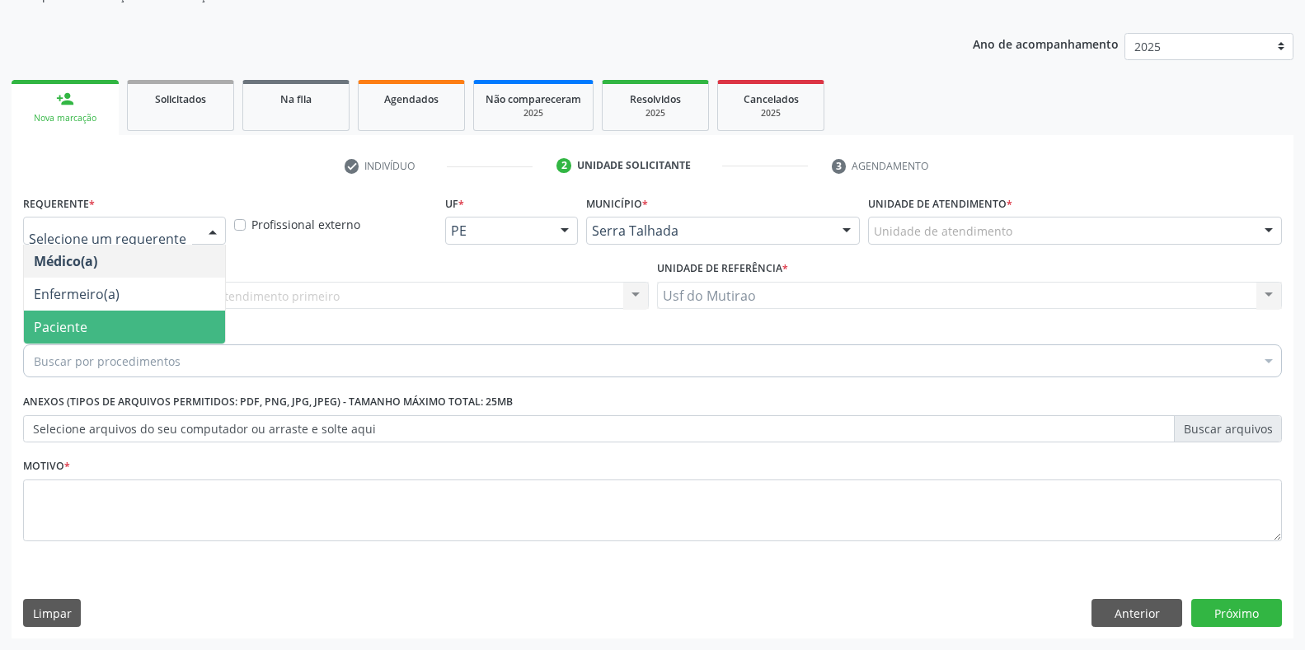
click at [119, 331] on span "Paciente" at bounding box center [124, 327] width 201 height 33
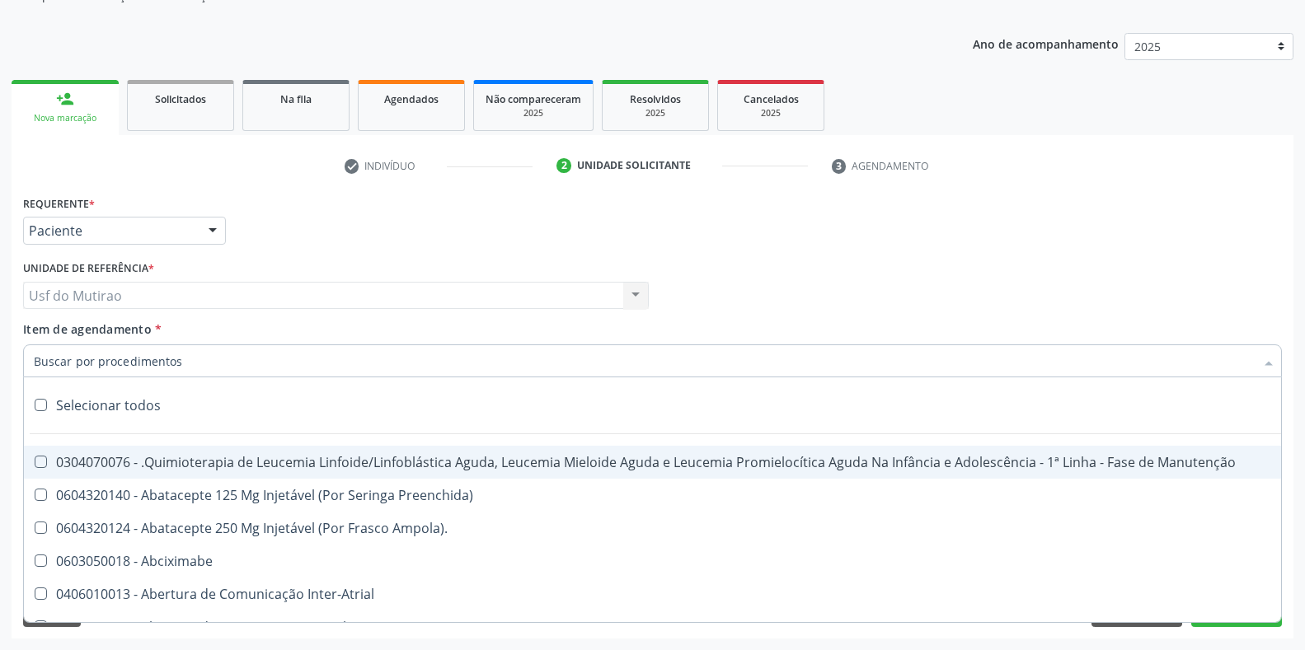
click at [148, 353] on input "Item de agendamento *" at bounding box center [644, 361] width 1221 height 33
click at [143, 360] on input "Item de agendamento *" at bounding box center [644, 361] width 1221 height 33
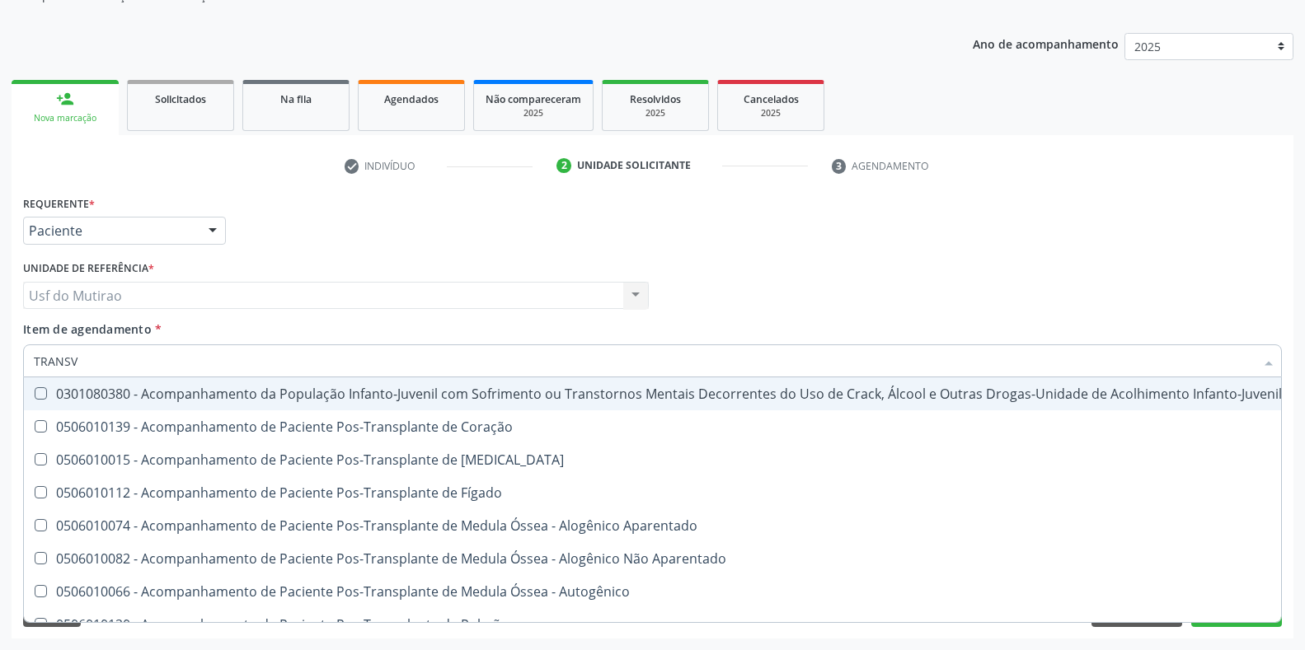
type input "TRANSVA"
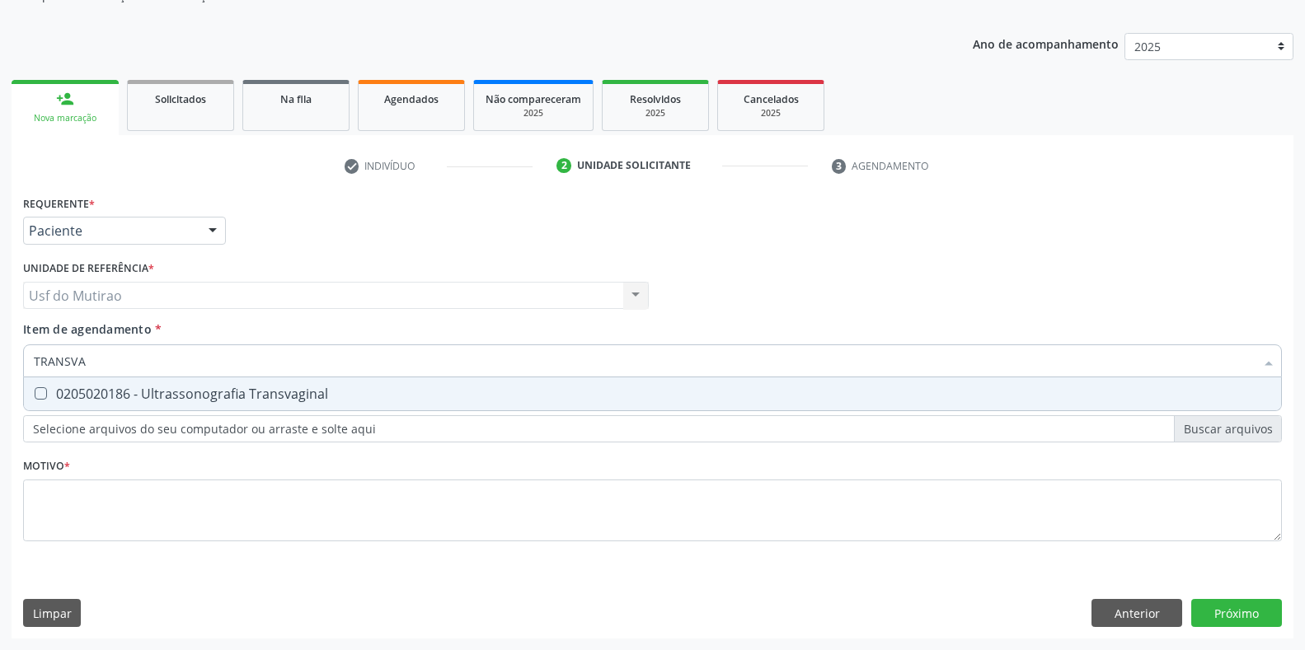
click at [217, 393] on div "0205020186 - Ultrassonografia Transvaginal" at bounding box center [652, 393] width 1237 height 13
checkbox Transvaginal "true"
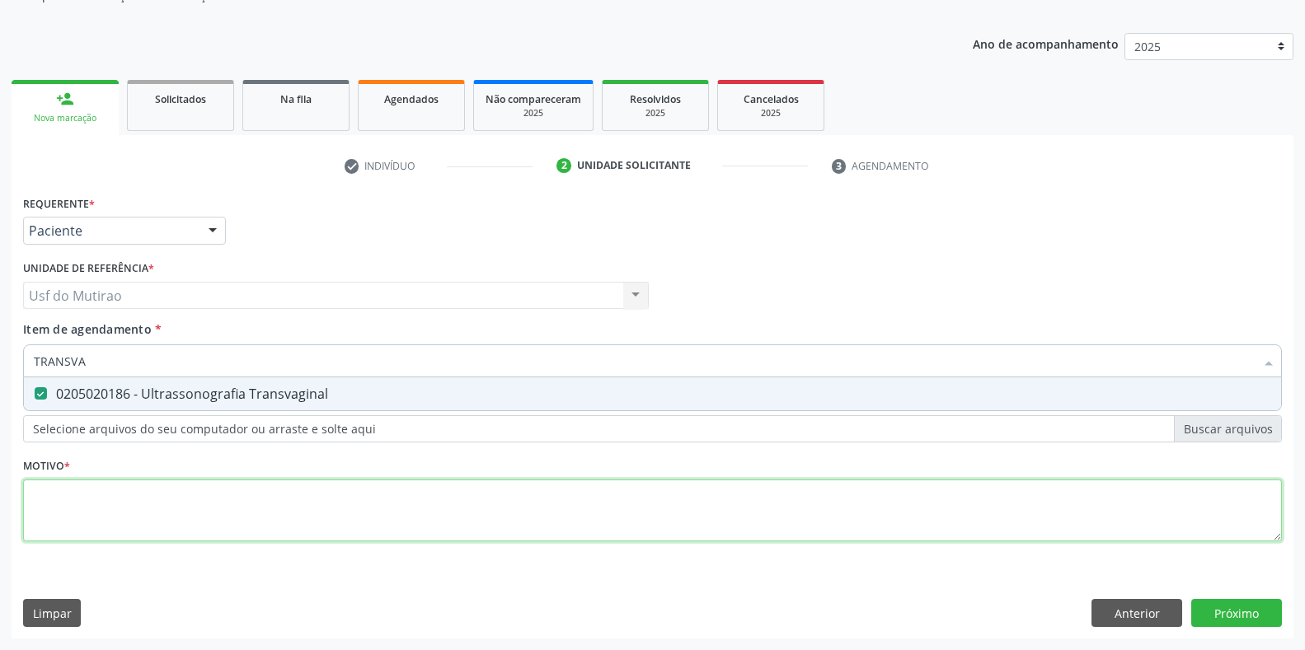
click at [223, 491] on div "Requerente * Paciente Médico(a) Enfermeiro(a) Paciente Nenhum resultado encontr…" at bounding box center [652, 377] width 1259 height 373
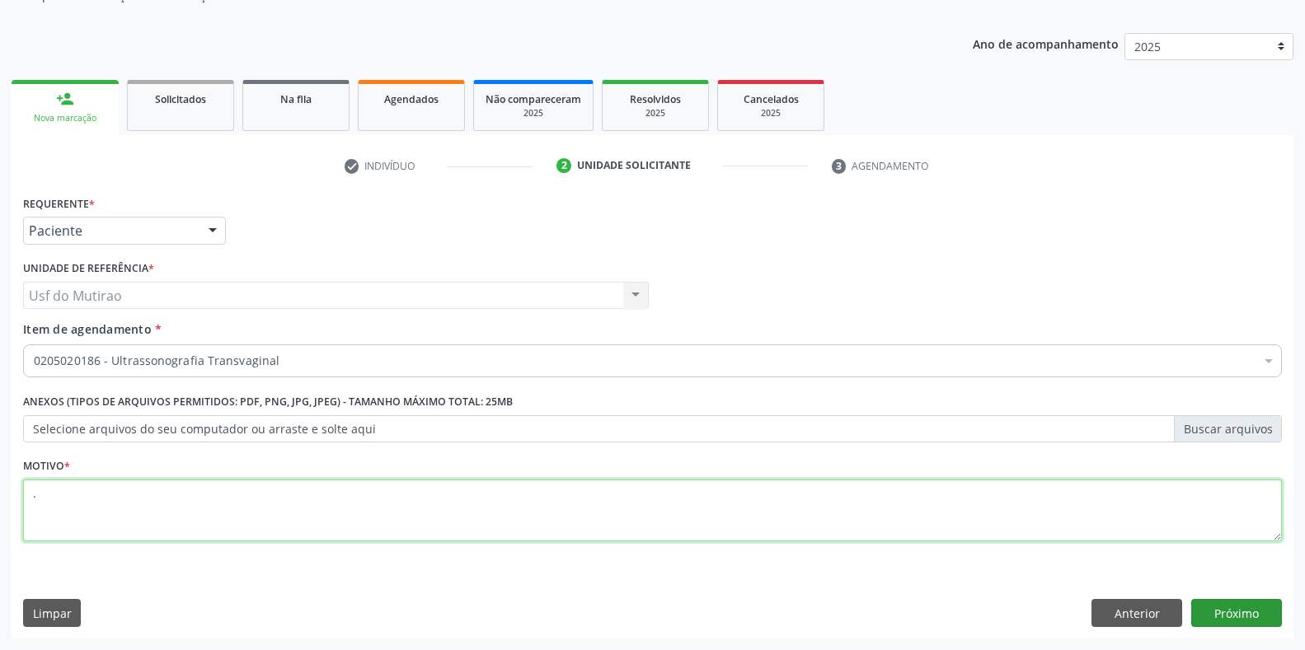
type textarea "."
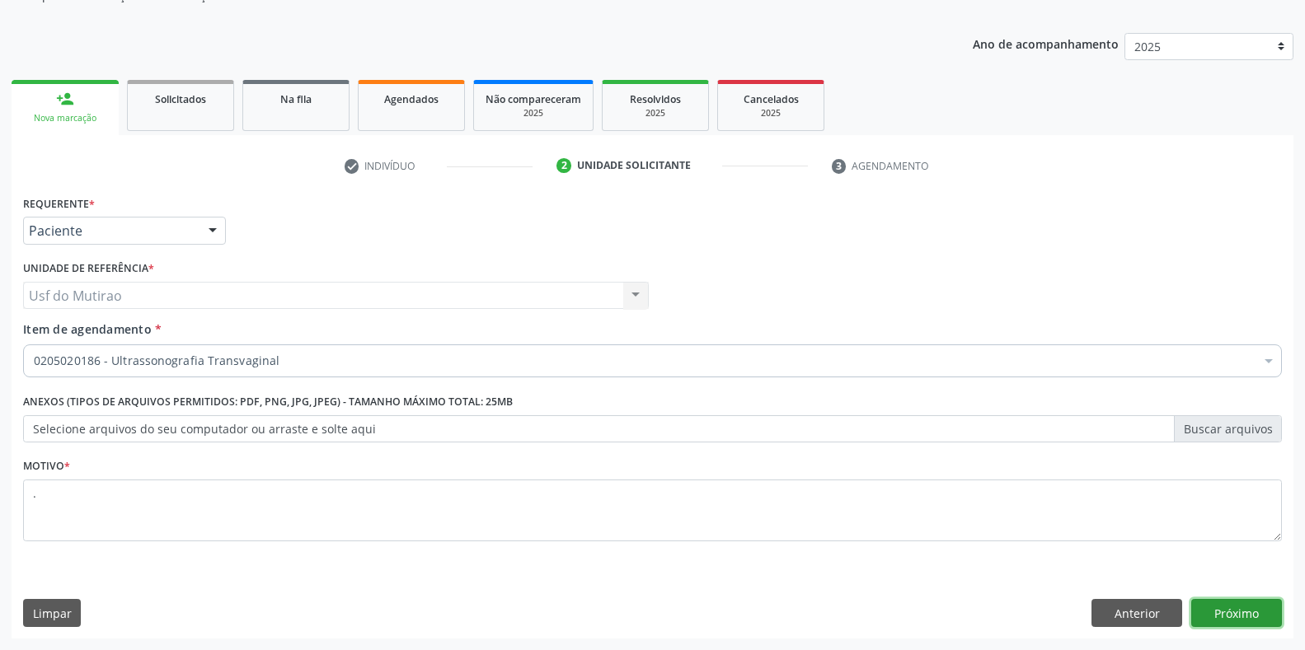
click at [1273, 610] on button "Próximo" at bounding box center [1236, 613] width 91 height 28
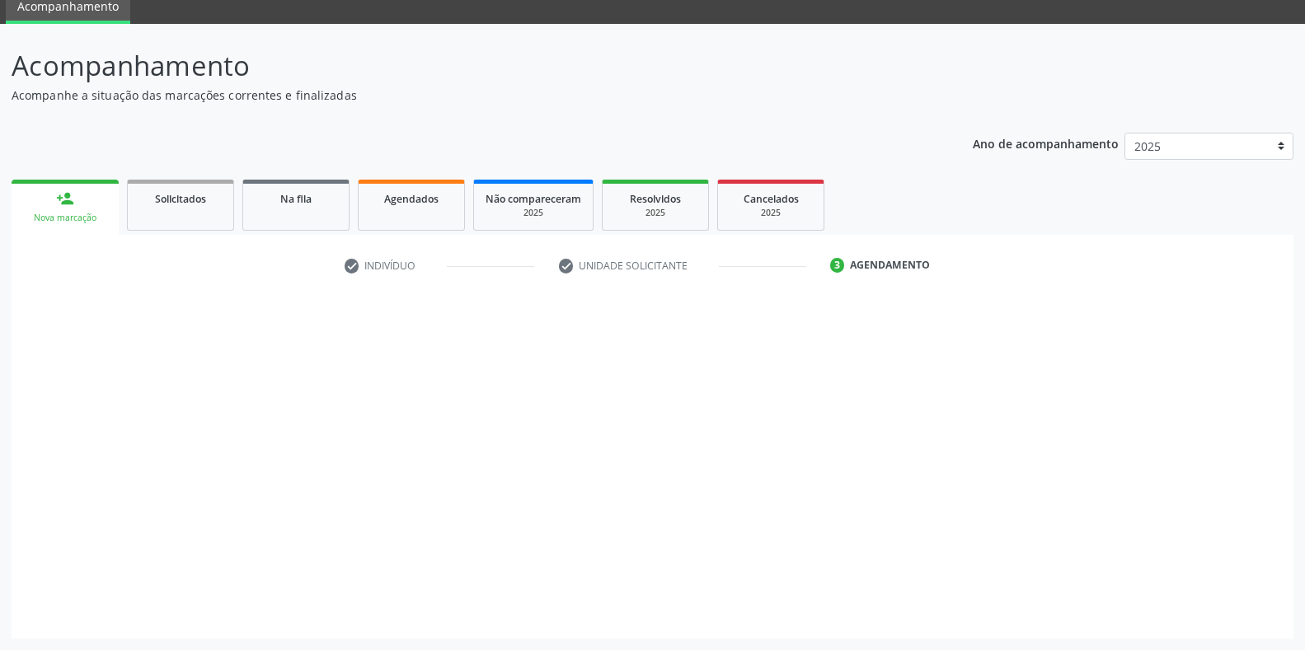
scroll to position [67, 0]
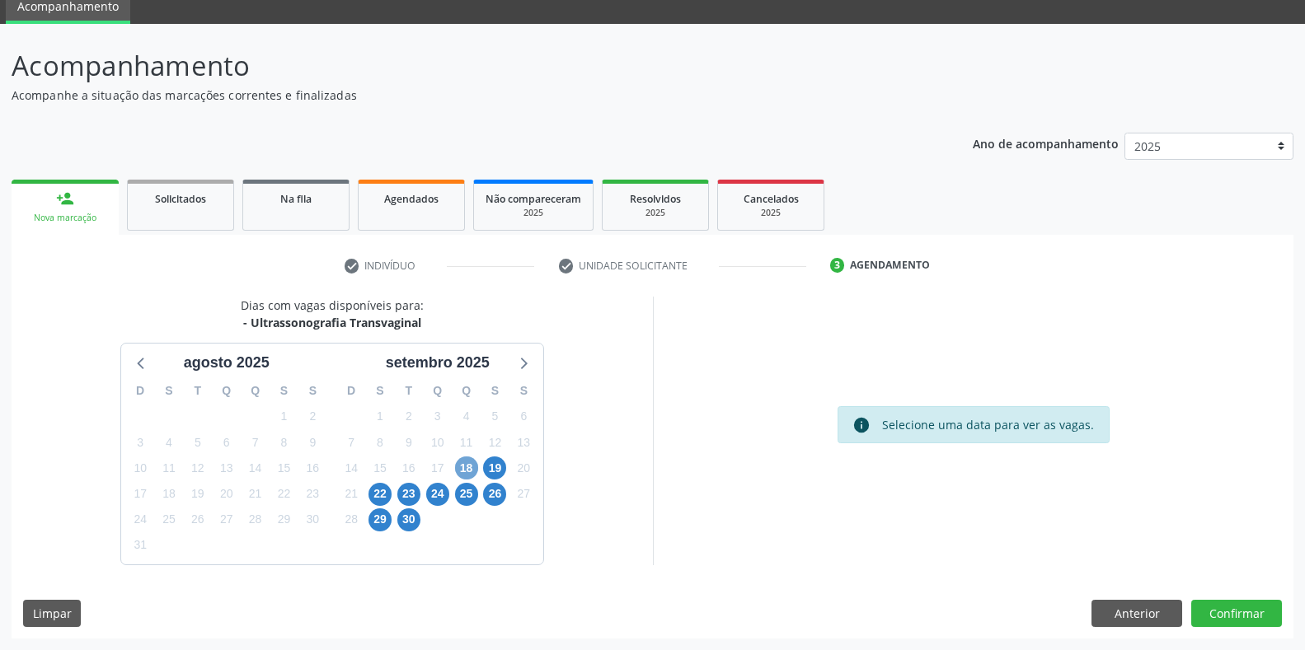
click at [476, 465] on span "18" at bounding box center [466, 468] width 23 height 23
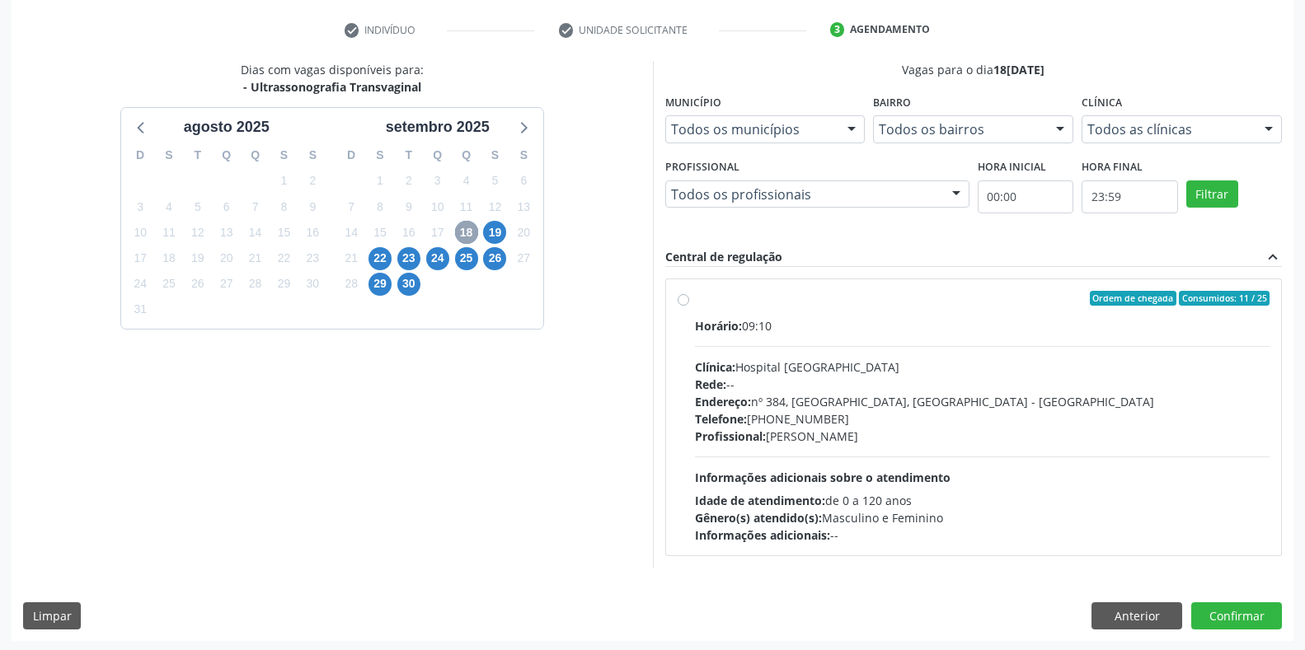
scroll to position [305, 0]
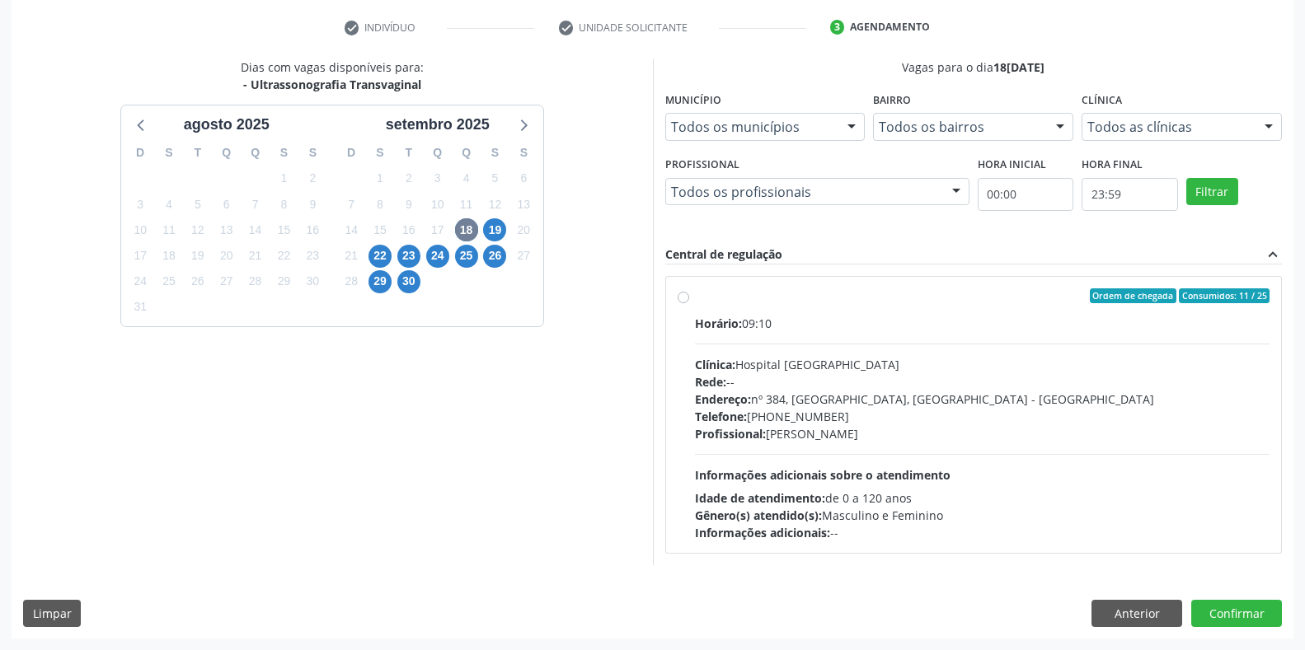
click at [726, 364] on span "Clínica:" at bounding box center [715, 365] width 40 height 16
click at [689, 303] on input "Ordem de chegada Consumidos: 11 / 25 Horário: 09:10 Clínica: Hospital Sao Franc…" at bounding box center [683, 295] width 12 height 15
radio input "true"
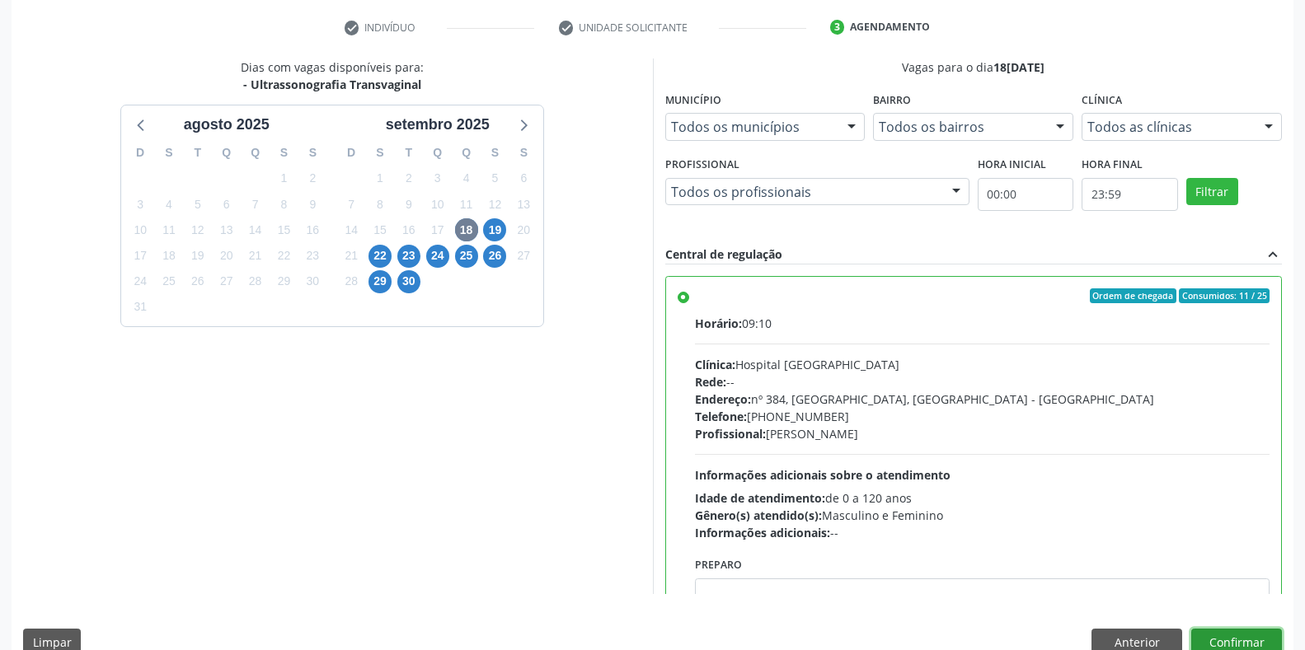
click at [1230, 647] on button "Confirmar" at bounding box center [1236, 643] width 91 height 28
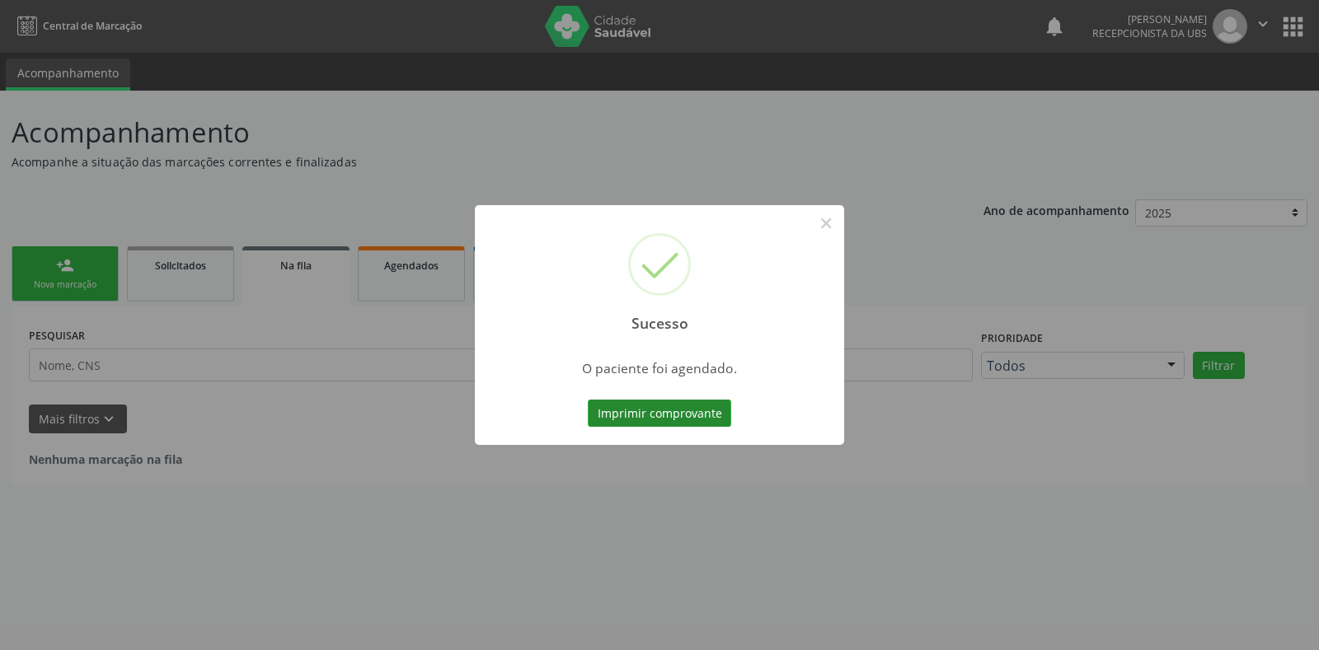
click at [649, 424] on button "Imprimir comprovante" at bounding box center [659, 414] width 143 height 28
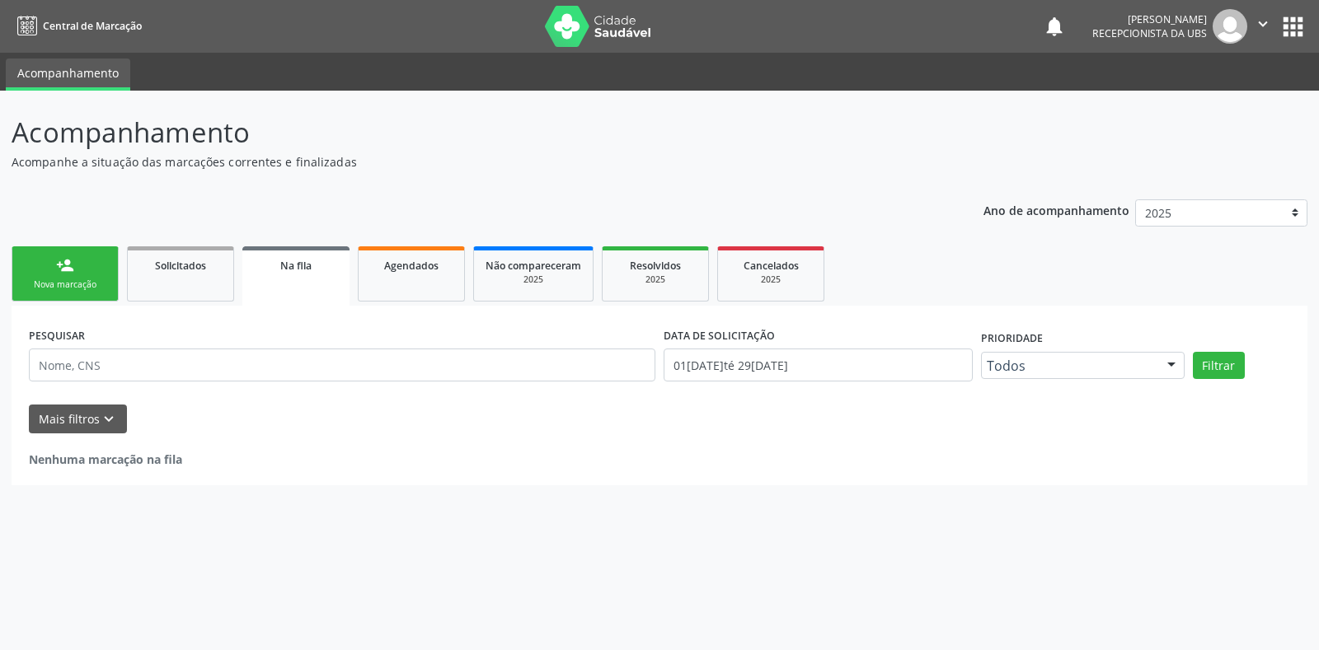
click at [63, 284] on div "Nova marcação" at bounding box center [65, 285] width 82 height 12
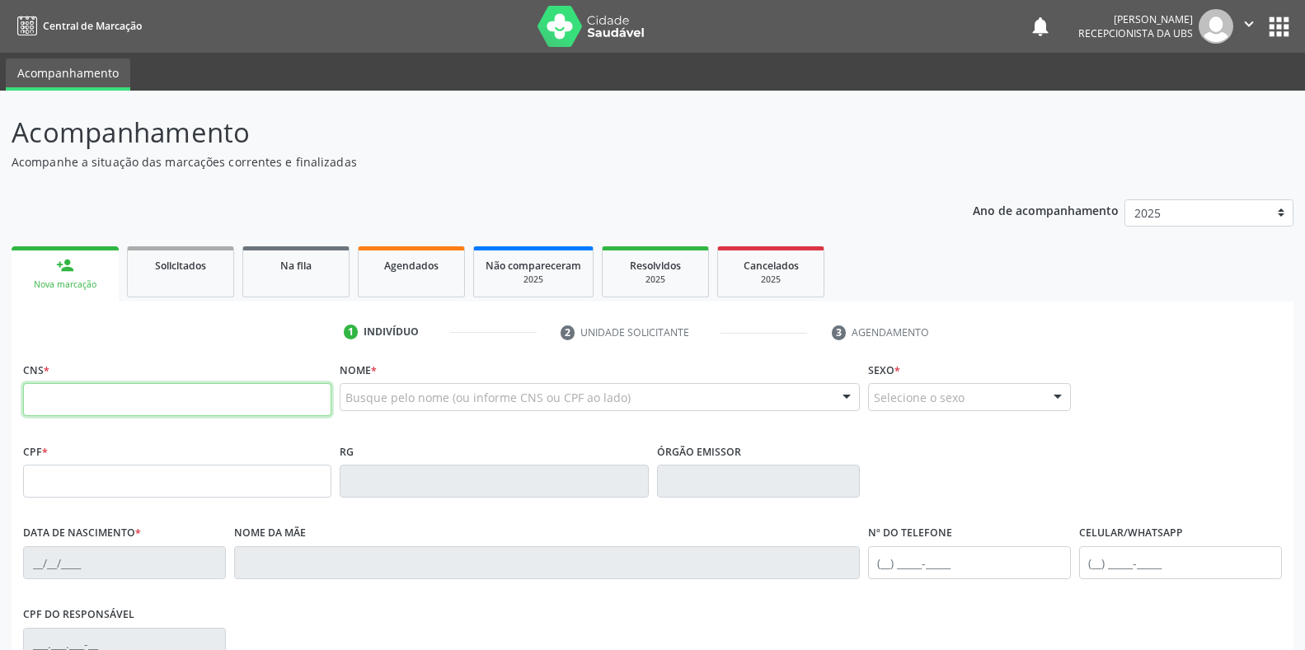
click at [103, 402] on input "text" at bounding box center [177, 399] width 308 height 33
type input "700 3019 4831 1137"
type input "097.078.744-81"
type input "08/07/1977"
type input "Cecilia Laurentino dos Santos"
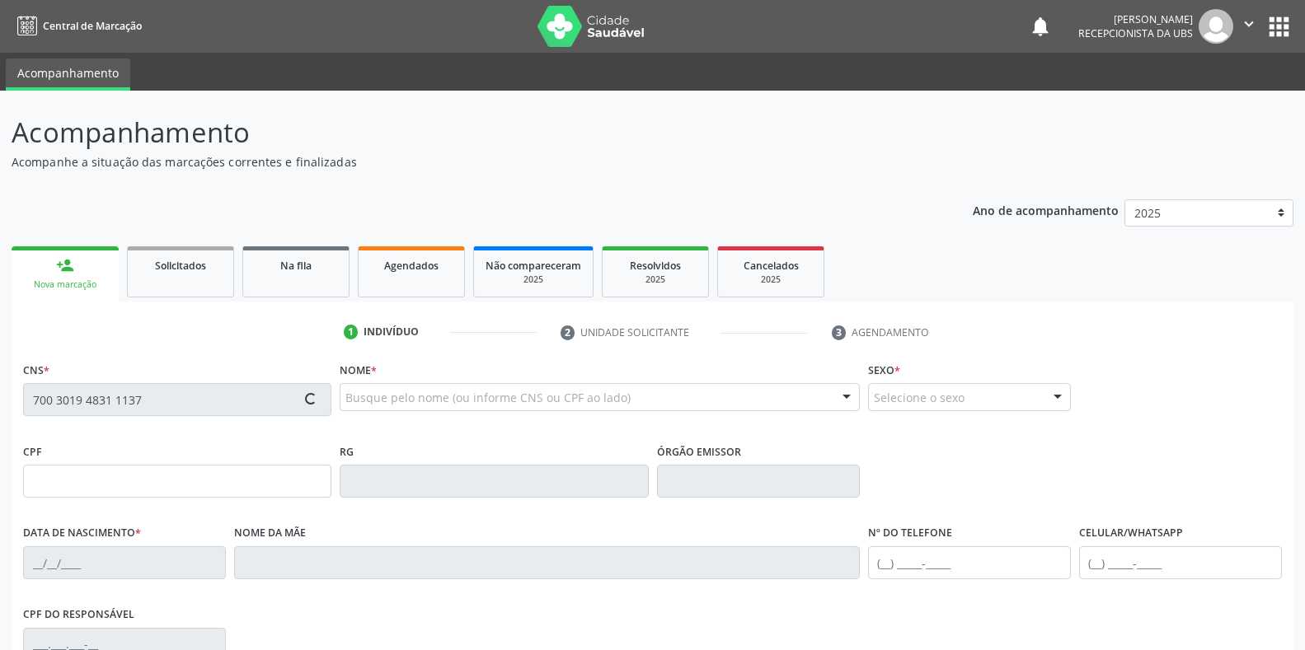
type input "(87) 99961-6254"
type input "S/N"
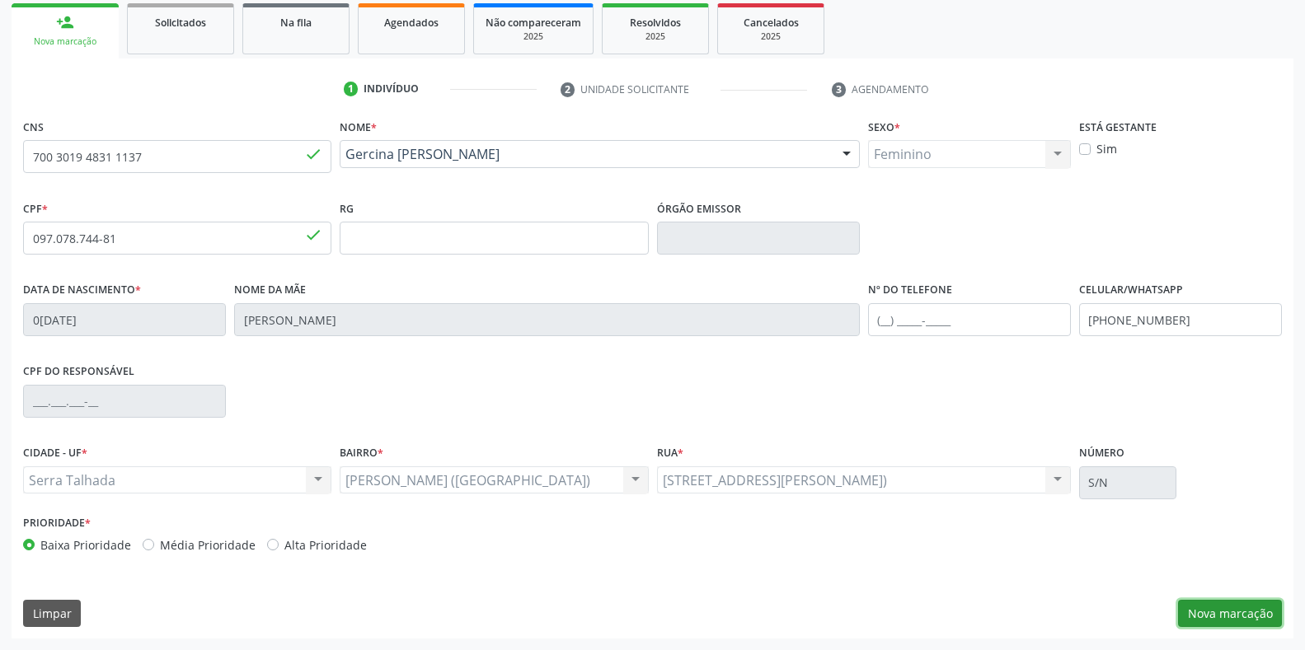
click at [1216, 604] on button "Nova marcação" at bounding box center [1230, 614] width 104 height 28
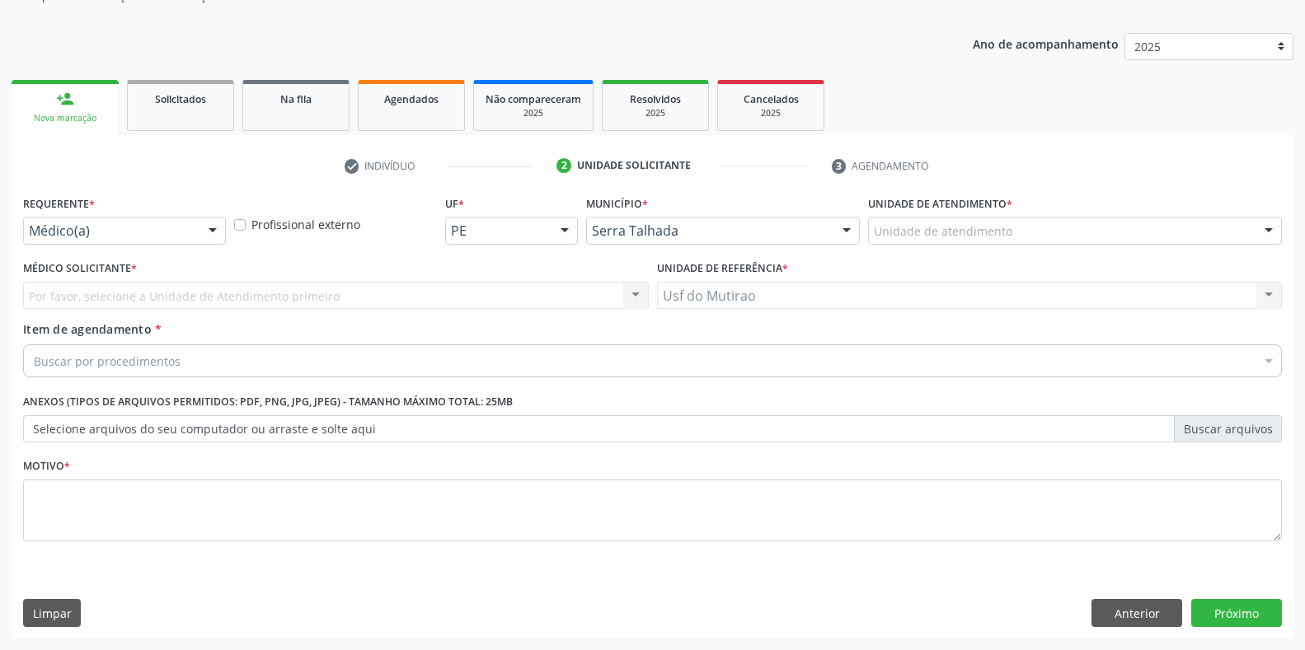
scroll to position [166, 0]
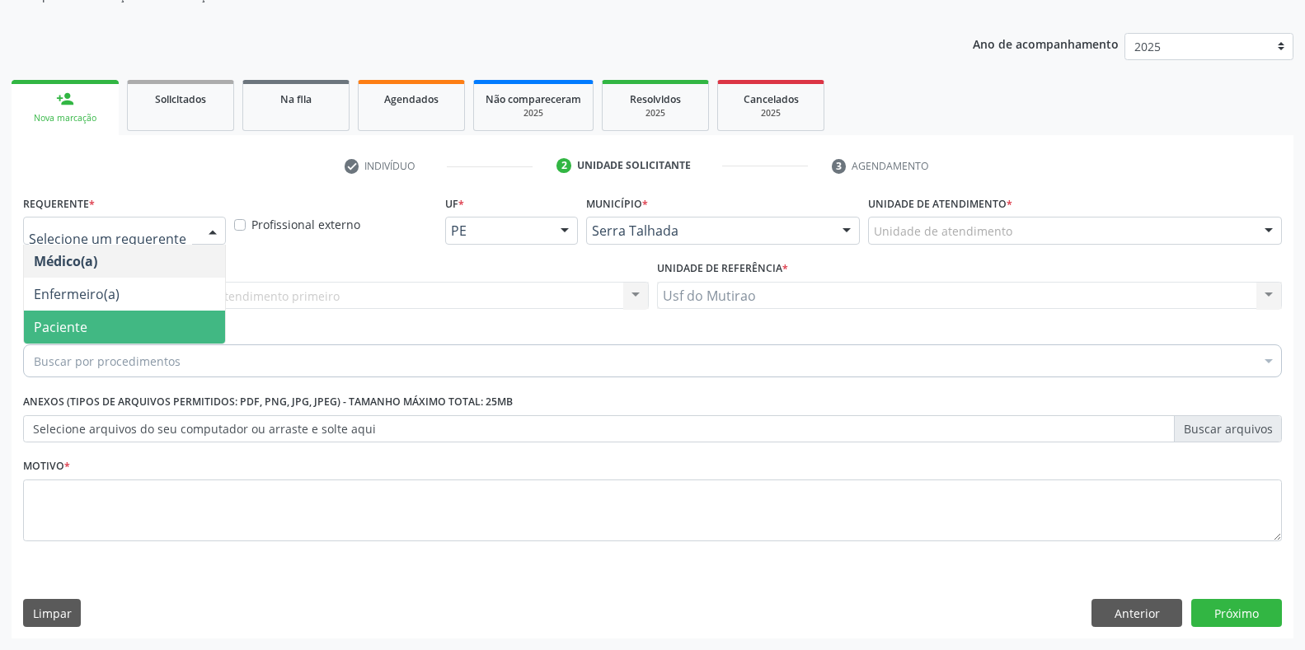
click at [92, 325] on span "Paciente" at bounding box center [124, 327] width 201 height 33
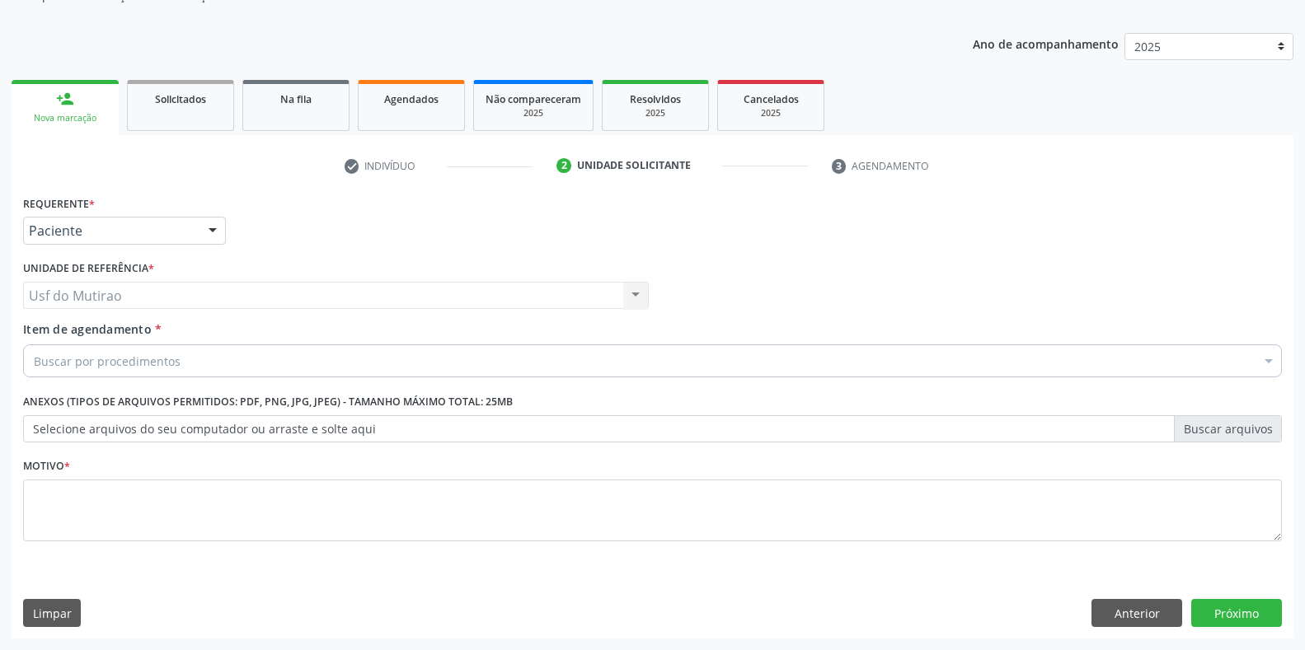
click at [177, 365] on div "Buscar por procedimentos" at bounding box center [652, 361] width 1259 height 33
click at [34, 363] on input "Item de agendamento *" at bounding box center [34, 361] width 0 height 33
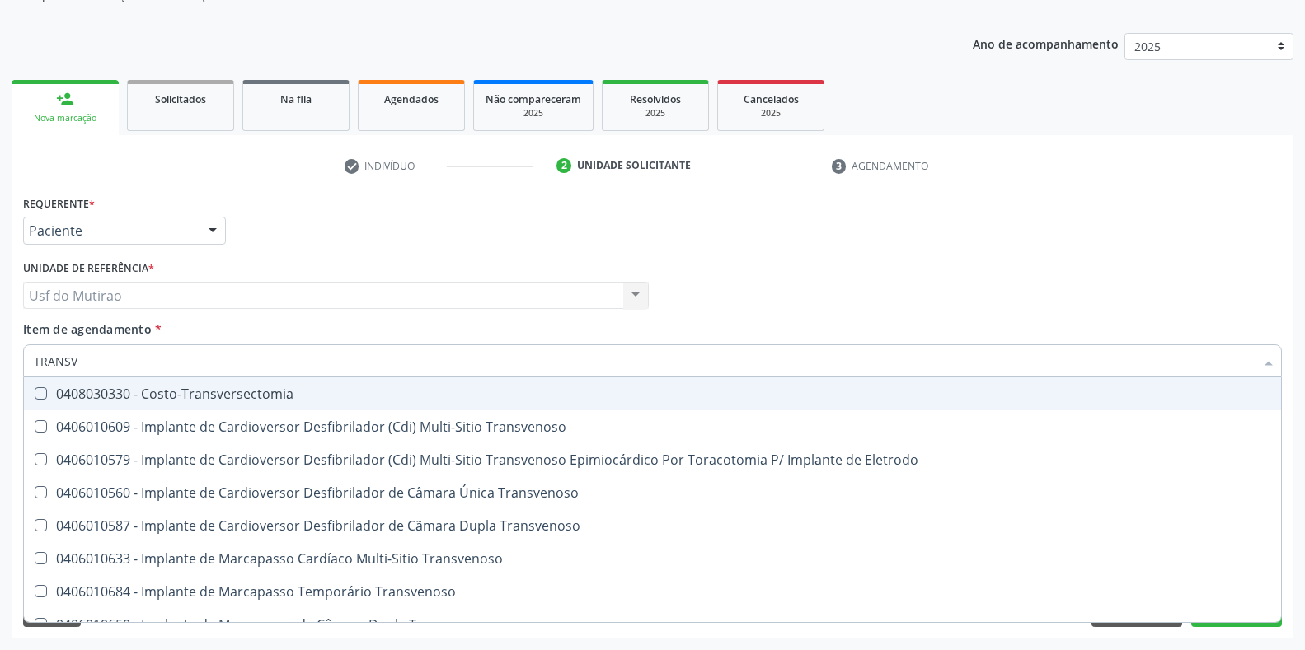
type input "TRANSVA"
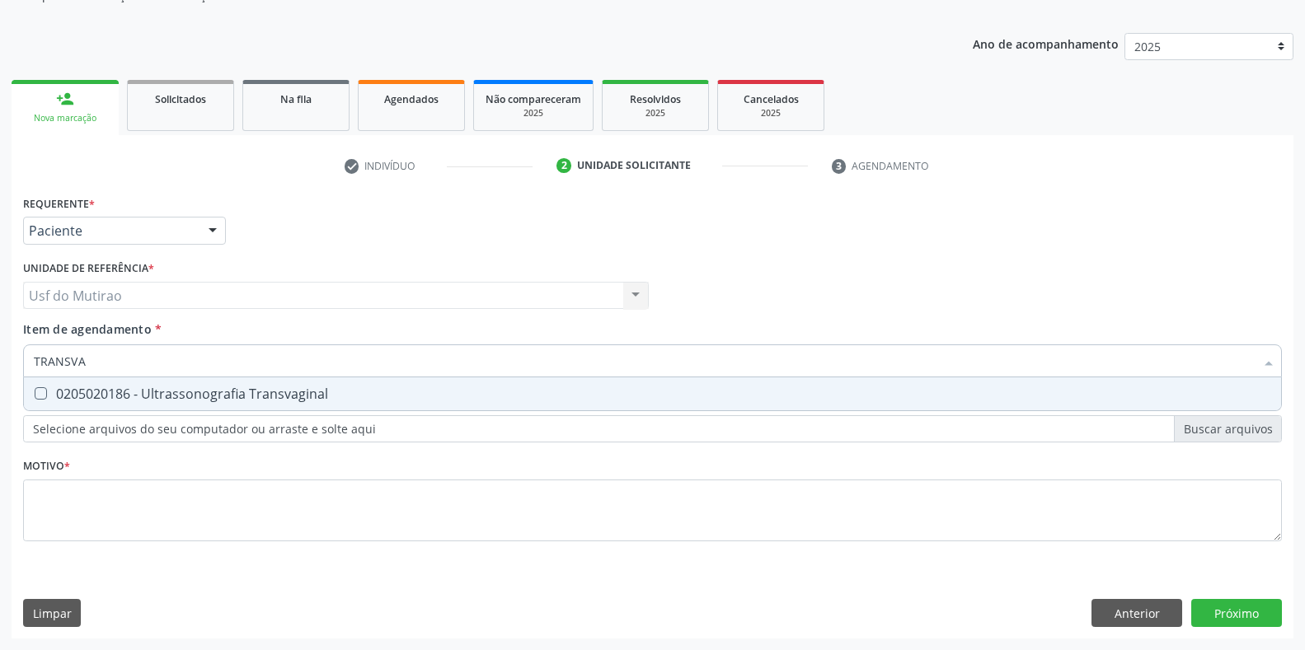
click at [180, 387] on div "0205020186 - Ultrassonografia Transvaginal" at bounding box center [652, 393] width 1237 height 13
checkbox Transvaginal "true"
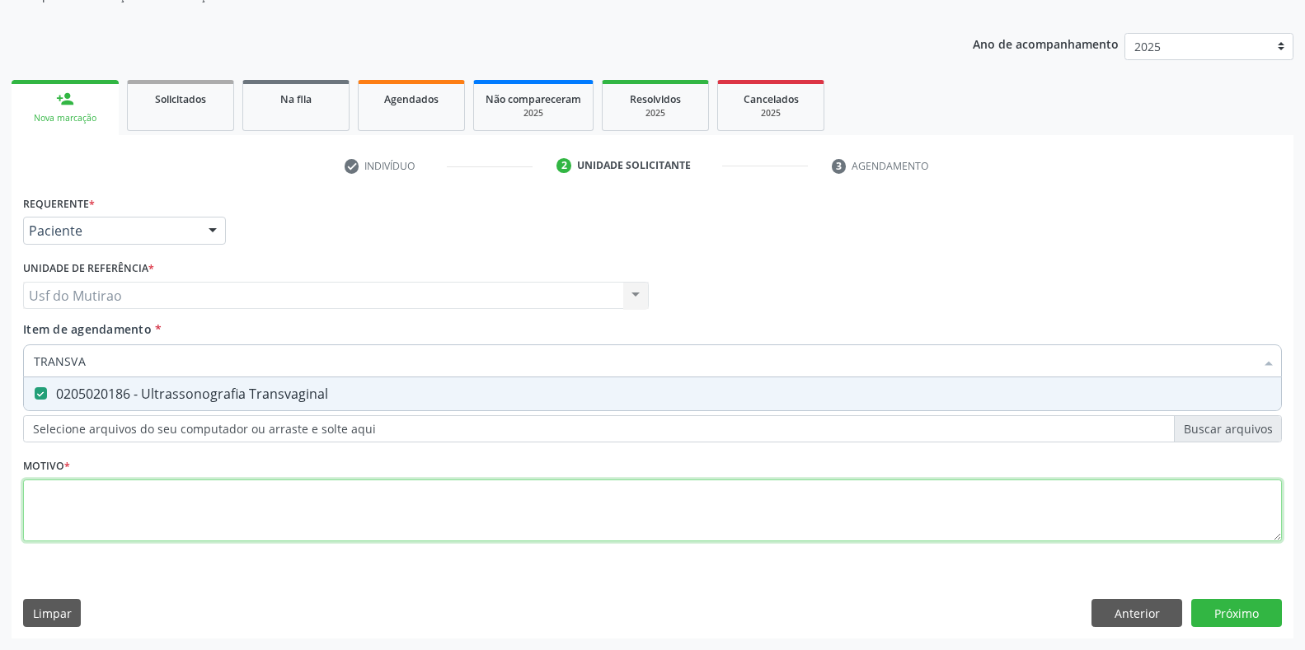
click at [180, 511] on div "Requerente * Paciente Médico(a) Enfermeiro(a) Paciente Nenhum resultado encontr…" at bounding box center [652, 377] width 1259 height 373
type textarea "."
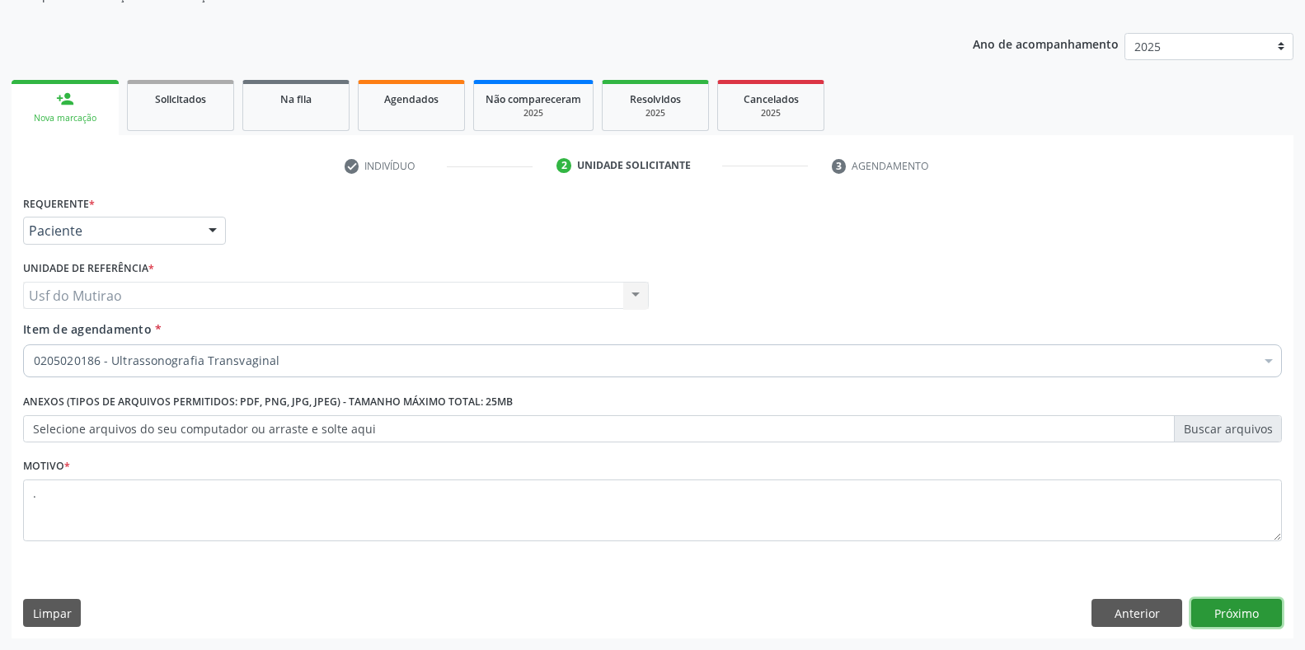
click at [1228, 616] on button "Próximo" at bounding box center [1236, 613] width 91 height 28
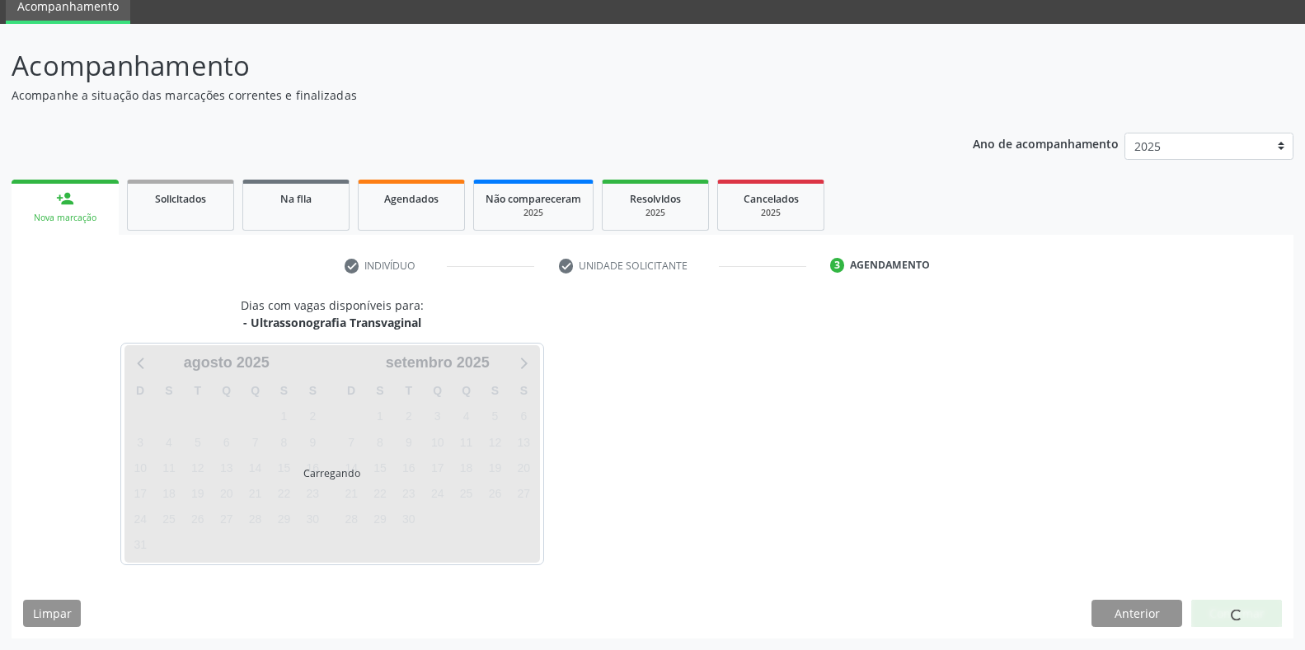
scroll to position [67, 0]
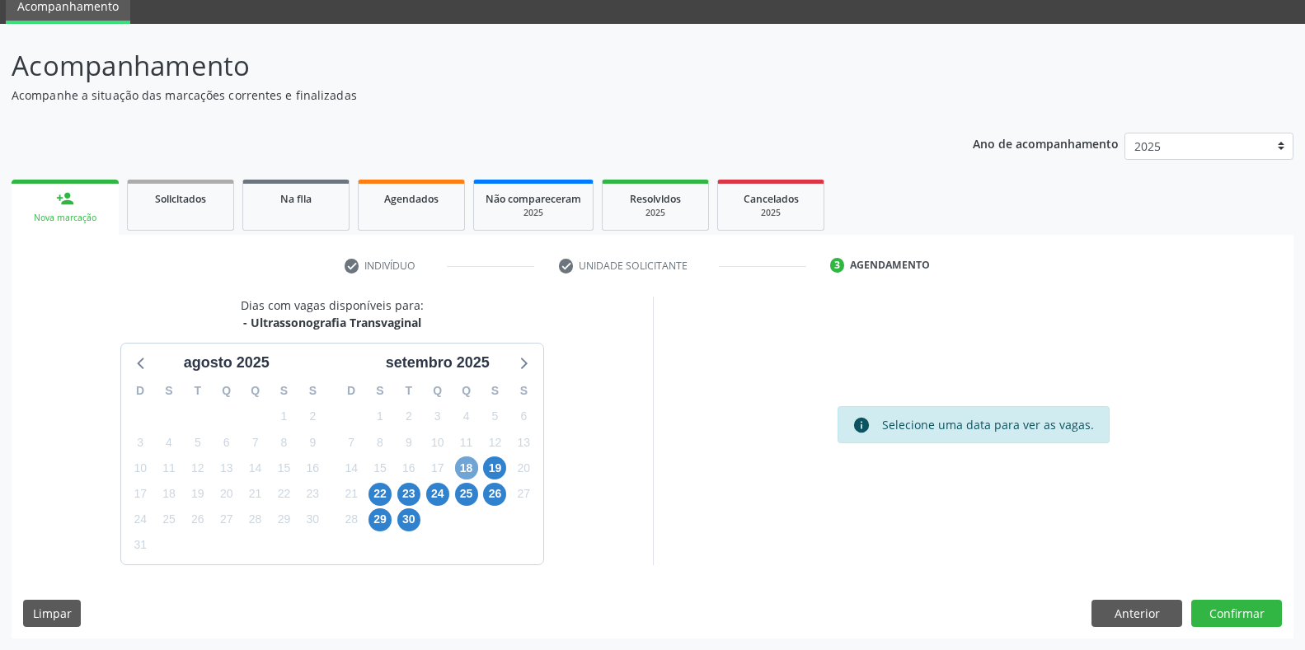
click at [462, 472] on span "18" at bounding box center [466, 468] width 23 height 23
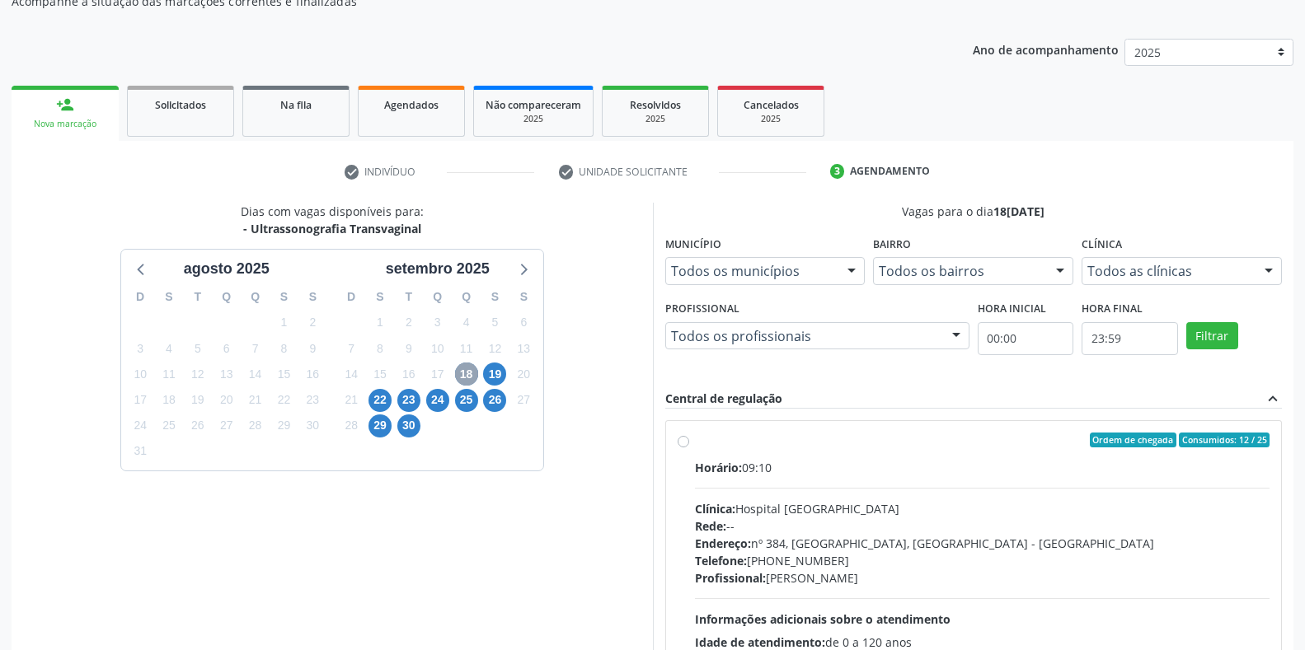
scroll to position [305, 0]
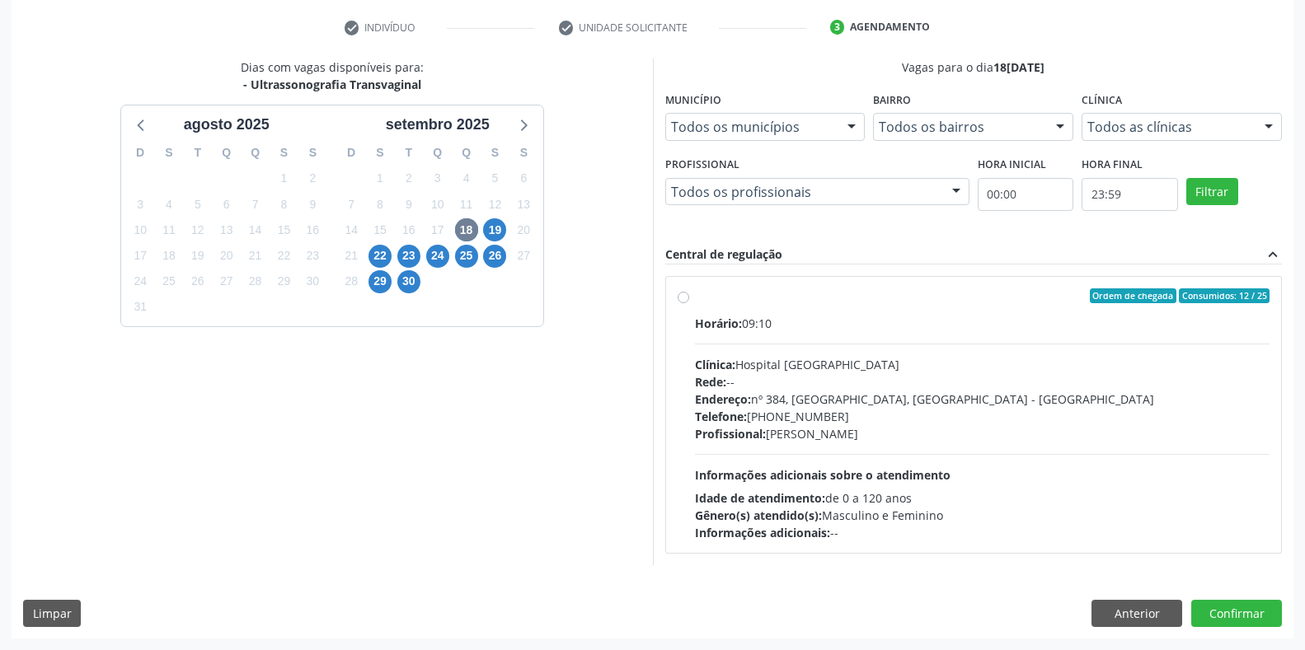
click at [813, 405] on div "Endereço: nº 384, [GEOGRAPHIC_DATA], [GEOGRAPHIC_DATA] - [GEOGRAPHIC_DATA]" at bounding box center [982, 399] width 575 height 17
click at [689, 303] on input "Ordem de chegada Consumidos: 12 / 25 Horário: 09:10 Clínica: Hospital Sao Franc…" at bounding box center [683, 295] width 12 height 15
radio input "true"
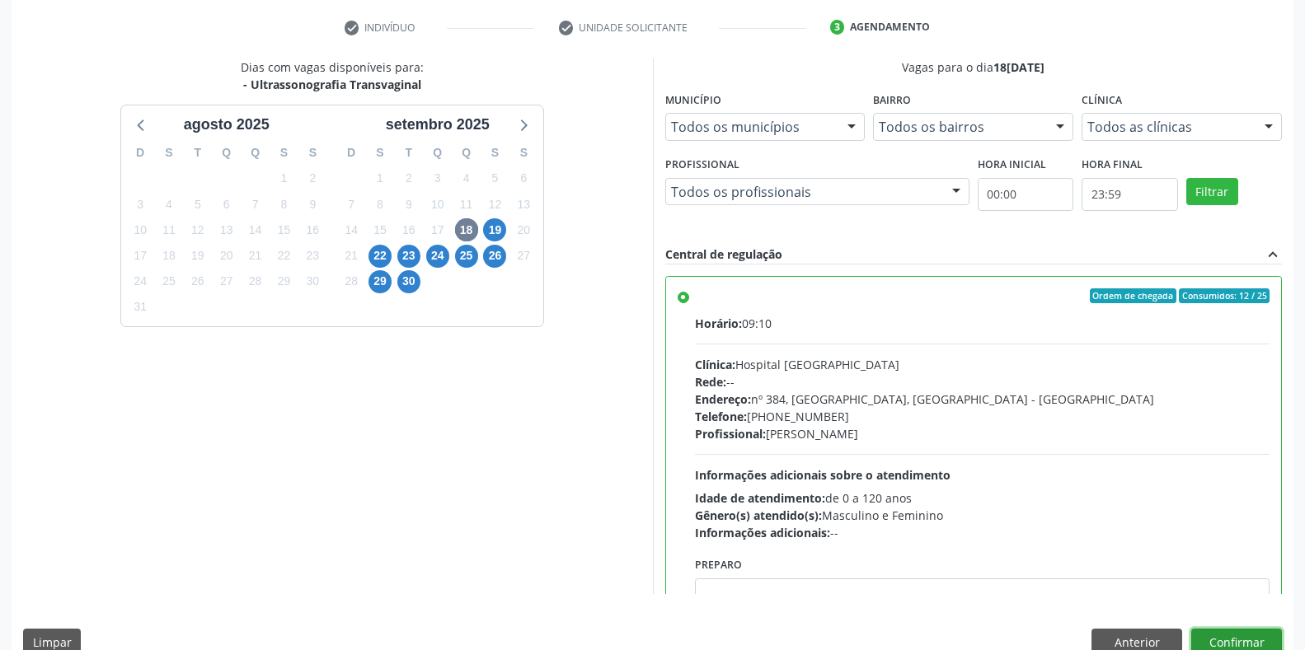
click at [1261, 638] on button "Confirmar" at bounding box center [1236, 643] width 91 height 28
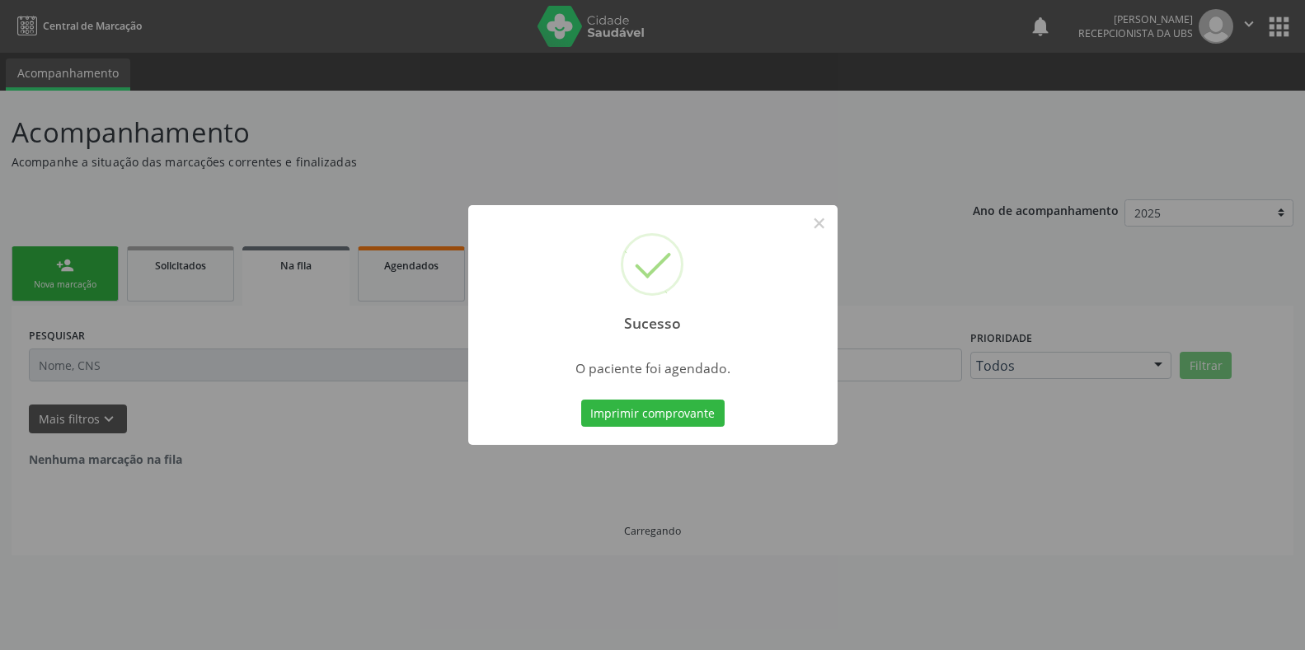
scroll to position [0, 0]
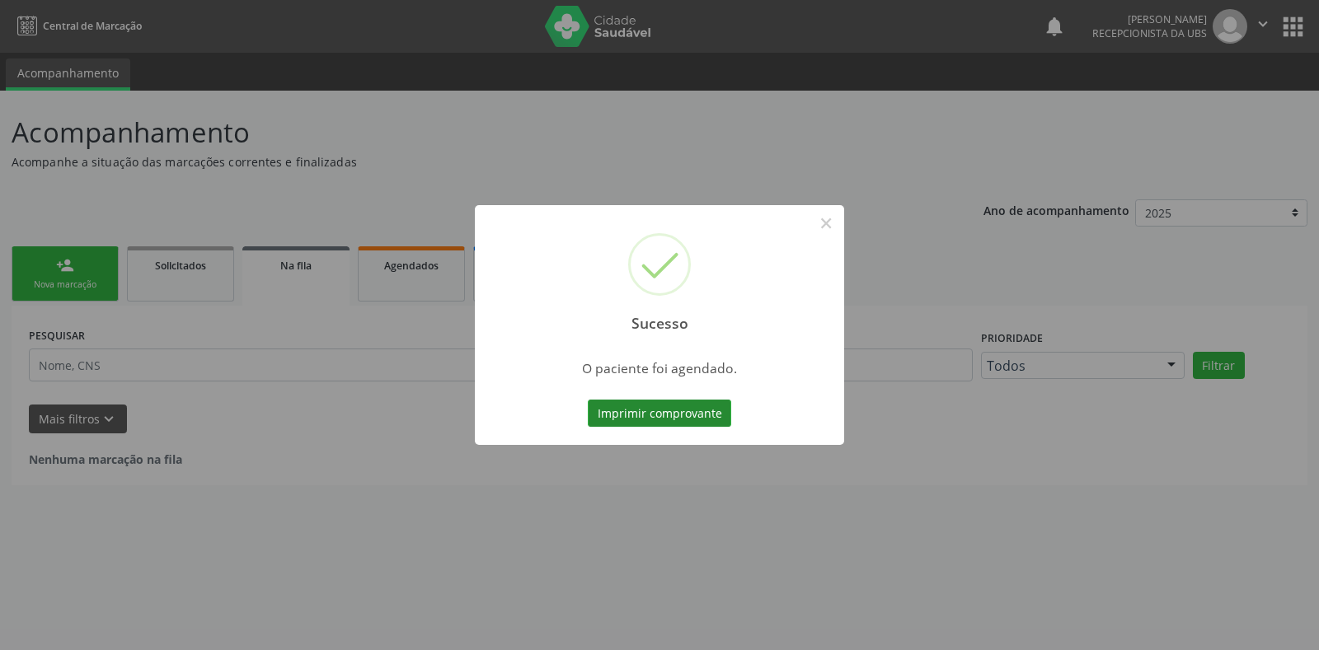
click at [694, 415] on button "Imprimir comprovante" at bounding box center [659, 414] width 143 height 28
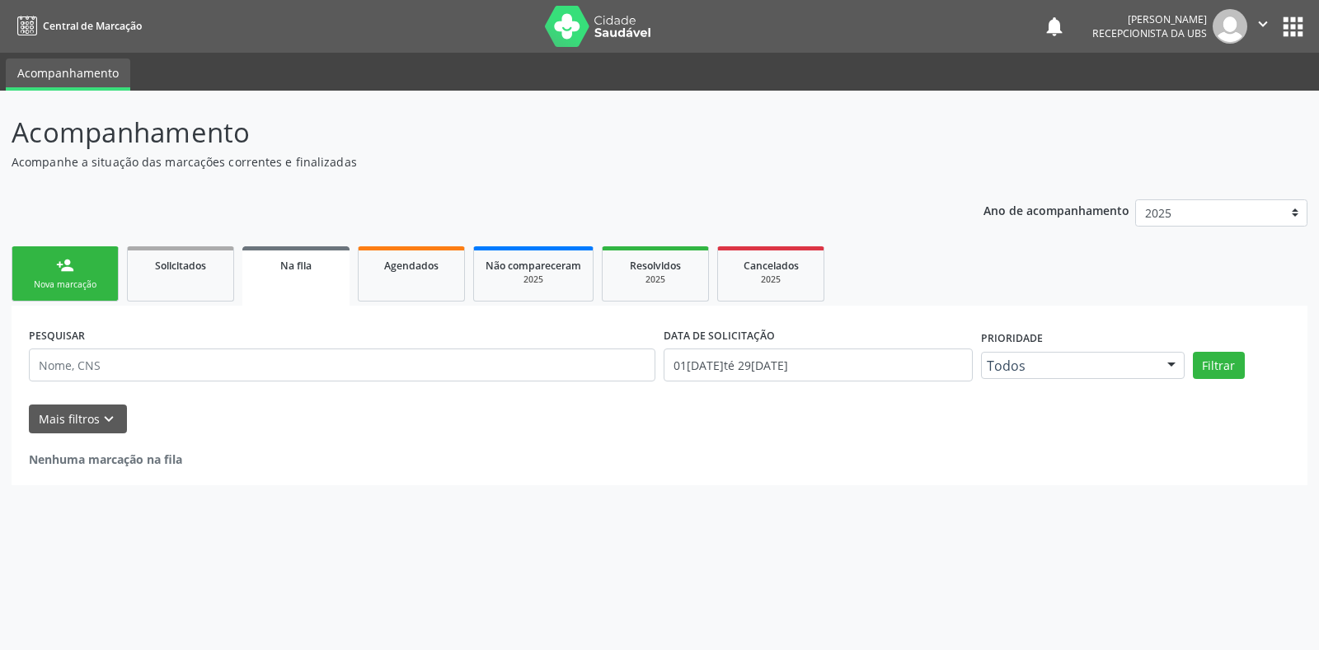
click at [72, 284] on div "Nova marcação" at bounding box center [65, 285] width 82 height 12
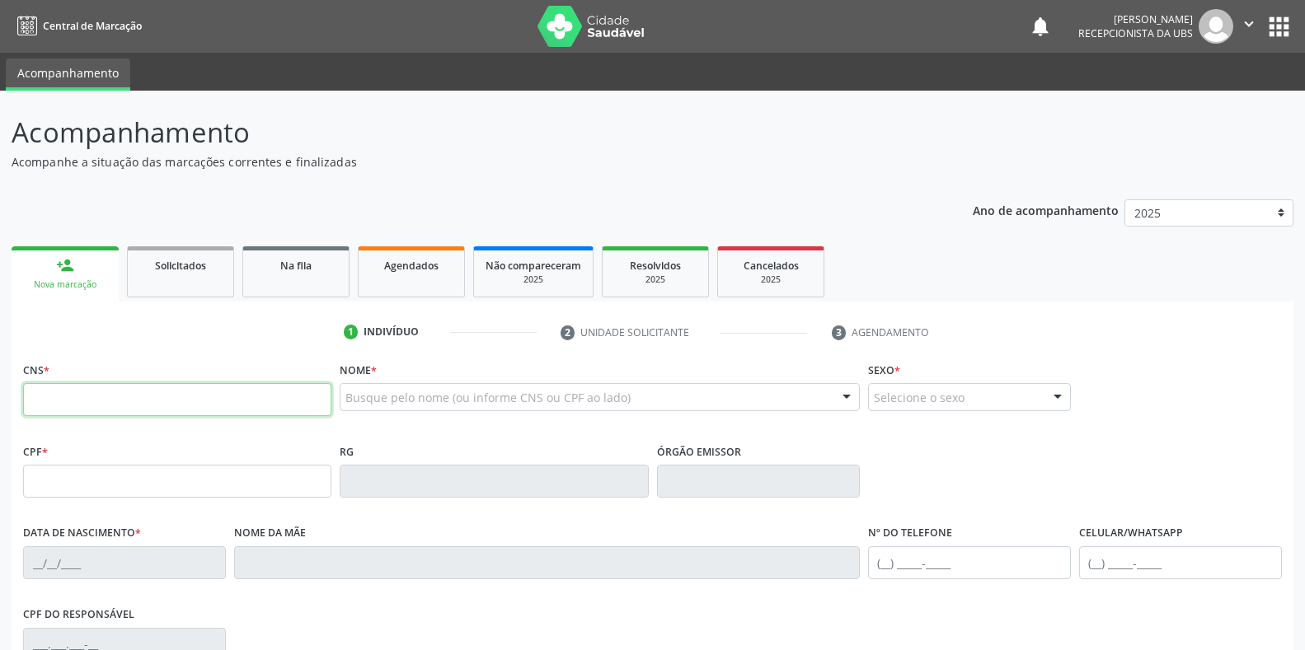
click at [85, 396] on input "text" at bounding box center [177, 399] width 308 height 33
type input "164 2618 2045 0008"
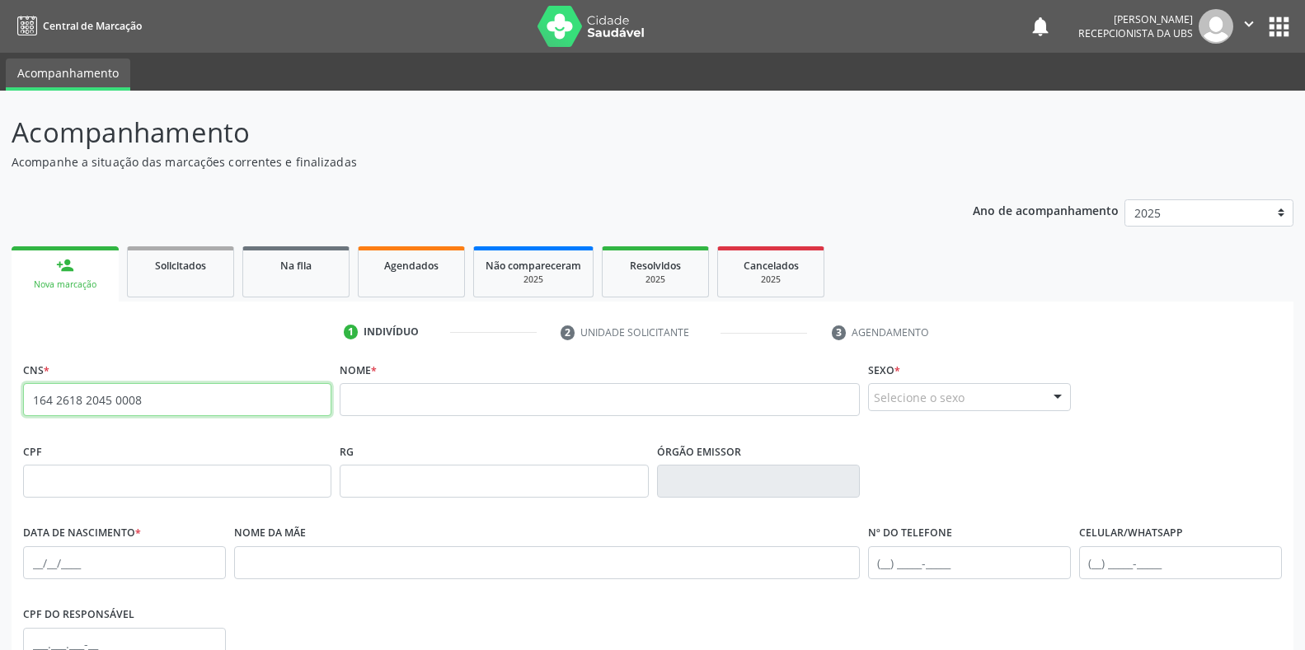
drag, startPoint x: 190, startPoint y: 391, endPoint x: 21, endPoint y: 391, distance: 169.8
click at [21, 391] on div "CNS * 164 2618 2045 0008 none" at bounding box center [177, 399] width 316 height 82
click at [157, 401] on input "text" at bounding box center [177, 399] width 308 height 33
paste input "701 8052 3570 6574"
type input "701 8052 3570 6574"
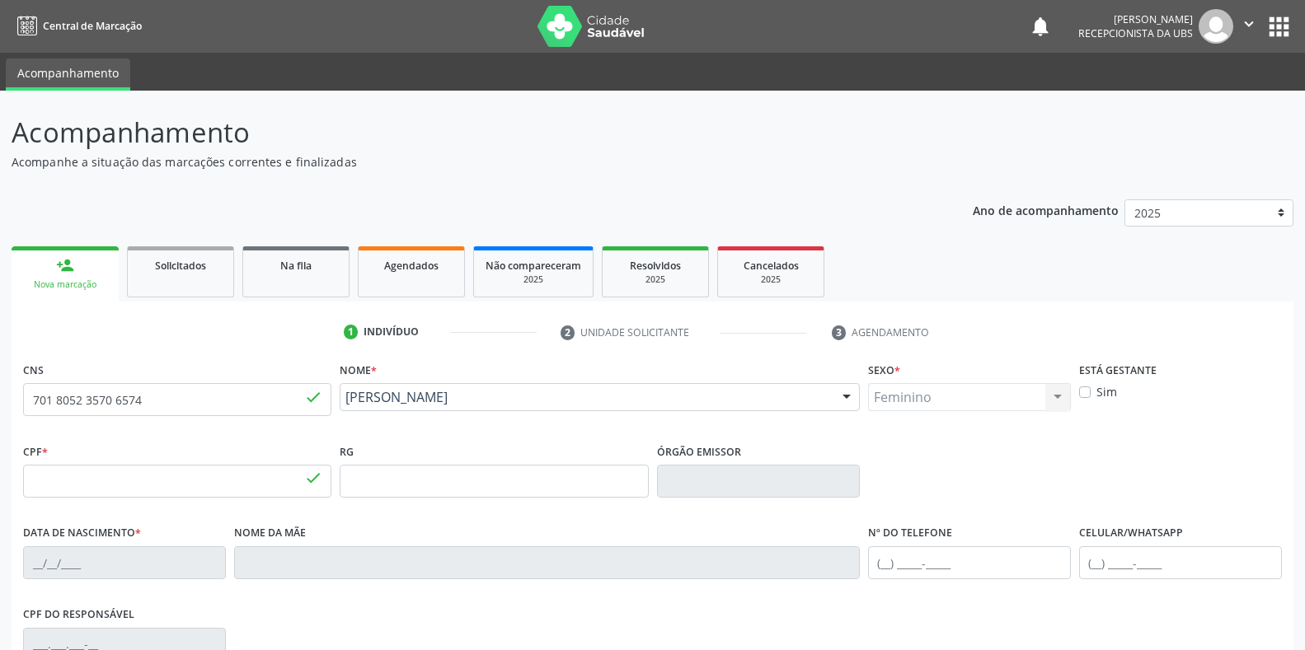
type input "134.217.654-56"
type input "22/03/2000"
type input "Maria de Fatima da Silva"
type input "(87) 99634-4749"
type input "(87) 99917-1234"
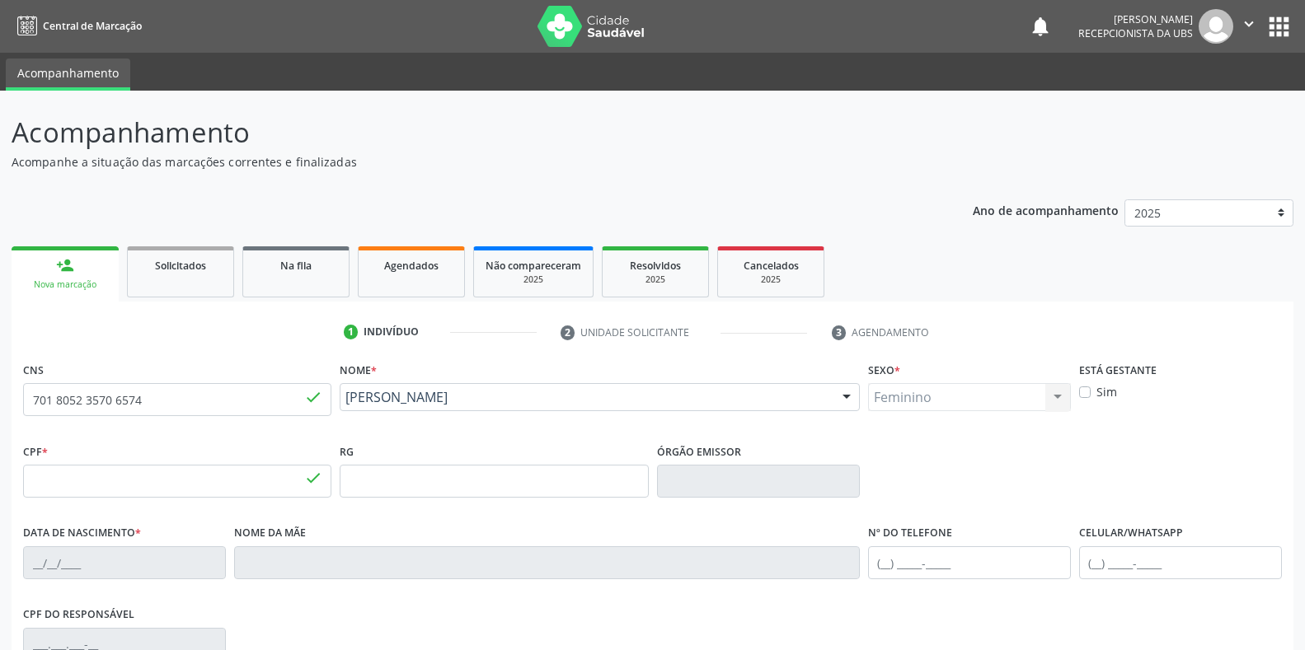
type input "S/N"
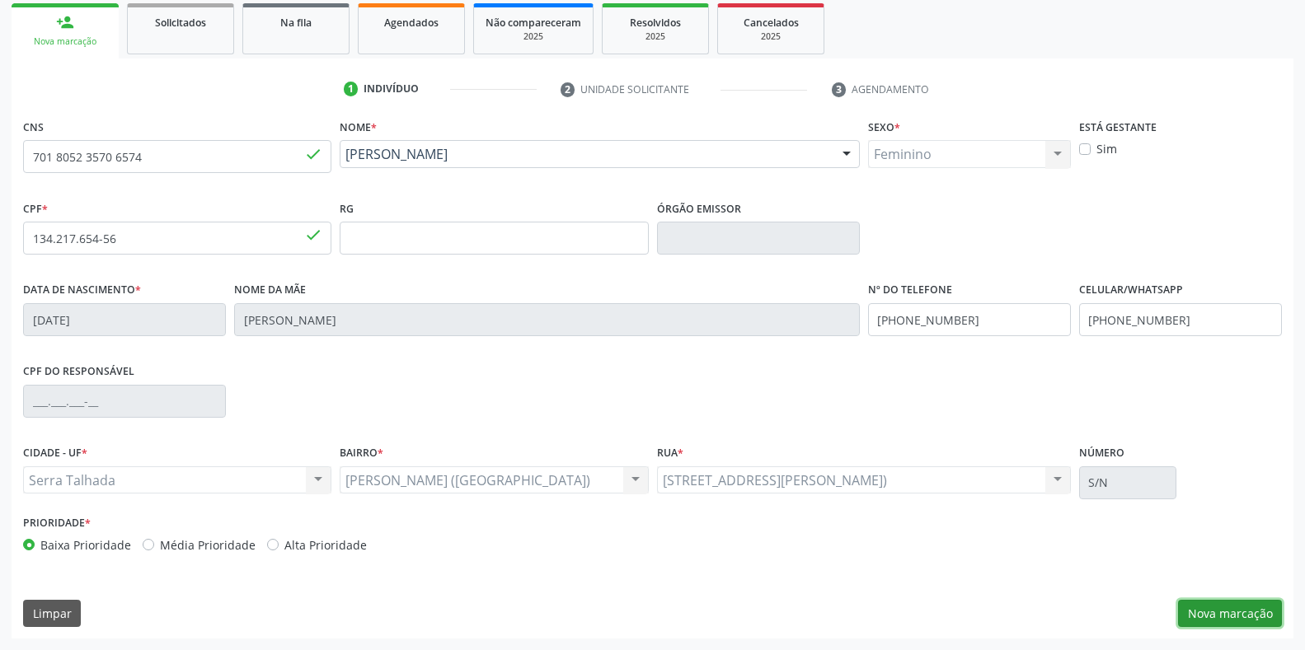
click at [1243, 616] on button "Nova marcação" at bounding box center [1230, 614] width 104 height 28
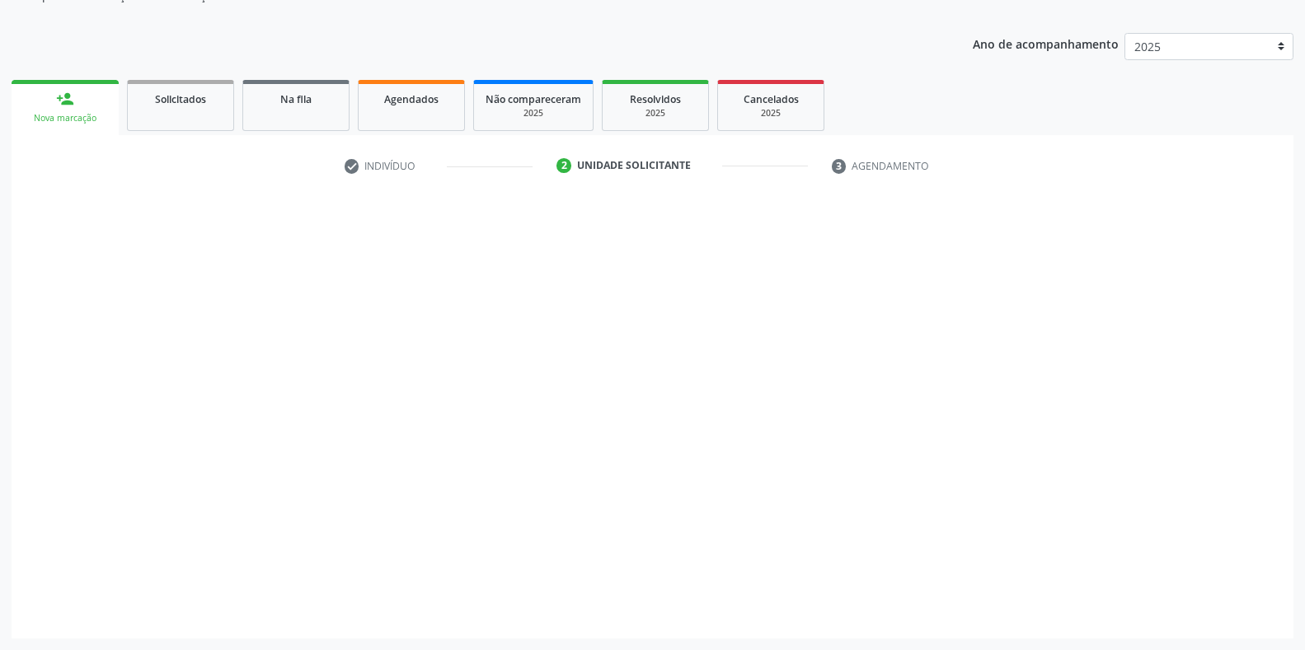
scroll to position [166, 0]
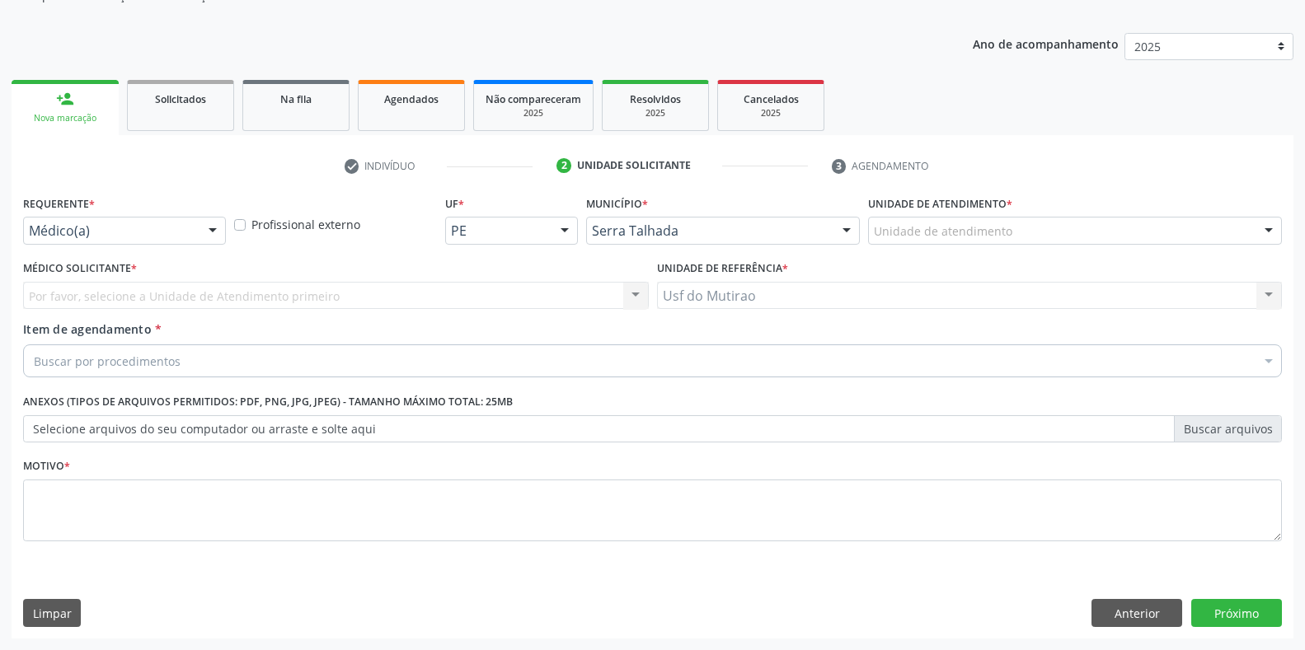
click at [220, 226] on div at bounding box center [212, 232] width 25 height 28
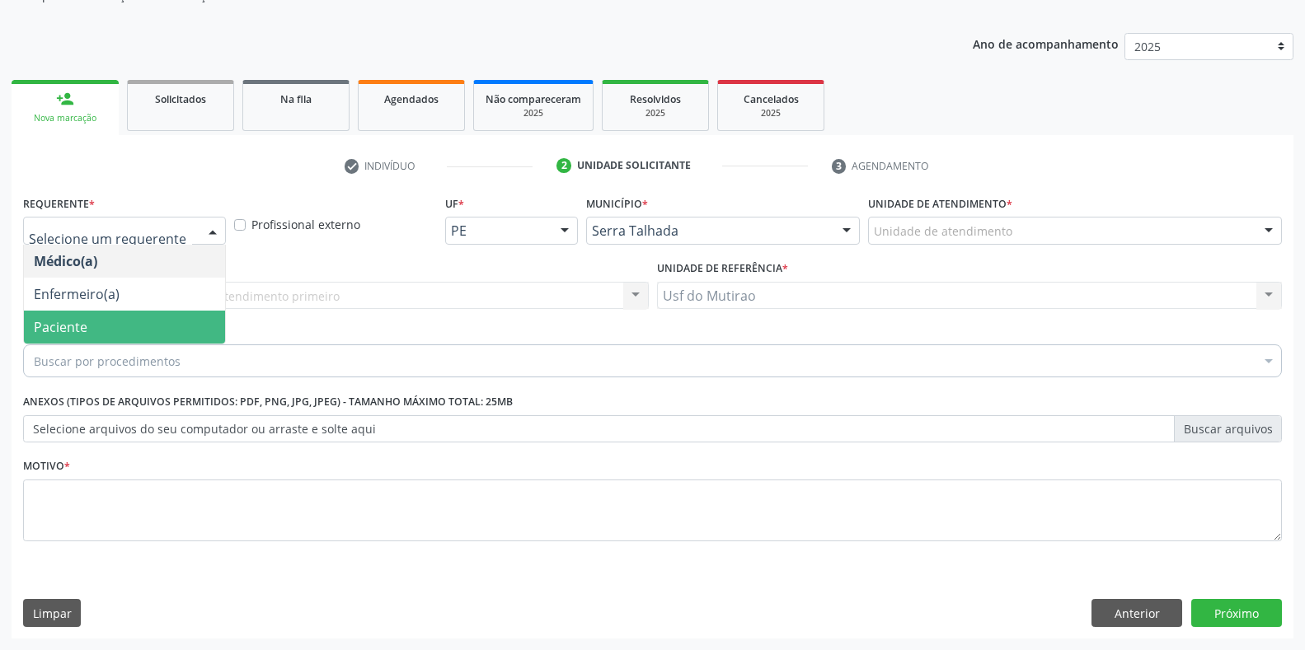
click at [134, 326] on span "Paciente" at bounding box center [124, 327] width 201 height 33
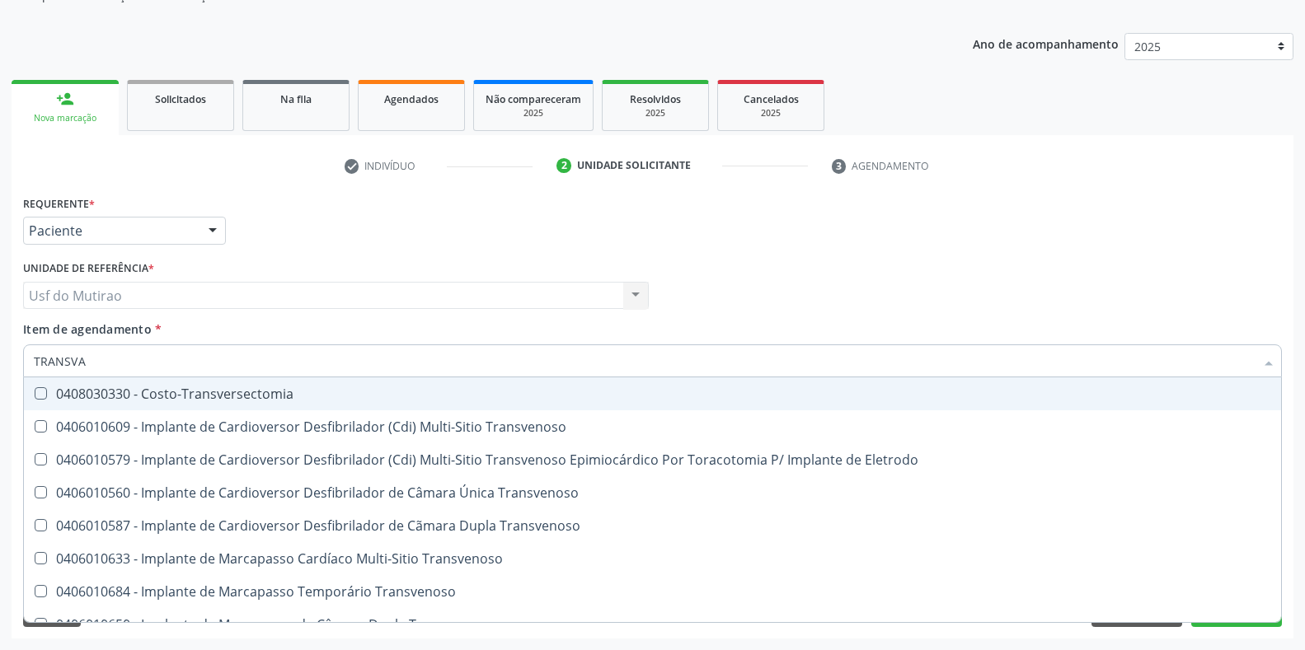
type input "TRANSVAG"
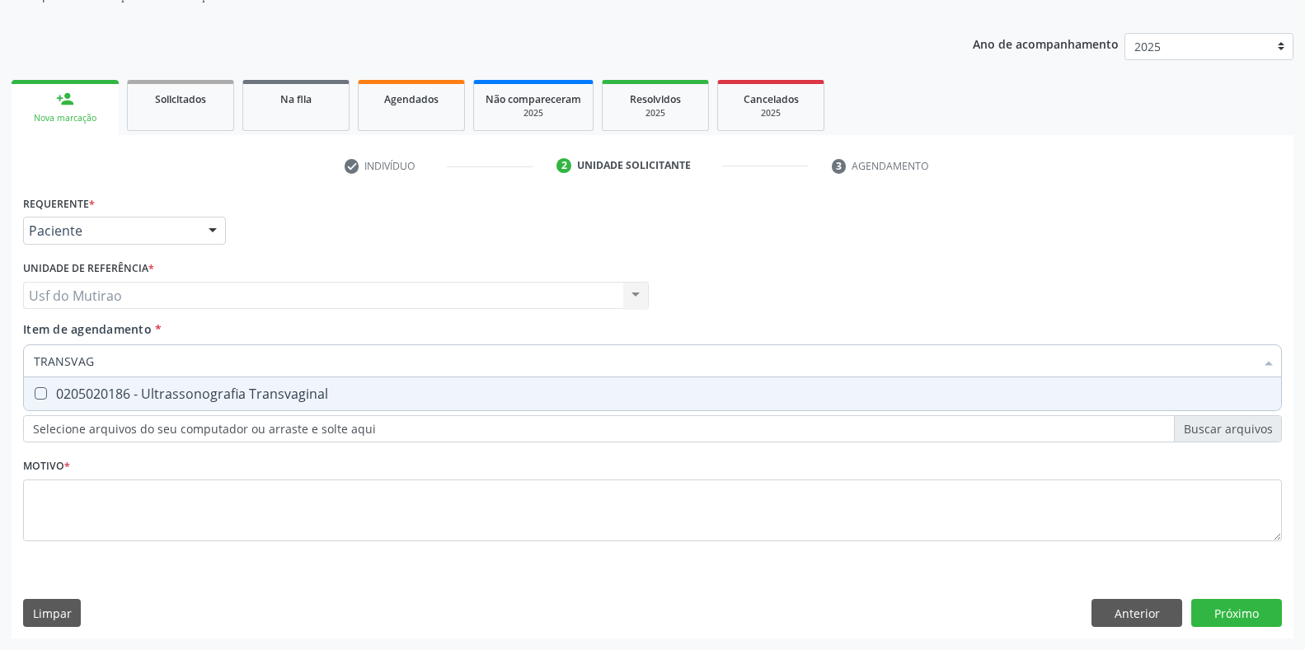
click at [137, 393] on div "0205020186 - Ultrassonografia Transvaginal" at bounding box center [652, 393] width 1237 height 13
checkbox Transvaginal "true"
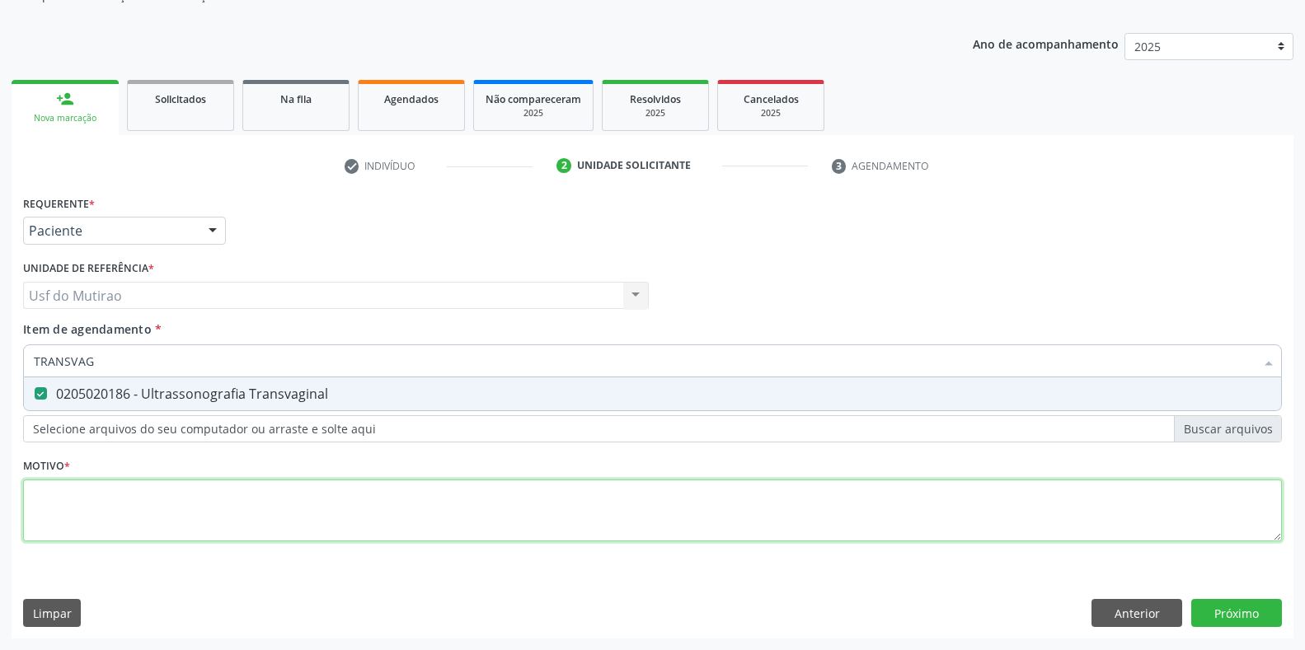
click at [134, 499] on div "Requerente * Paciente Médico(a) Enfermeiro(a) Paciente Nenhum resultado encontr…" at bounding box center [652, 377] width 1259 height 373
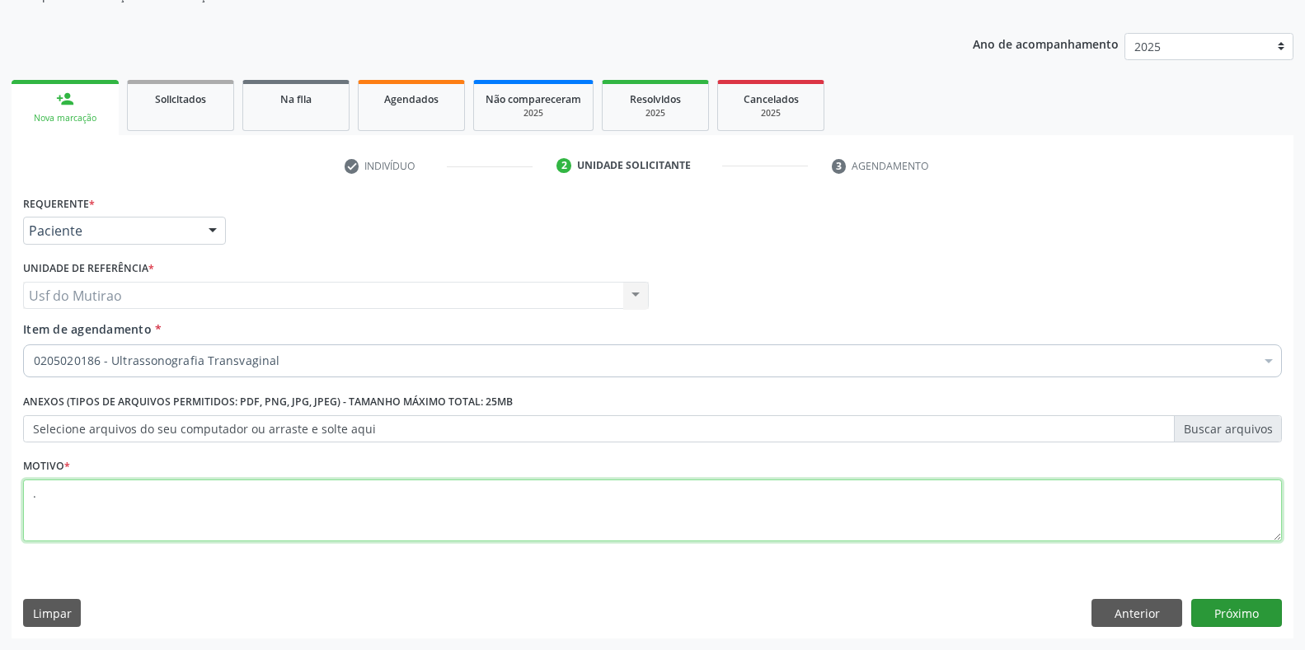
type textarea "."
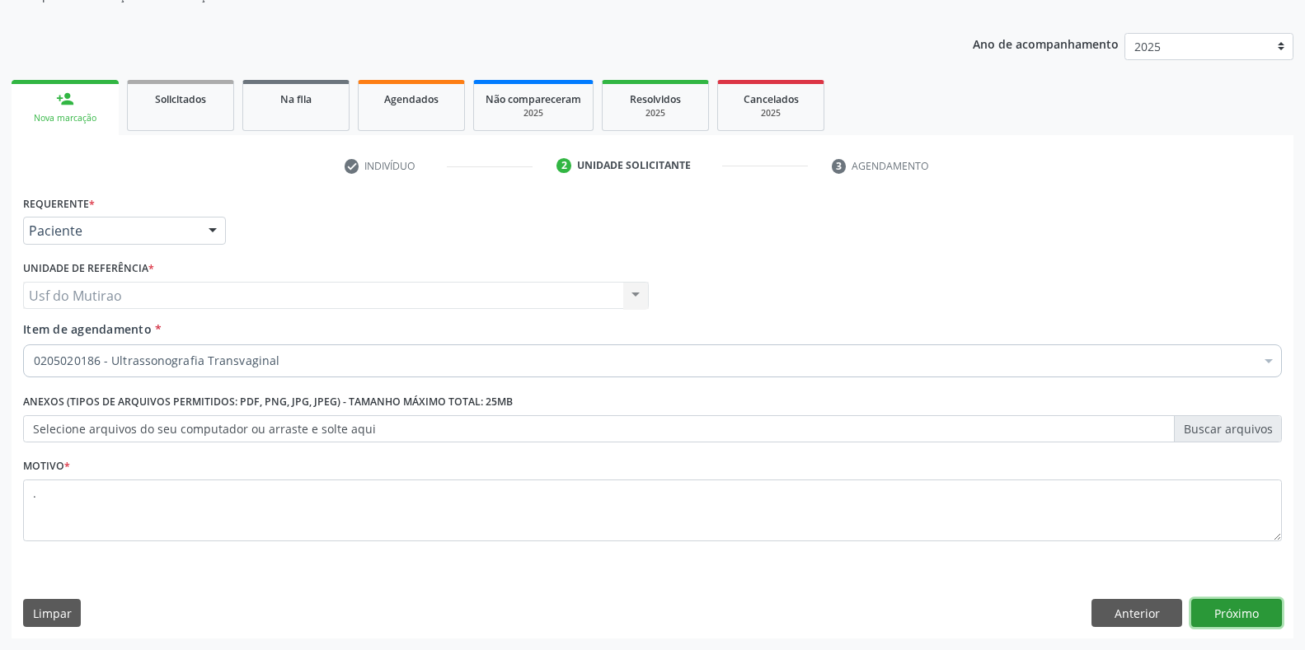
click at [1205, 602] on button "Próximo" at bounding box center [1236, 613] width 91 height 28
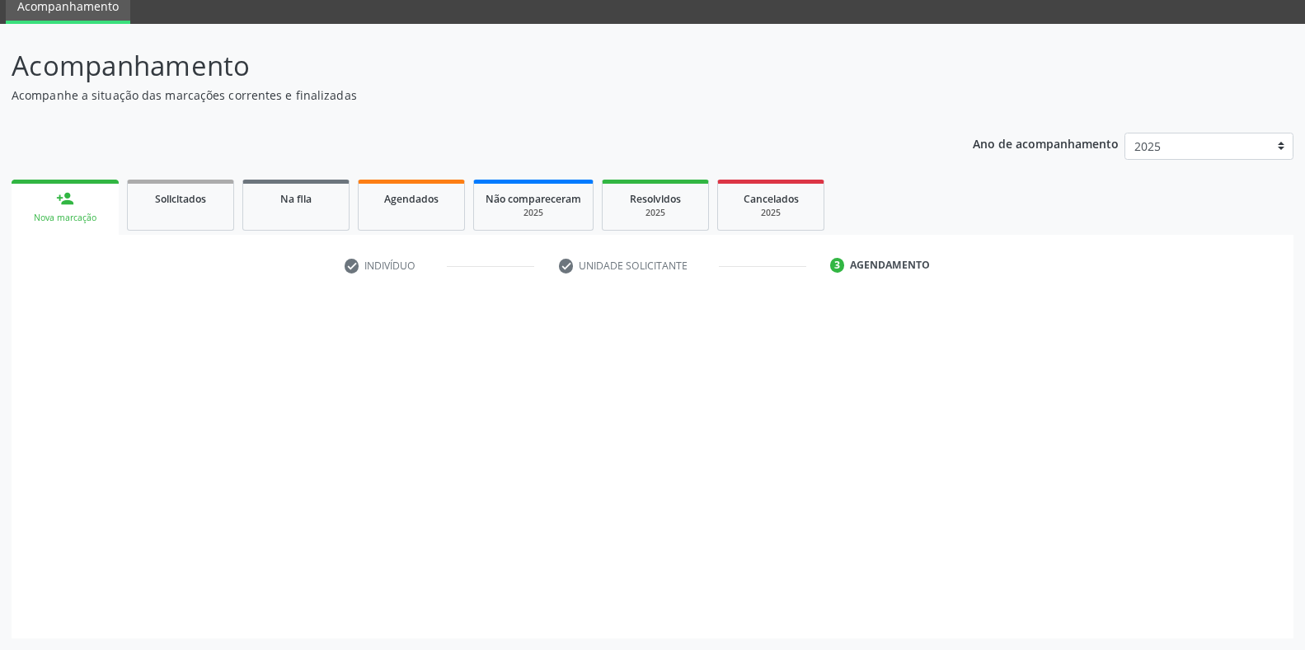
scroll to position [67, 0]
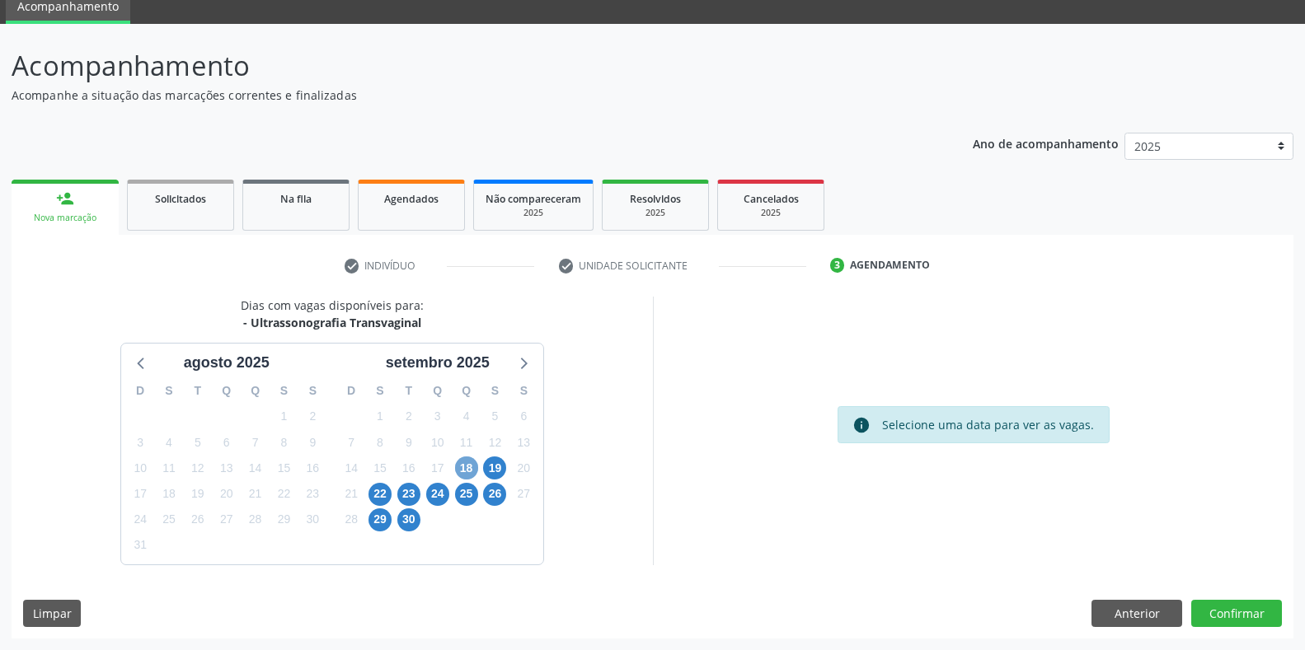
click at [457, 471] on span "18" at bounding box center [466, 468] width 23 height 23
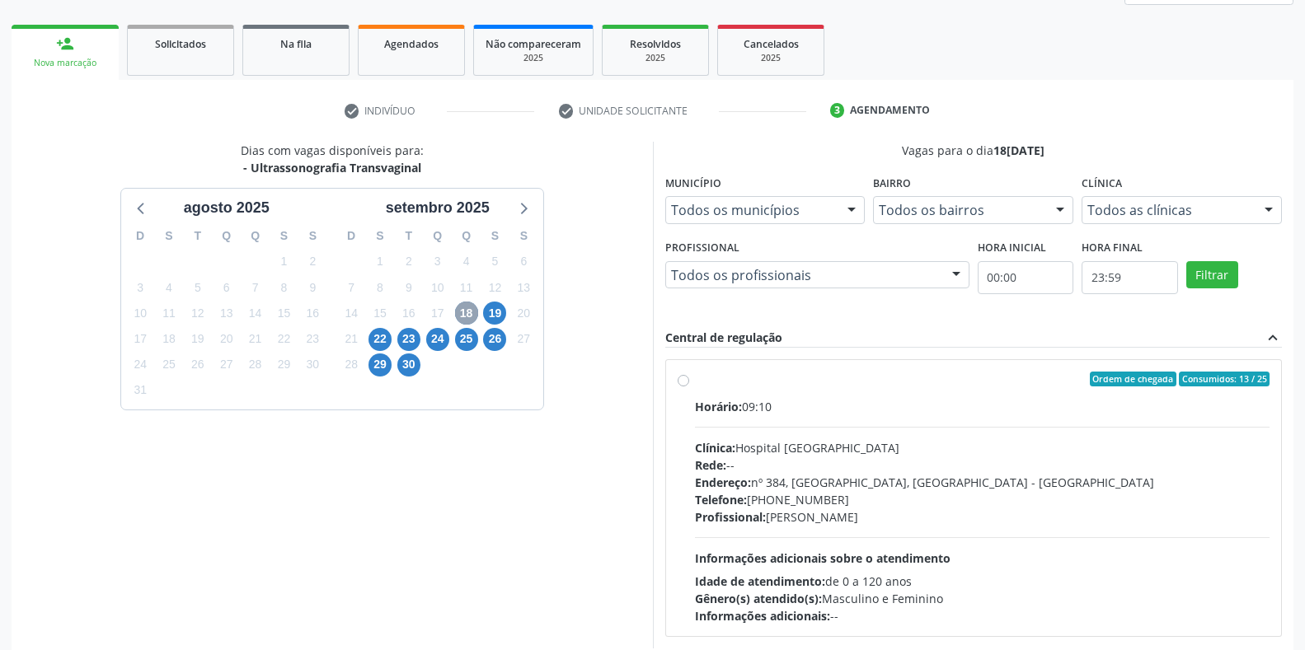
scroll to position [232, 0]
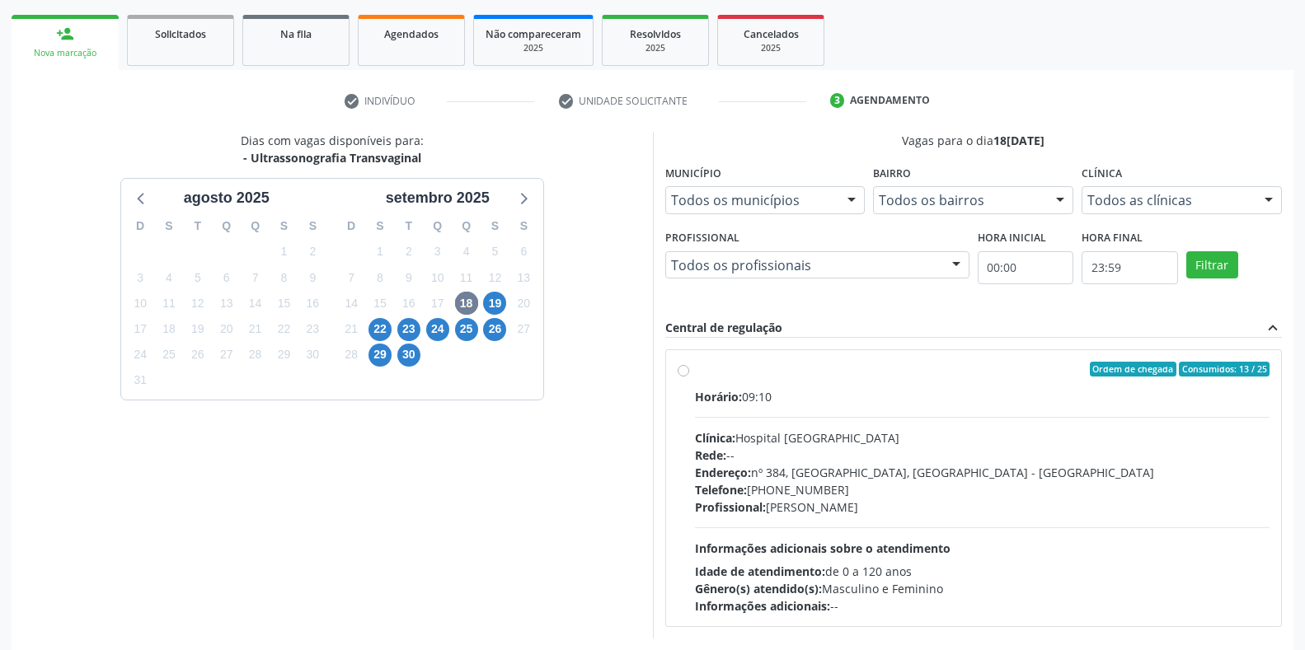
click at [844, 499] on div "Profissional: Yuri Araujo Magalhaes" at bounding box center [982, 507] width 575 height 17
click at [689, 377] on input "Ordem de chegada Consumidos: 13 / 25 Horário: 09:10 Clínica: Hospital Sao Franc…" at bounding box center [683, 369] width 12 height 15
radio input "true"
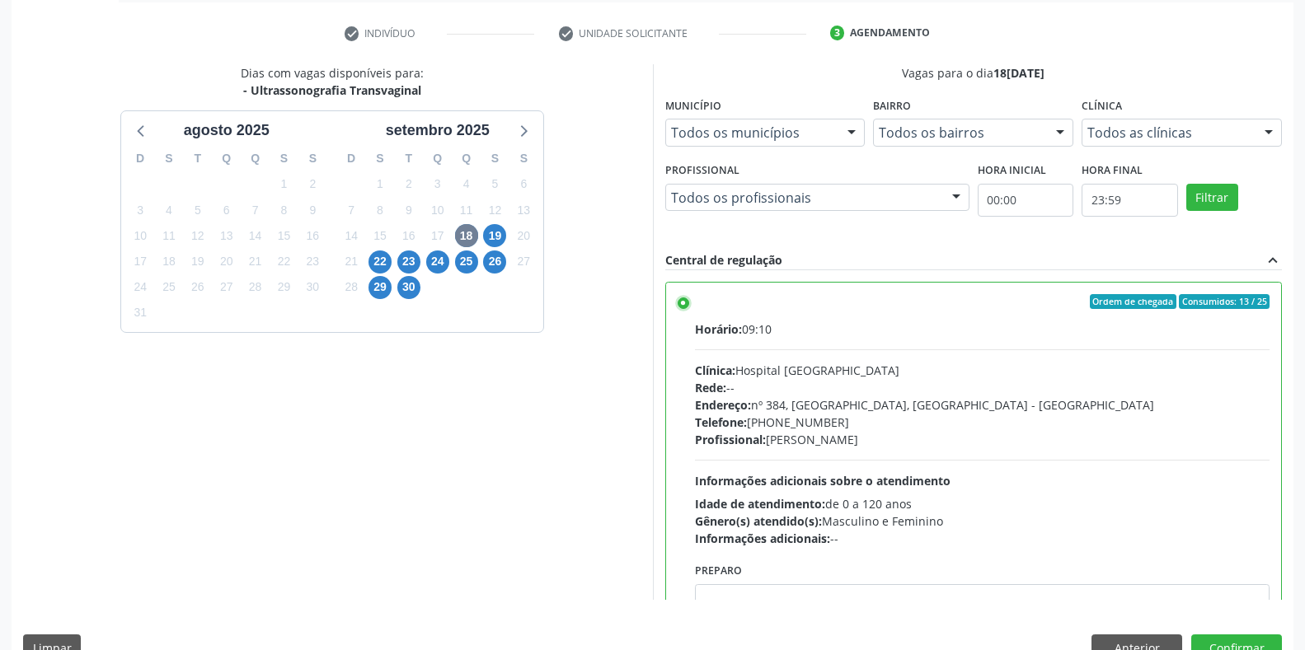
scroll to position [335, 0]
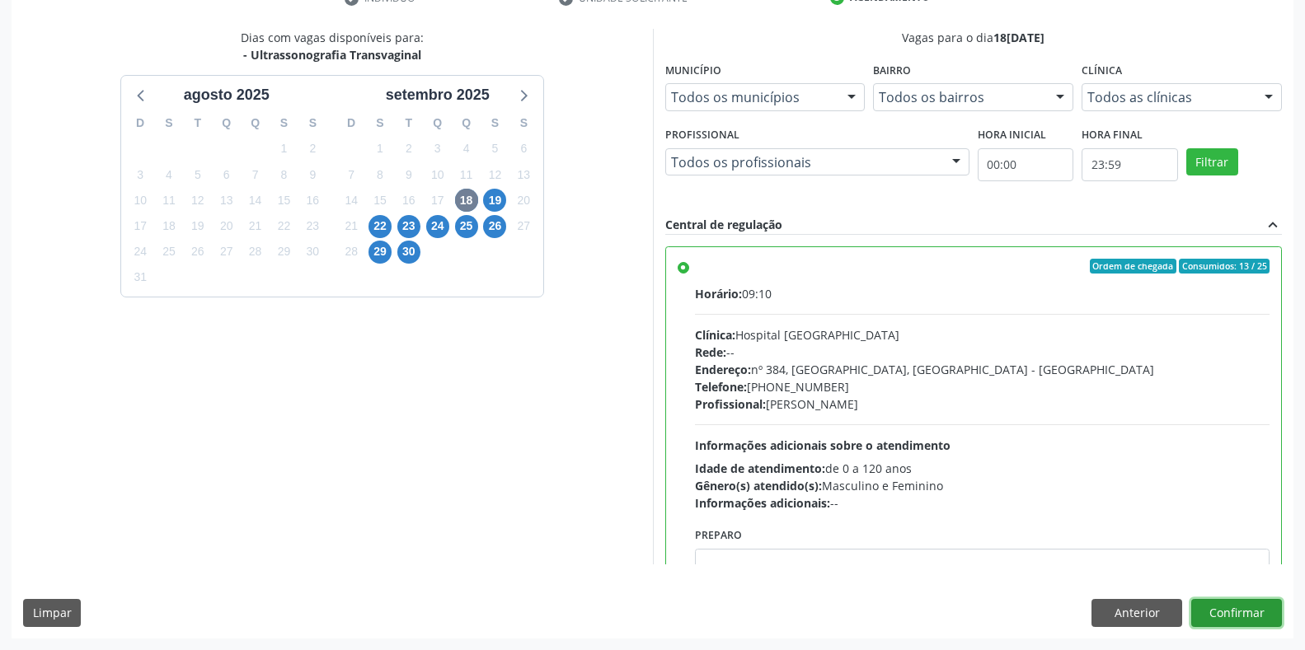
click at [1250, 614] on button "Confirmar" at bounding box center [1236, 613] width 91 height 28
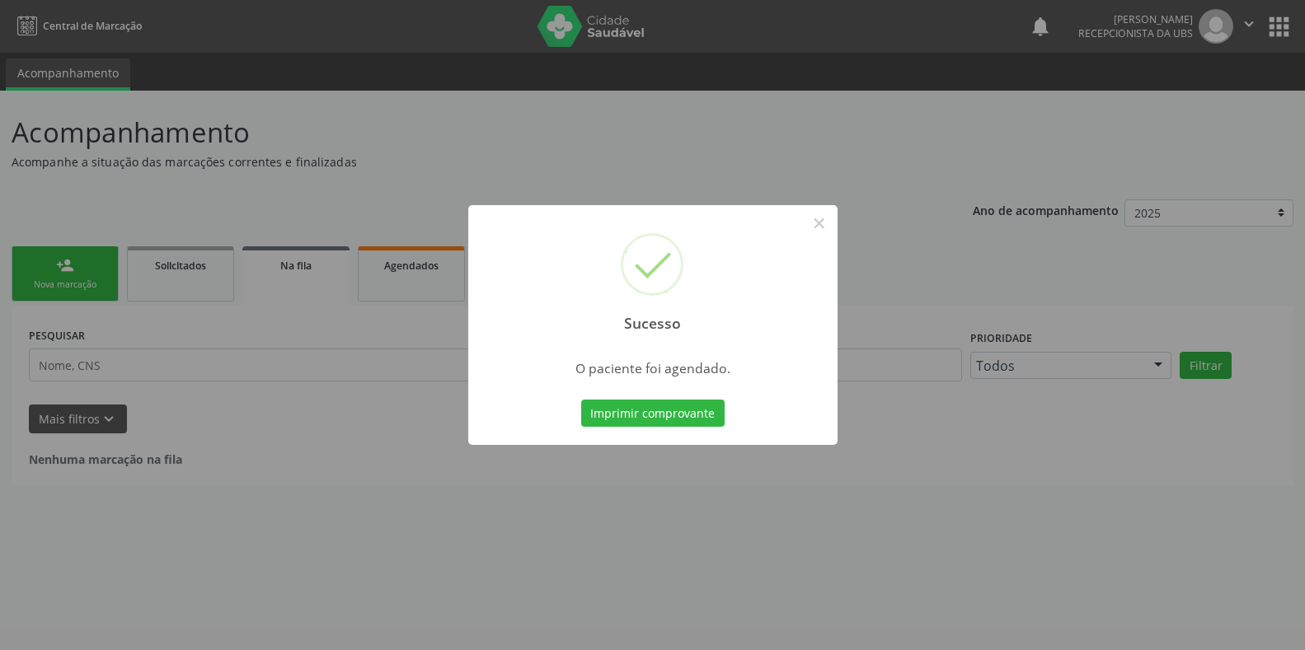
scroll to position [0, 0]
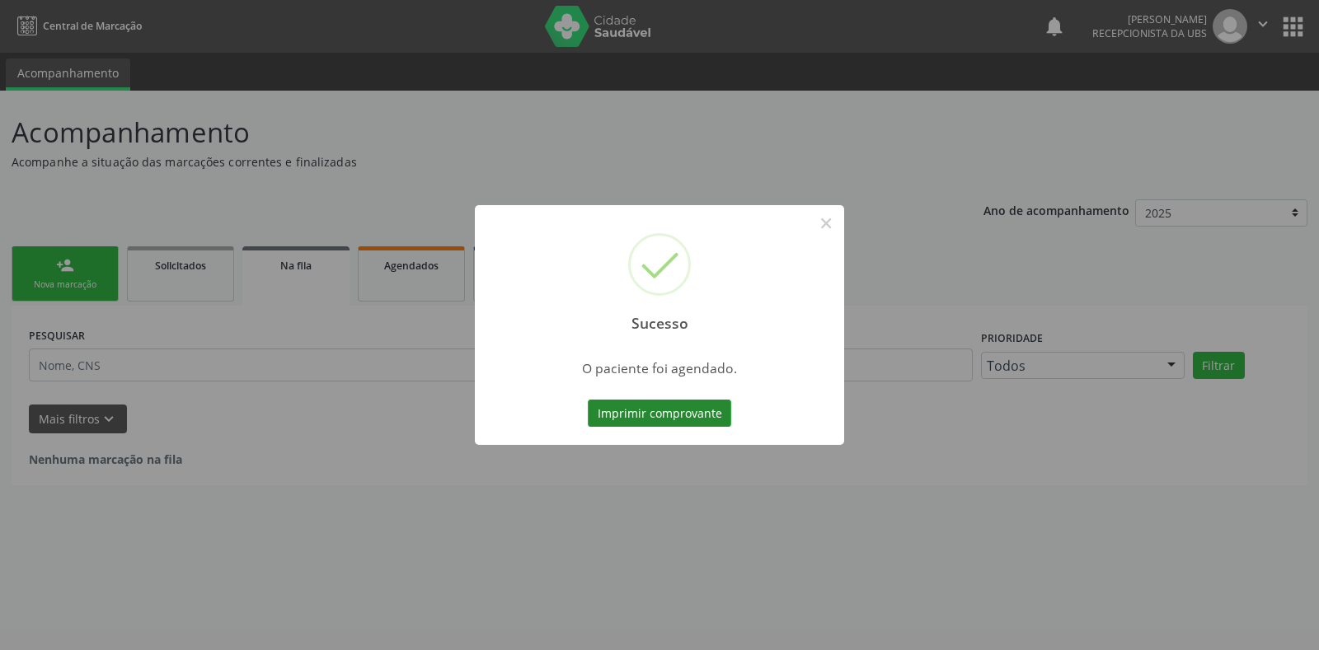
click at [645, 416] on button "Imprimir comprovante" at bounding box center [659, 414] width 143 height 28
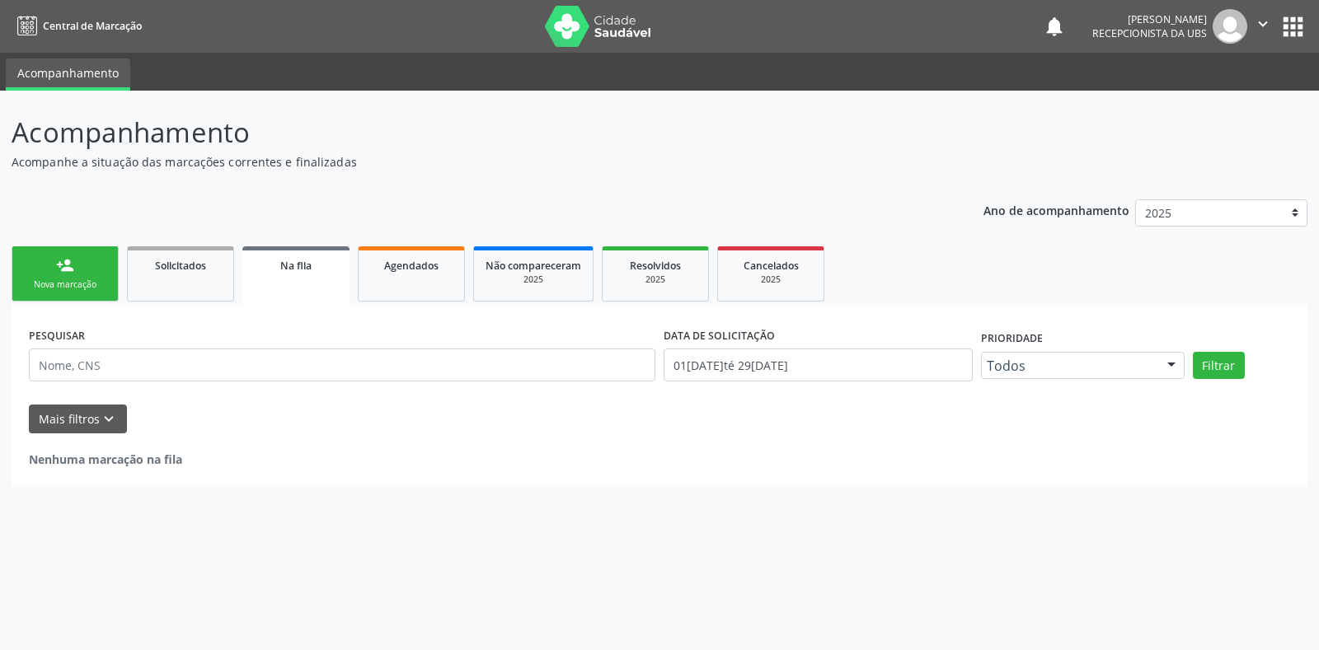
click at [51, 270] on link "person_add Nova marcação" at bounding box center [65, 273] width 107 height 55
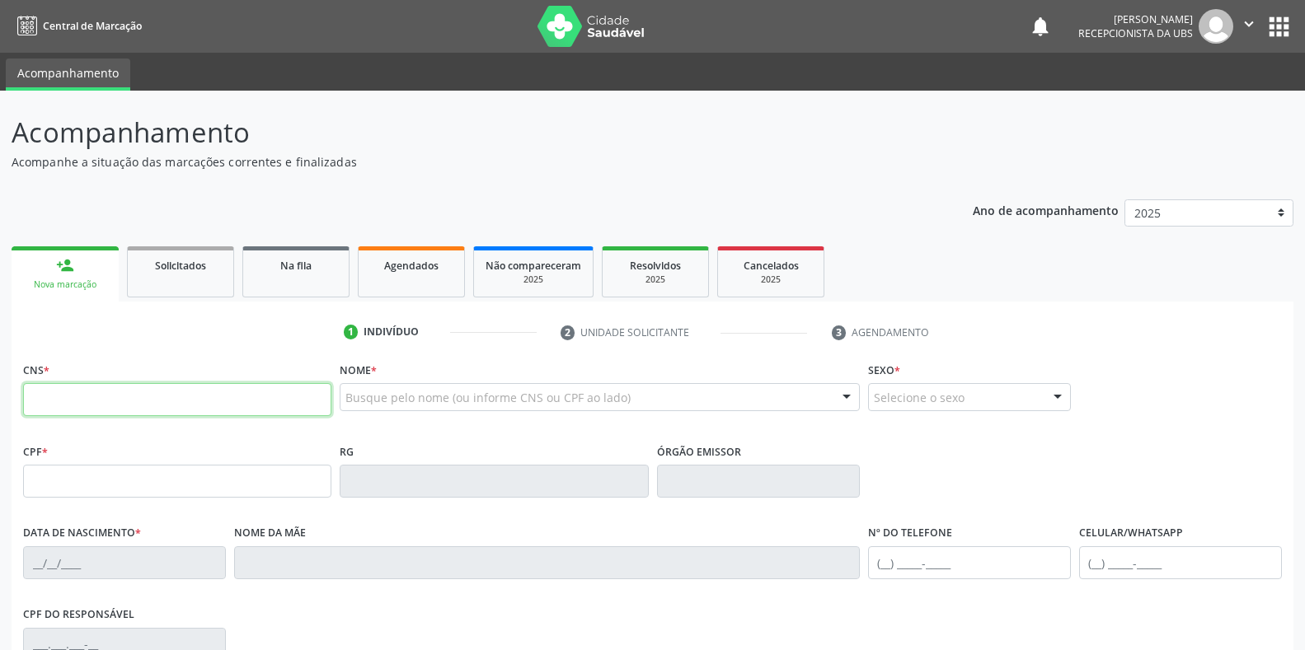
click at [153, 405] on input "text" at bounding box center [177, 399] width 308 height 33
type input "704 6001 5199 1121"
type input "123.437.624-57"
type input "16/11/1998"
type input "Alexsandra da Silva Leite"
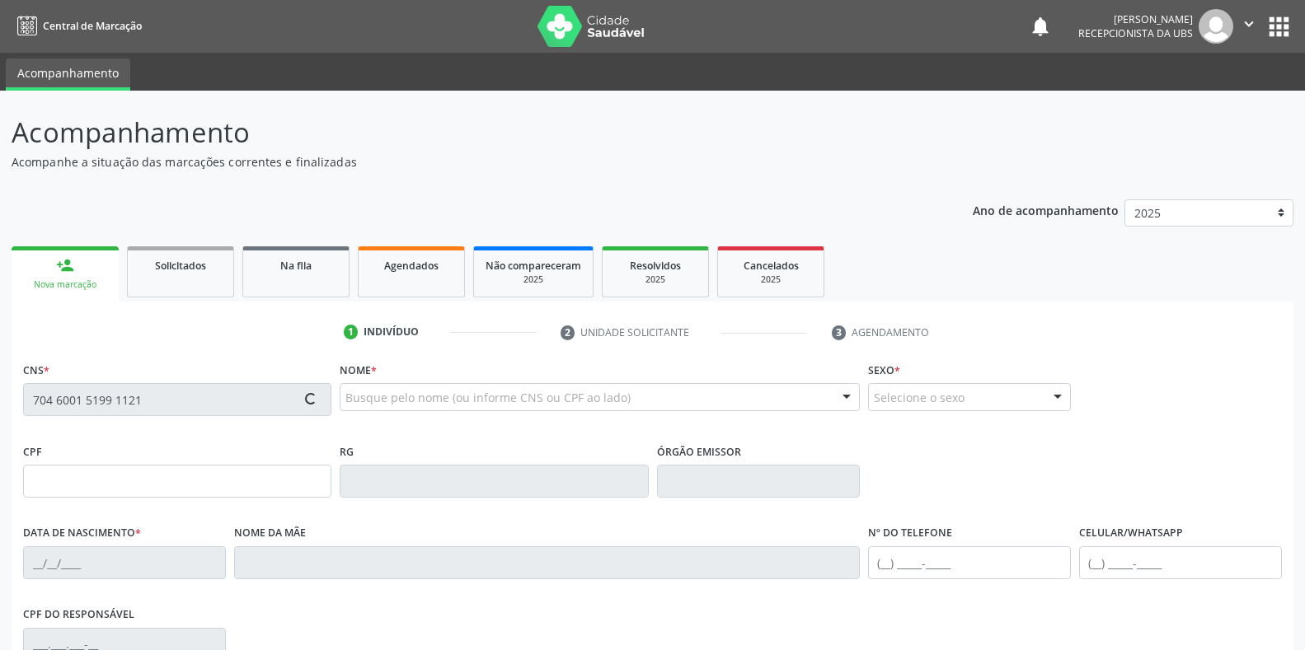
type input "(87) 99678-6891"
type input "418.358.164-87"
type input "S/N"
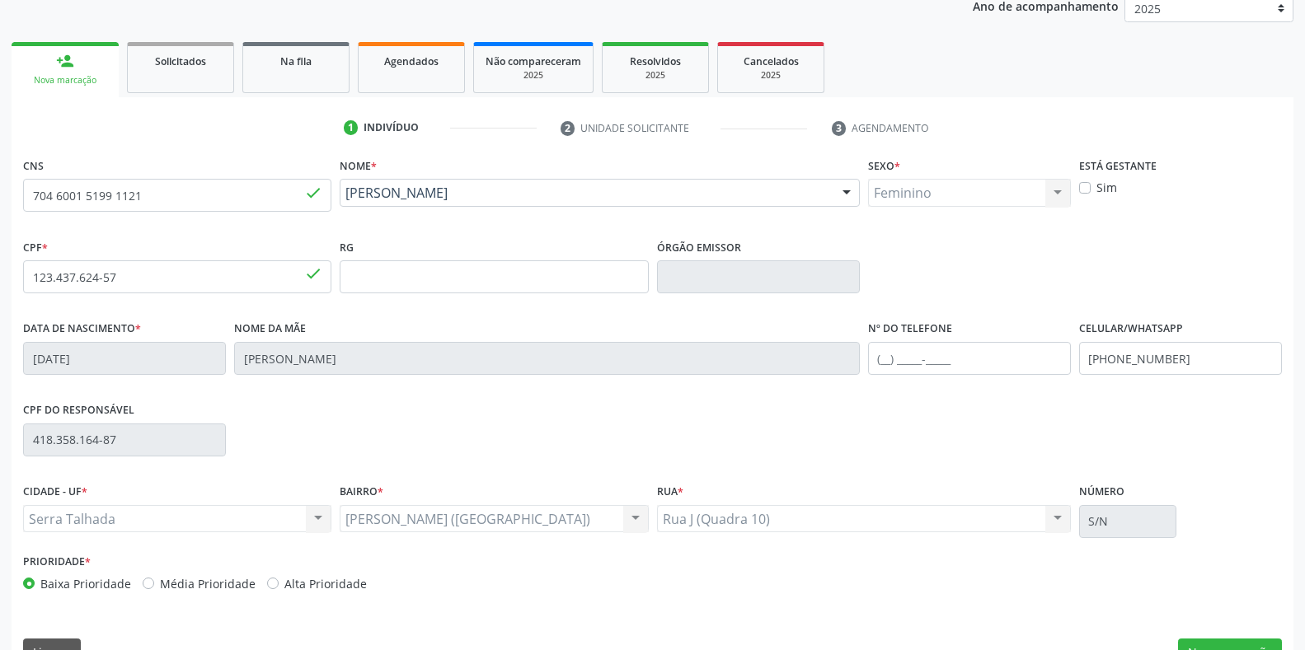
scroll to position [243, 0]
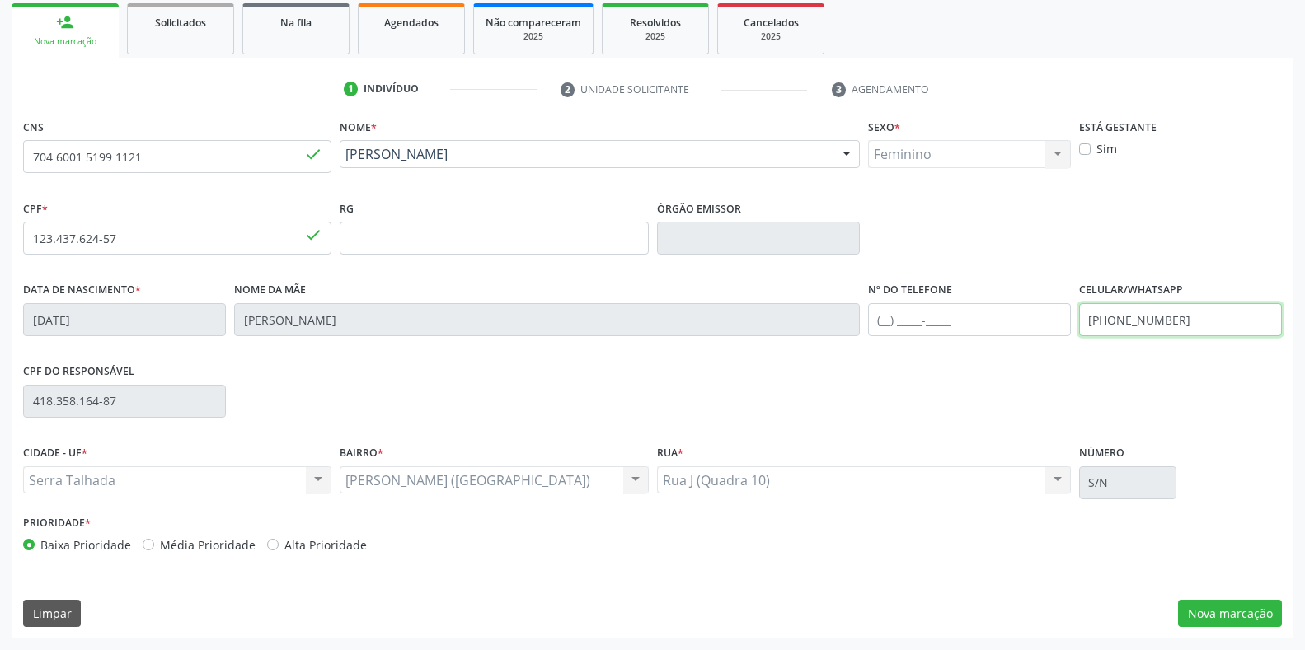
drag, startPoint x: 1188, startPoint y: 330, endPoint x: 1076, endPoint y: 326, distance: 112.2
click at [1076, 326] on div "Celular/WhatsApp (87) 99678-6891" at bounding box center [1180, 319] width 211 height 82
type input "(87) 98833-9578"
click at [1220, 623] on button "Nova marcação" at bounding box center [1230, 614] width 104 height 28
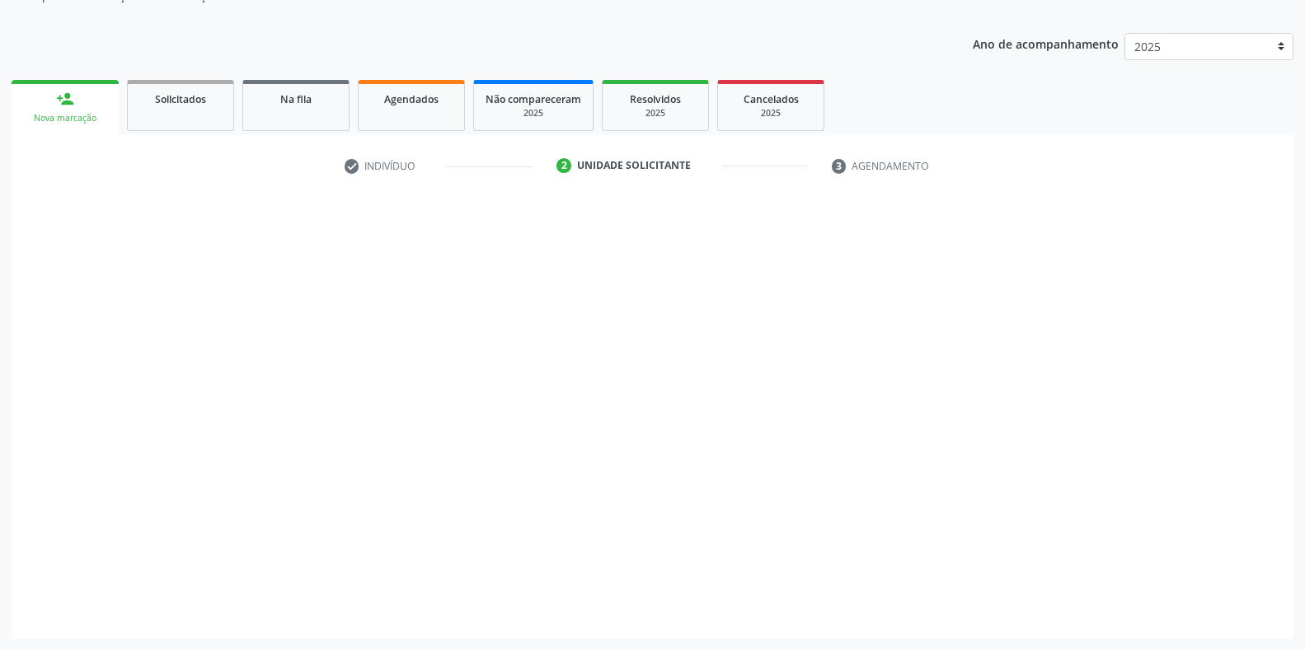
scroll to position [166, 0]
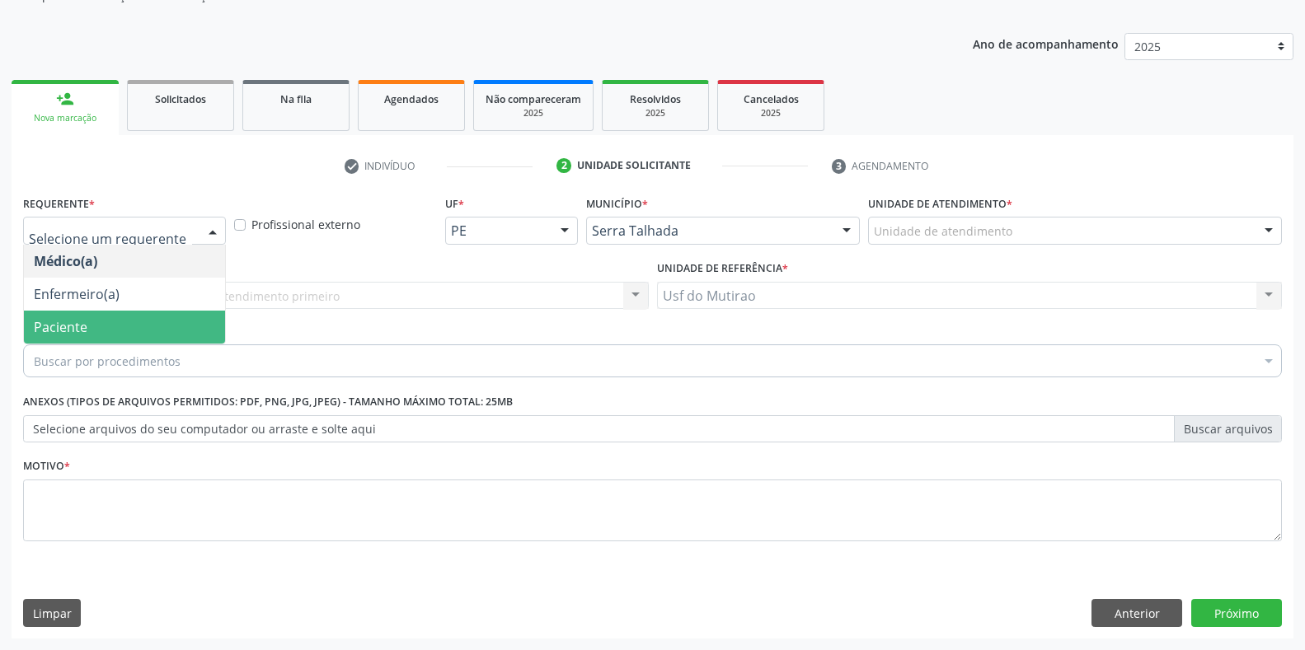
click at [184, 312] on span "Paciente" at bounding box center [124, 327] width 201 height 33
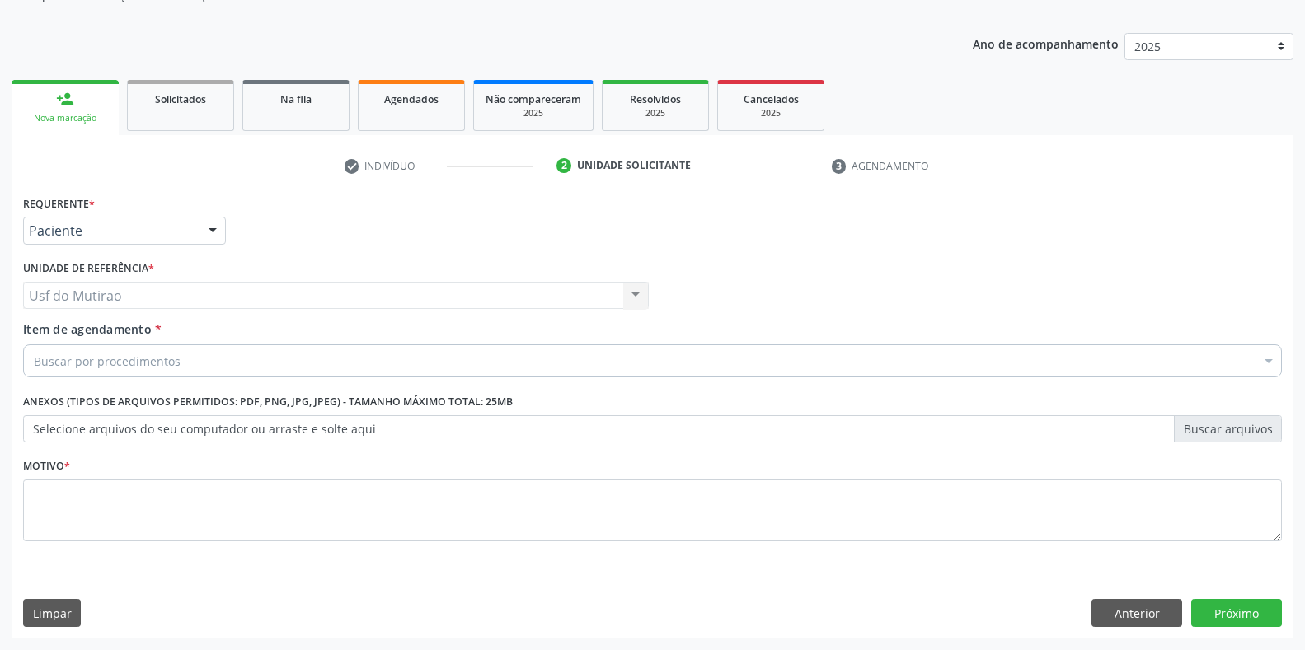
click at [201, 364] on div "Buscar por procedimentos" at bounding box center [652, 361] width 1259 height 33
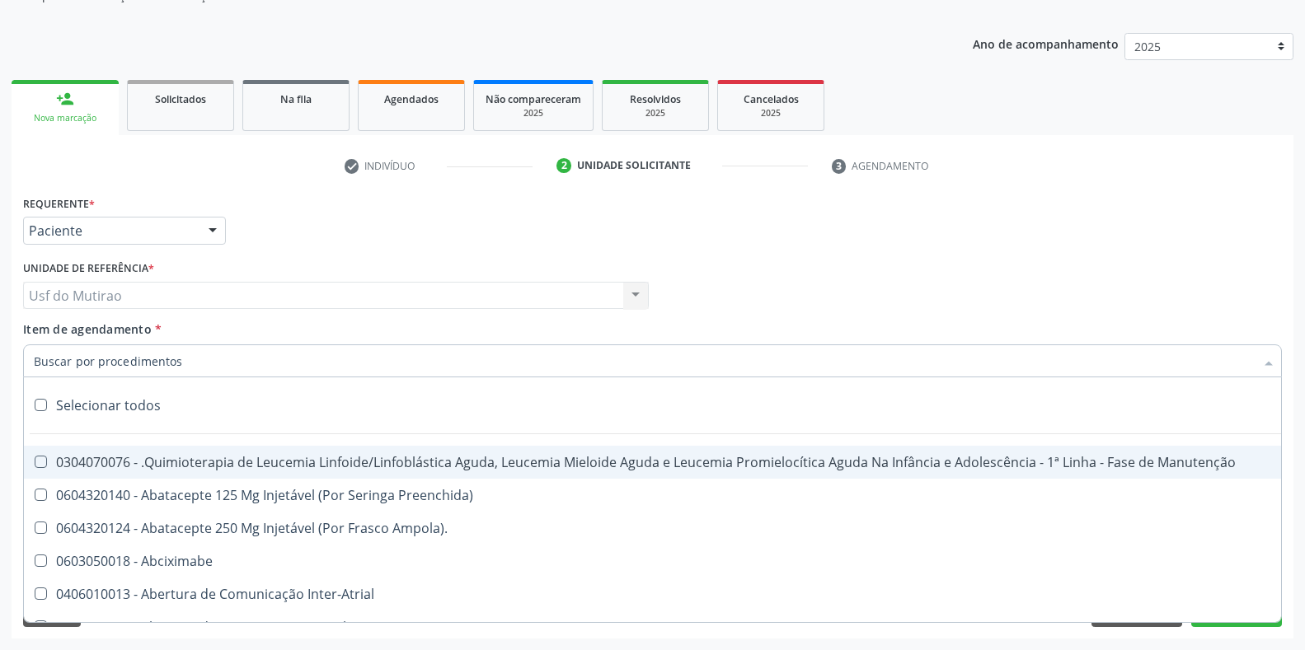
click at [183, 361] on input "Item de agendamento *" at bounding box center [644, 361] width 1221 height 33
type input "TRANSVA"
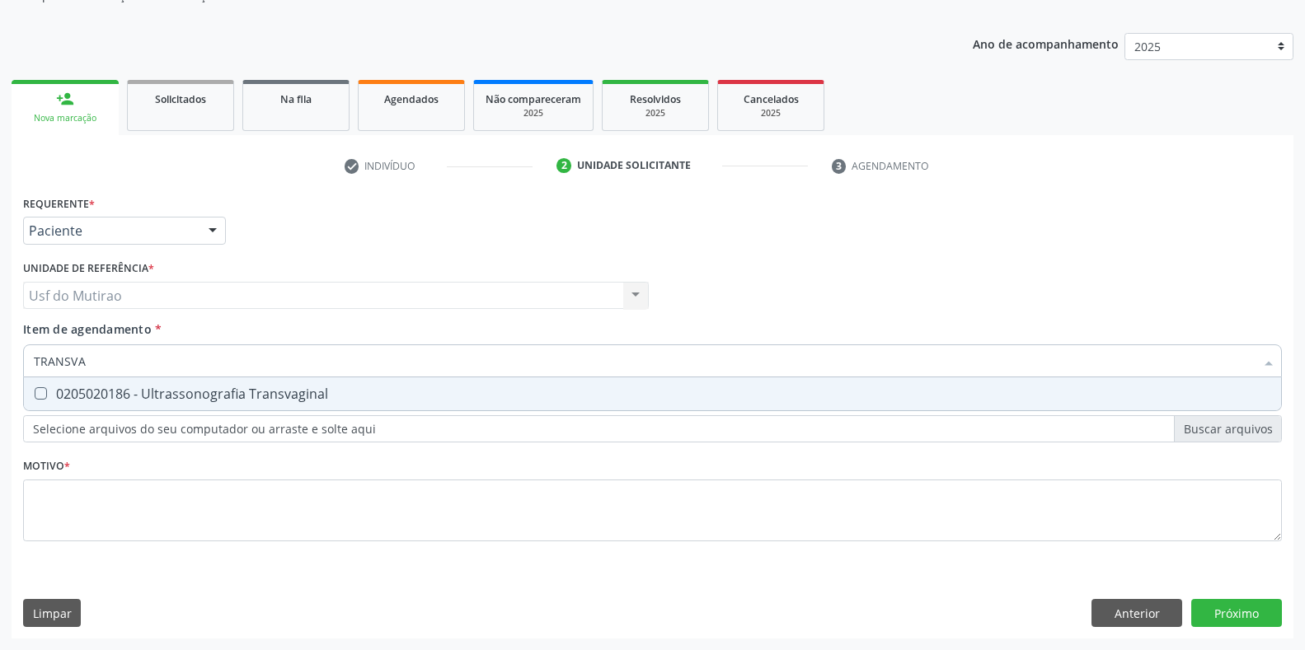
click at [279, 400] on div "0205020186 - Ultrassonografia Transvaginal" at bounding box center [652, 393] width 1237 height 13
checkbox Transvaginal "true"
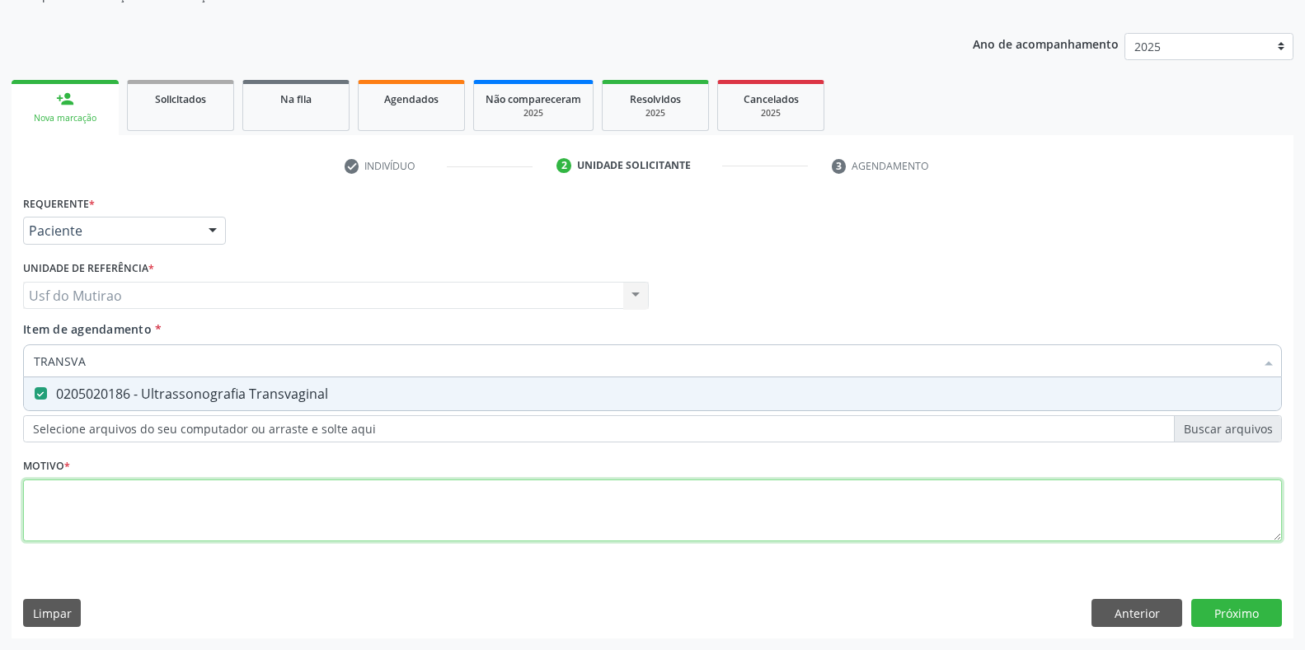
click at [346, 523] on div "Requerente * Paciente Médico(a) Enfermeiro(a) Paciente Nenhum resultado encontr…" at bounding box center [652, 377] width 1259 height 373
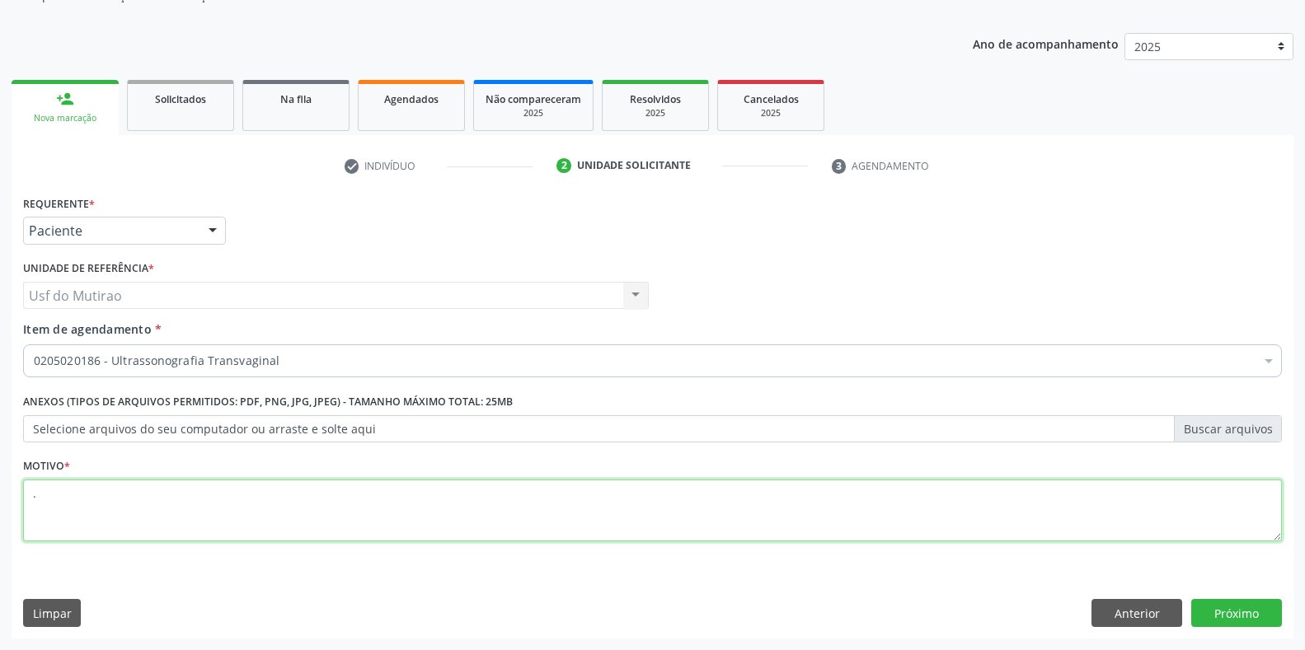
scroll to position [0, 0]
type textarea "."
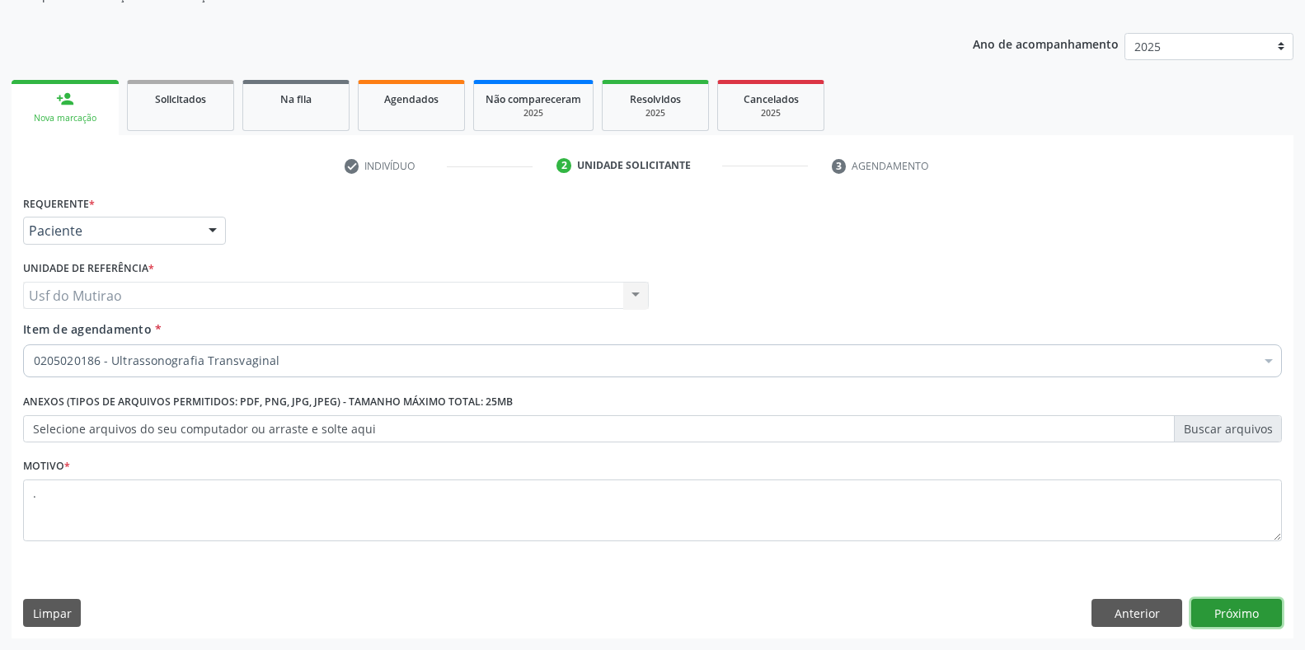
click at [1243, 610] on button "Próximo" at bounding box center [1236, 613] width 91 height 28
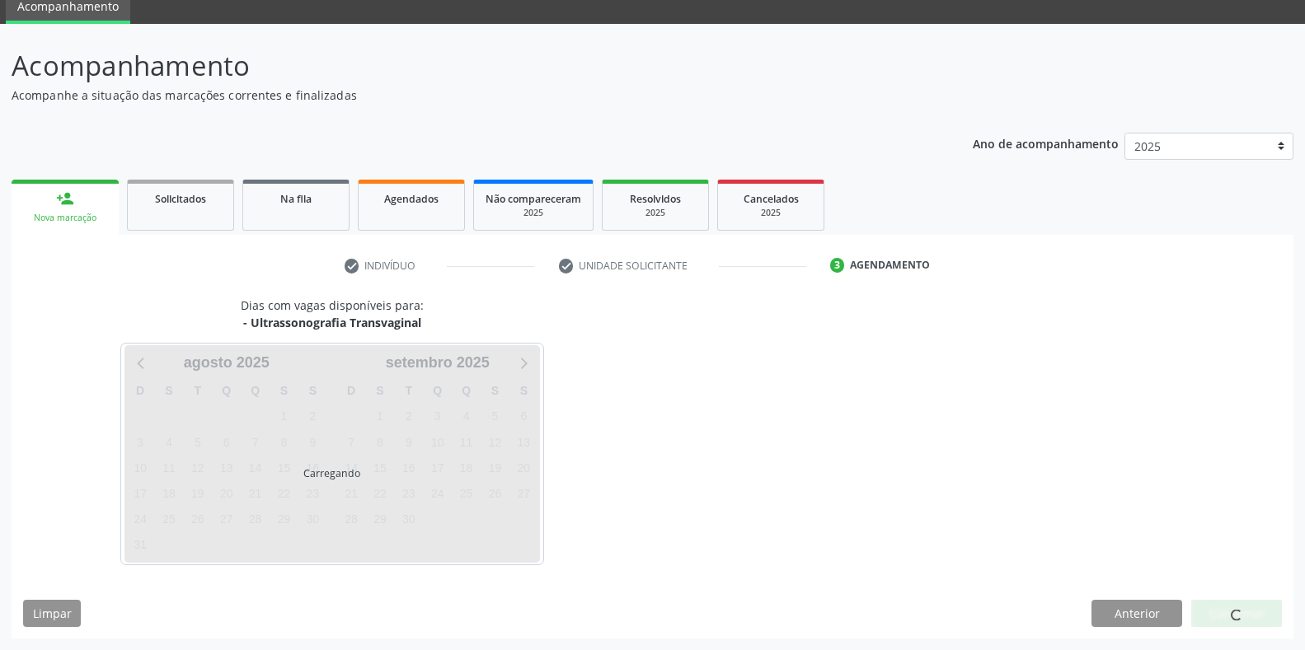
scroll to position [115, 0]
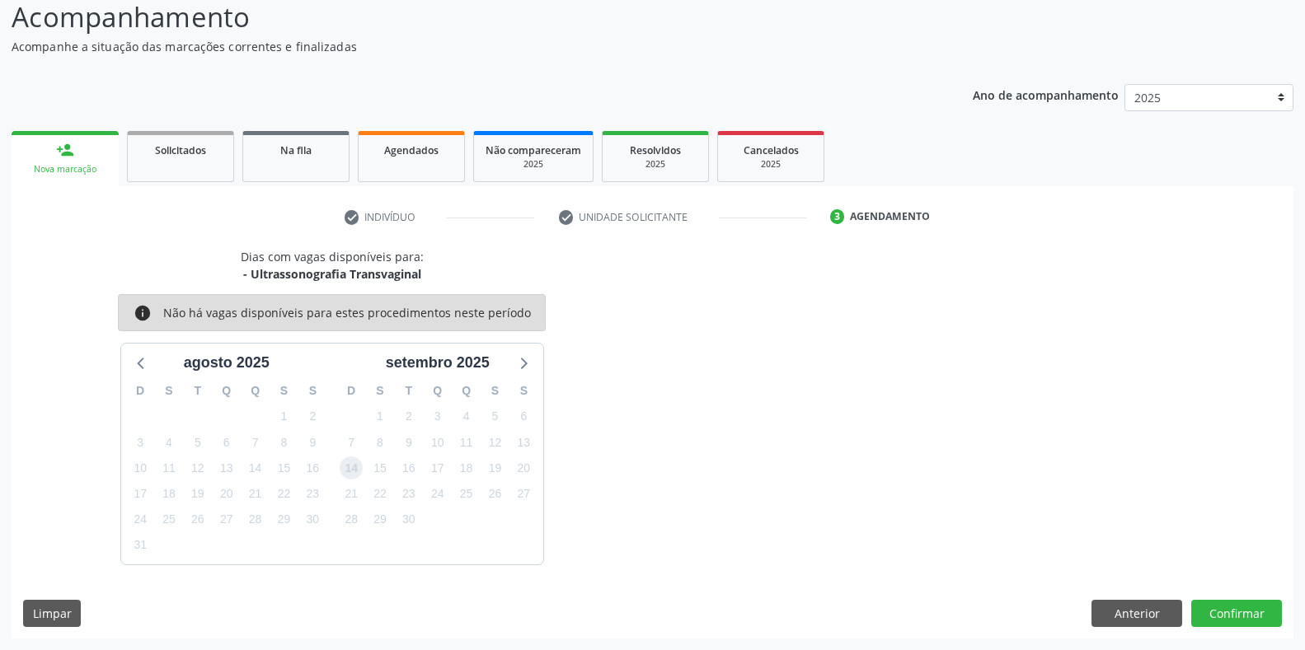
click at [349, 466] on span "14" at bounding box center [351, 468] width 23 height 23
click at [1135, 612] on button "Anterior" at bounding box center [1136, 614] width 91 height 28
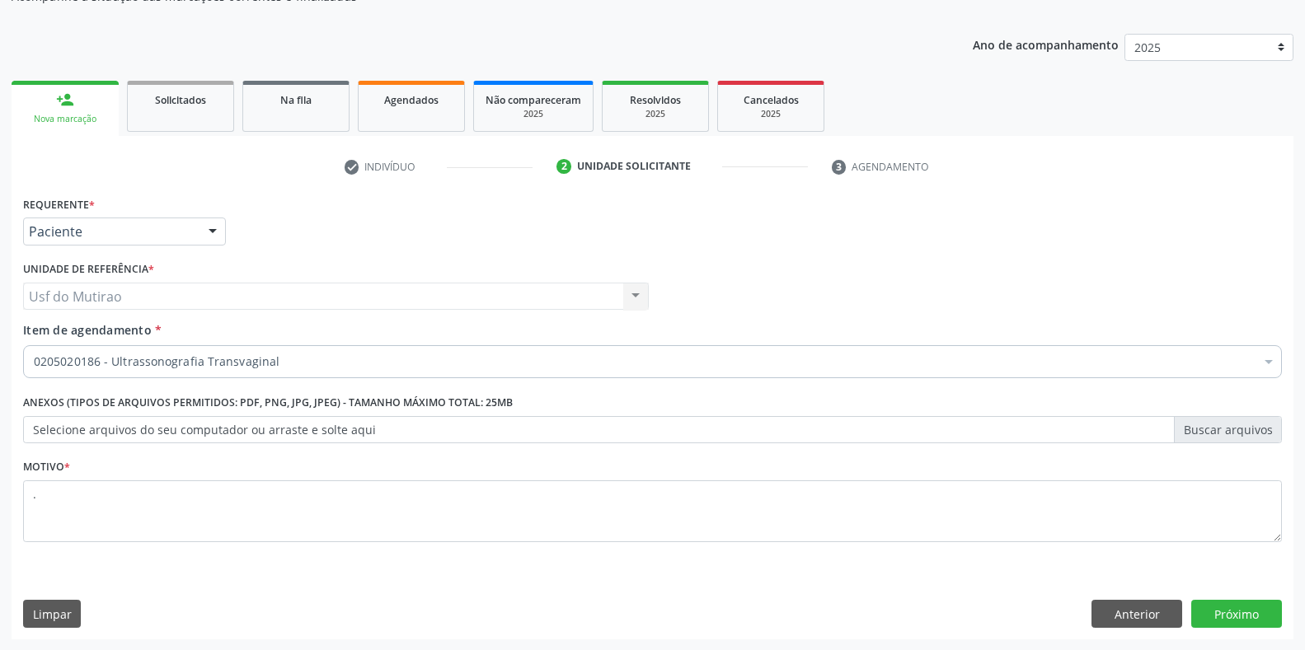
scroll to position [166, 0]
click at [1117, 615] on button "Anterior" at bounding box center [1136, 613] width 91 height 28
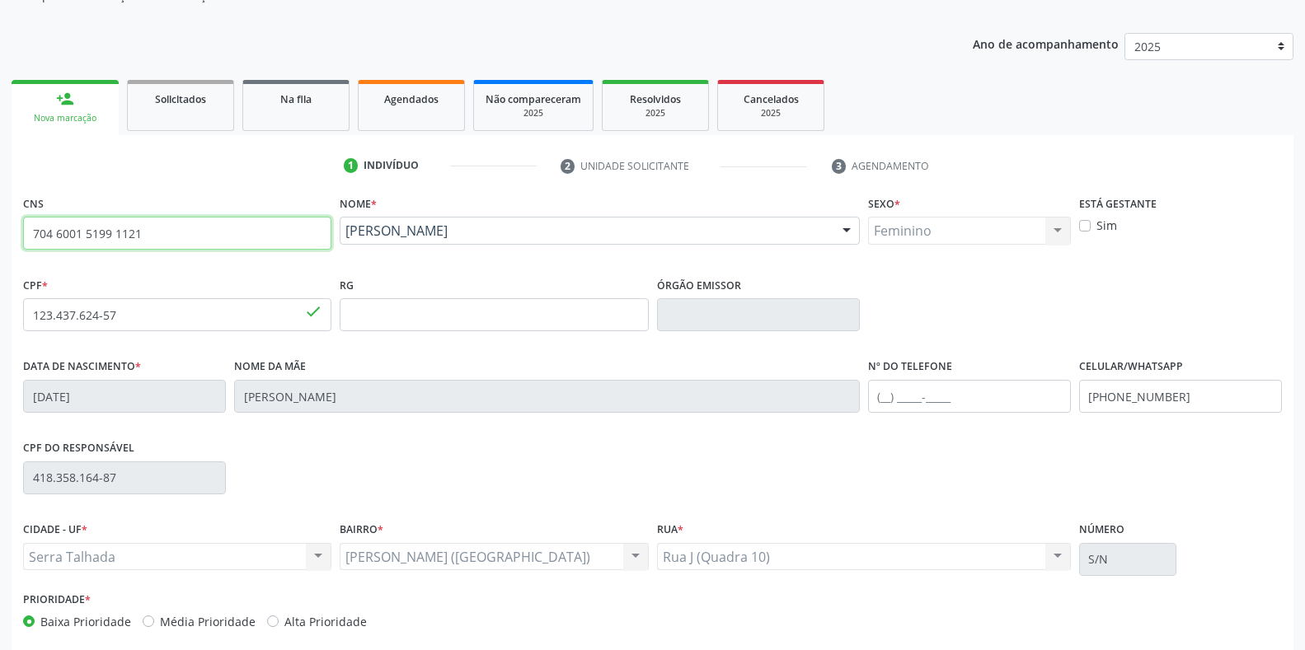
drag, startPoint x: 154, startPoint y: 238, endPoint x: 0, endPoint y: 237, distance: 154.1
click at [0, 237] on div "Acompanhamento Acompanhe a situação das marcações correntes e finalizadas Relat…" at bounding box center [652, 325] width 1305 height 803
paste input "898 0500 6883 6157"
type input "898 0500 6883 6157"
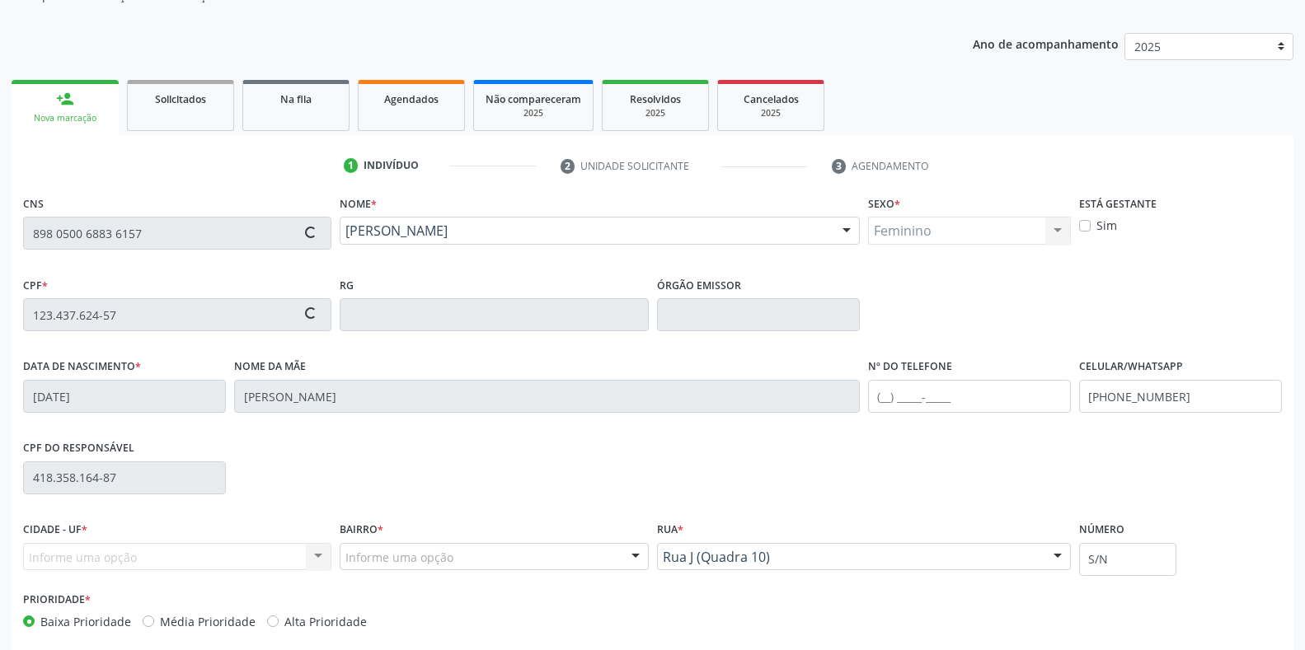
type input "088.809.964-95"
type input "07/04/1985"
type input "Raimunda Soares Santos"
type input "(87) 99999-9999"
type input "(87) 99604-2056"
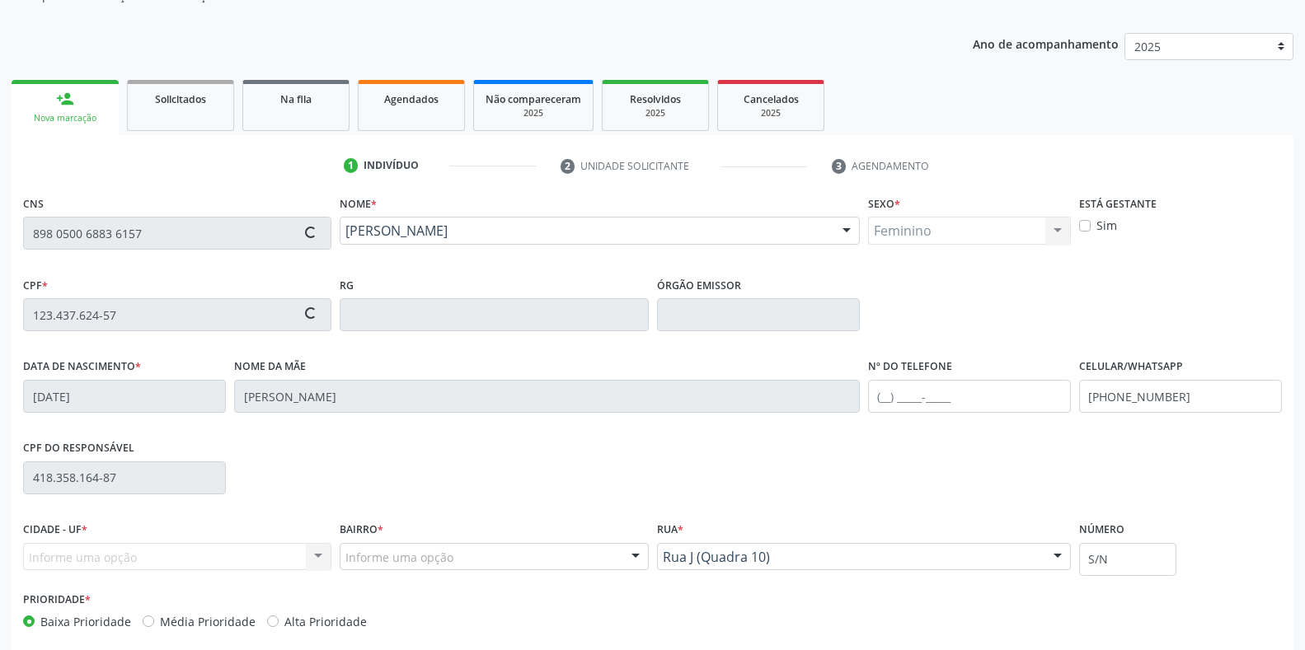
type input "053.921.064-12"
type input "165"
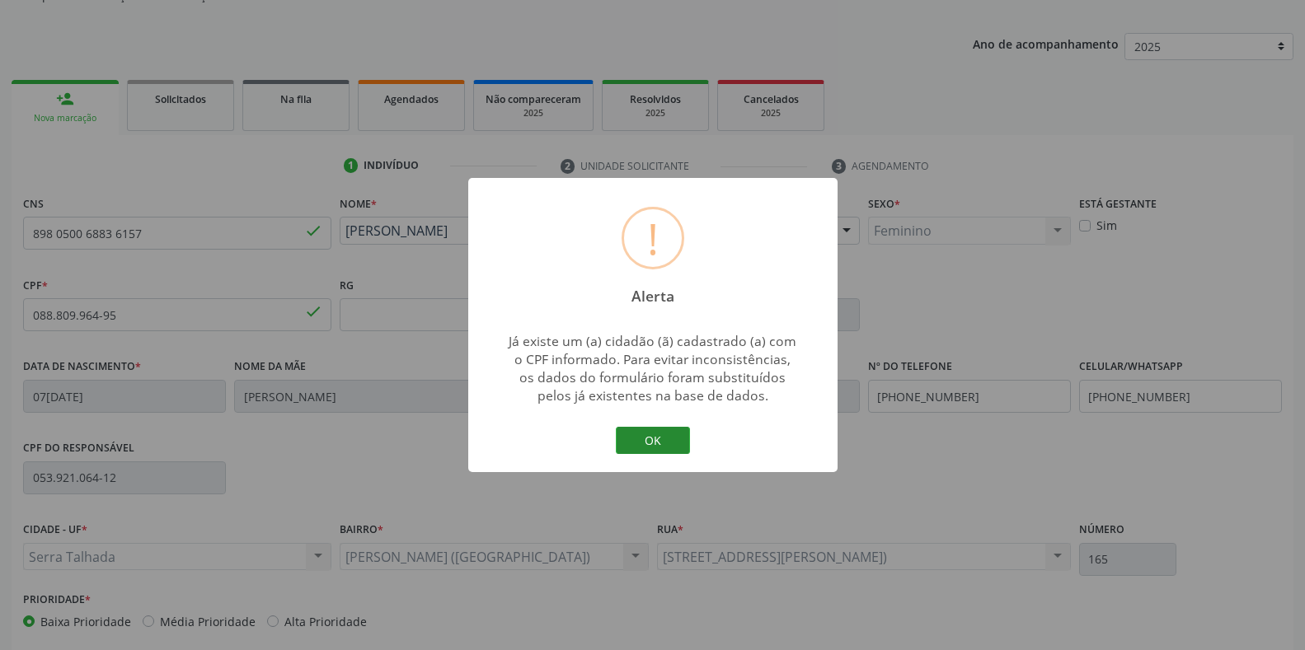
click at [644, 438] on button "OK" at bounding box center [653, 441] width 74 height 28
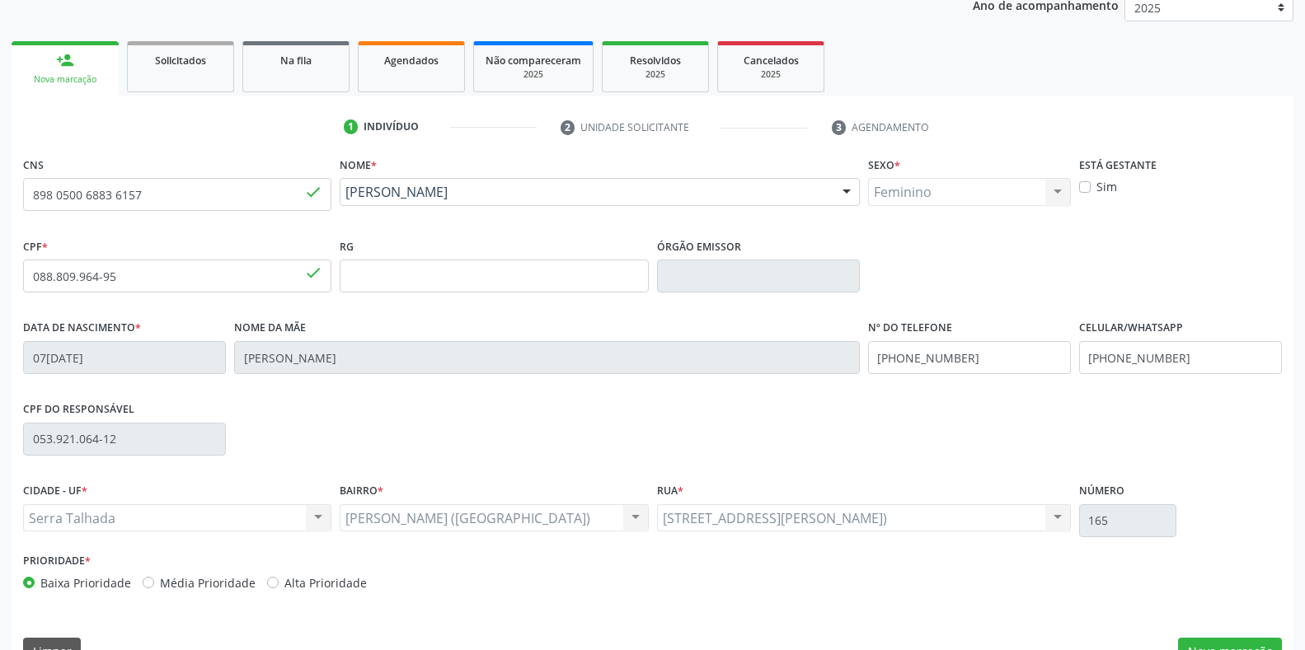
scroll to position [243, 0]
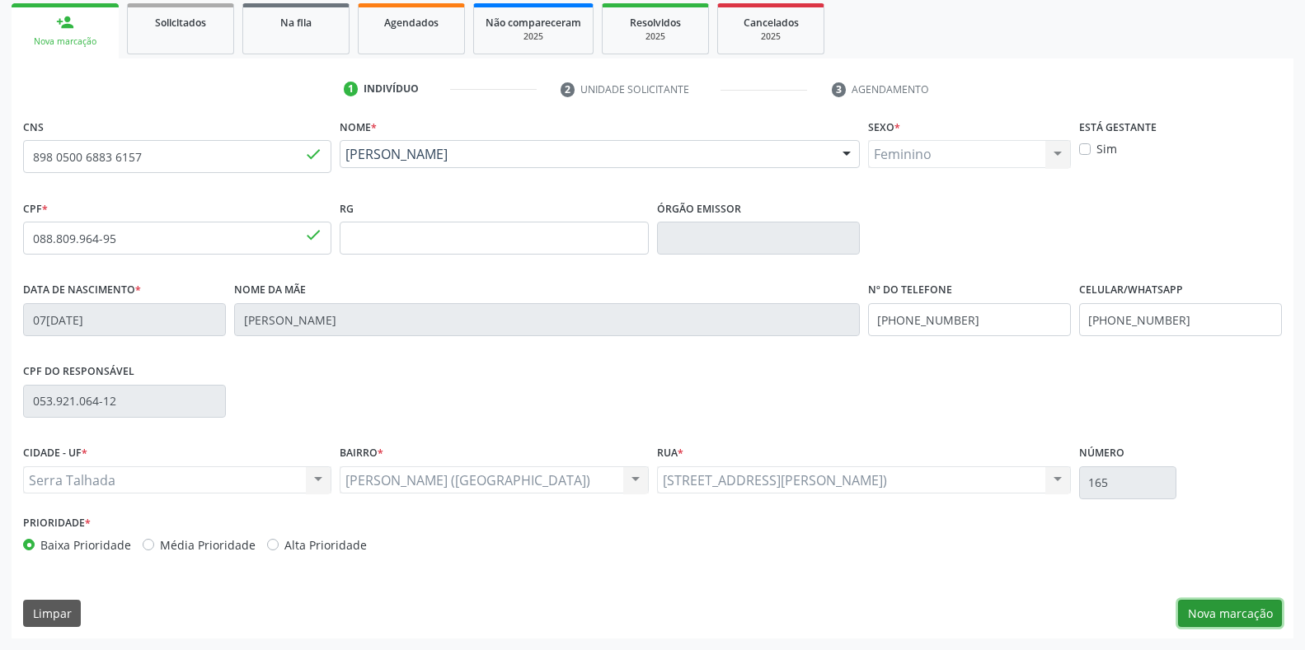
click at [1251, 603] on button "Nova marcação" at bounding box center [1230, 614] width 104 height 28
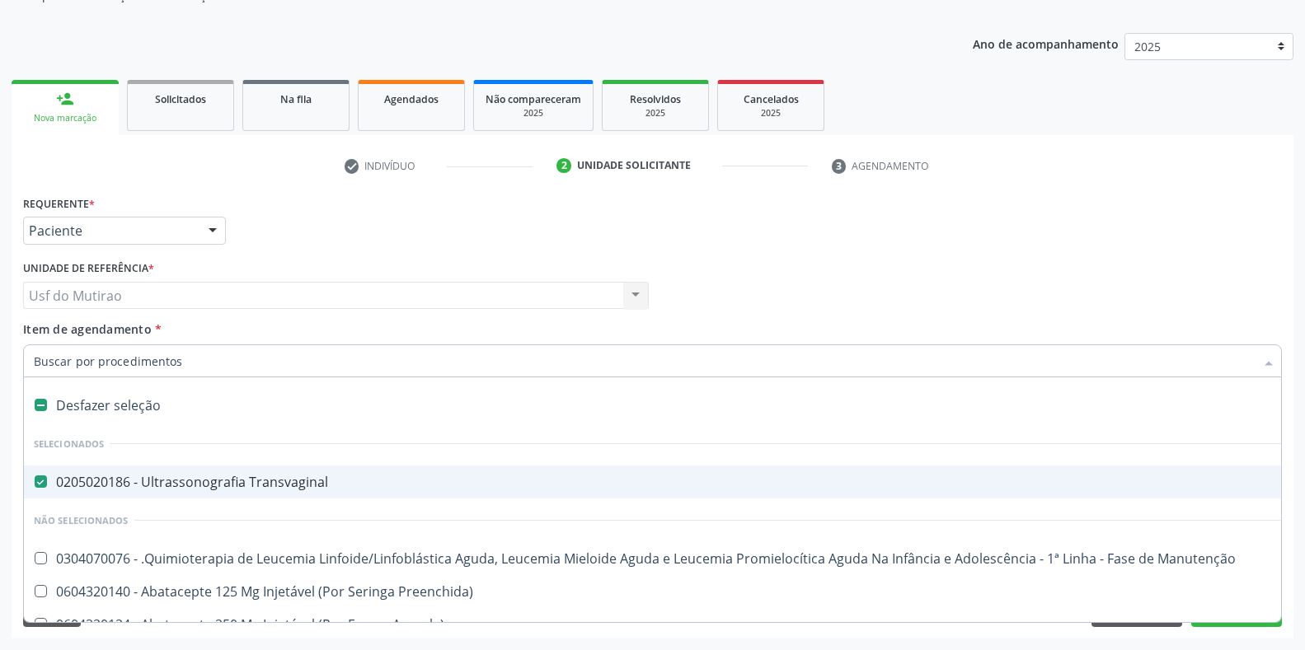
click at [194, 486] on div "0205020186 - Ultrassonografia Transvaginal" at bounding box center [675, 482] width 1283 height 13
checkbox Transvaginal "false"
click at [214, 369] on input "Item de agendamento *" at bounding box center [644, 361] width 1221 height 33
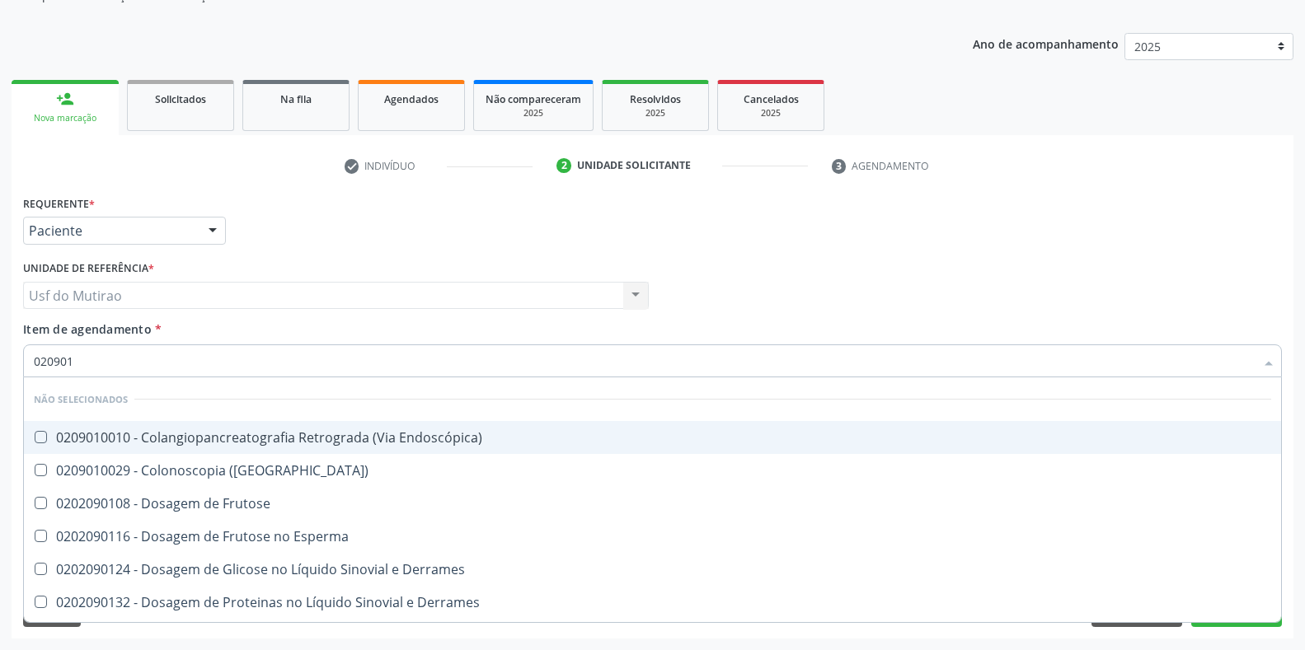
scroll to position [0, 0]
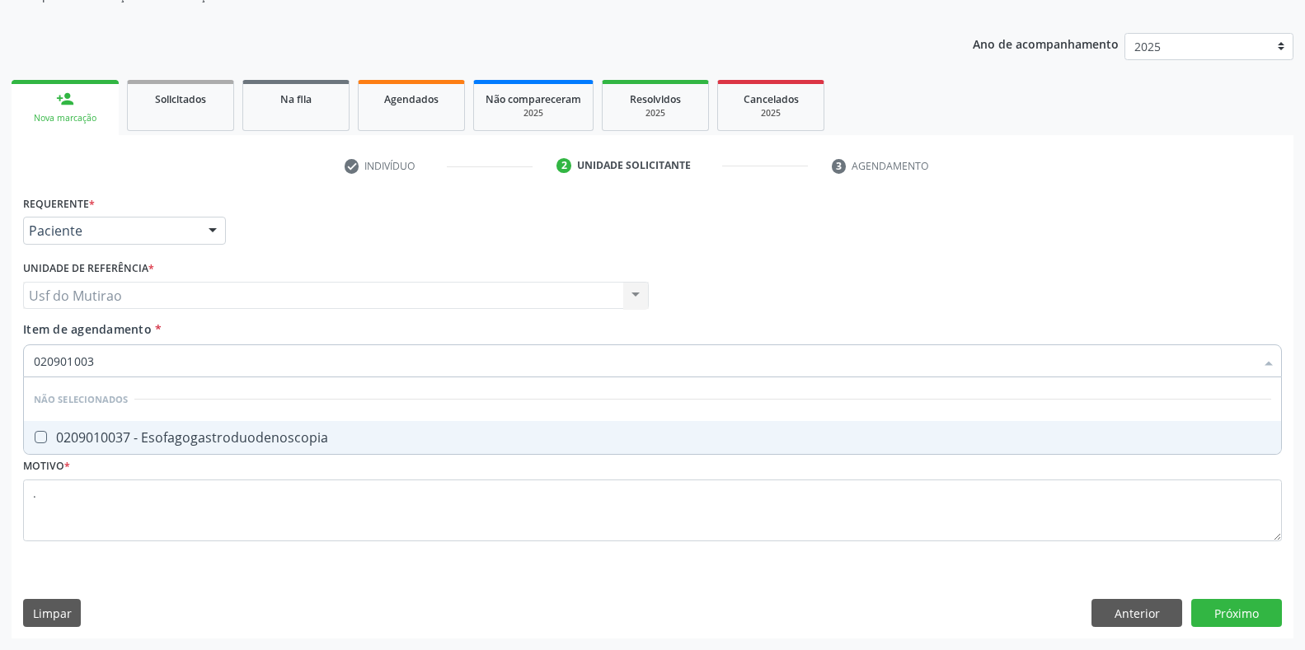
type input "0209010037"
click at [240, 443] on div "0209010037 - Esofagogastroduodenoscopia" at bounding box center [652, 437] width 1237 height 13
checkbox Esofagogastroduodenoscopia "true"
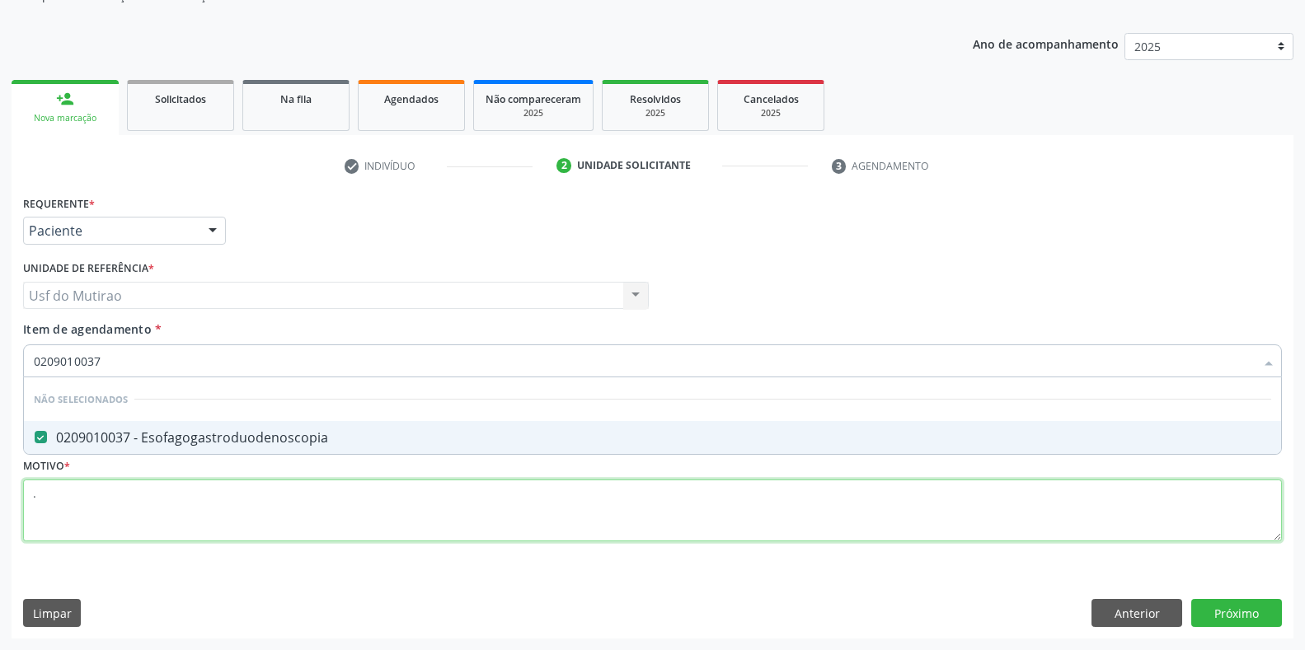
click at [154, 499] on div "Requerente * Paciente Médico(a) Enfermeiro(a) Paciente Nenhum resultado encontr…" at bounding box center [652, 377] width 1259 height 373
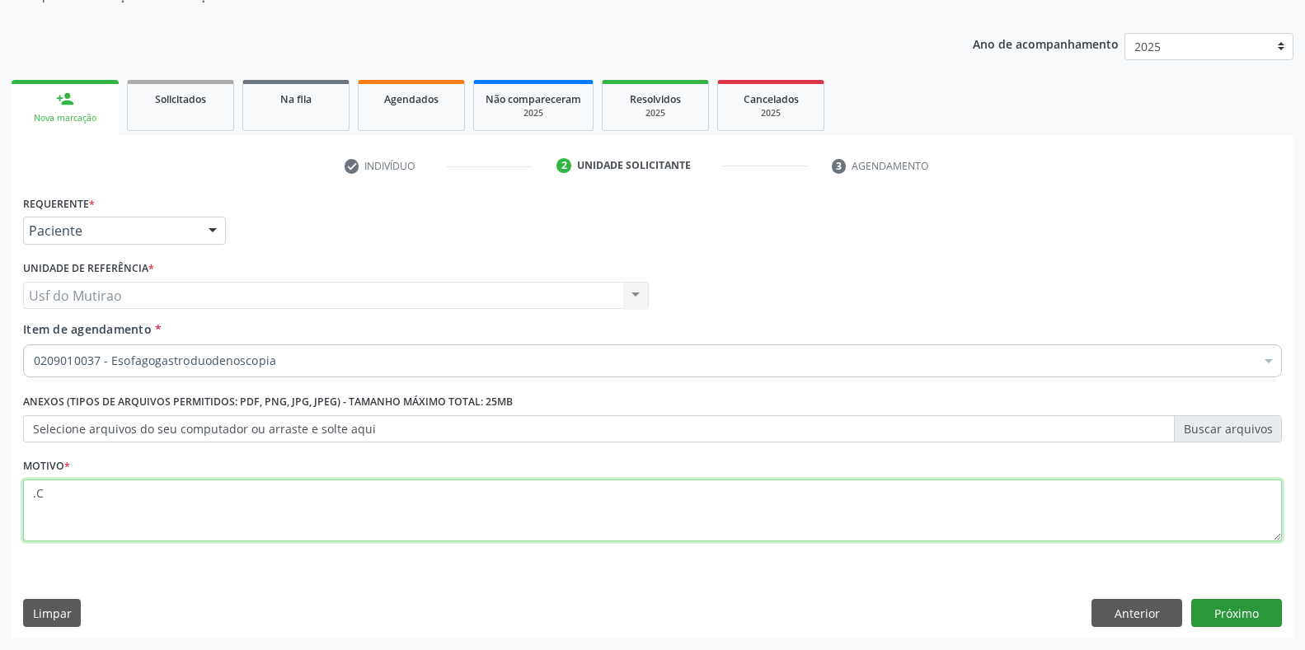
type textarea ".C"
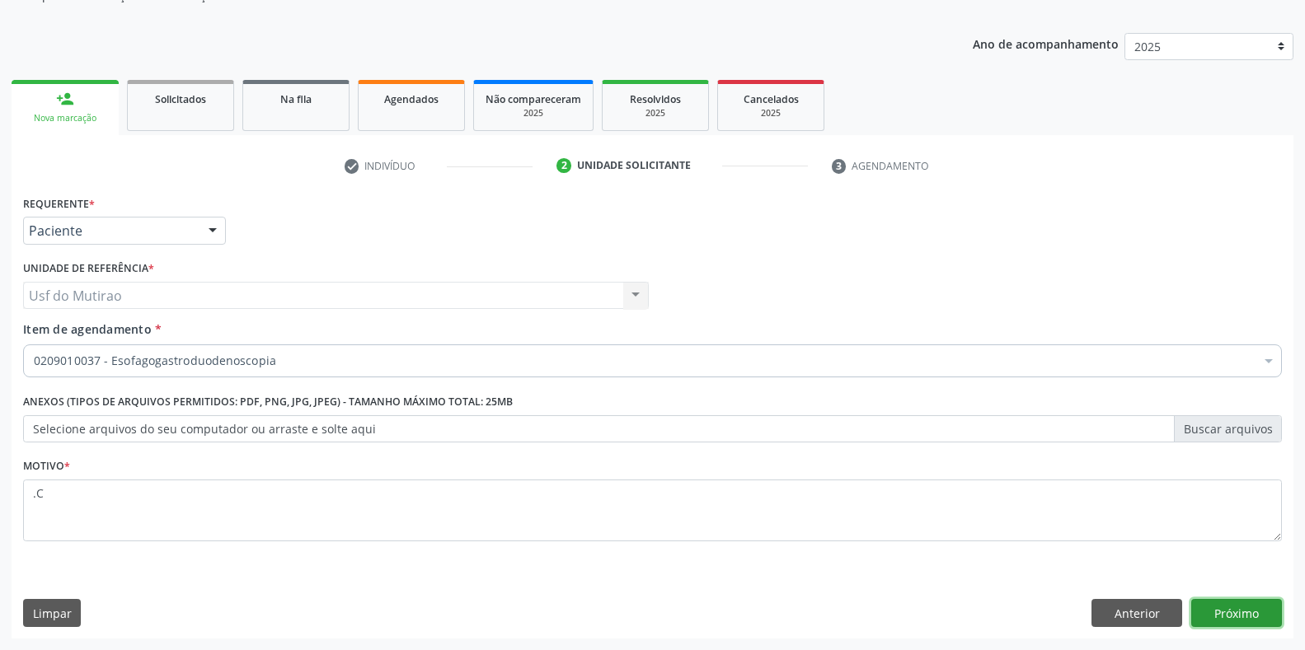
click at [1233, 614] on button "Próximo" at bounding box center [1236, 613] width 91 height 28
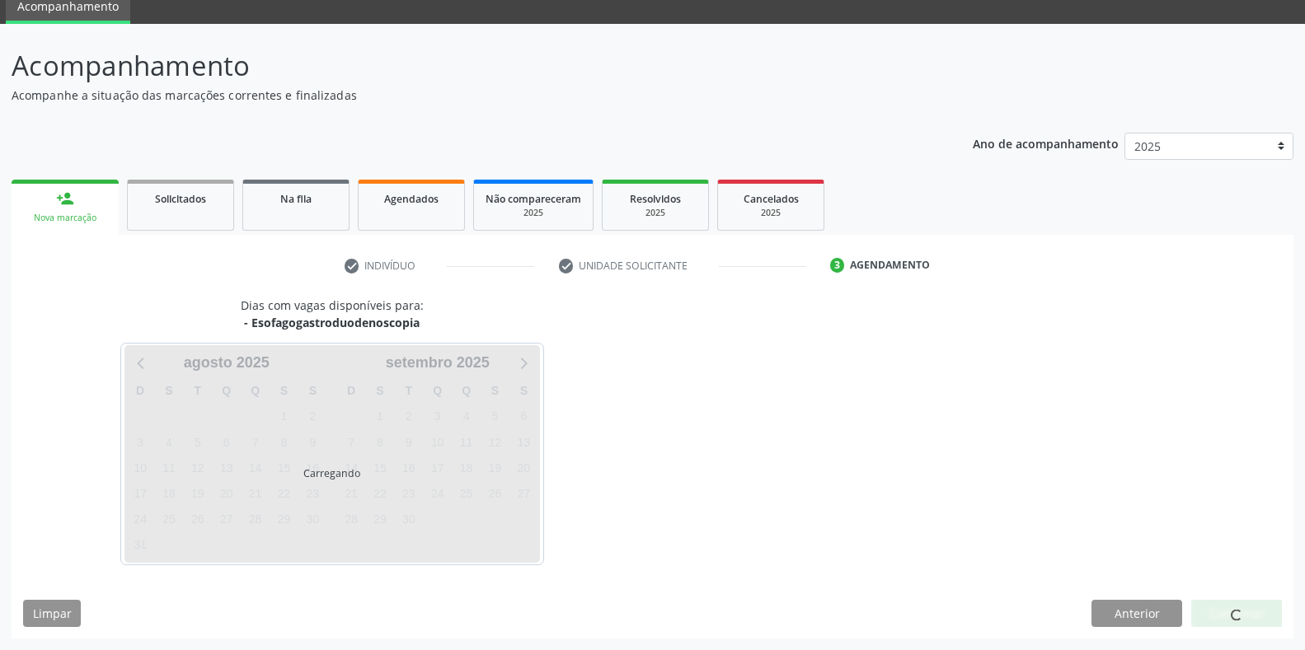
scroll to position [67, 0]
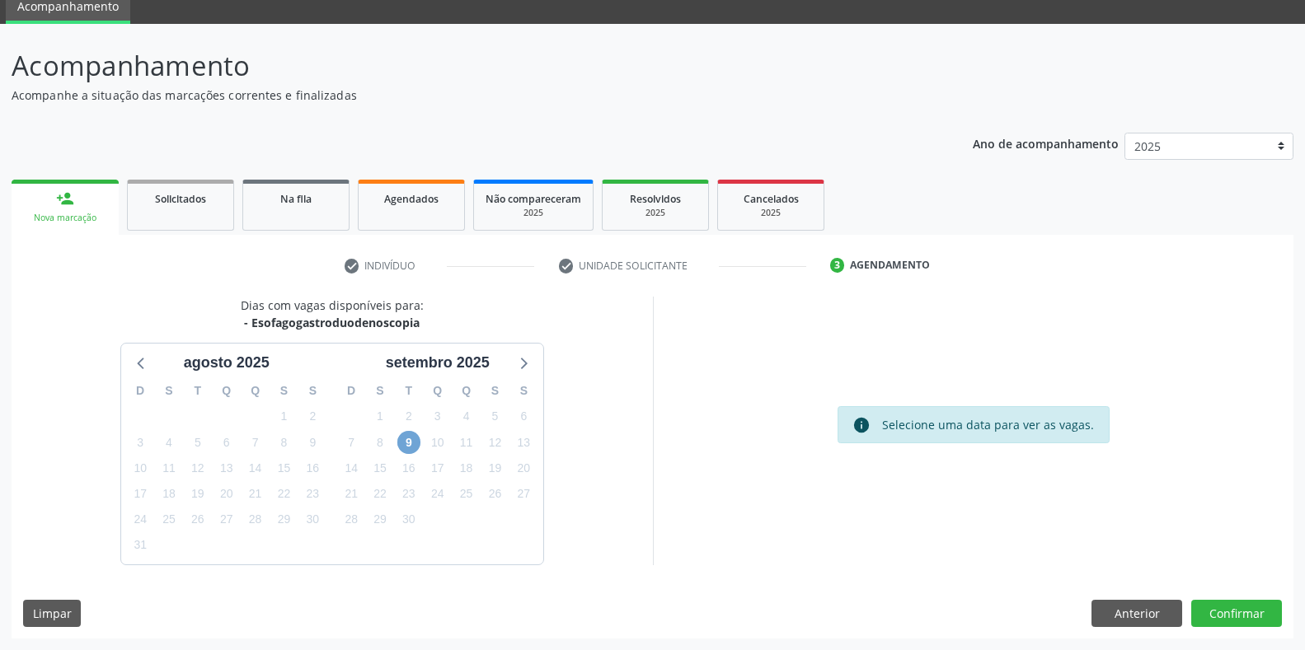
click at [408, 445] on span "9" at bounding box center [408, 442] width 23 height 23
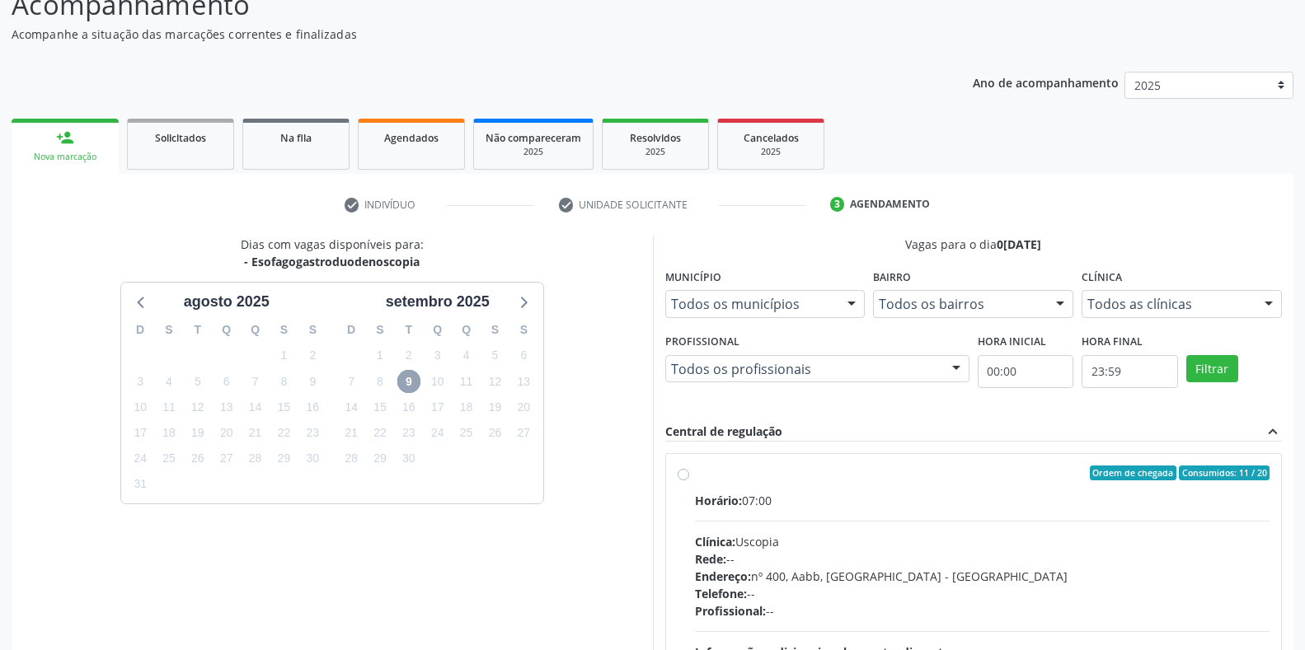
scroll to position [305, 0]
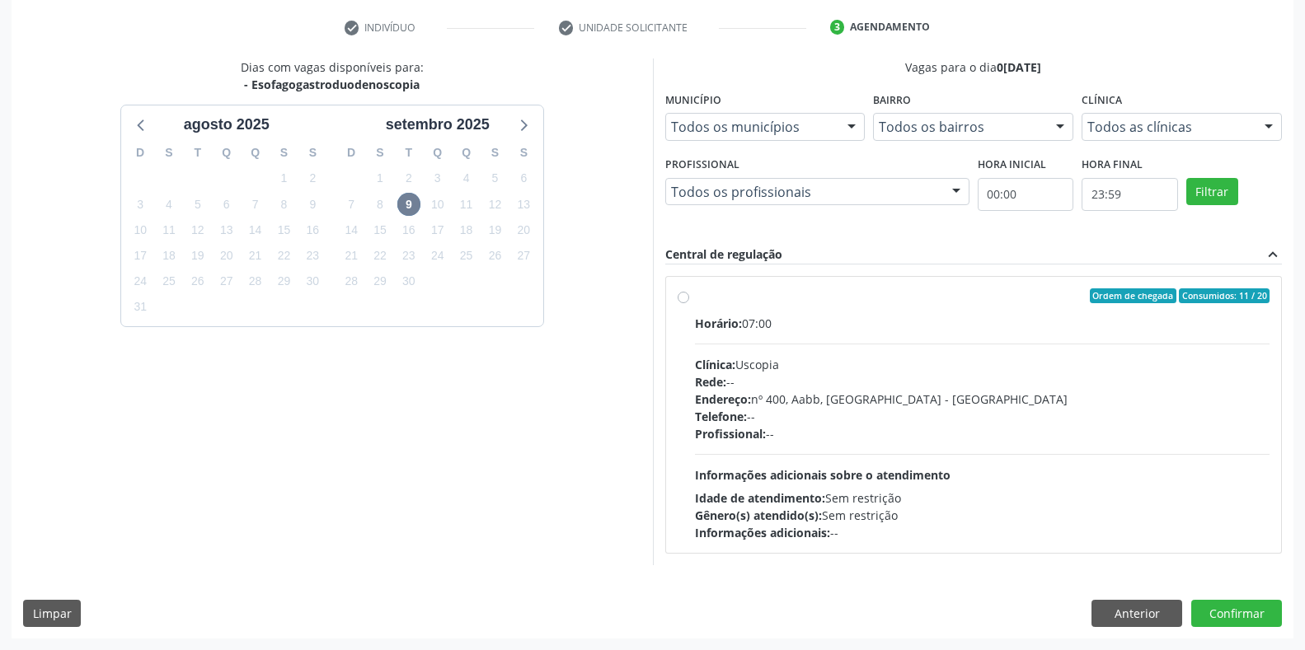
click at [745, 322] on div "Horário: 07:00" at bounding box center [982, 323] width 575 height 17
click at [689, 303] on input "Ordem de chegada Consumidos: 11 / 20 Horário: 07:00 Clínica: Uscopia Rede: -- E…" at bounding box center [683, 295] width 12 height 15
radio input "true"
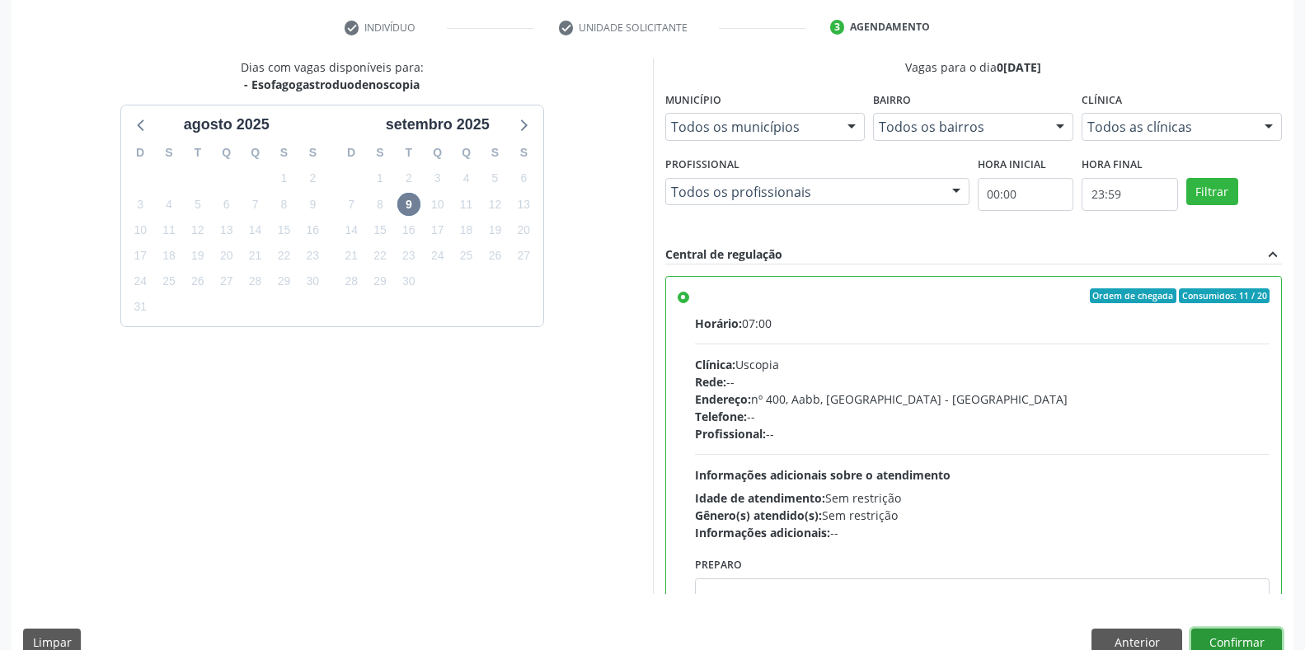
click at [1252, 642] on button "Confirmar" at bounding box center [1236, 643] width 91 height 28
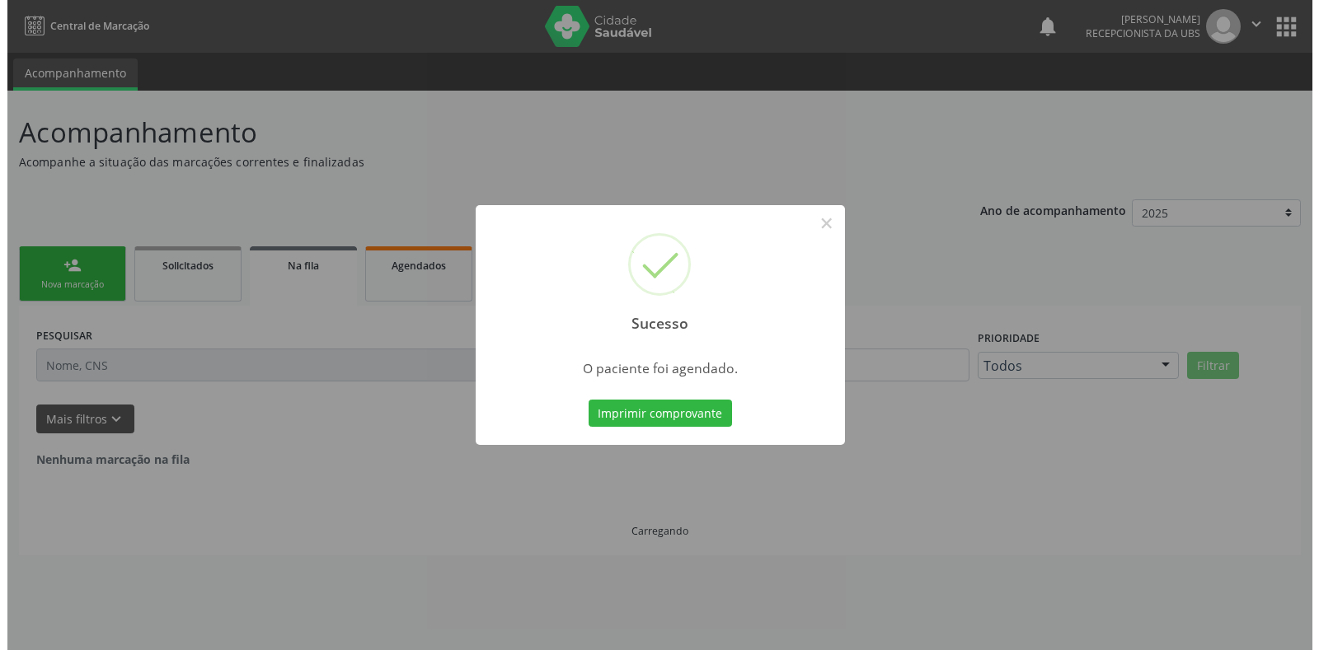
scroll to position [0, 0]
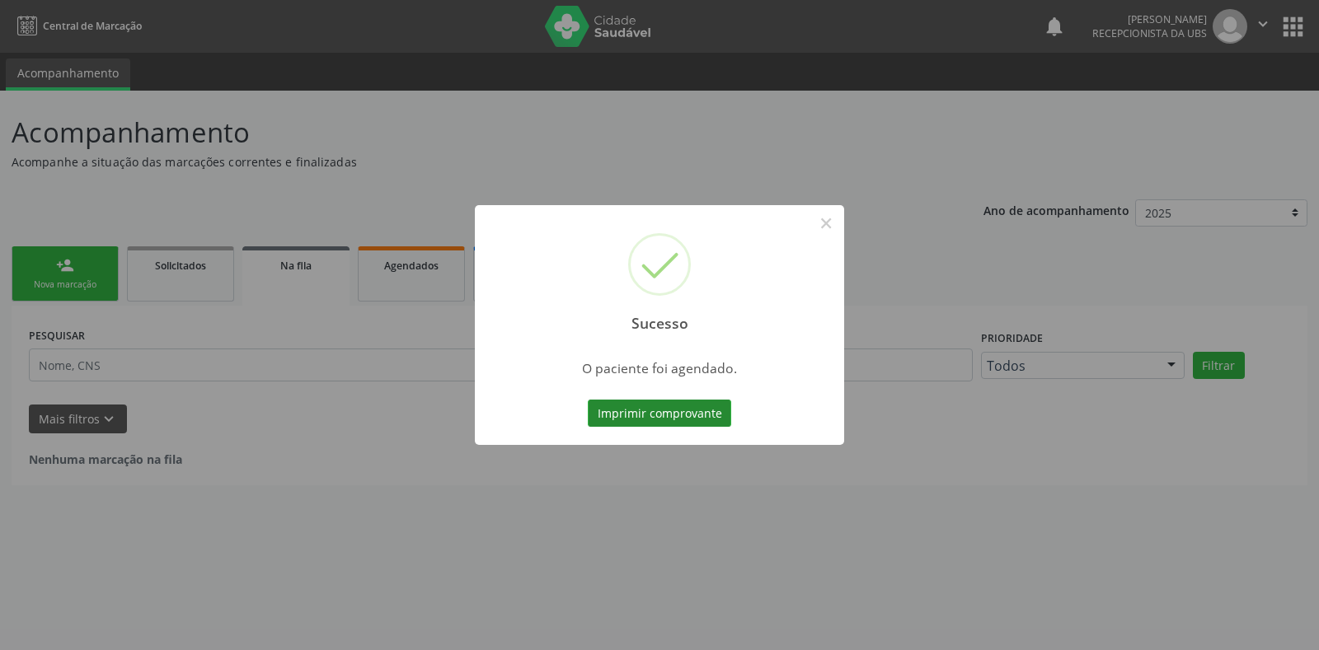
click at [685, 401] on button "Imprimir comprovante" at bounding box center [659, 414] width 143 height 28
